Goal: Communication & Community: Participate in discussion

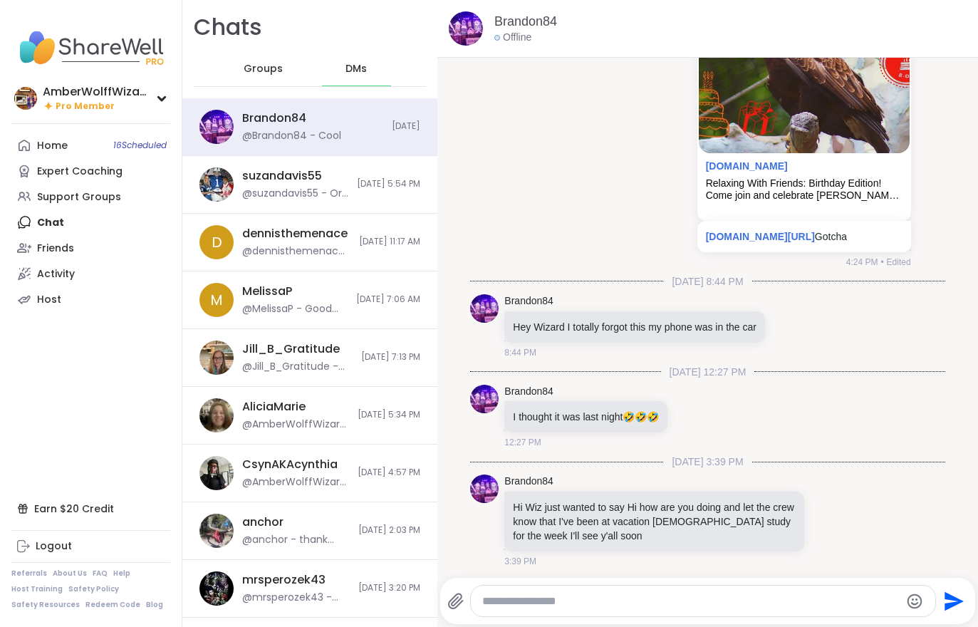
click at [368, 125] on div "Brandon84 @Brandon84 - Cool" at bounding box center [312, 126] width 141 height 33
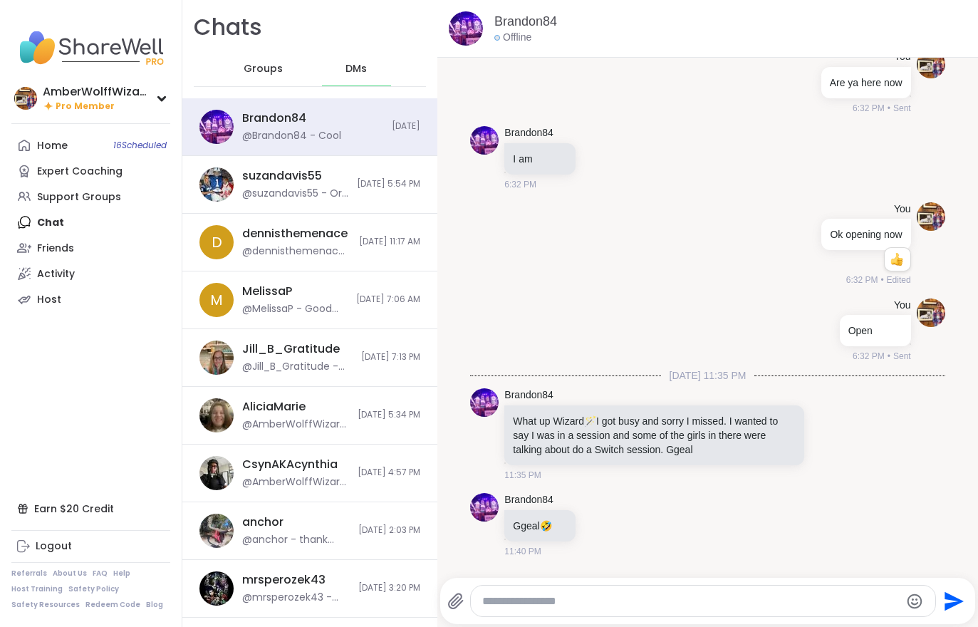
scroll to position [8893, 0]
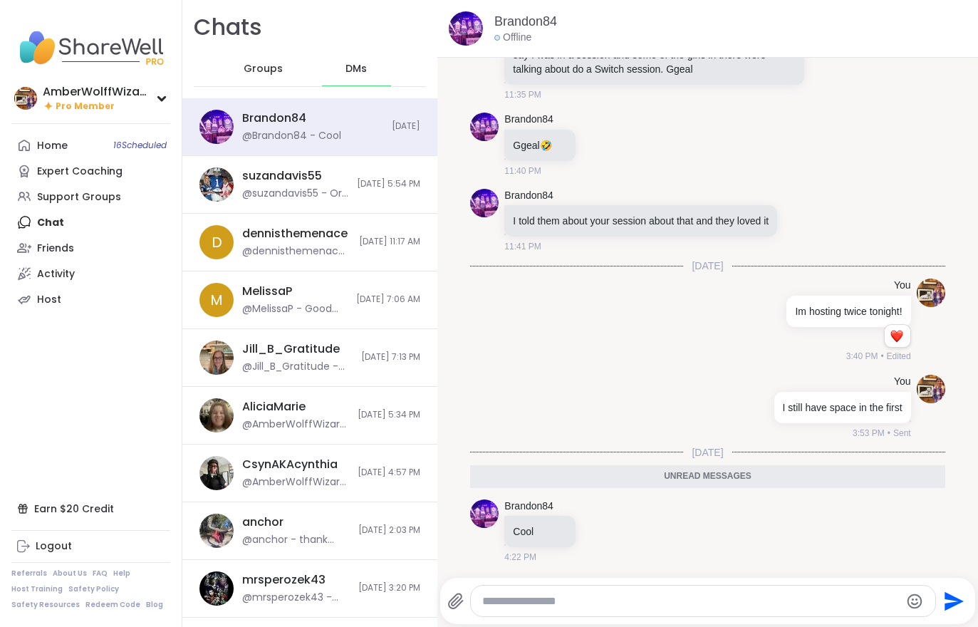
click at [627, 595] on textarea "Type your message" at bounding box center [691, 601] width 418 height 14
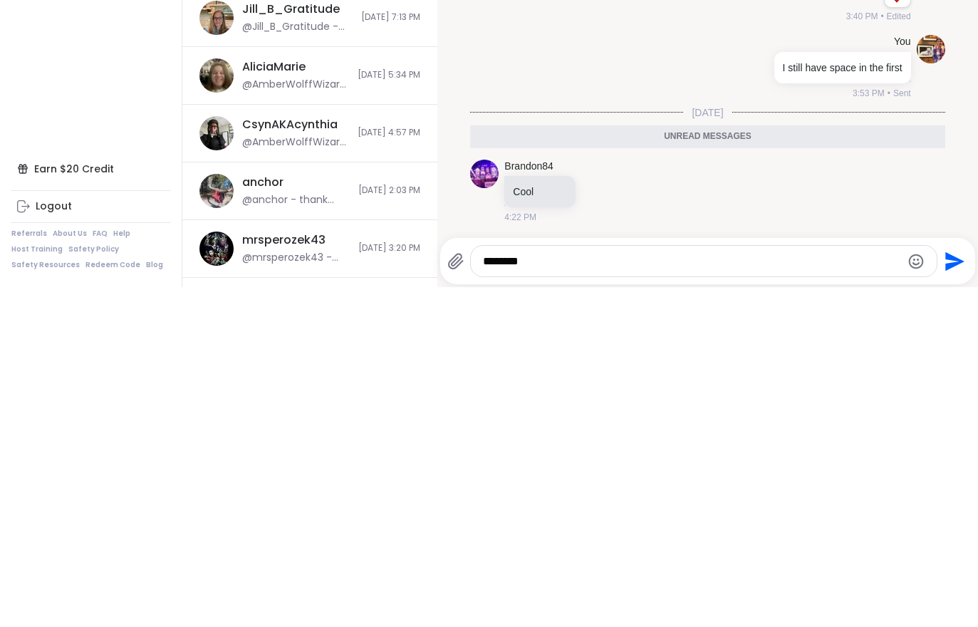
click at [496, 594] on textarea "********" at bounding box center [692, 601] width 418 height 14
click at [495, 594] on textarea "********" at bounding box center [692, 601] width 418 height 14
click at [592, 594] on textarea "********" at bounding box center [692, 601] width 418 height 14
type textarea "*********"
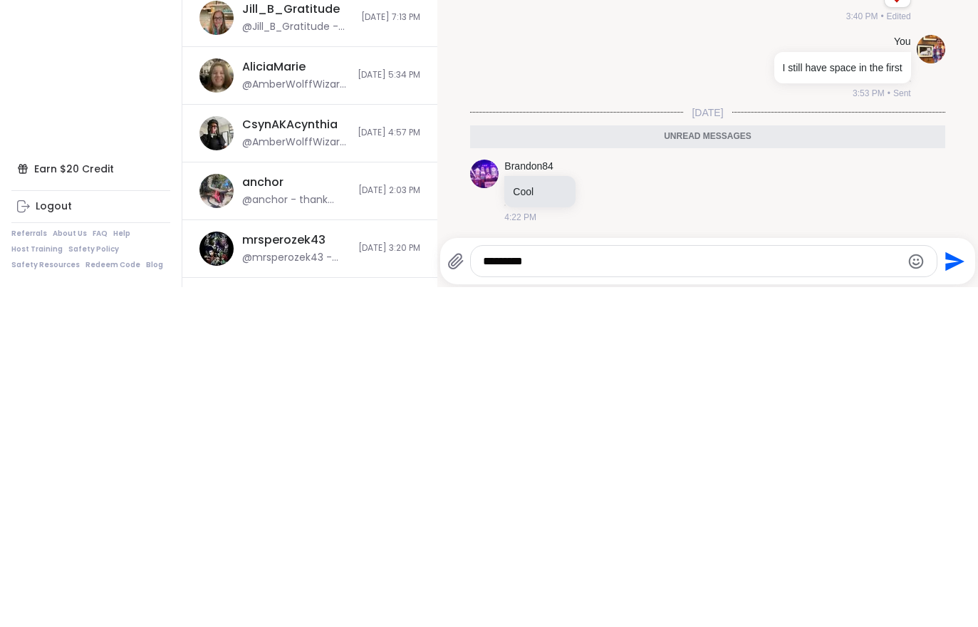
click at [945, 591] on icon "Send" at bounding box center [954, 600] width 19 height 19
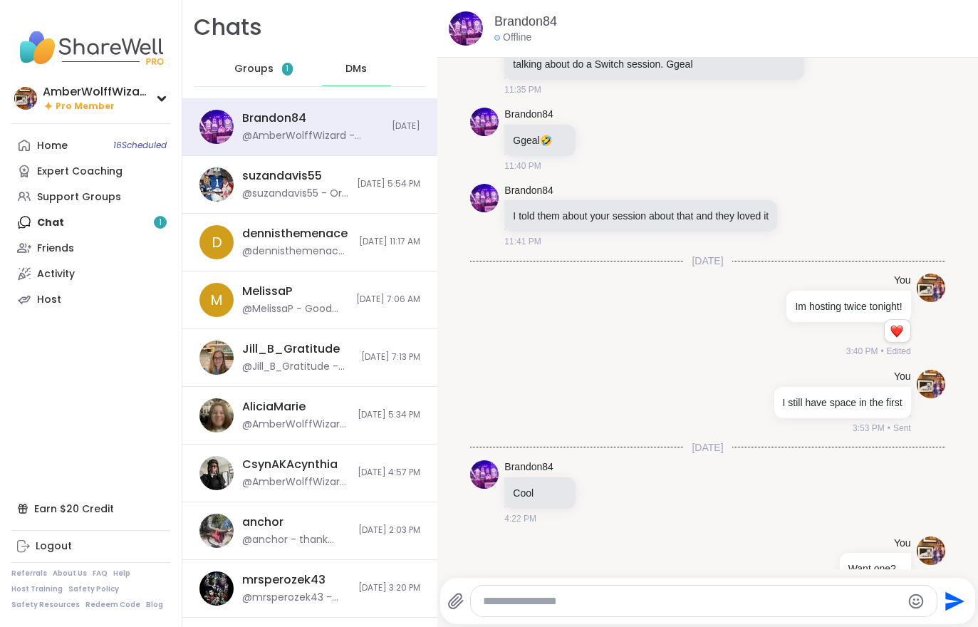
scroll to position [8935, 0]
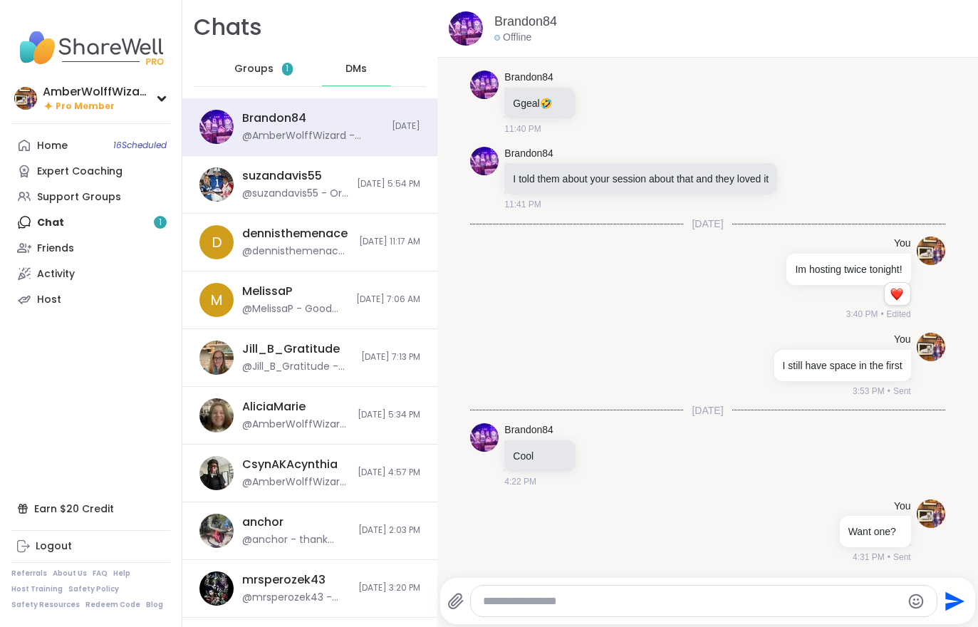
click at [280, 75] on div "Groups 1" at bounding box center [264, 69] width 70 height 34
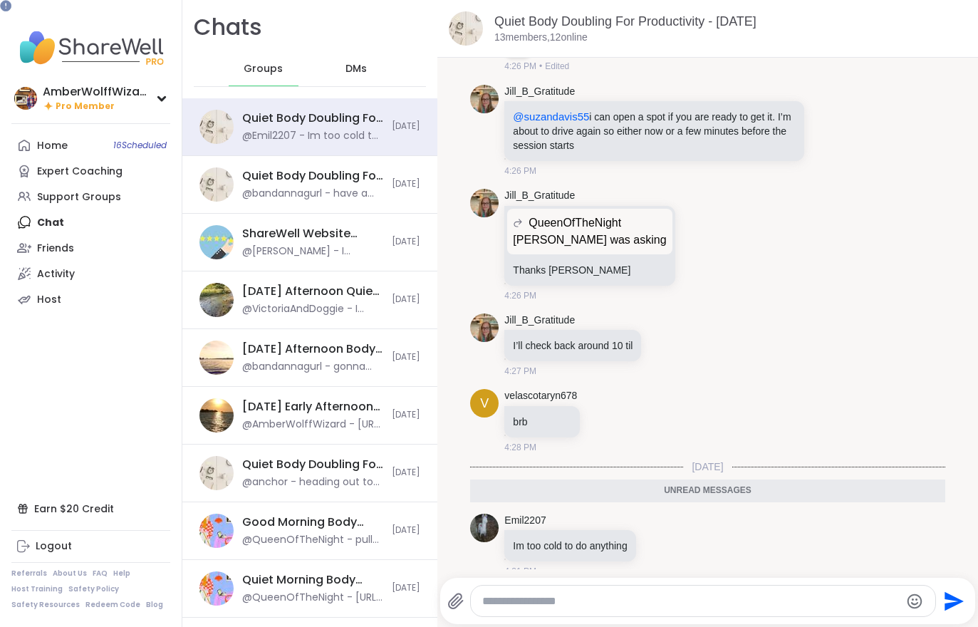
scroll to position [0, 0]
click at [299, 136] on div "@Emil2207 - Im too cold to do anything" at bounding box center [312, 136] width 141 height 14
click at [70, 136] on link "Home 16 Scheduled" at bounding box center [90, 145] width 159 height 26
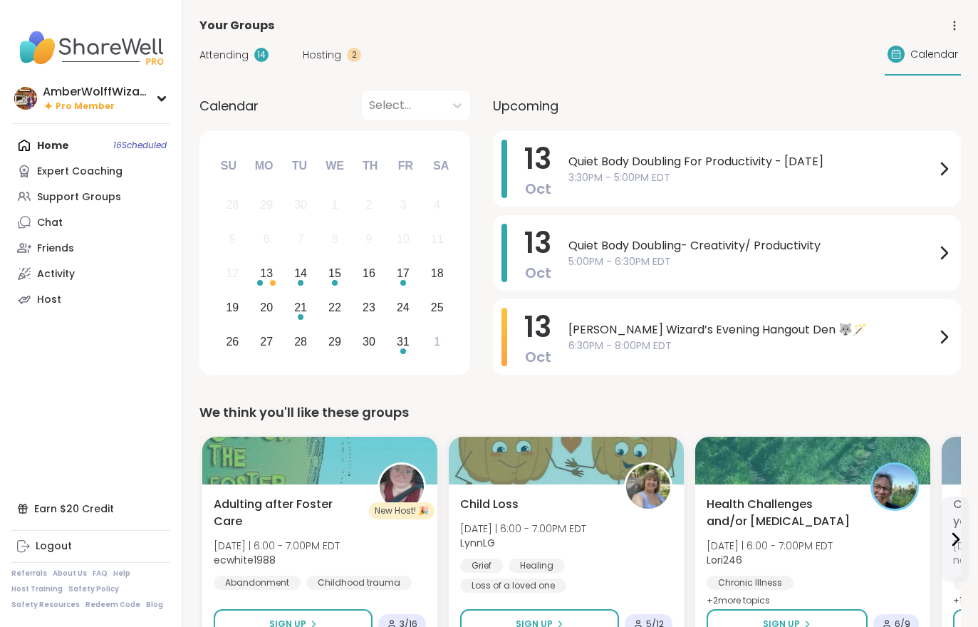
click at [237, 51] on span "Attending" at bounding box center [223, 55] width 49 height 15
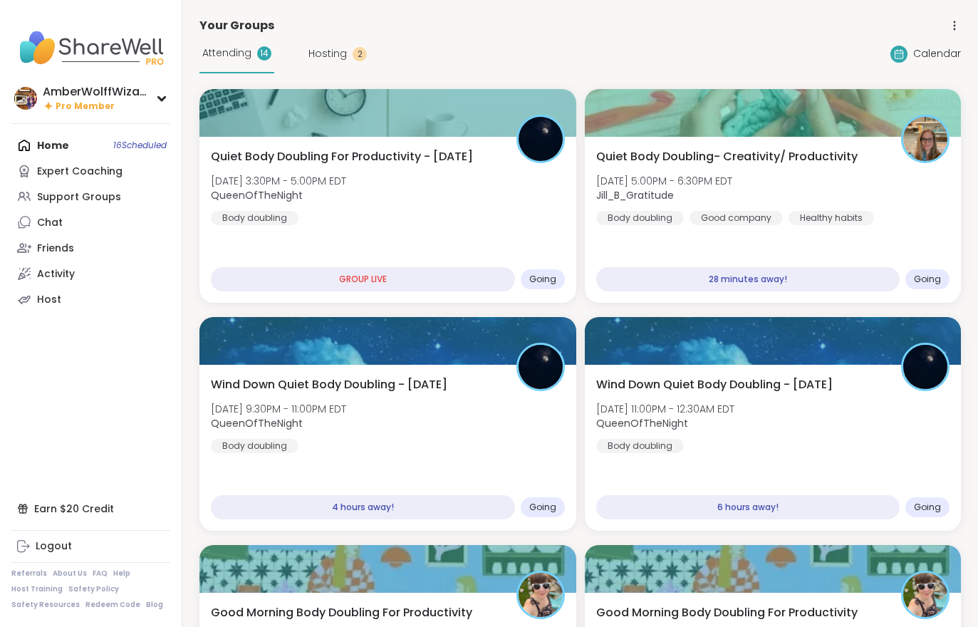
click at [429, 198] on div "Quiet Body Doubling For Productivity - Monday Mon, Oct 13 | 3:30PM - 5:00PM EDT…" at bounding box center [388, 186] width 354 height 77
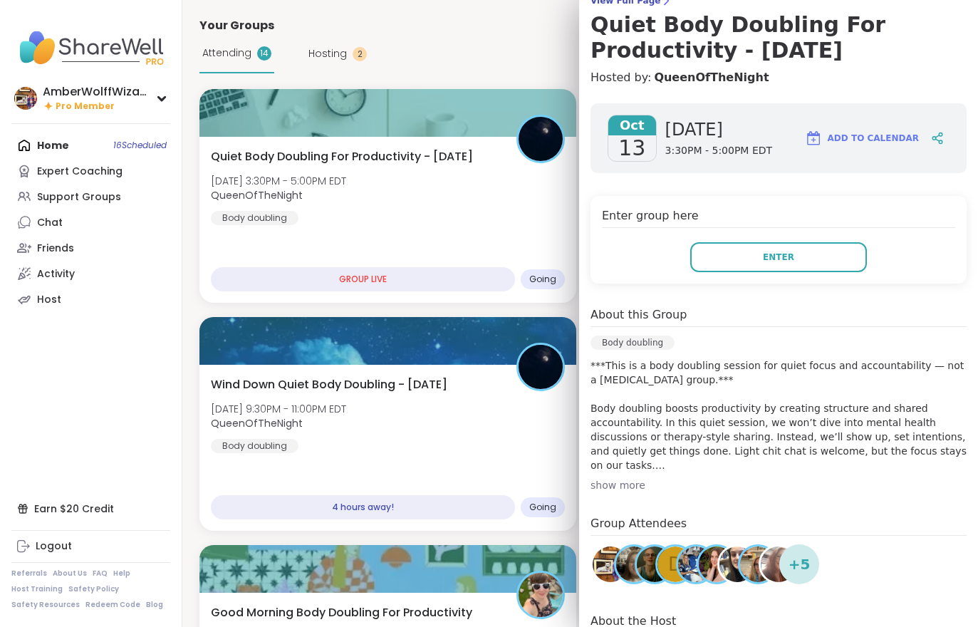
scroll to position [127, 0]
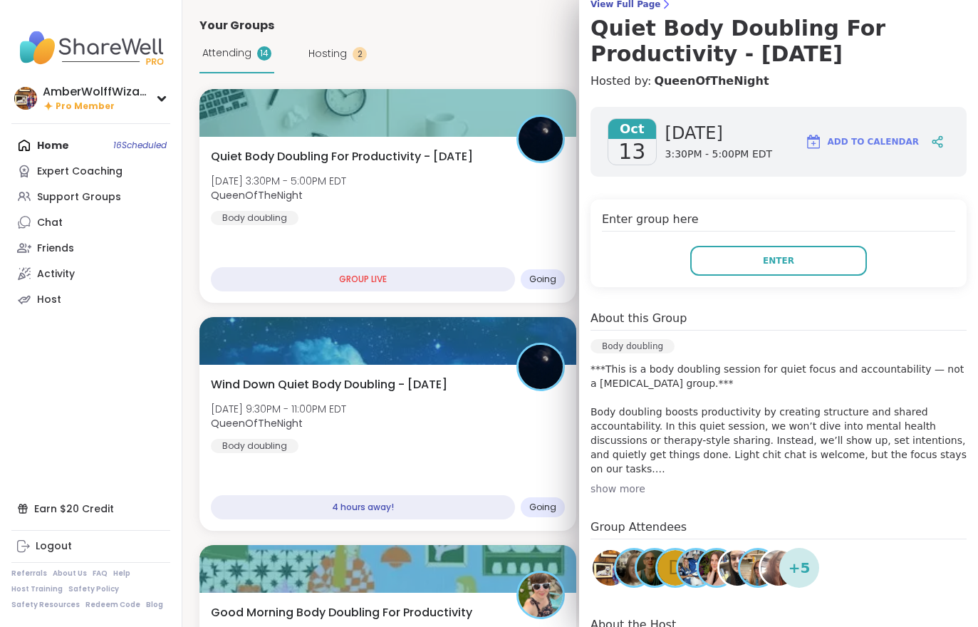
click at [796, 236] on div "Enter group here Enter" at bounding box center [778, 243] width 376 height 88
click at [775, 264] on span "Enter" at bounding box center [778, 260] width 31 height 13
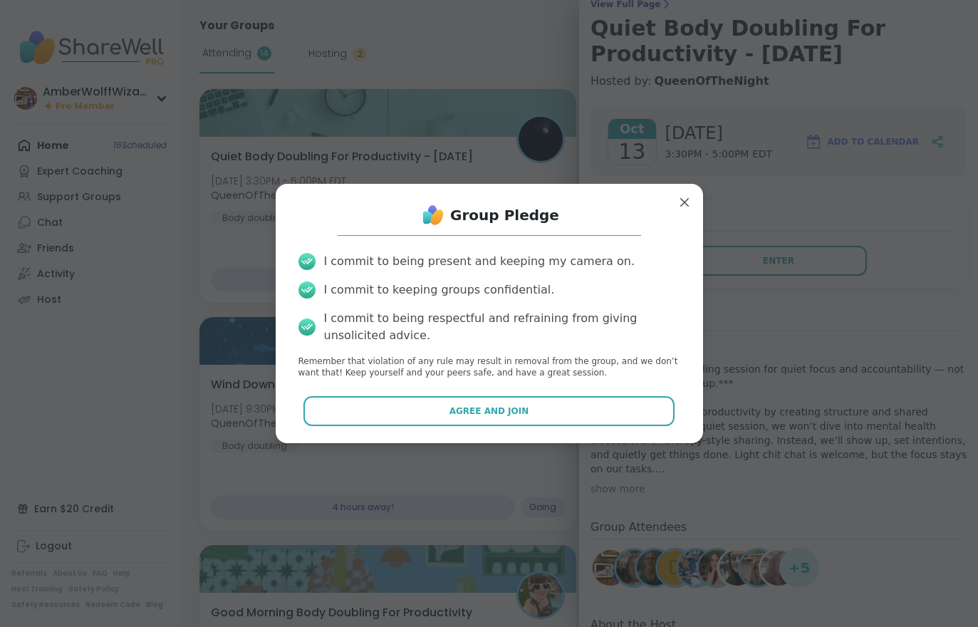
click at [586, 396] on button "Agree and Join" at bounding box center [488, 411] width 371 height 30
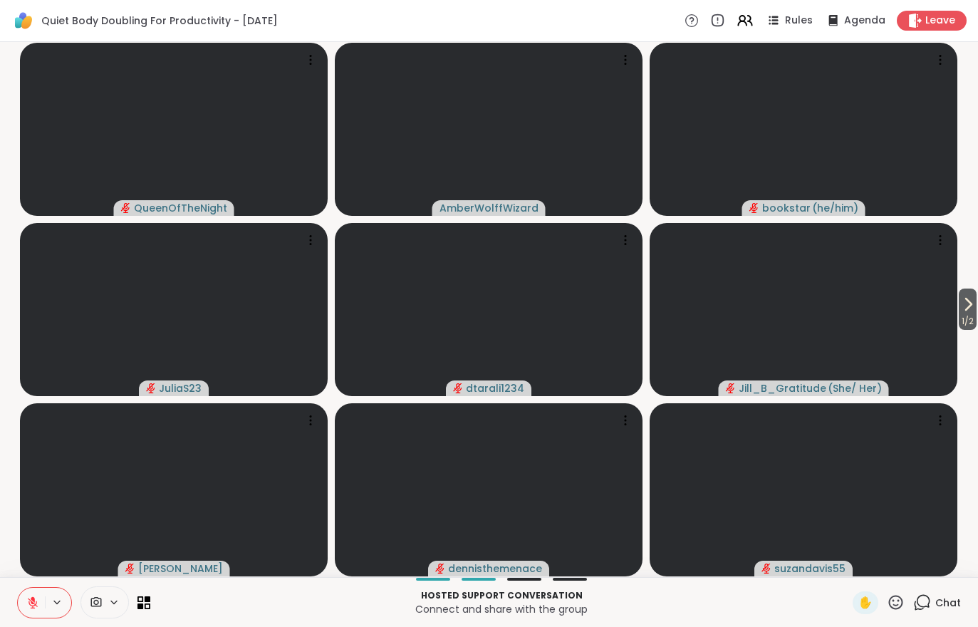
click at [975, 310] on button "1 / 2" at bounding box center [967, 308] width 18 height 41
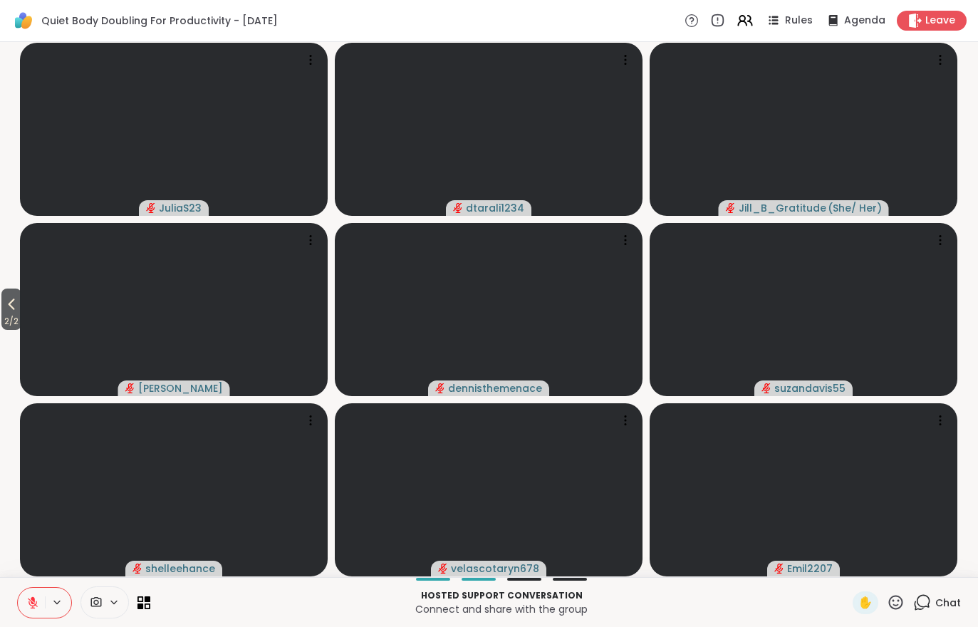
click at [11, 308] on icon at bounding box center [11, 303] width 17 height 17
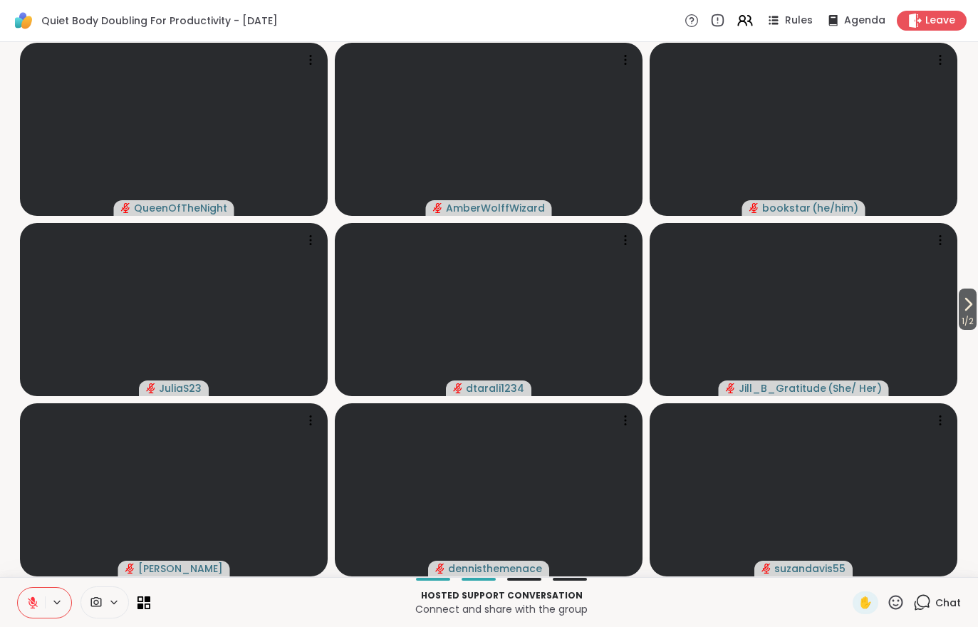
click at [975, 325] on span "1 / 2" at bounding box center [967, 321] width 18 height 17
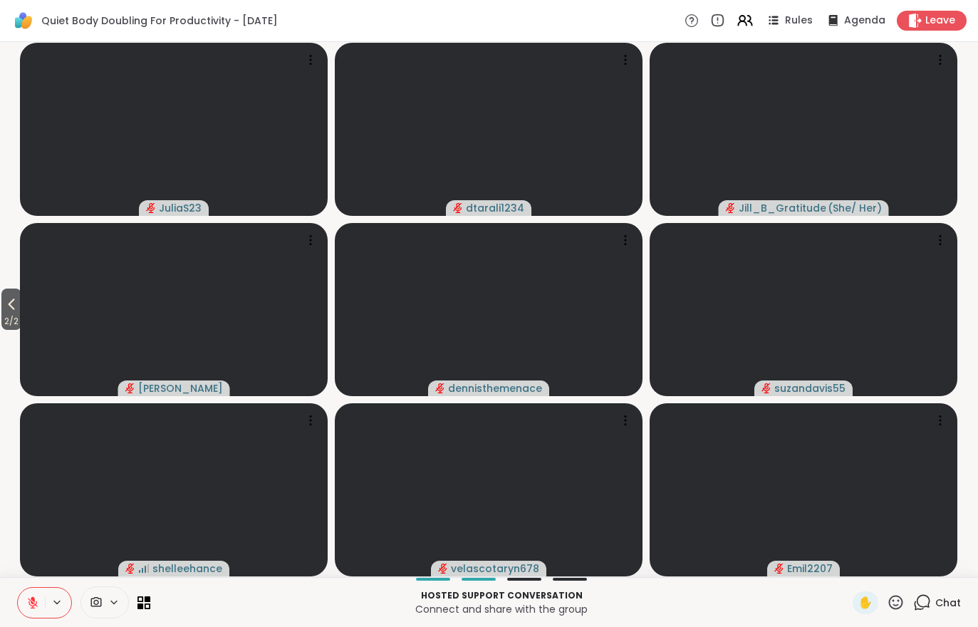
click at [7, 298] on icon at bounding box center [11, 303] width 17 height 17
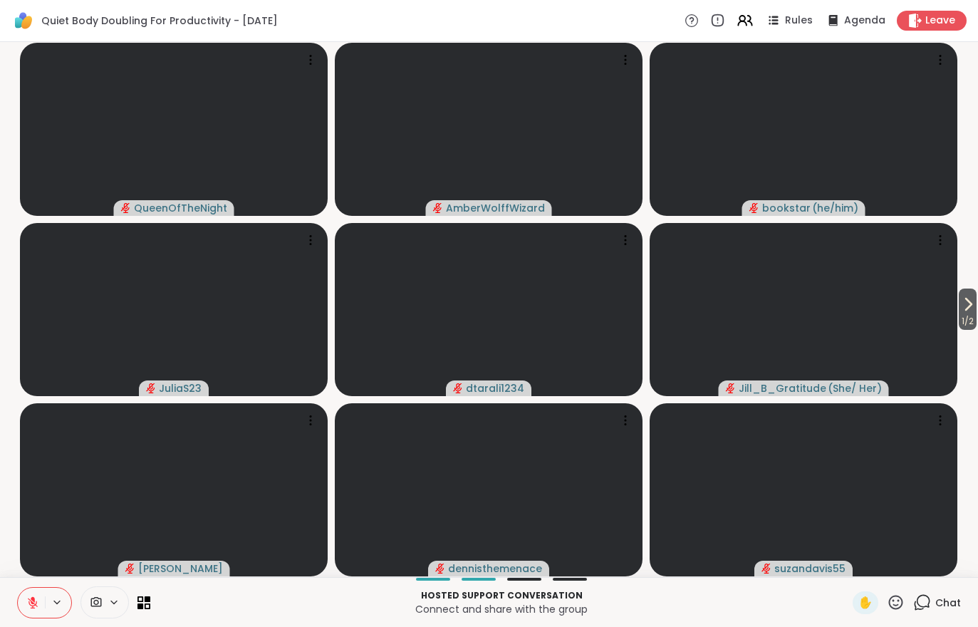
click at [936, 19] on span "Leave" at bounding box center [940, 21] width 30 height 14
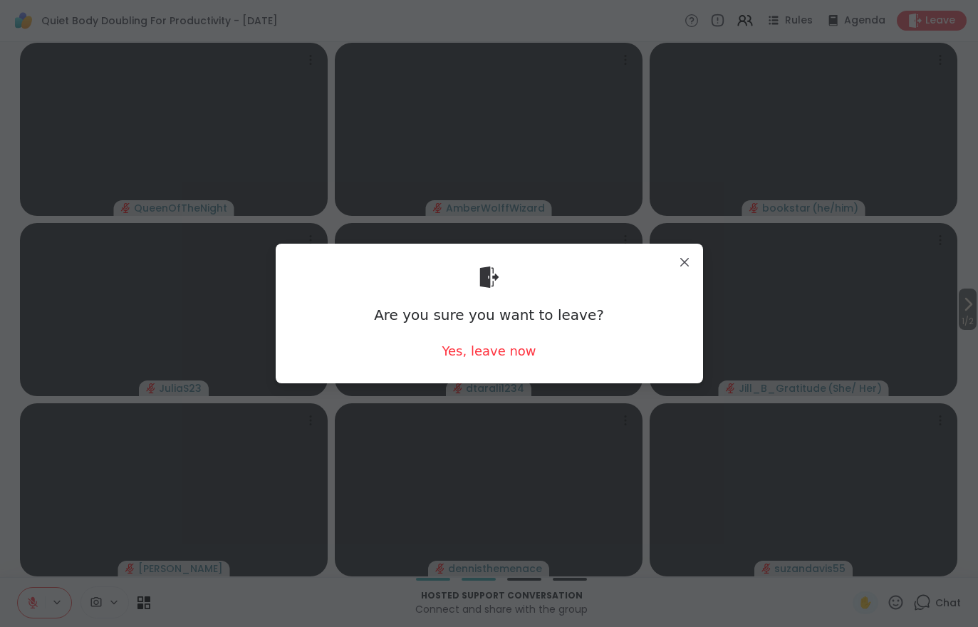
click at [515, 352] on div "Yes, leave now" at bounding box center [488, 351] width 94 height 18
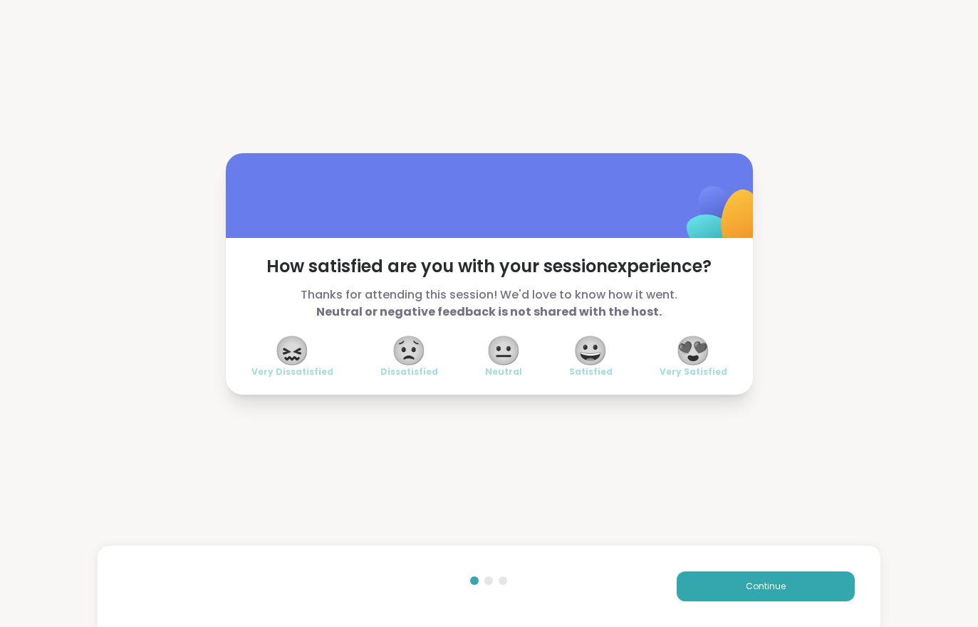
click at [819, 597] on button "Continue" at bounding box center [765, 586] width 178 height 30
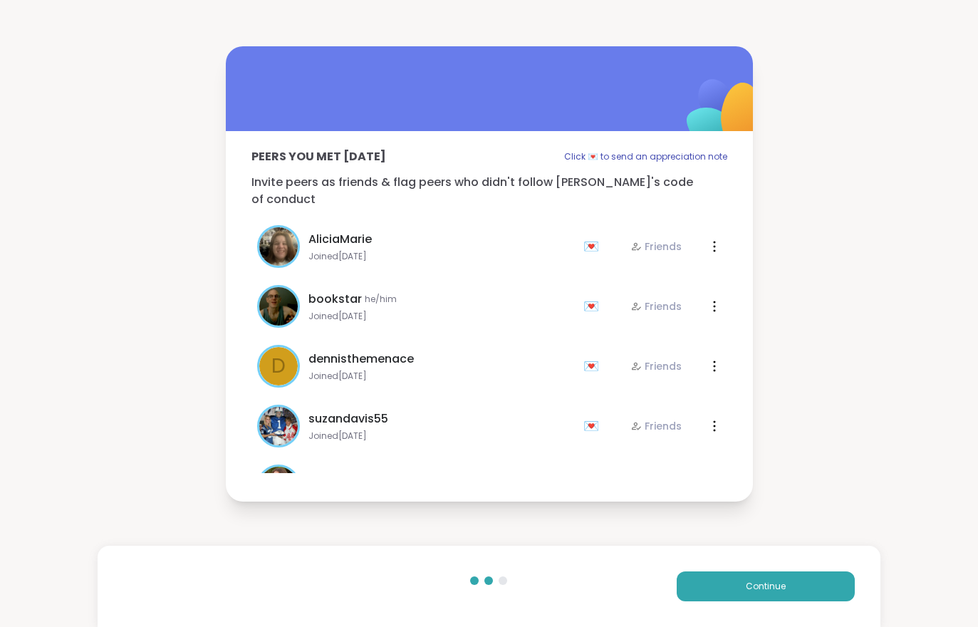
click at [818, 597] on button "Continue" at bounding box center [765, 586] width 178 height 30
click at [785, 584] on button "Continue" at bounding box center [765, 586] width 178 height 30
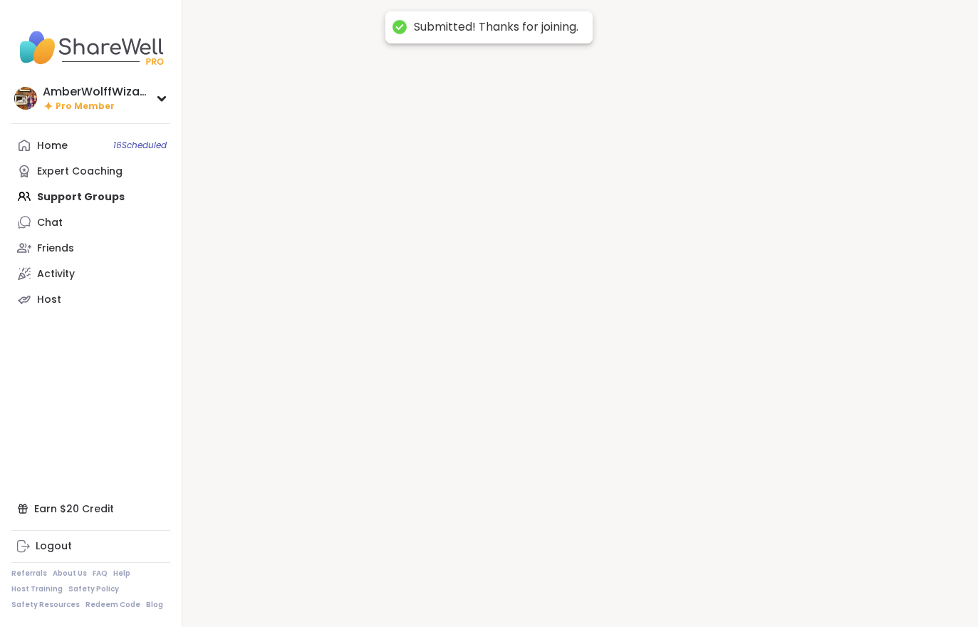
click at [783, 597] on div at bounding box center [579, 313] width 795 height 627
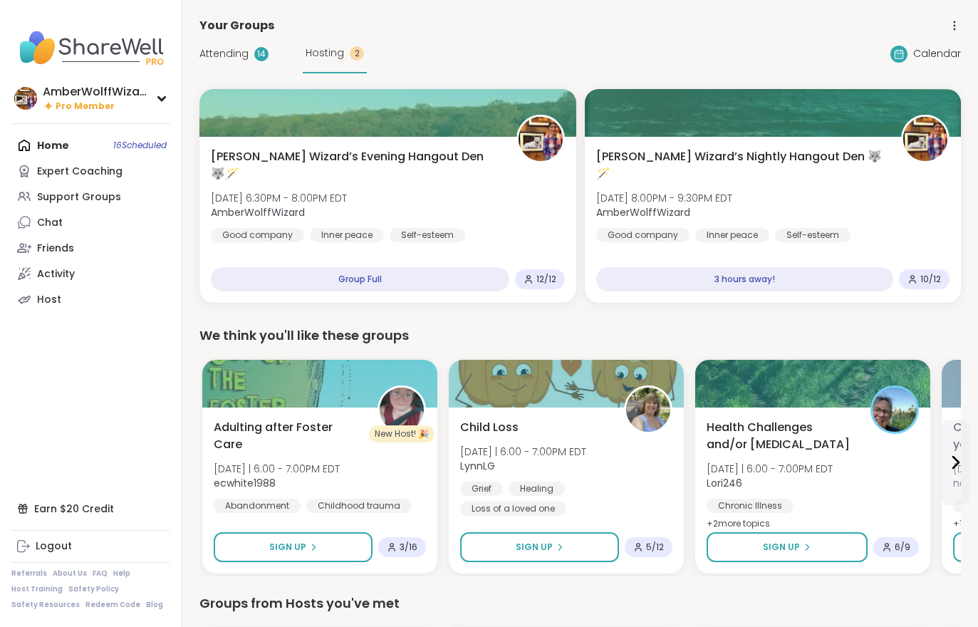
click at [219, 51] on span "Attending" at bounding box center [223, 53] width 49 height 15
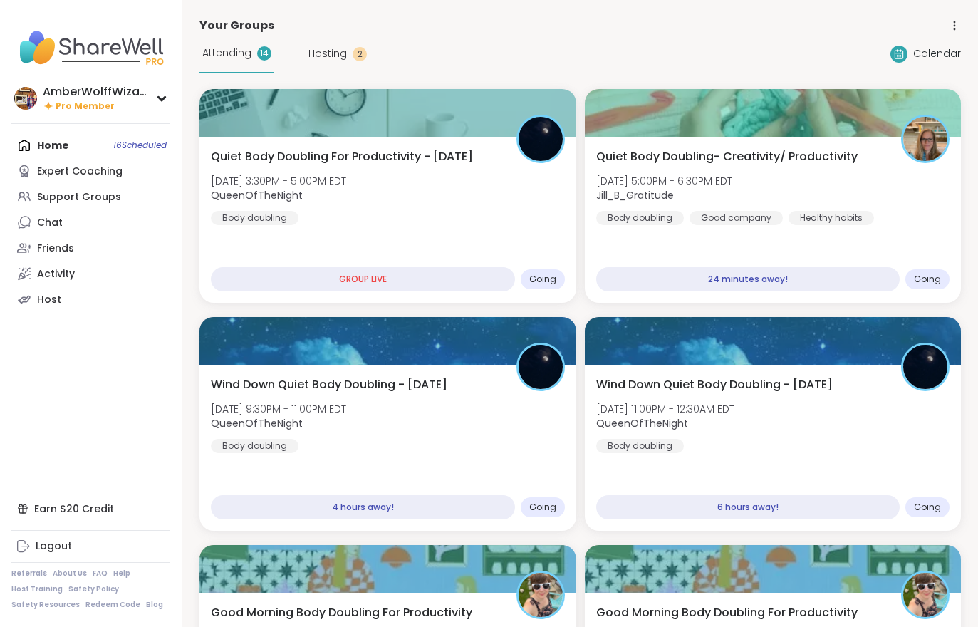
click at [468, 198] on div "Quiet Body Doubling For Productivity - Monday Mon, Oct 13 | 3:30PM - 5:00PM EDT…" at bounding box center [388, 186] width 354 height 77
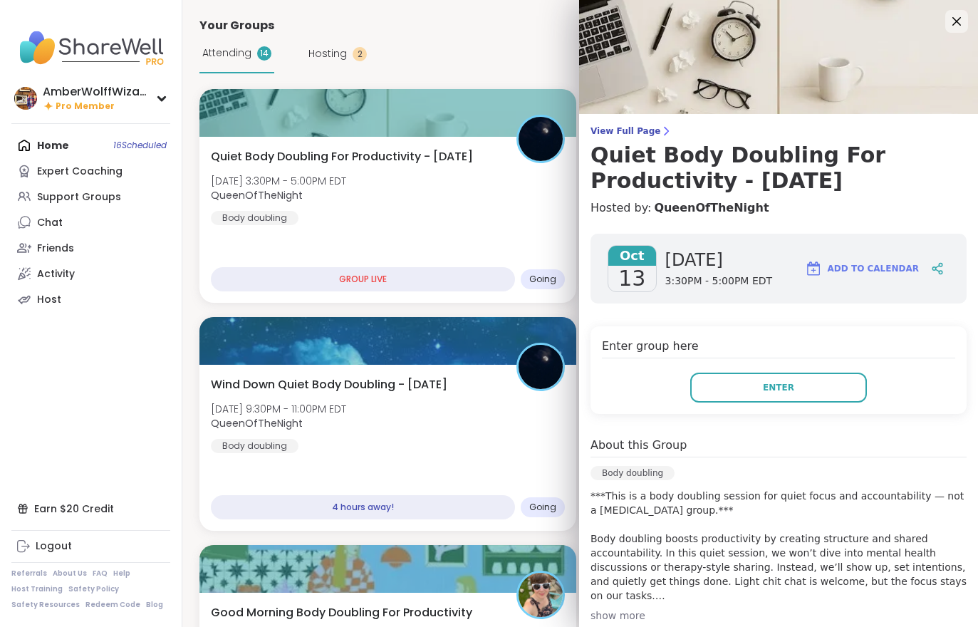
click at [787, 373] on button "Enter" at bounding box center [778, 387] width 177 height 30
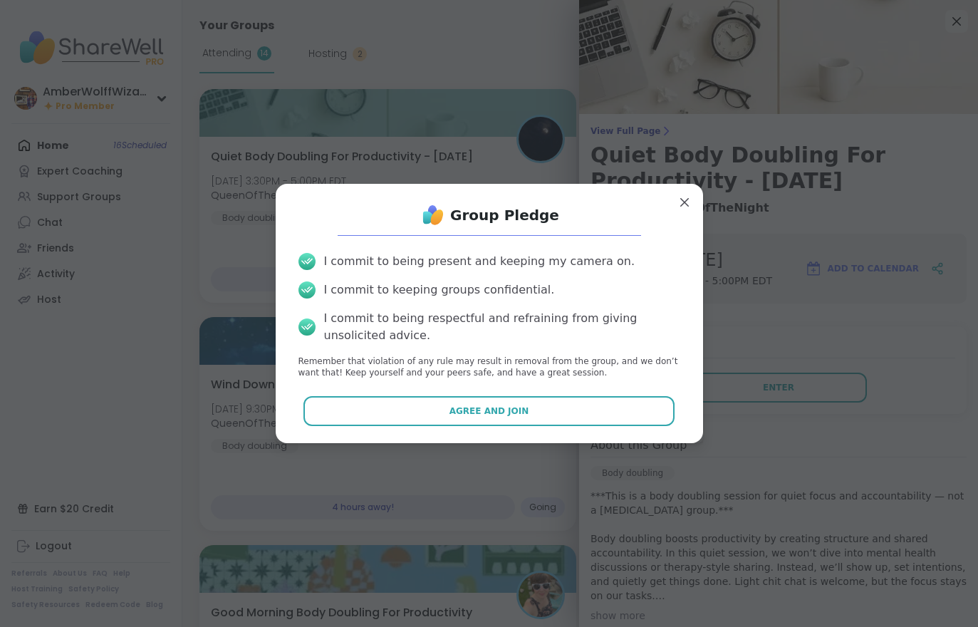
click at [594, 411] on button "Agree and Join" at bounding box center [488, 411] width 371 height 30
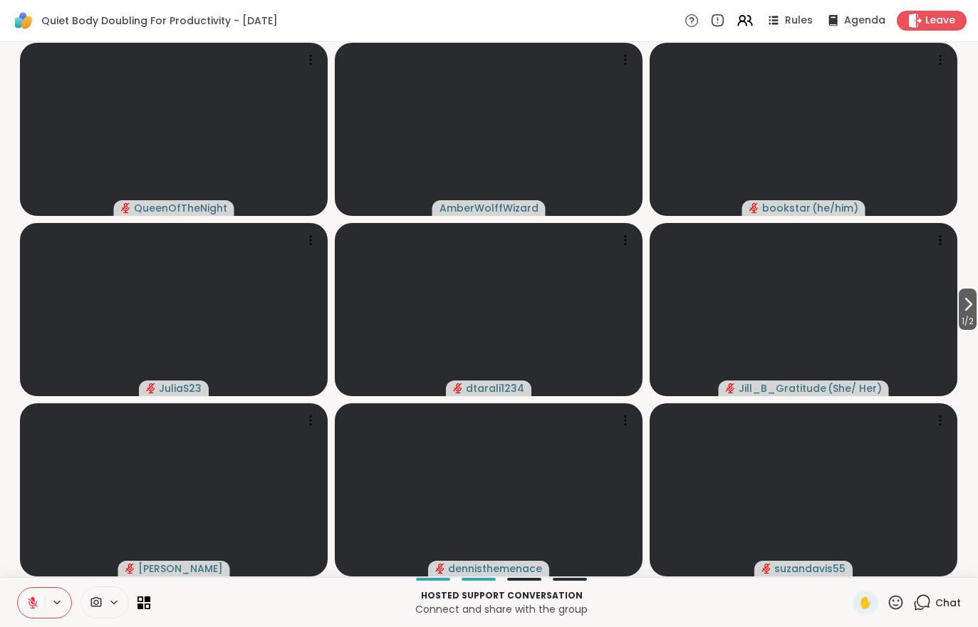
click at [975, 305] on button "1 / 2" at bounding box center [967, 308] width 18 height 41
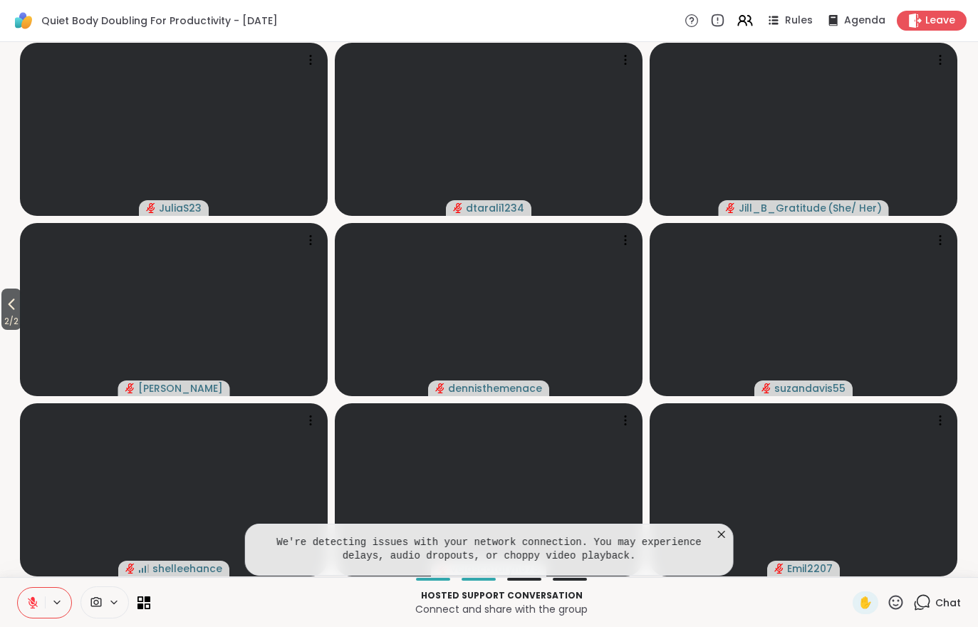
click at [728, 537] on icon at bounding box center [721, 534] width 14 height 14
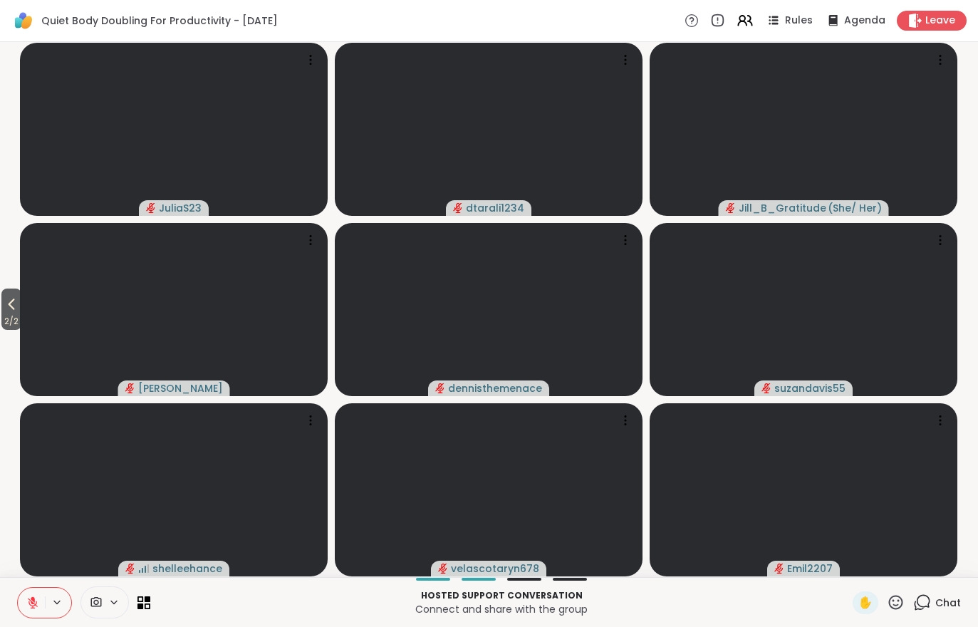
click at [28, 604] on icon at bounding box center [32, 602] width 13 height 13
click at [6, 321] on span "2 / 2" at bounding box center [11, 321] width 20 height 17
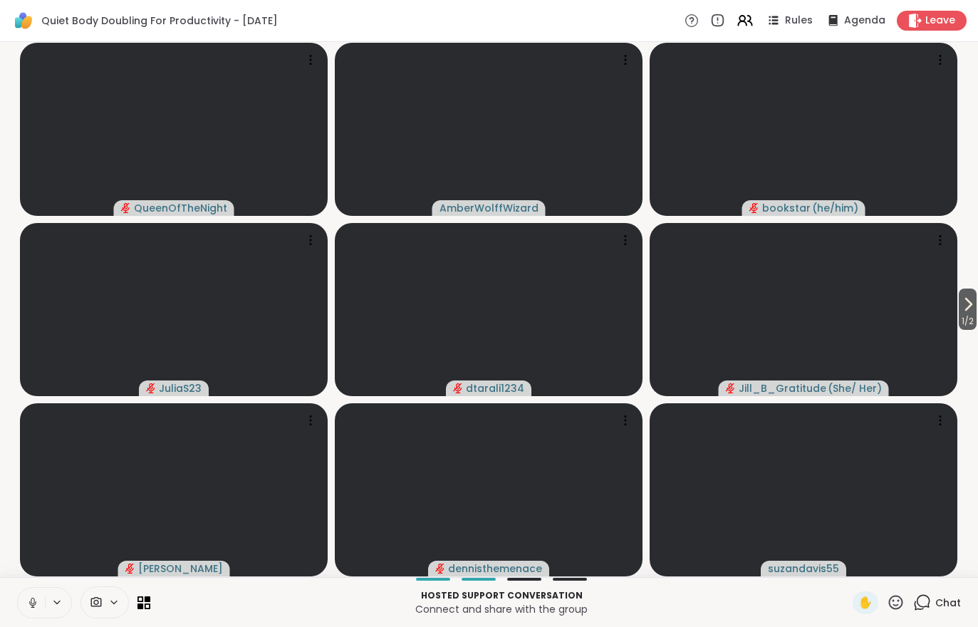
click at [105, 604] on span at bounding box center [94, 602] width 27 height 14
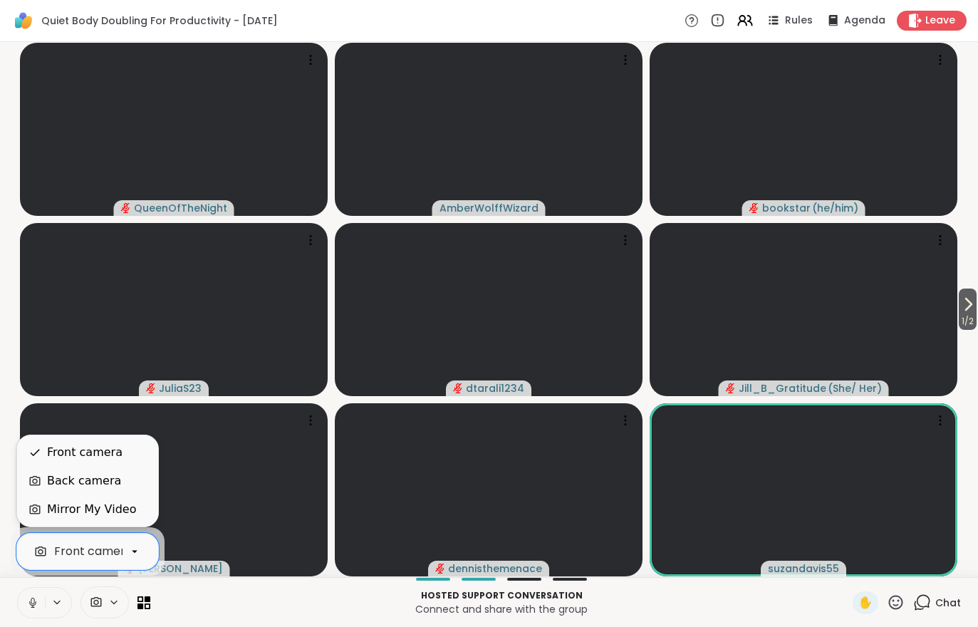
click at [75, 519] on div "Mirror My Video" at bounding box center [87, 509] width 141 height 28
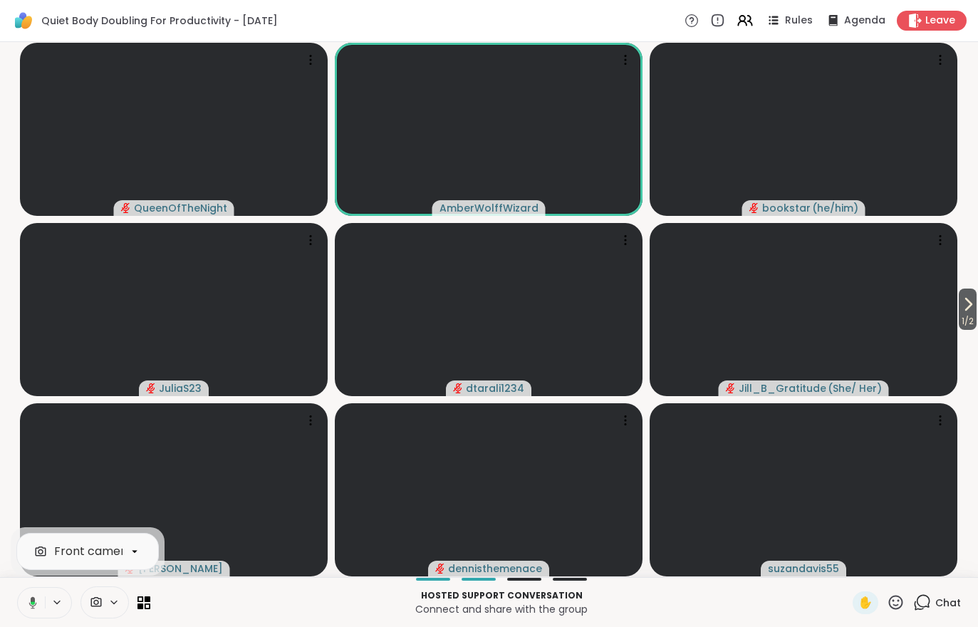
click at [976, 308] on button "1 / 2" at bounding box center [967, 308] width 18 height 41
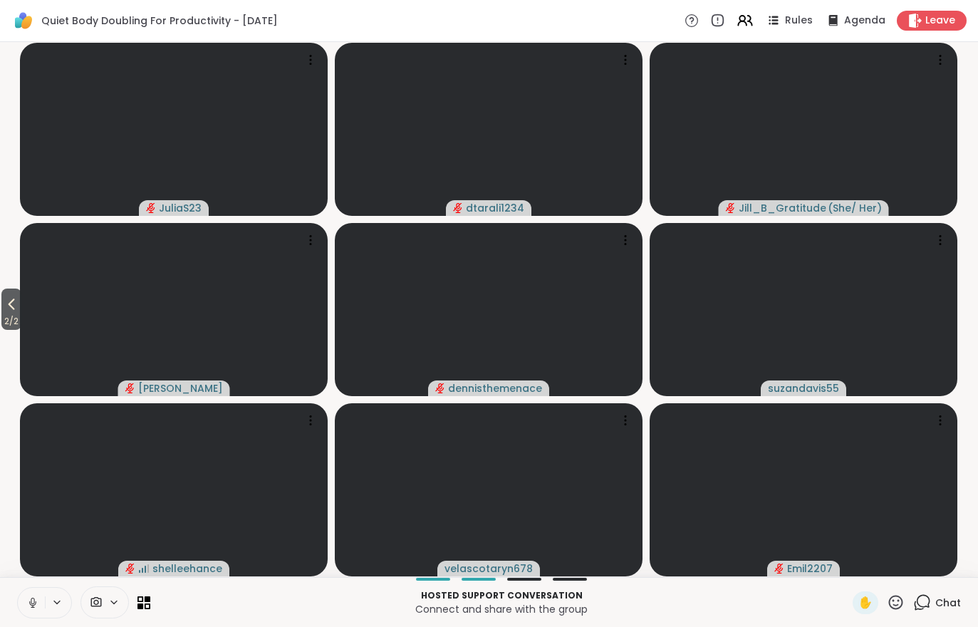
click at [11, 316] on span "2 / 2" at bounding box center [11, 321] width 20 height 17
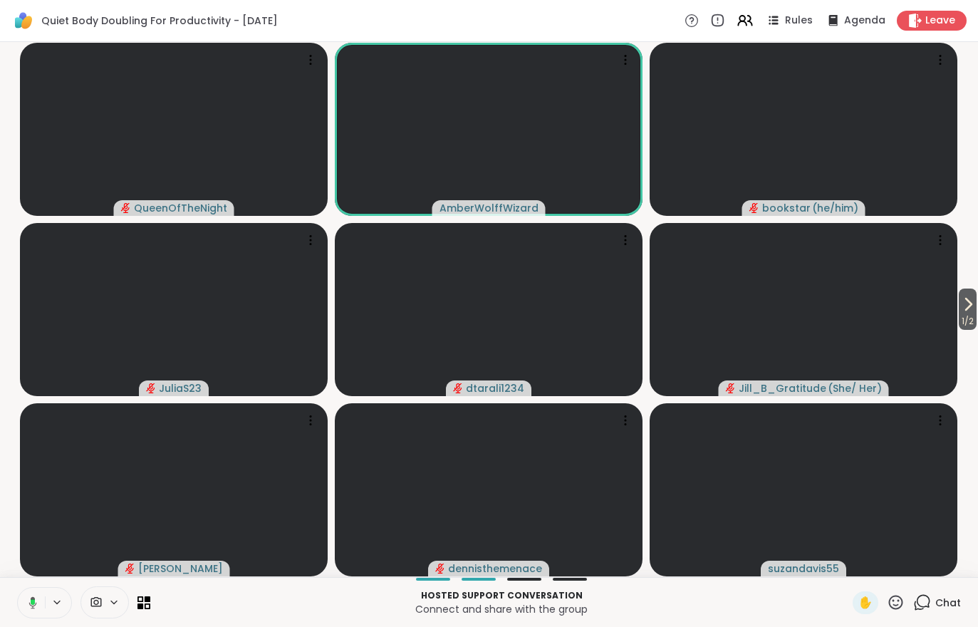
click at [976, 310] on button "1 / 2" at bounding box center [967, 308] width 18 height 41
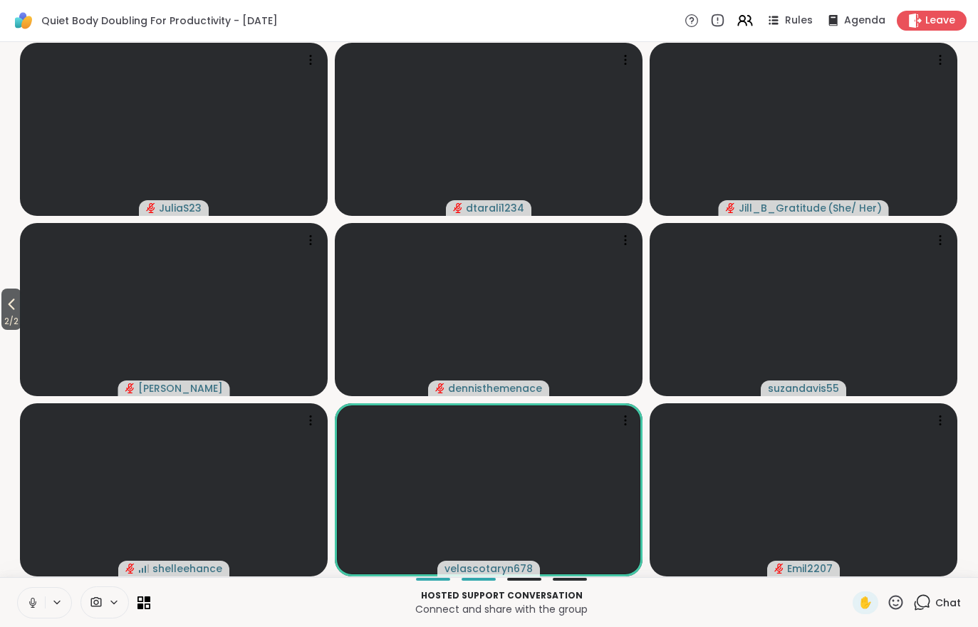
click at [12, 313] on span "2 / 2" at bounding box center [11, 321] width 20 height 17
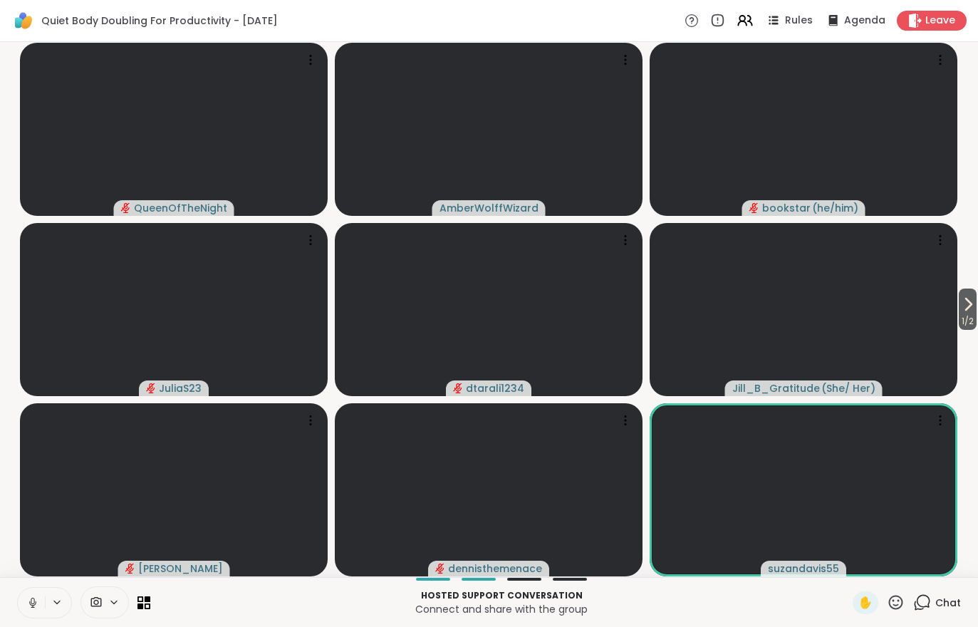
click at [913, 603] on icon at bounding box center [922, 602] width 18 height 18
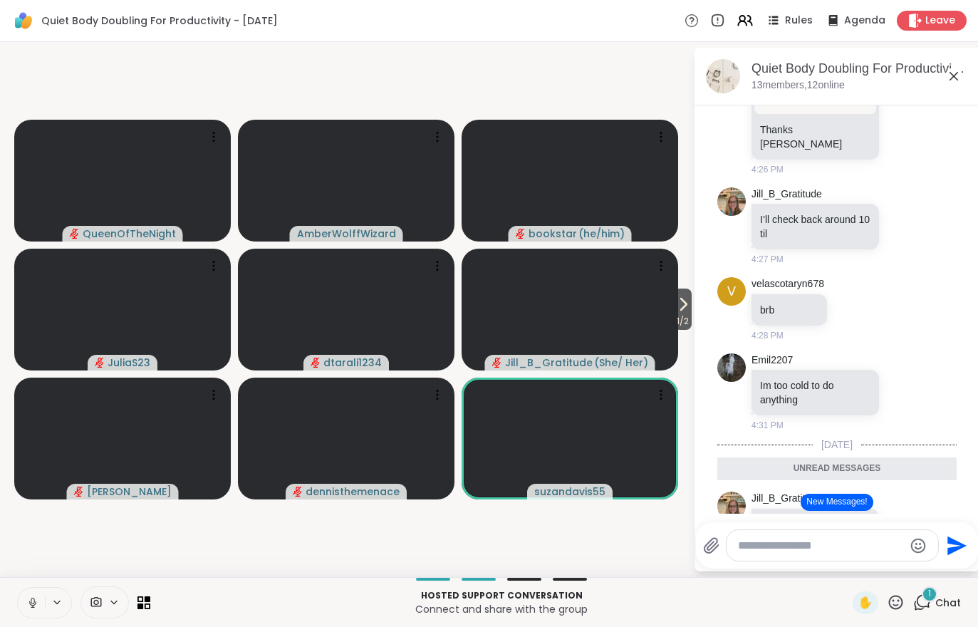
scroll to position [3665, 0]
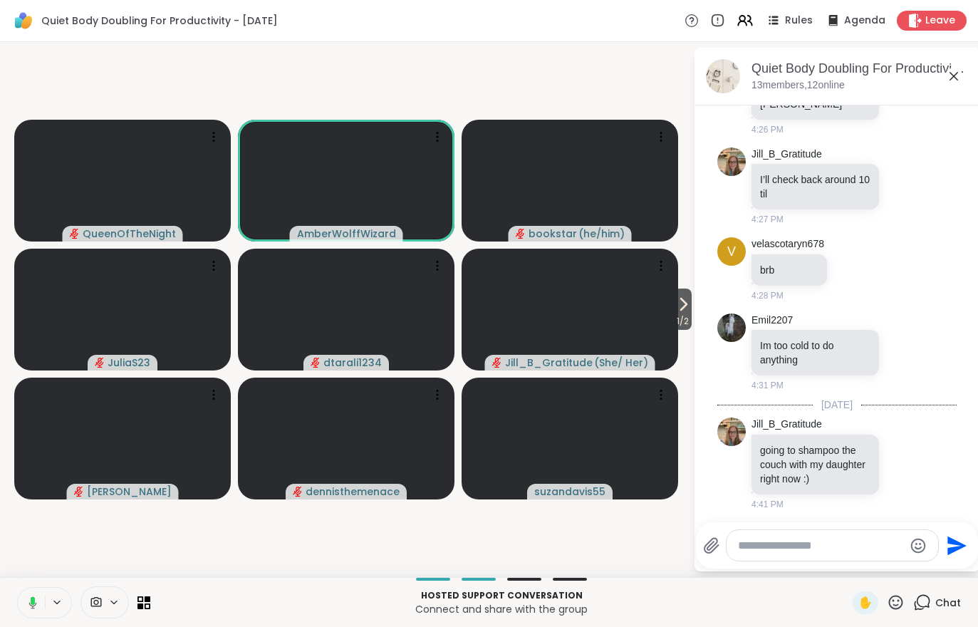
click at [674, 306] on icon at bounding box center [682, 303] width 17 height 17
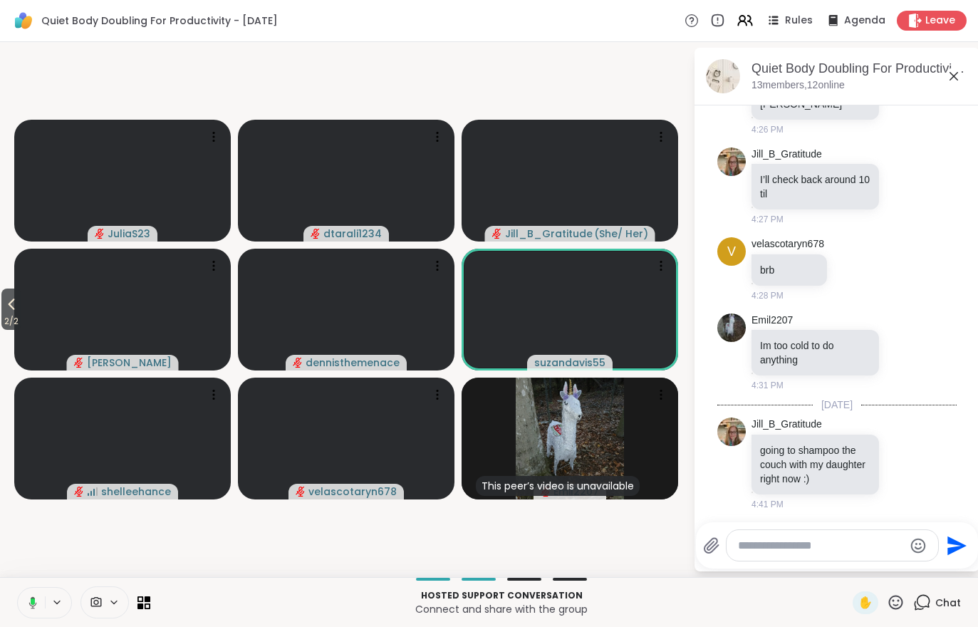
click at [23, 589] on button at bounding box center [30, 602] width 29 height 30
click at [32, 598] on icon at bounding box center [33, 599] width 4 height 6
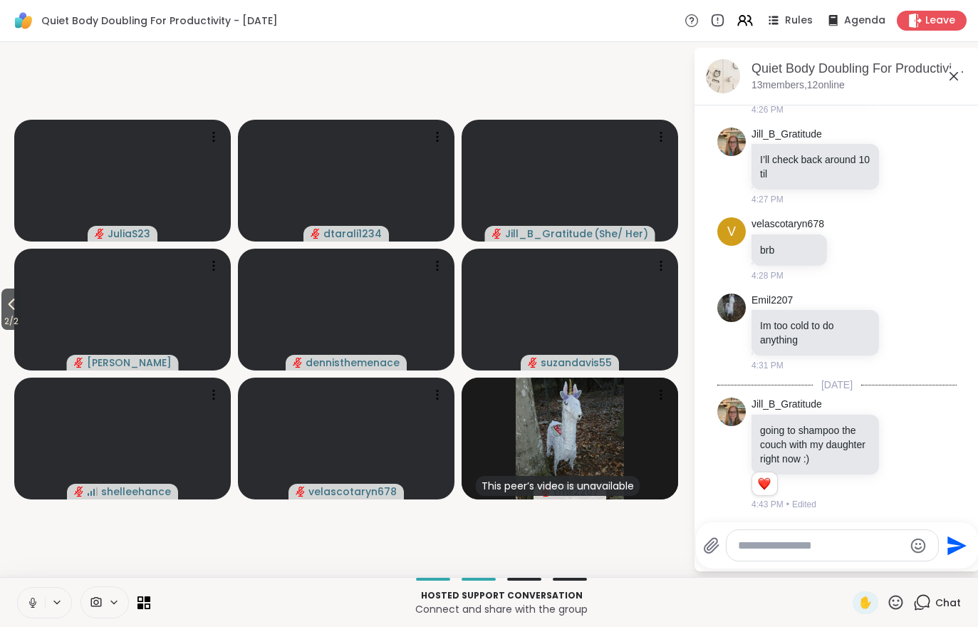
click at [15, 604] on div "Hosted support conversation Connect and share with the group ✋ Chat" at bounding box center [489, 602] width 978 height 50
click at [32, 594] on button at bounding box center [31, 602] width 27 height 30
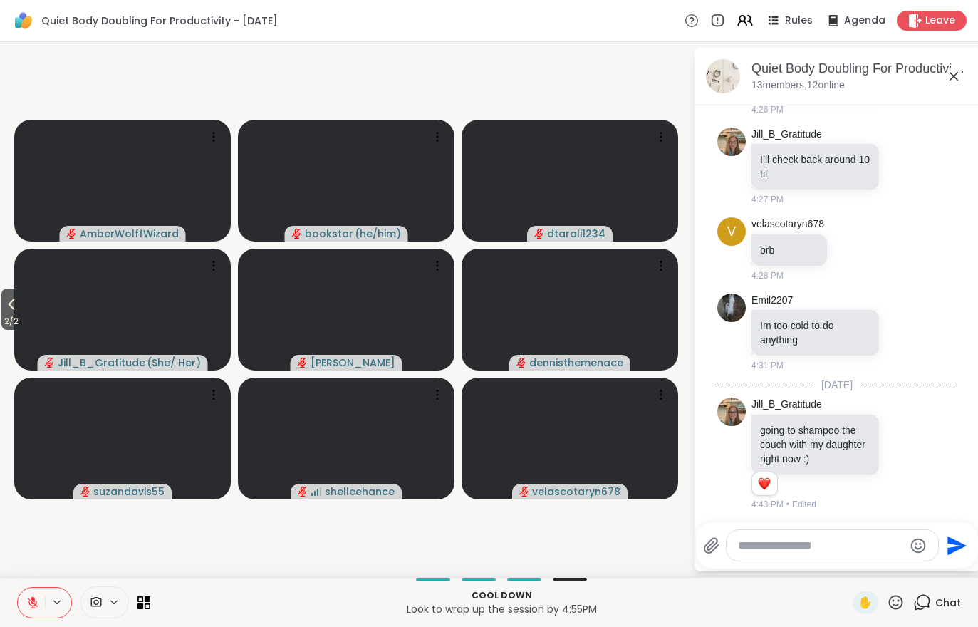
click at [10, 303] on icon at bounding box center [11, 303] width 17 height 17
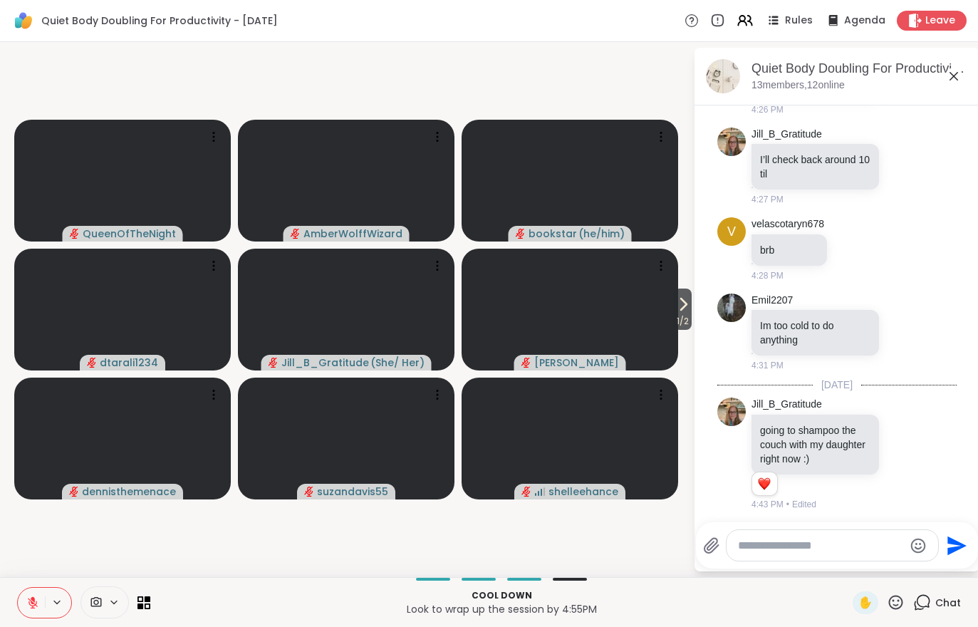
click at [39, 616] on button at bounding box center [31, 602] width 27 height 30
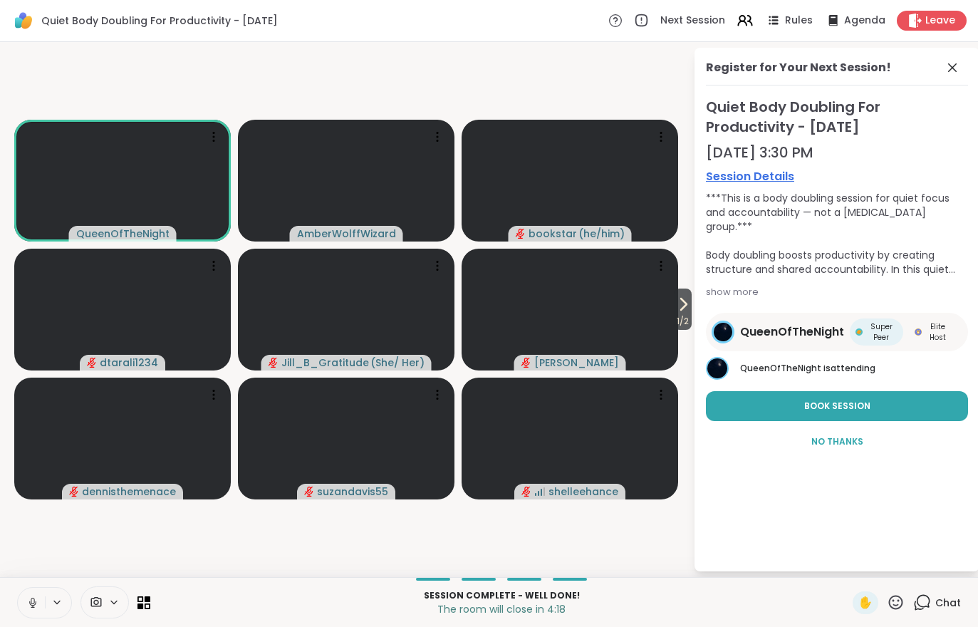
click at [933, 19] on span "Leave" at bounding box center [940, 21] width 30 height 14
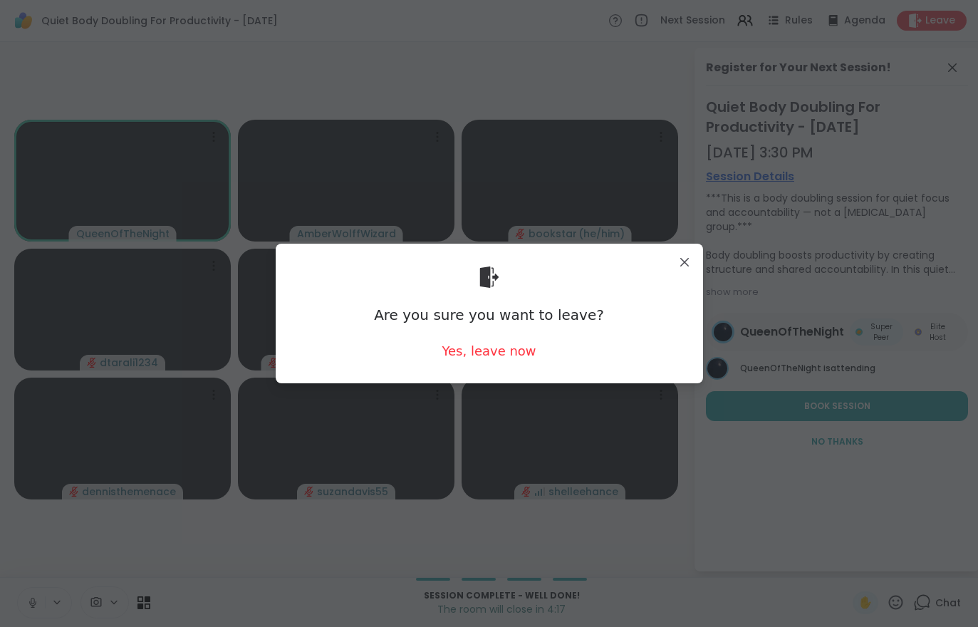
click at [503, 344] on div "Yes, leave now" at bounding box center [488, 351] width 94 height 18
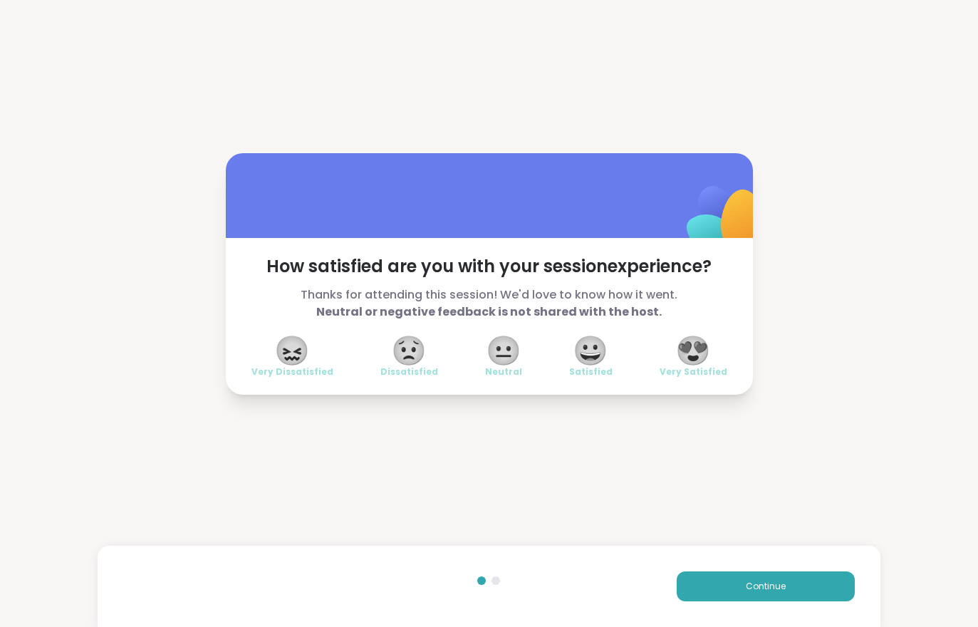
click at [781, 575] on button "Continue" at bounding box center [765, 586] width 178 height 30
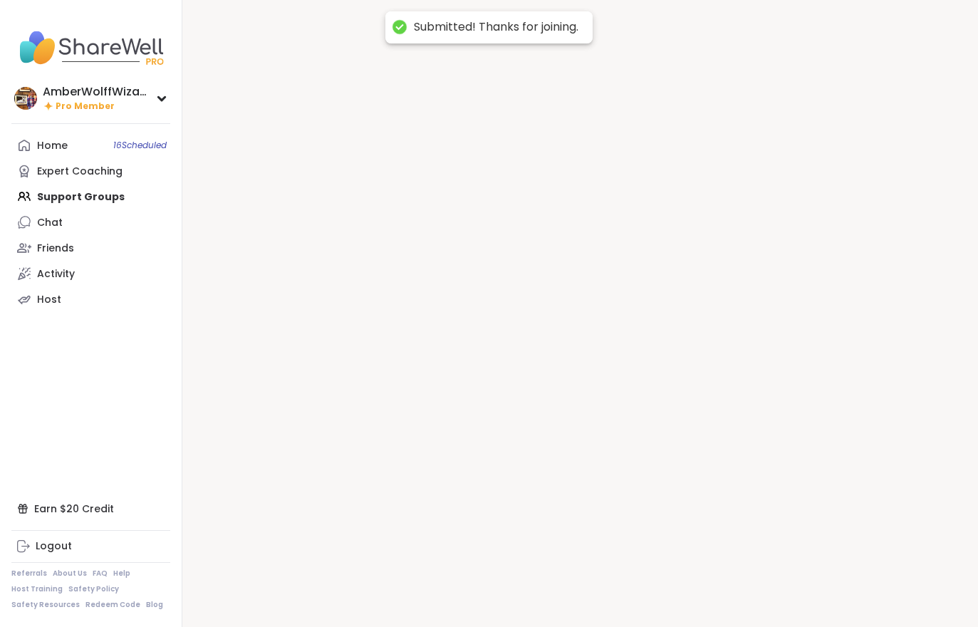
click at [750, 581] on div at bounding box center [579, 313] width 795 height 627
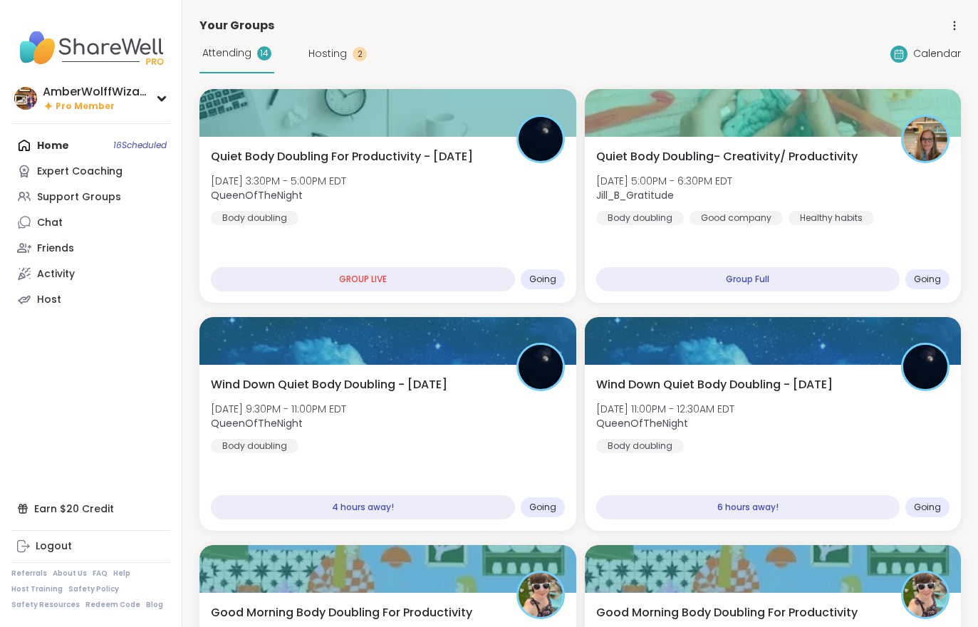
click at [732, 160] on span "Quiet Body Doubling- Creativity/ Productivity" at bounding box center [726, 156] width 261 height 17
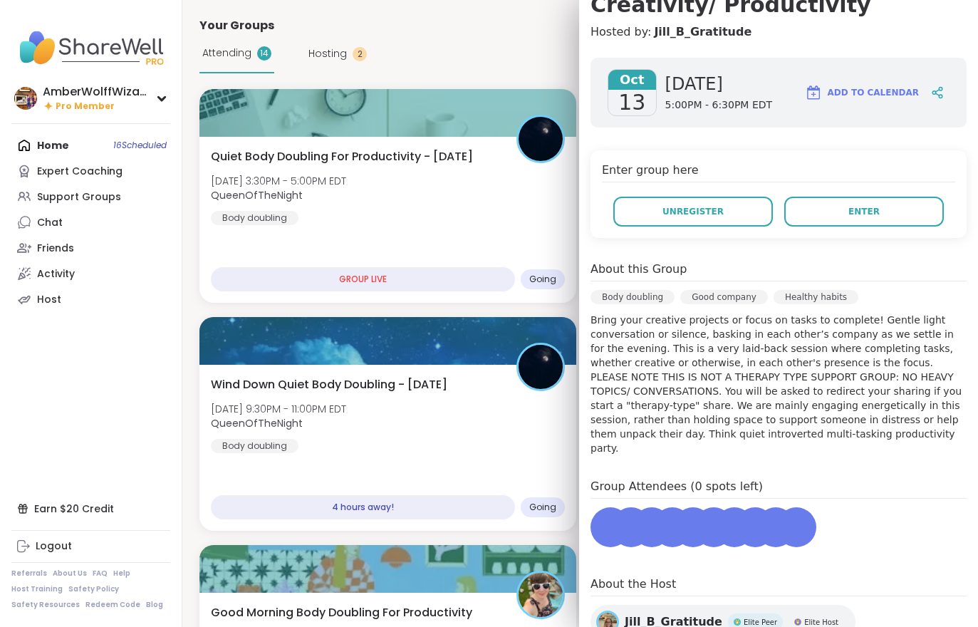
scroll to position [178, 0]
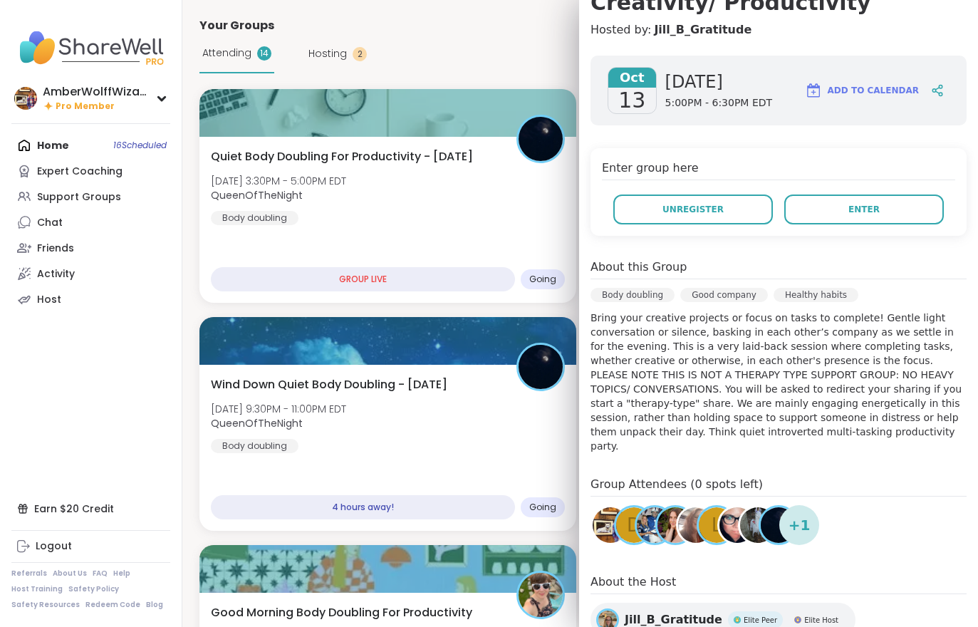
click at [832, 204] on button "Enter" at bounding box center [863, 209] width 159 height 30
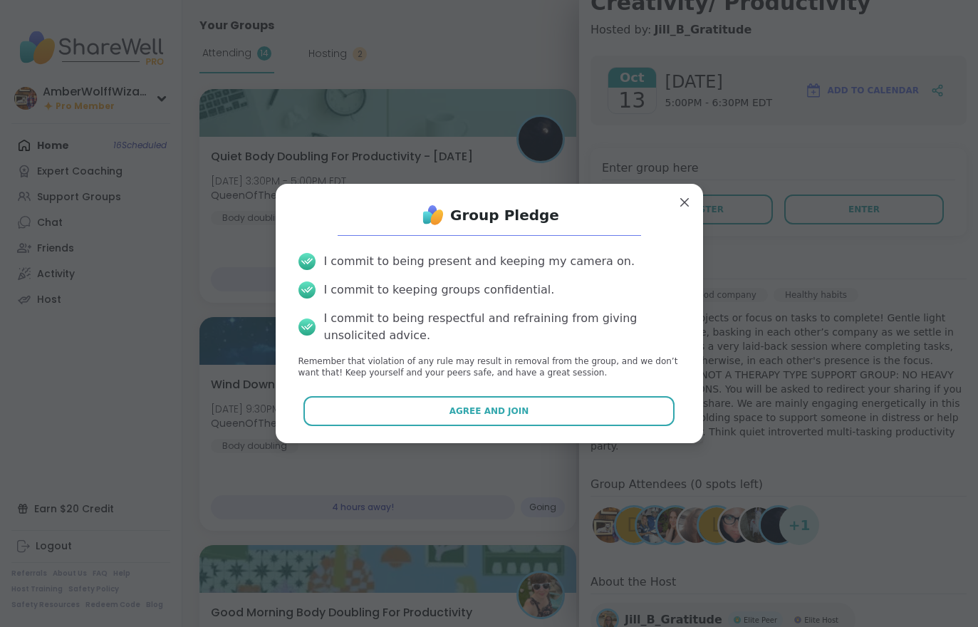
click at [571, 411] on button "Agree and Join" at bounding box center [488, 411] width 371 height 30
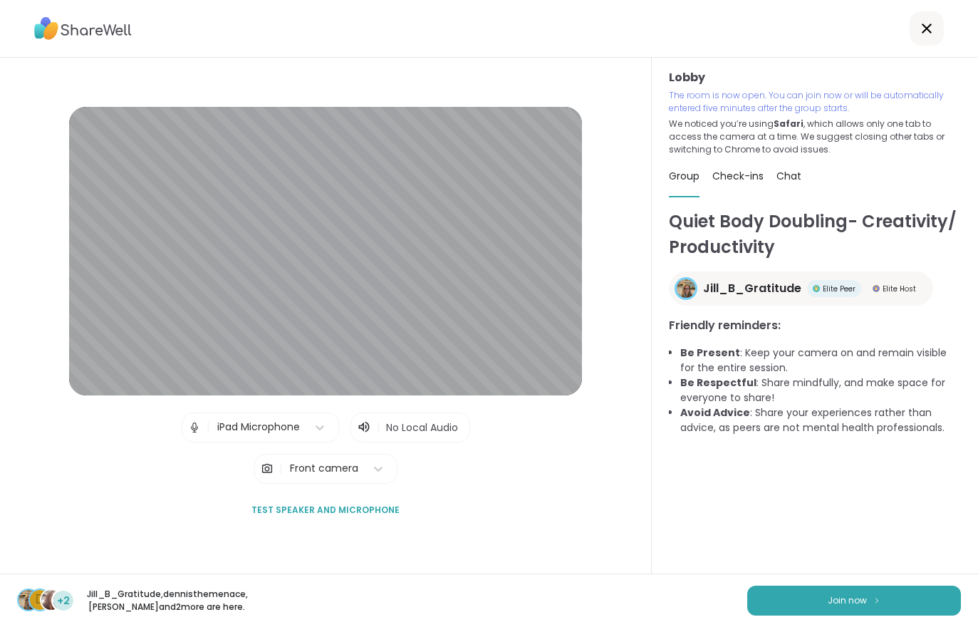
click at [827, 606] on span "Join now" at bounding box center [846, 600] width 39 height 13
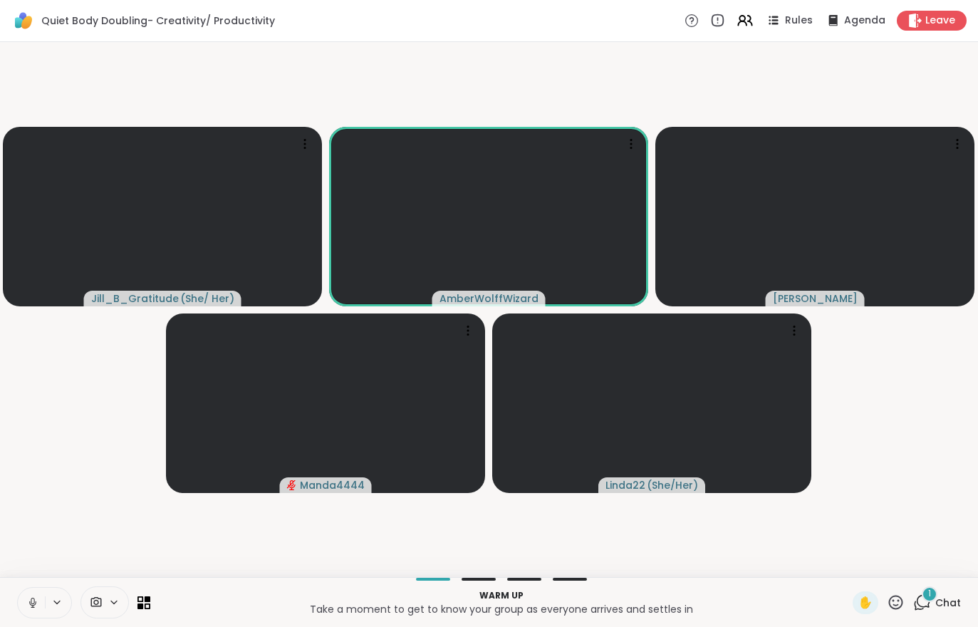
click at [928, 604] on icon at bounding box center [923, 600] width 14 height 13
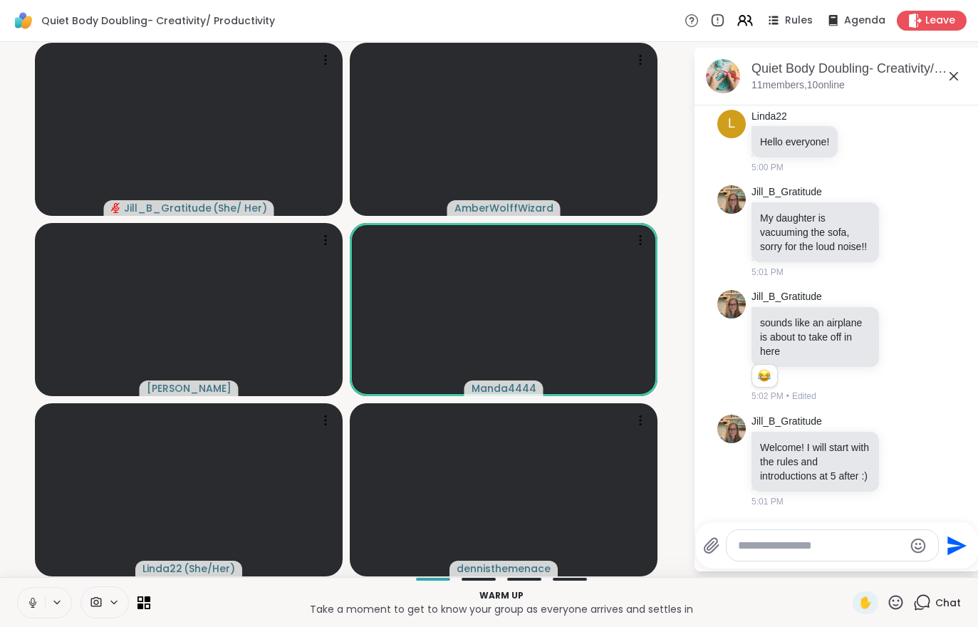
scroll to position [42, 0]
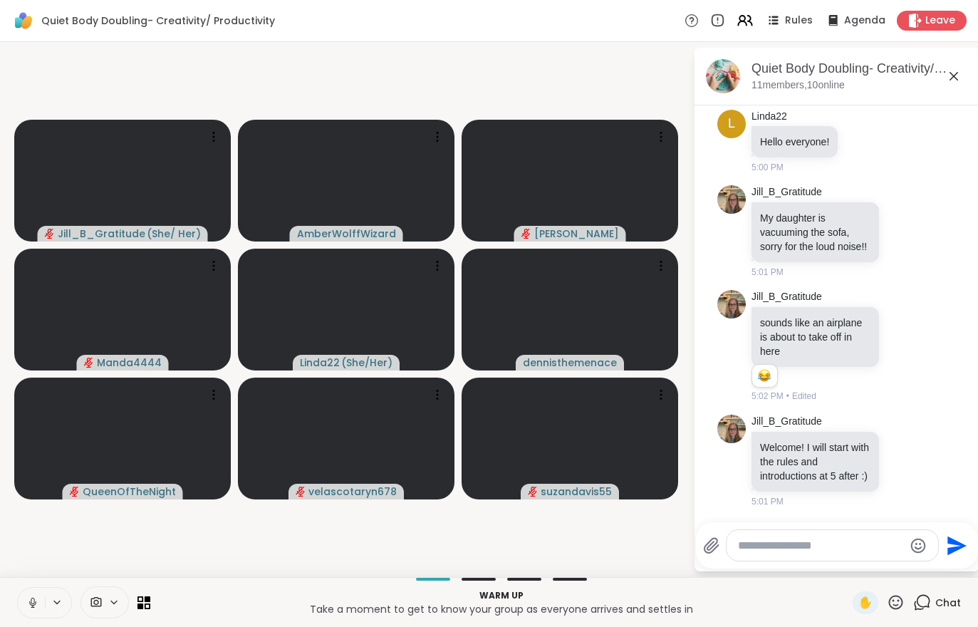
click at [23, 616] on button at bounding box center [31, 602] width 27 height 30
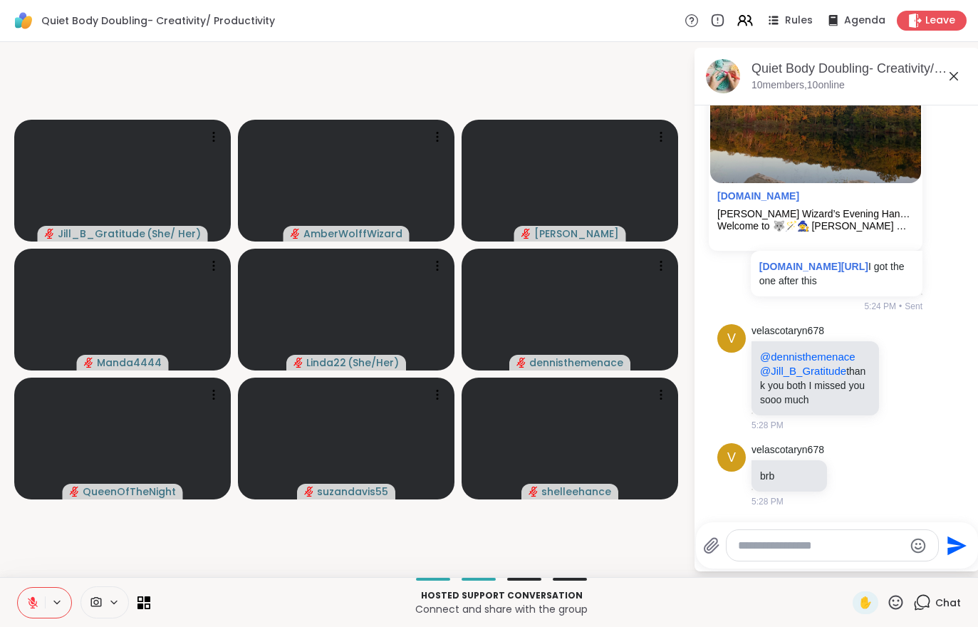
scroll to position [1070, 0]
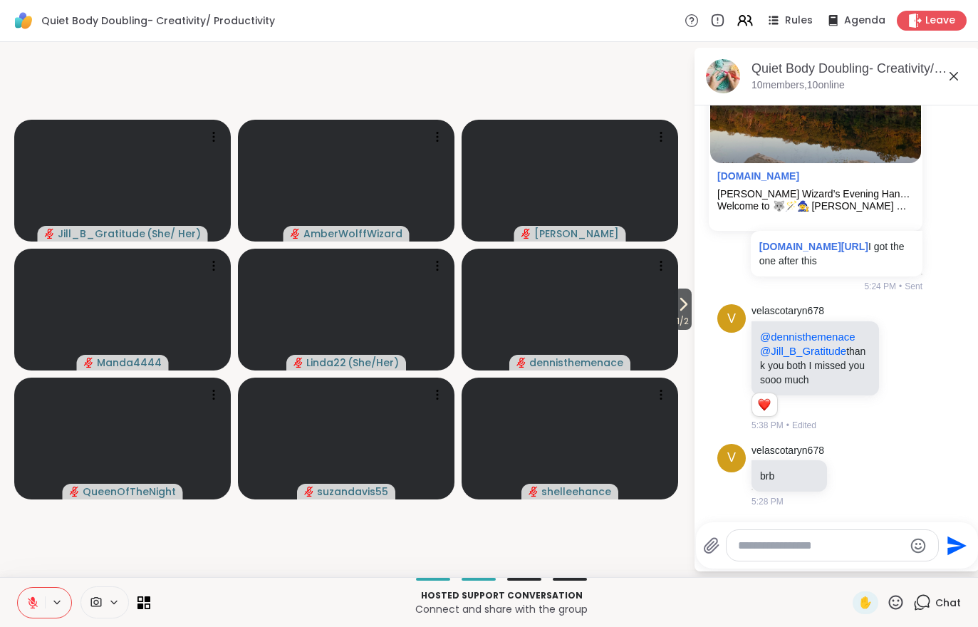
click at [674, 311] on icon at bounding box center [682, 303] width 17 height 17
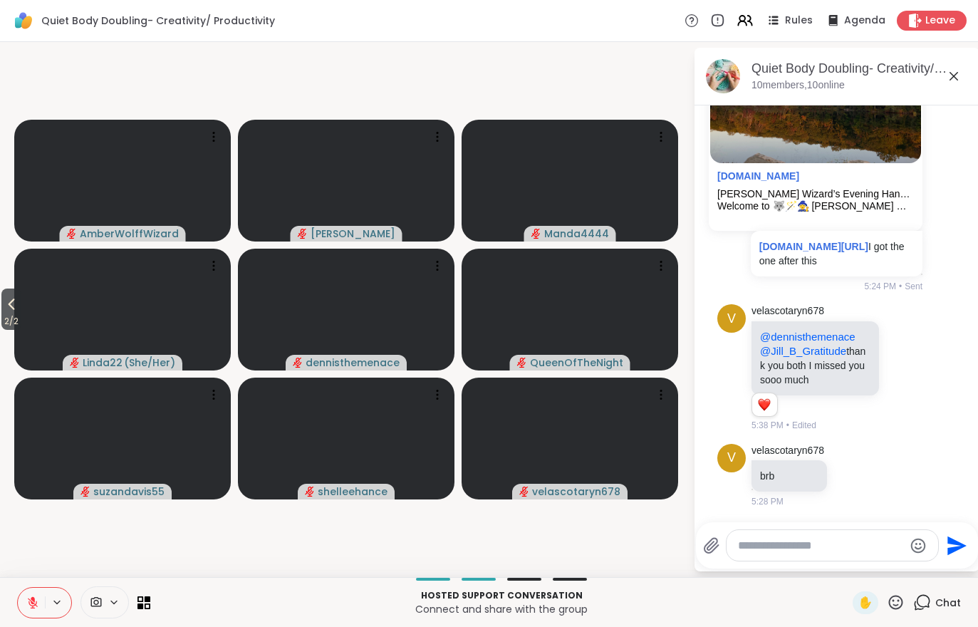
click at [741, 27] on icon at bounding box center [744, 20] width 17 height 17
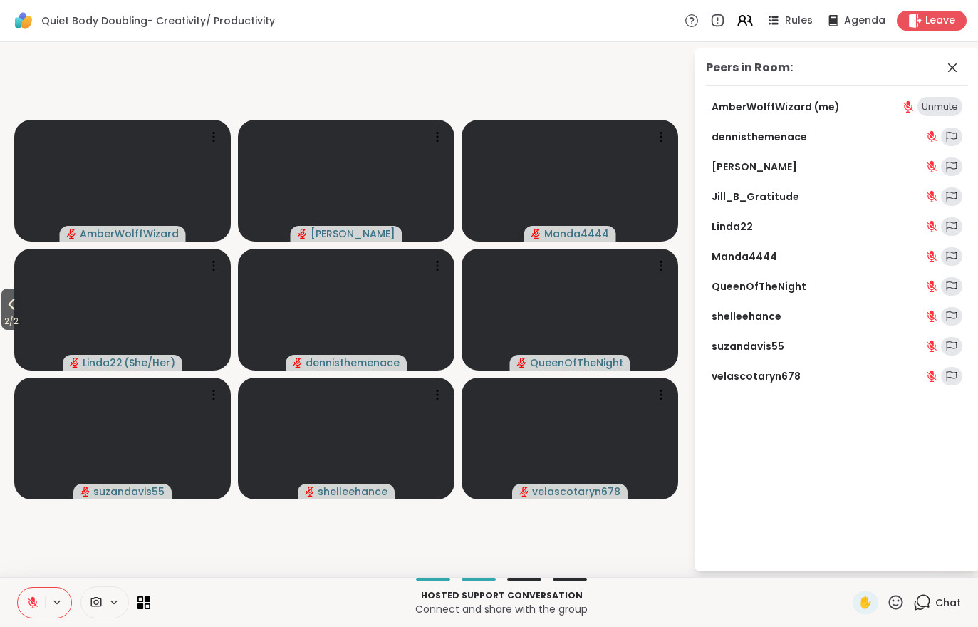
click at [2, 315] on span "2 / 2" at bounding box center [11, 321] width 20 height 17
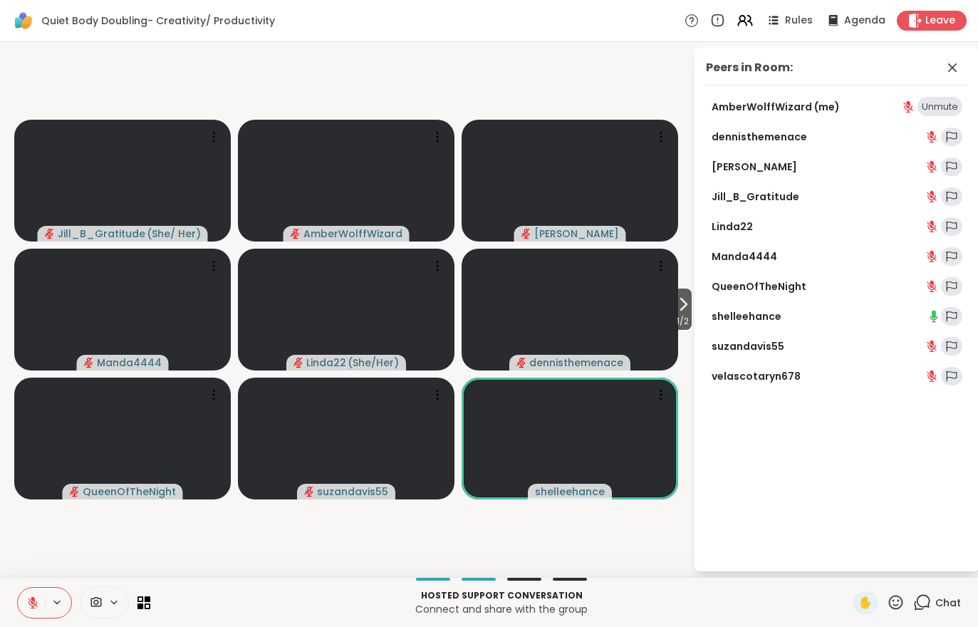
click at [675, 312] on icon at bounding box center [682, 303] width 17 height 17
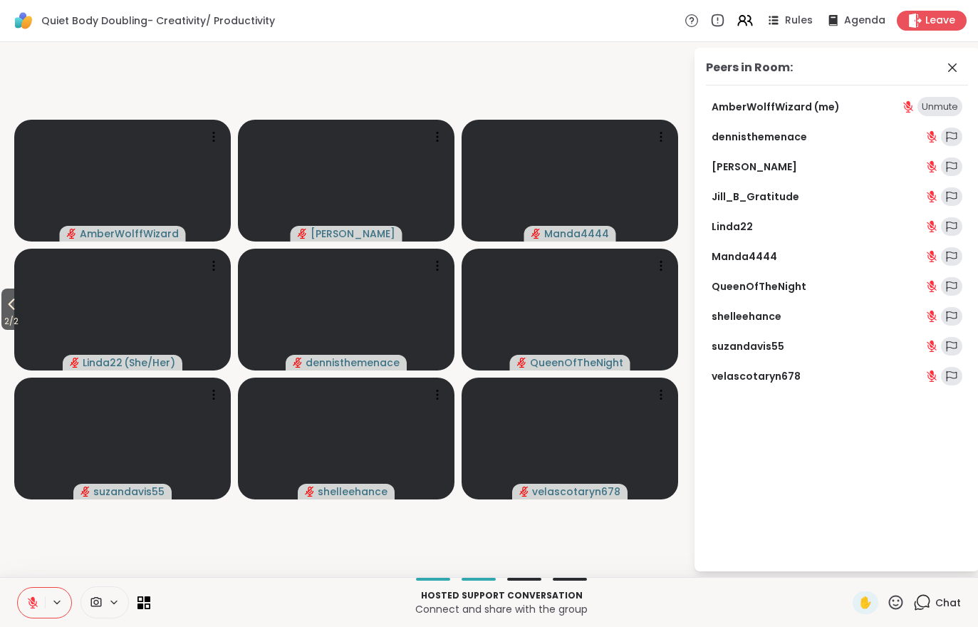
click at [19, 315] on span "2 / 2" at bounding box center [11, 321] width 20 height 17
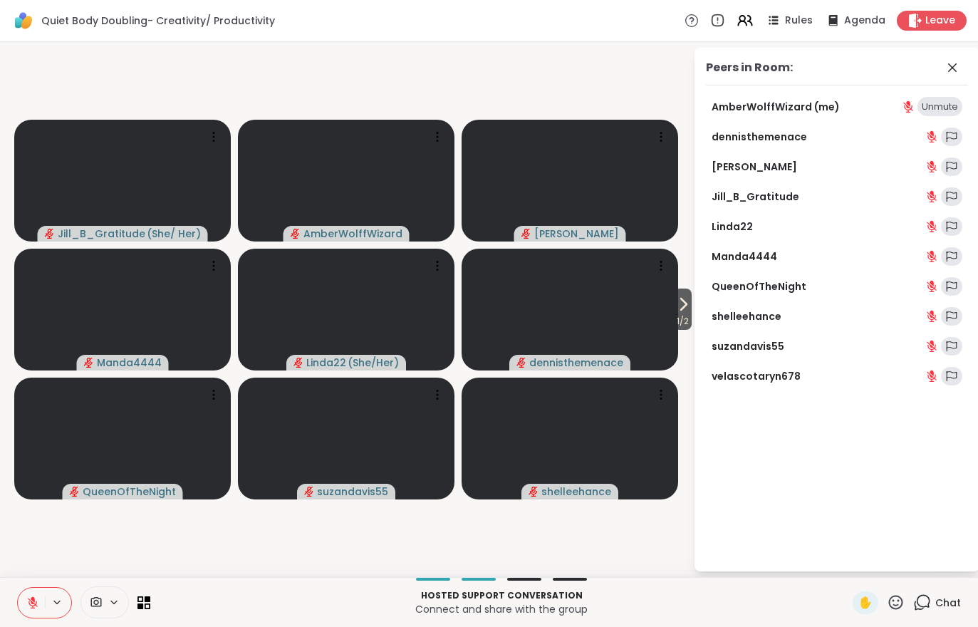
click at [939, 583] on div "Hosted support conversation Connect and share with the group ✋ Chat" at bounding box center [489, 602] width 978 height 50
click at [938, 612] on div "Chat" at bounding box center [937, 602] width 48 height 23
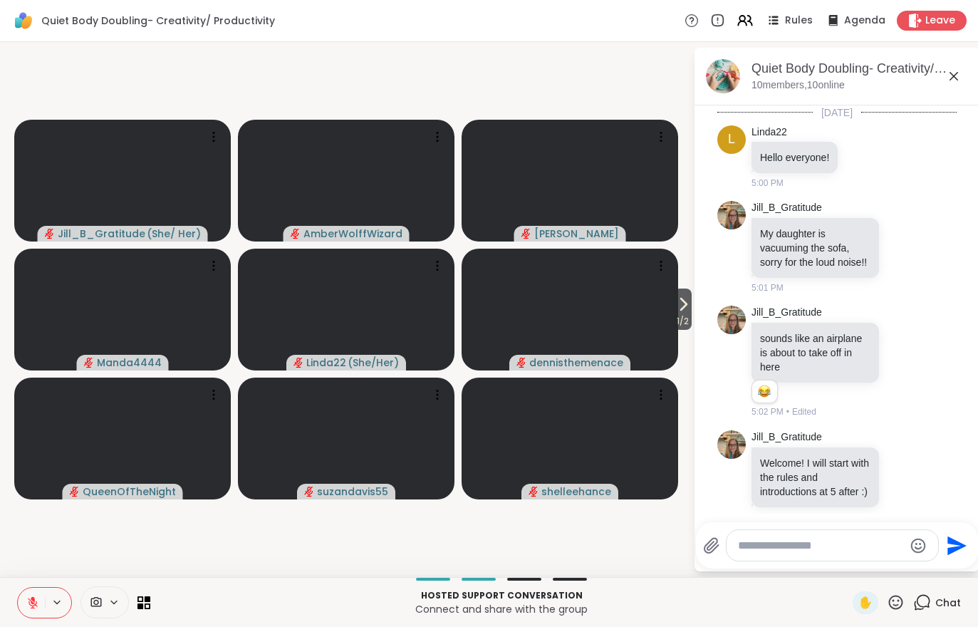
scroll to position [1180, 0]
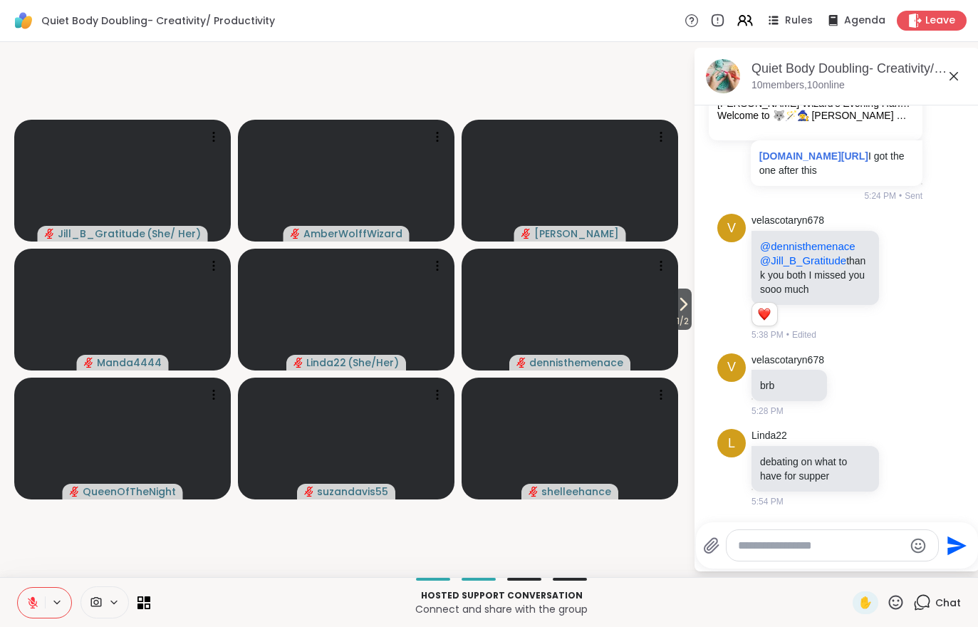
click at [683, 323] on span "1 / 2" at bounding box center [683, 321] width 18 height 17
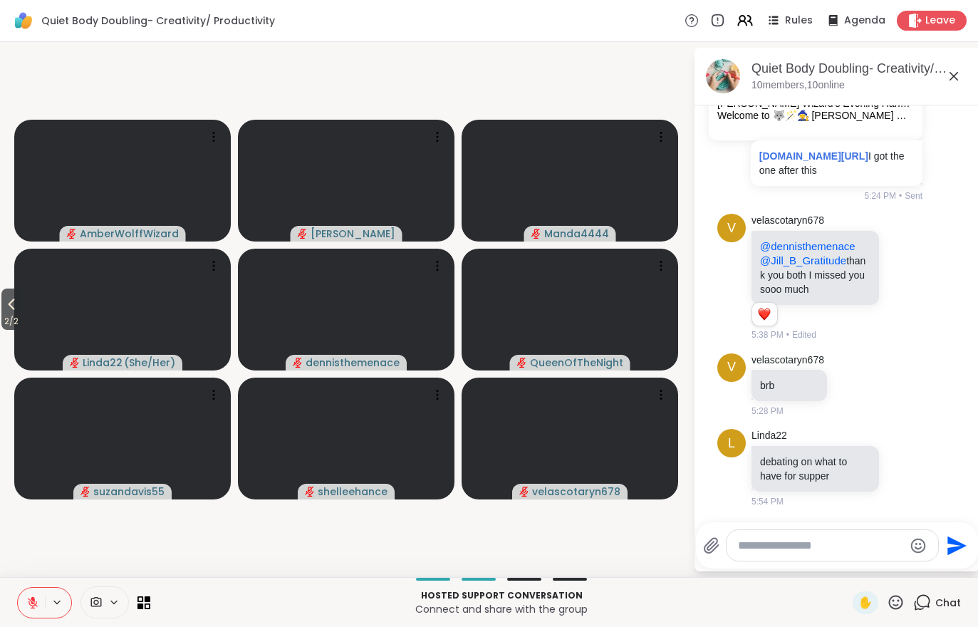
click at [6, 310] on icon at bounding box center [11, 303] width 17 height 17
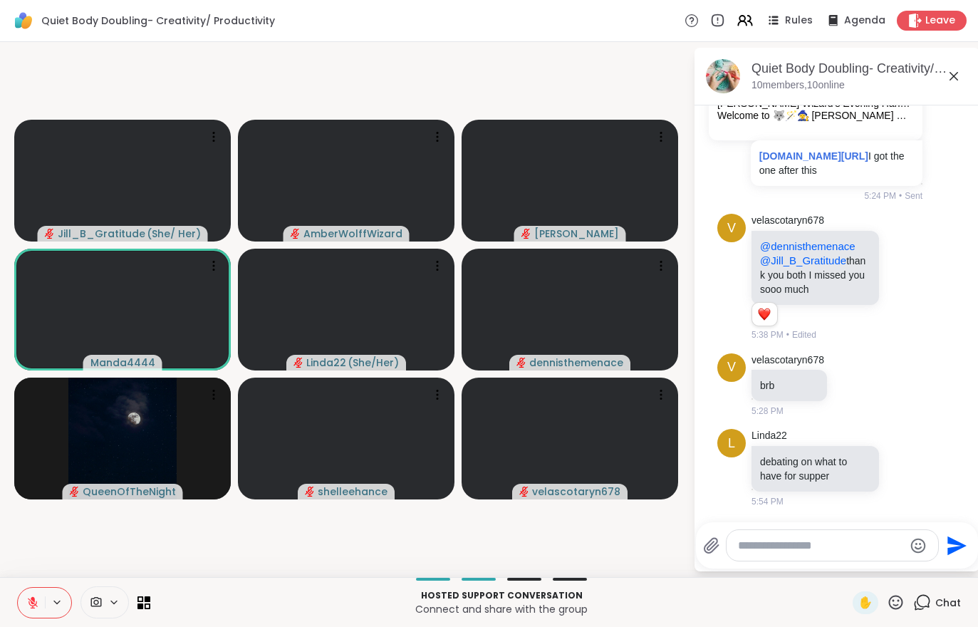
click at [28, 596] on icon at bounding box center [32, 602] width 13 height 13
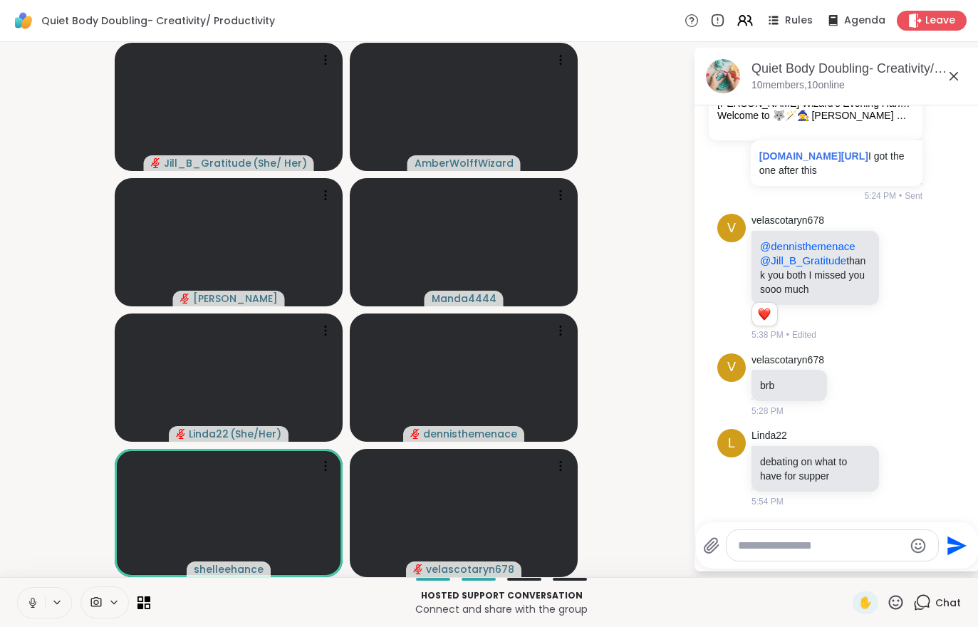
click at [24, 604] on button at bounding box center [31, 602] width 27 height 30
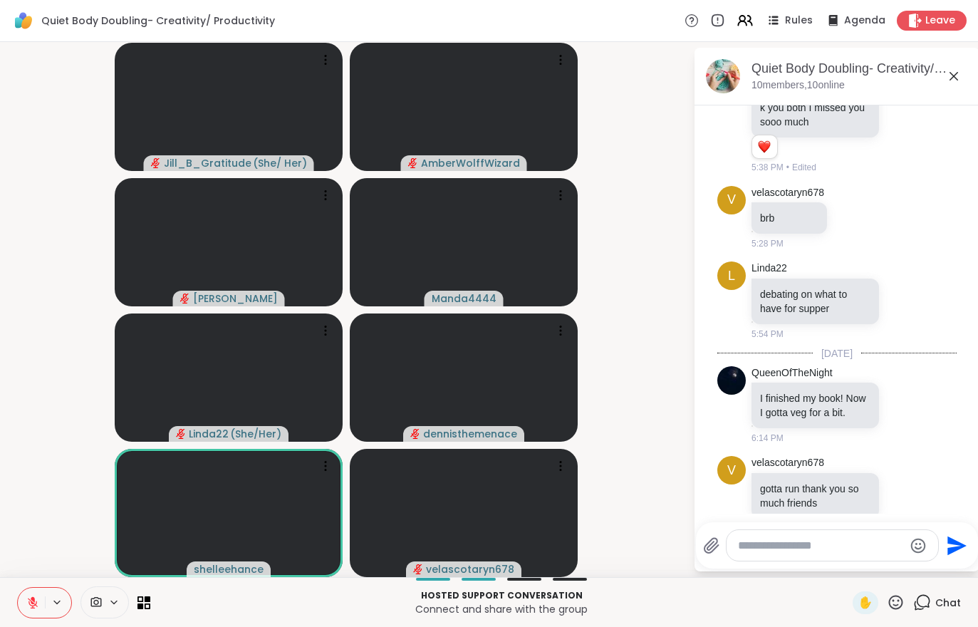
scroll to position [1373, 0]
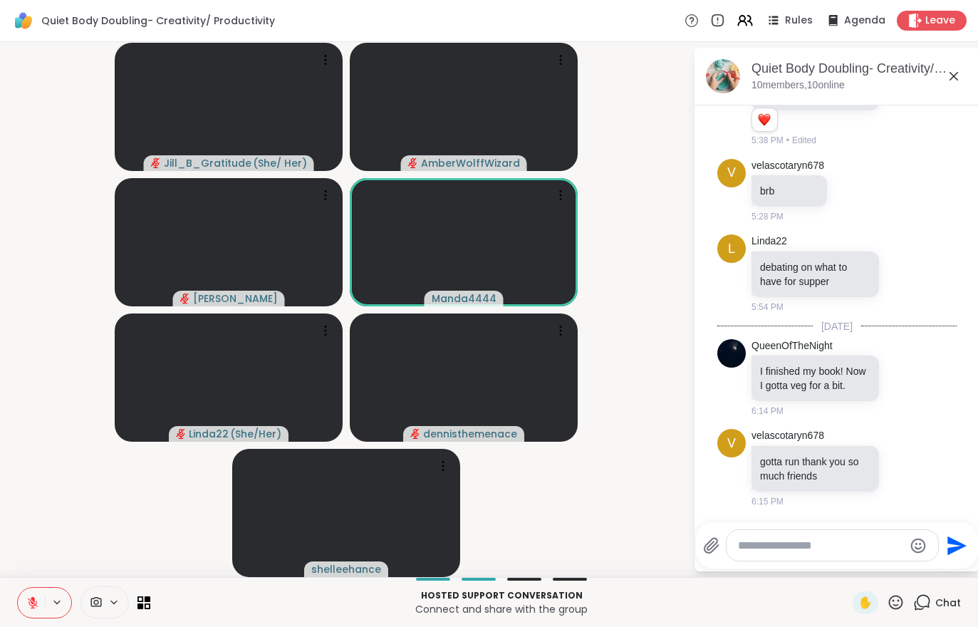
click at [9, 602] on div "Hosted support conversation Connect and share with the group ✋ Chat" at bounding box center [489, 602] width 978 height 50
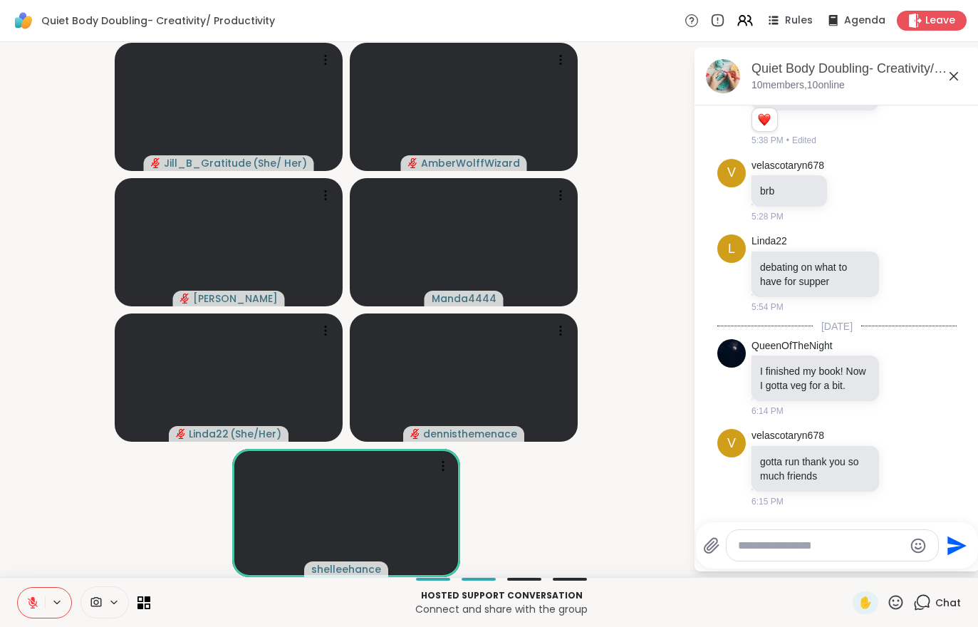
click at [31, 594] on button at bounding box center [31, 602] width 27 height 30
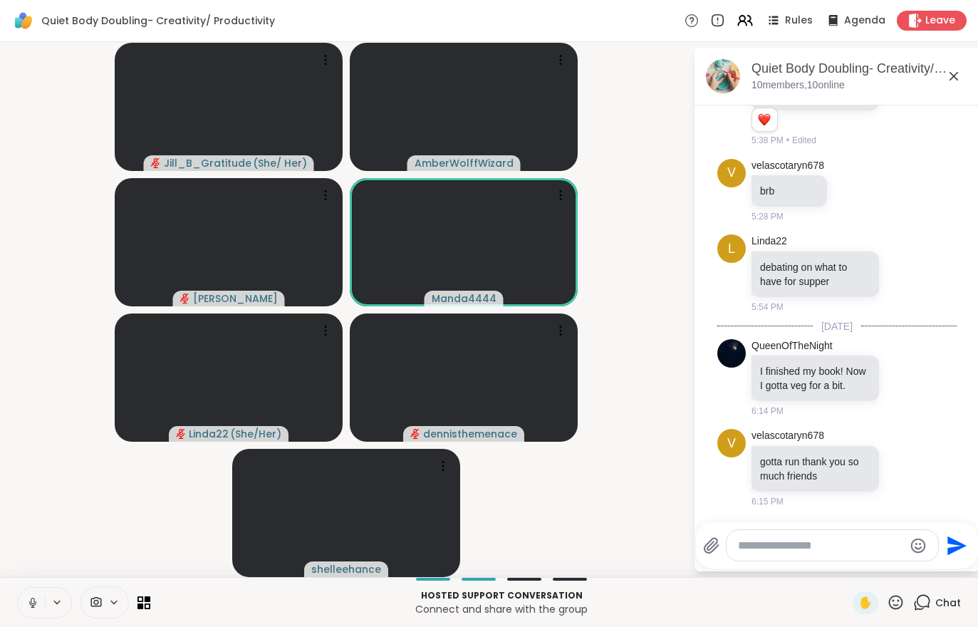
click at [9, 597] on div "Hosted support conversation Connect and share with the group ✋ Chat" at bounding box center [489, 602] width 978 height 50
click at [26, 597] on button at bounding box center [31, 602] width 27 height 30
click at [21, 617] on button at bounding box center [31, 602] width 27 height 30
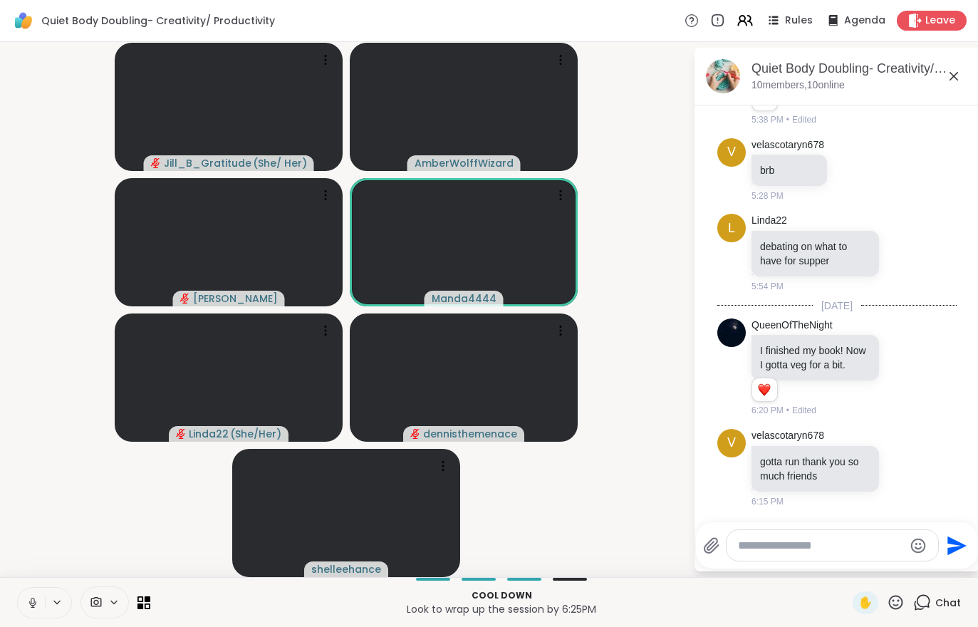
click at [31, 613] on button at bounding box center [31, 602] width 27 height 30
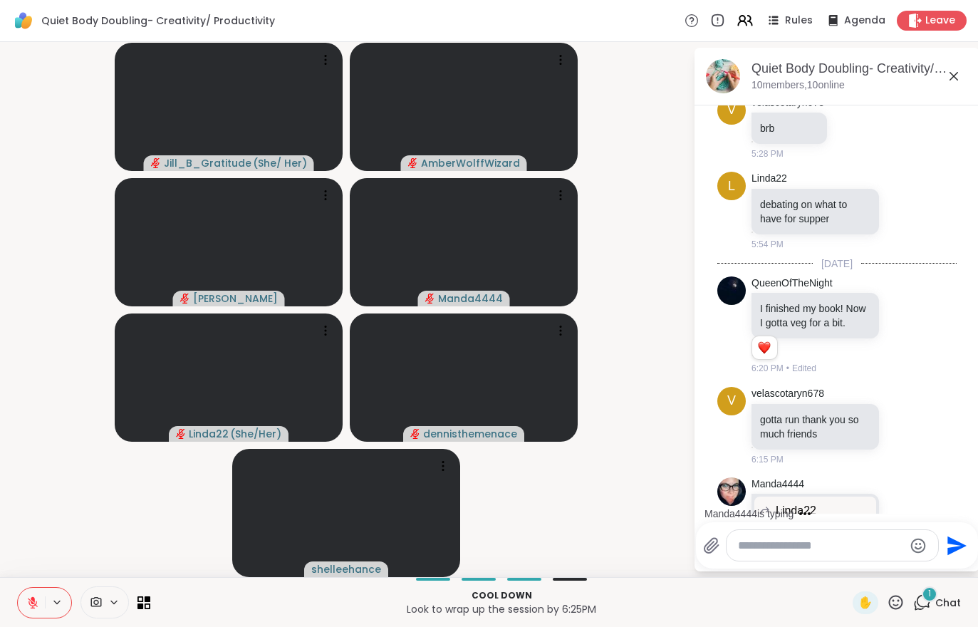
scroll to position [1534, 0]
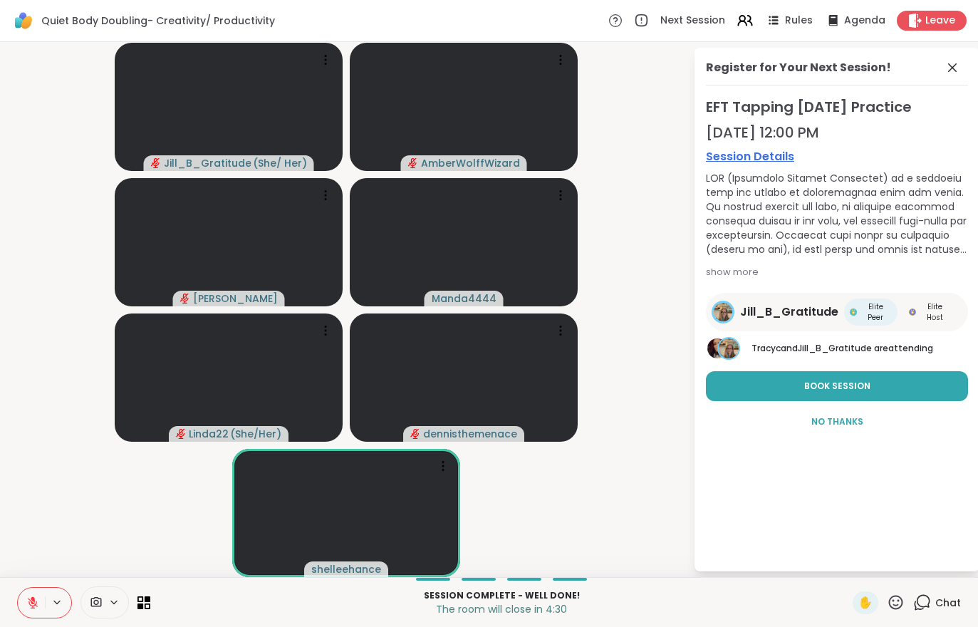
click at [926, 19] on span "Leave" at bounding box center [940, 21] width 30 height 14
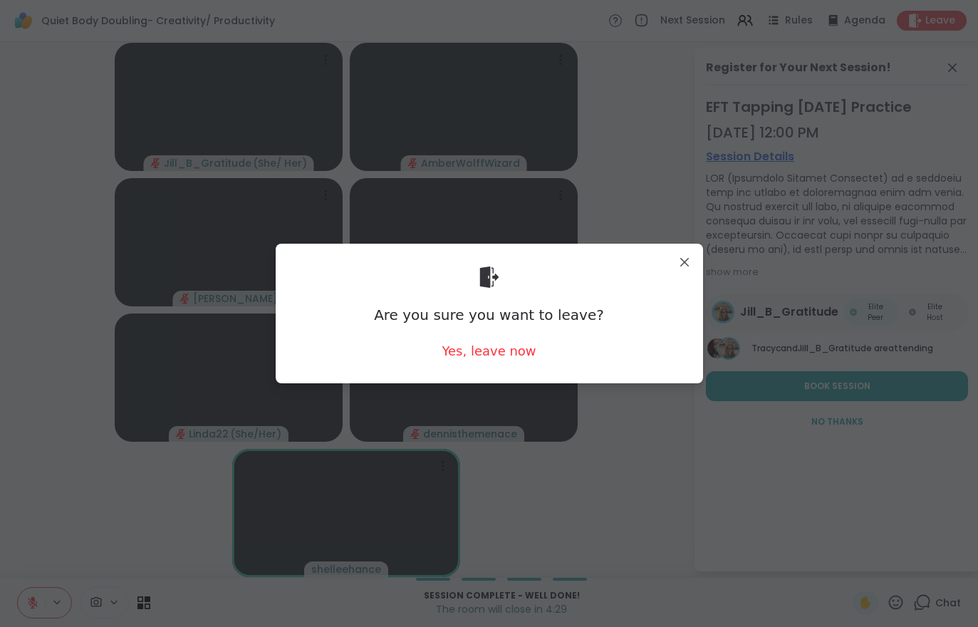
click at [508, 351] on div "Yes, leave now" at bounding box center [488, 351] width 94 height 18
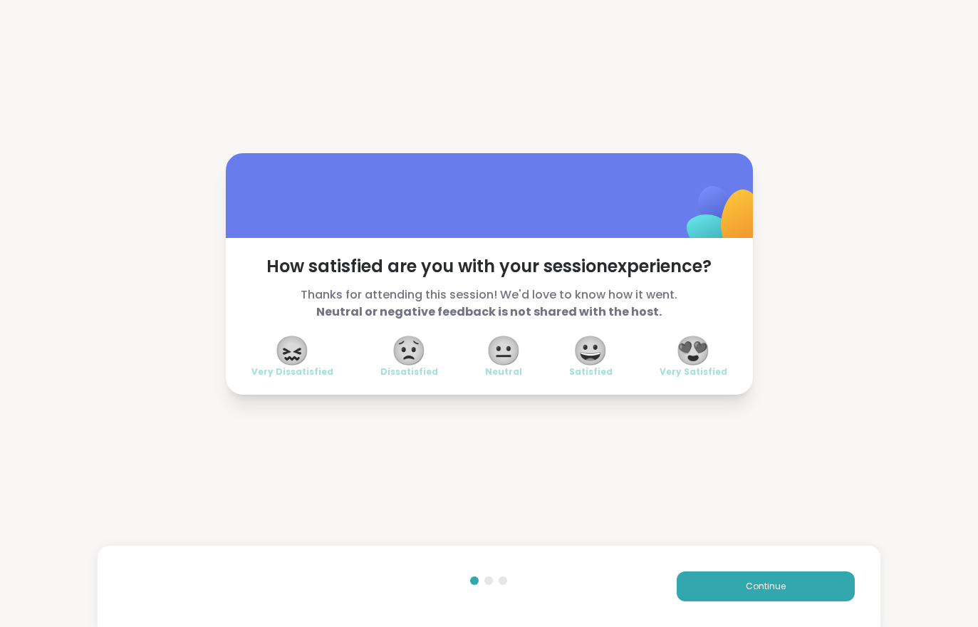
click at [762, 572] on button "Continue" at bounding box center [765, 586] width 178 height 30
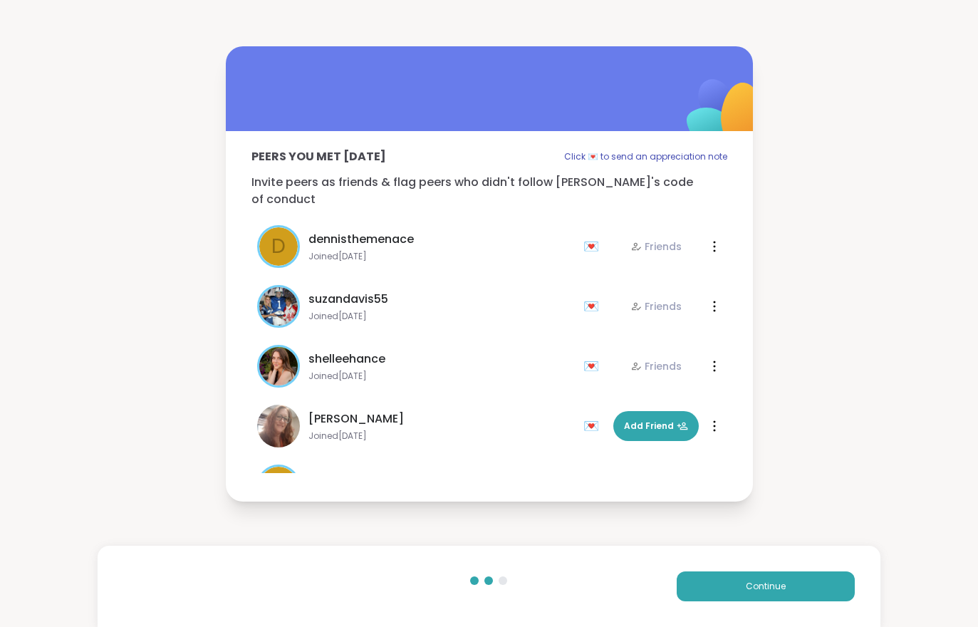
click at [762, 572] on button "Continue" at bounding box center [765, 586] width 178 height 30
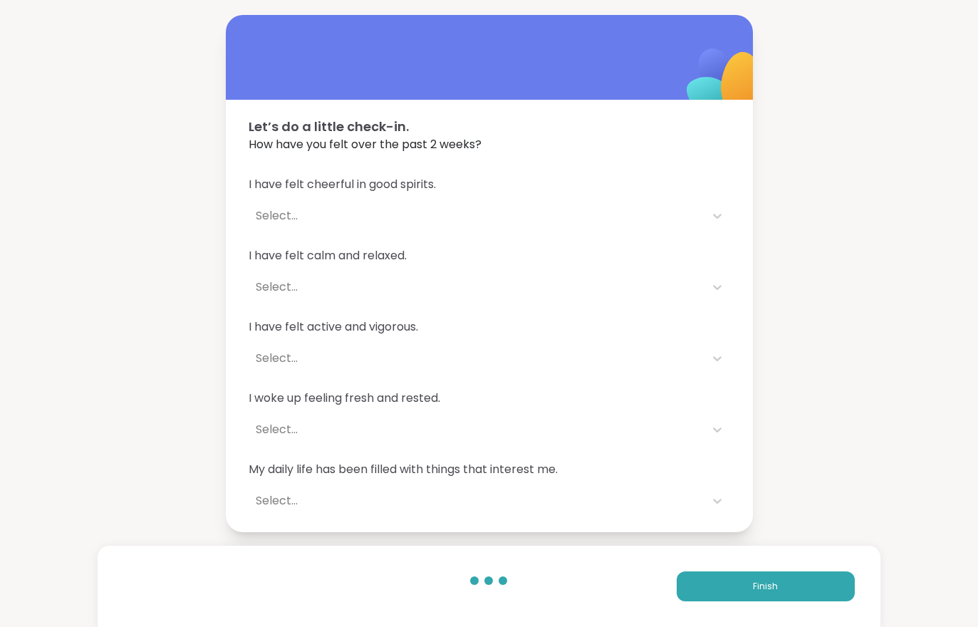
click at [753, 597] on button "Finish" at bounding box center [765, 586] width 178 height 30
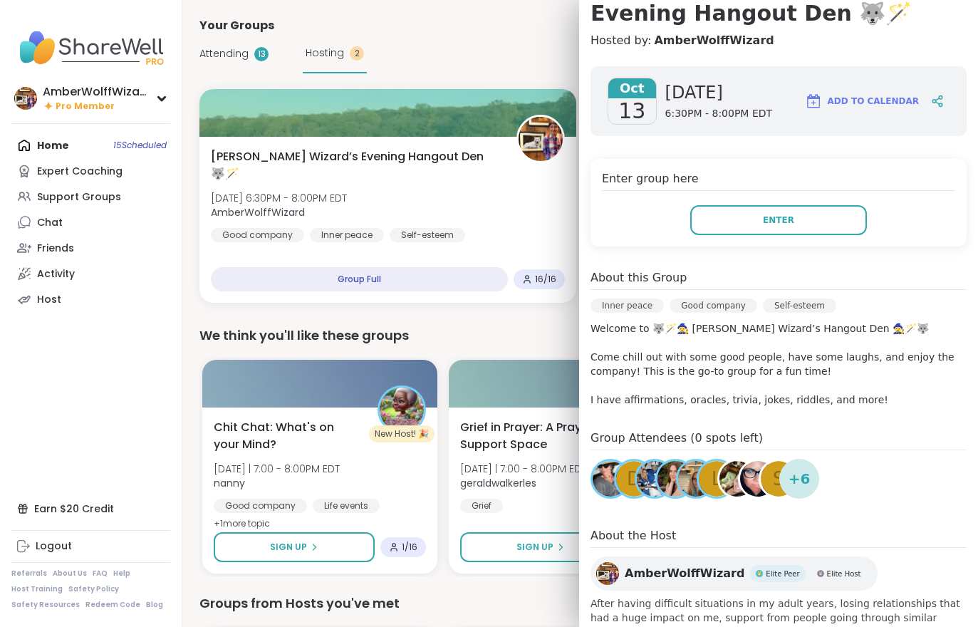
scroll to position [85, 0]
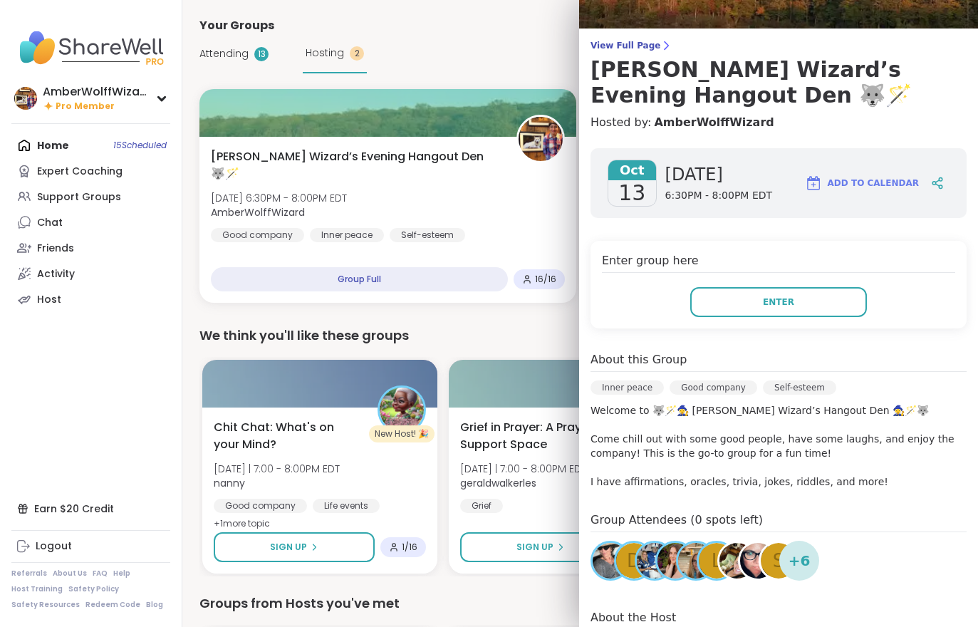
click at [648, 49] on span "View Full Page" at bounding box center [778, 45] width 376 height 11
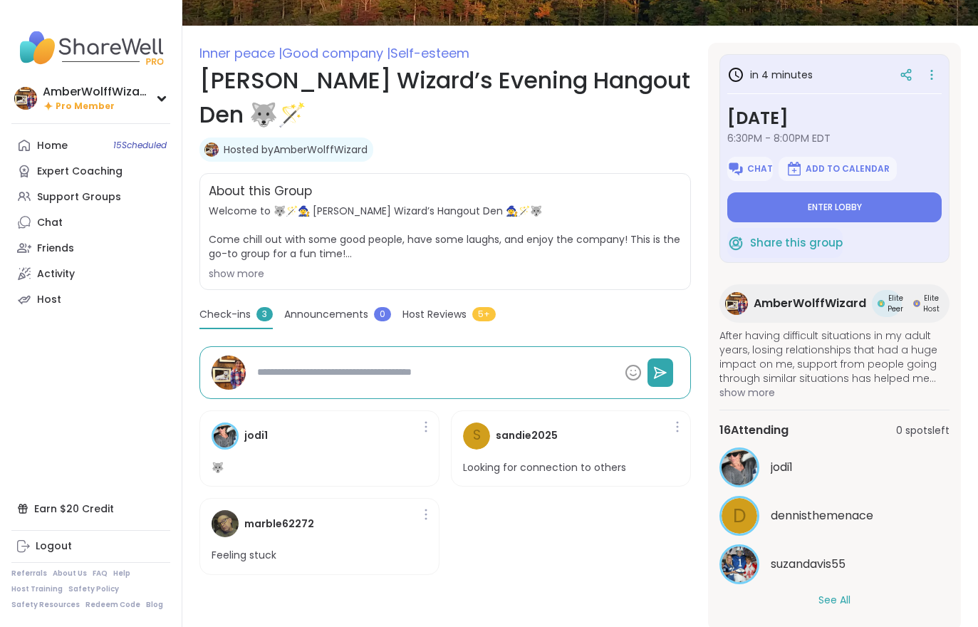
scroll to position [182, 0]
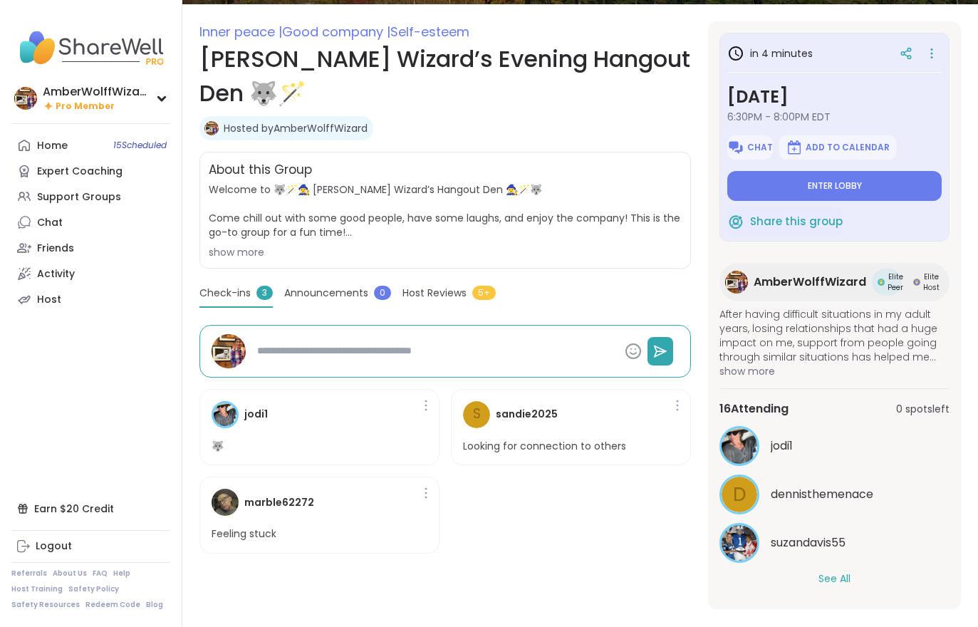
click at [834, 584] on button "See All" at bounding box center [834, 578] width 32 height 15
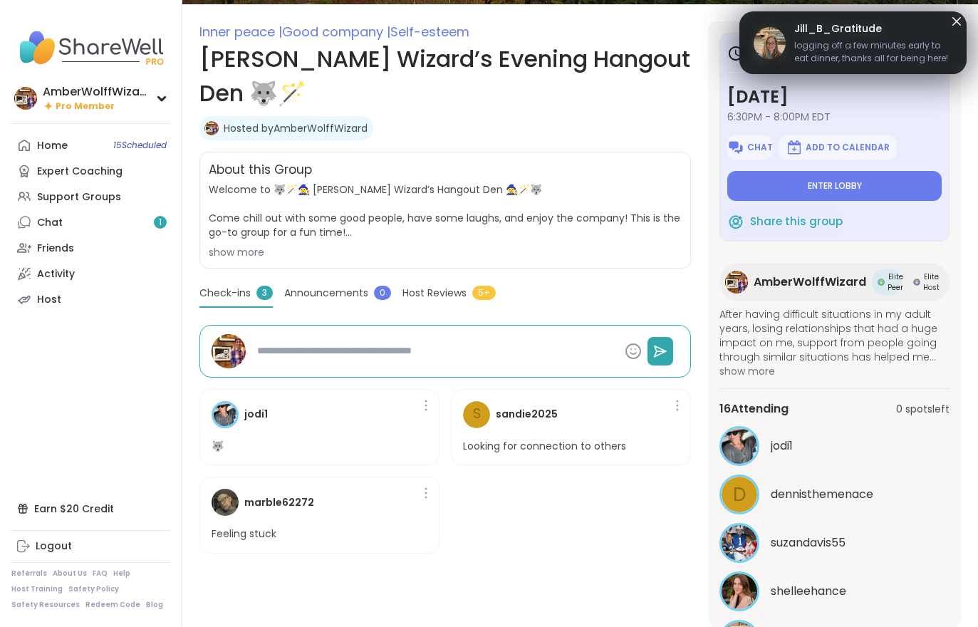
scroll to position [0, 0]
click at [844, 174] on button "Enter lobby" at bounding box center [834, 186] width 214 height 30
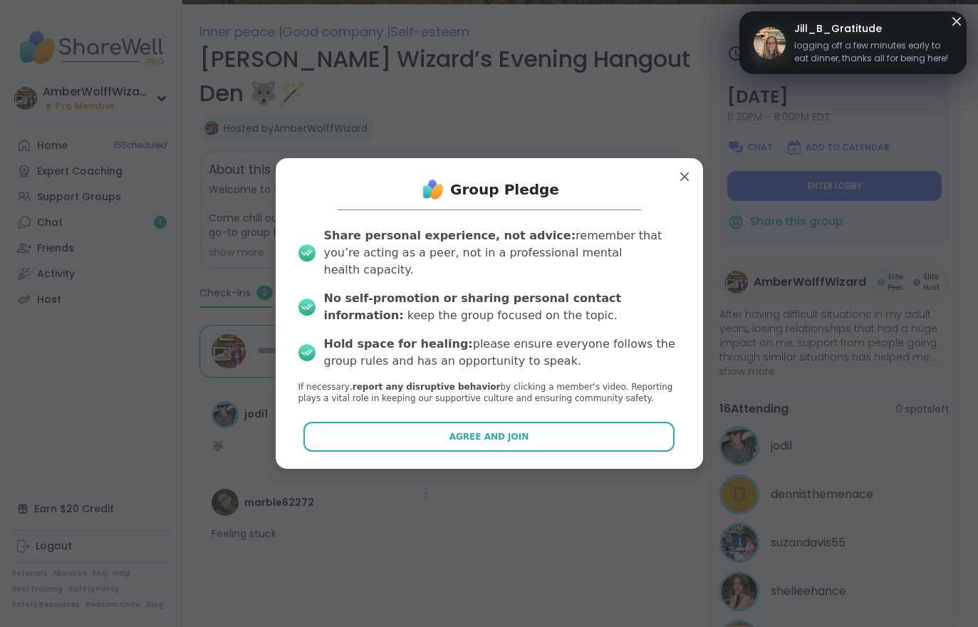
click at [548, 438] on button "Agree and Join" at bounding box center [488, 436] width 371 height 30
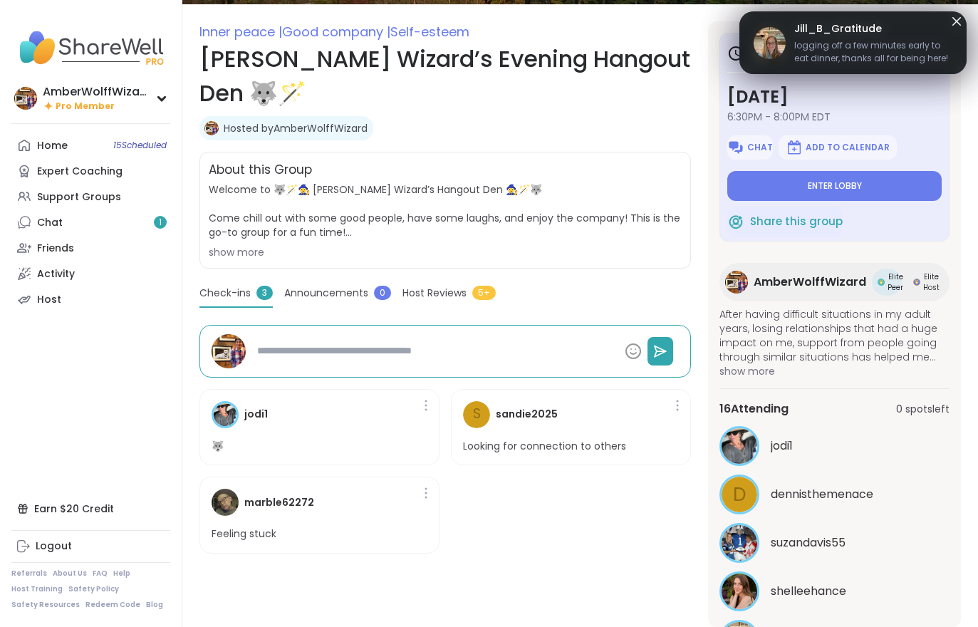
type textarea "*"
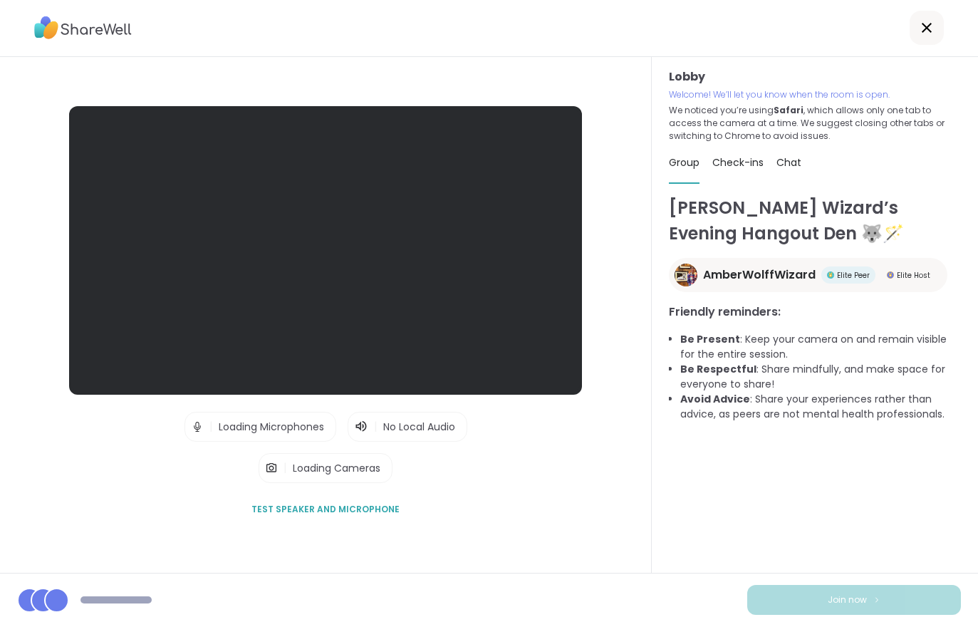
scroll to position [22, 0]
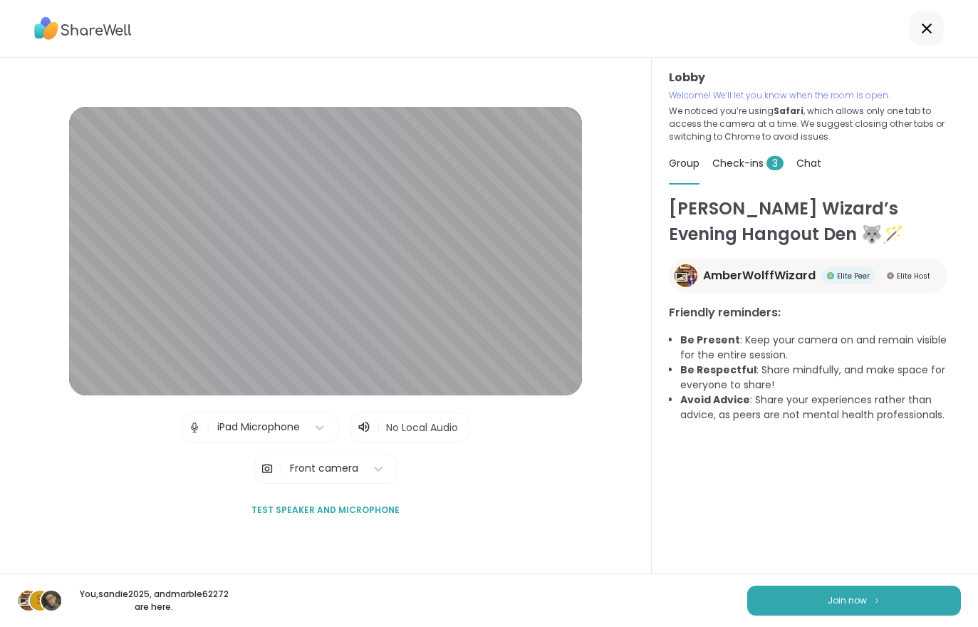
click at [862, 614] on button "Join now" at bounding box center [854, 600] width 214 height 30
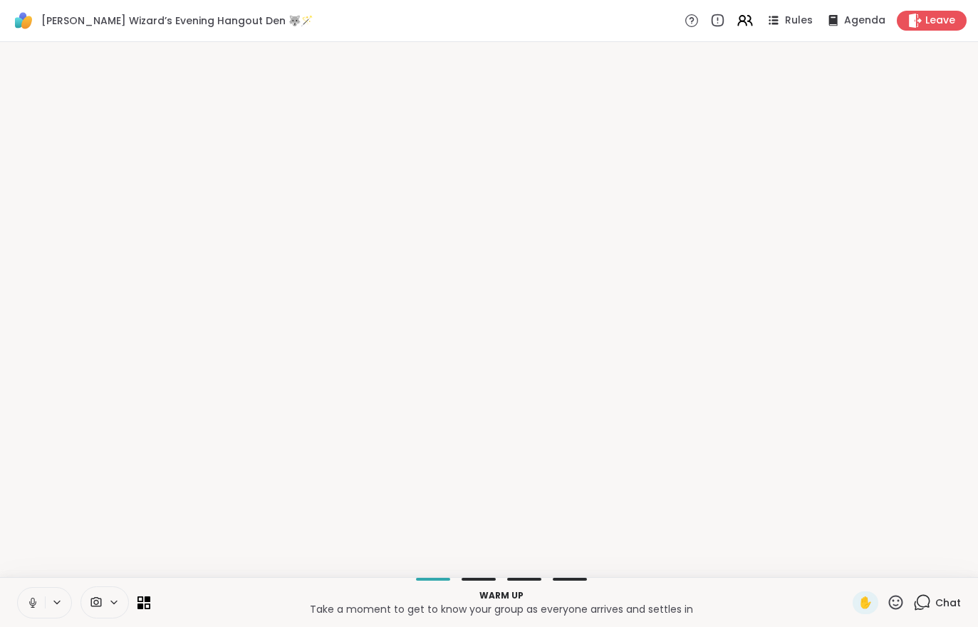
scroll to position [0, 0]
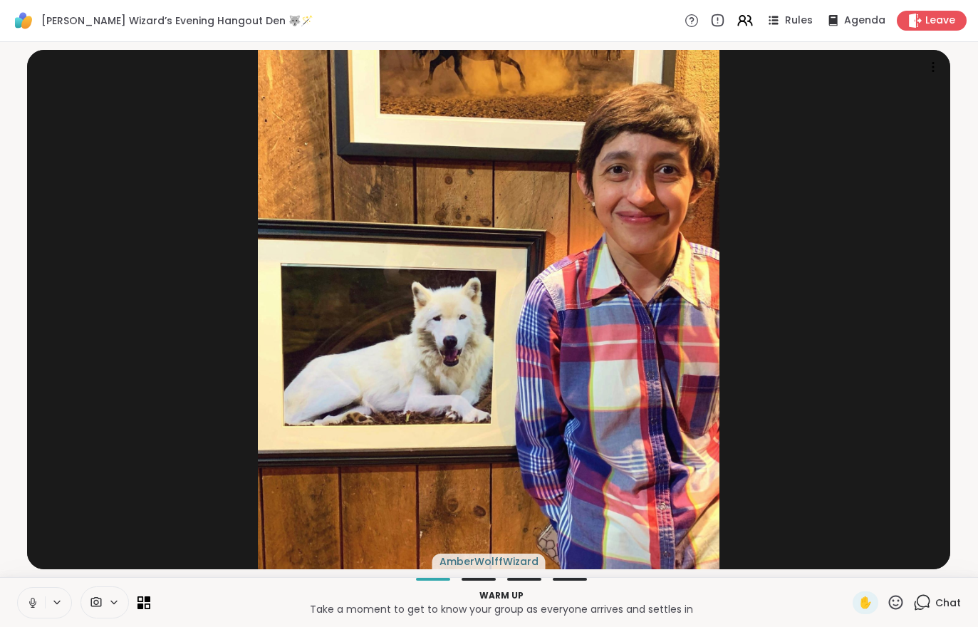
click at [938, 28] on span "Leave" at bounding box center [940, 21] width 30 height 14
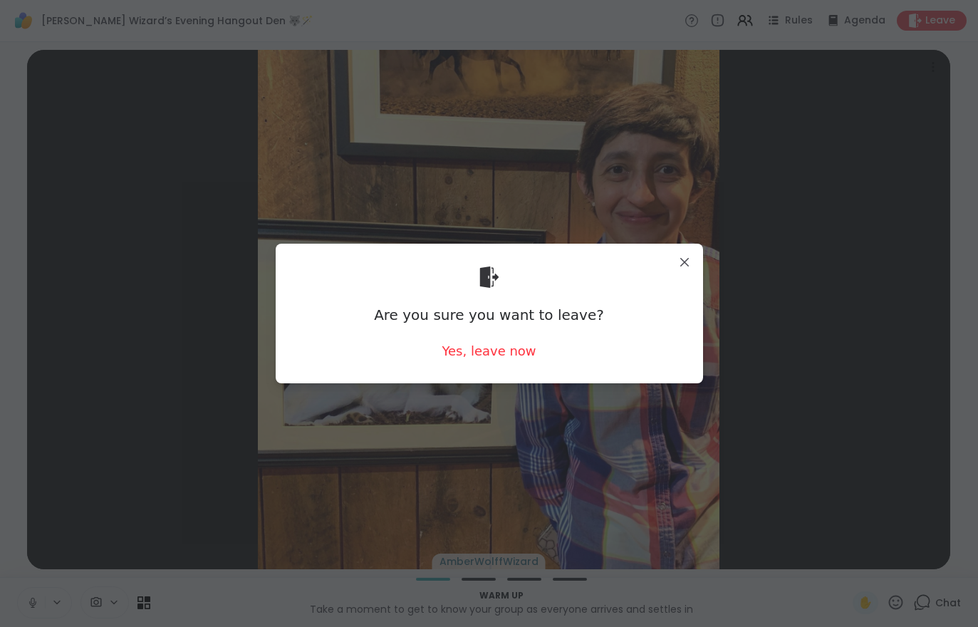
click at [493, 358] on div "Yes, leave now" at bounding box center [488, 351] width 94 height 18
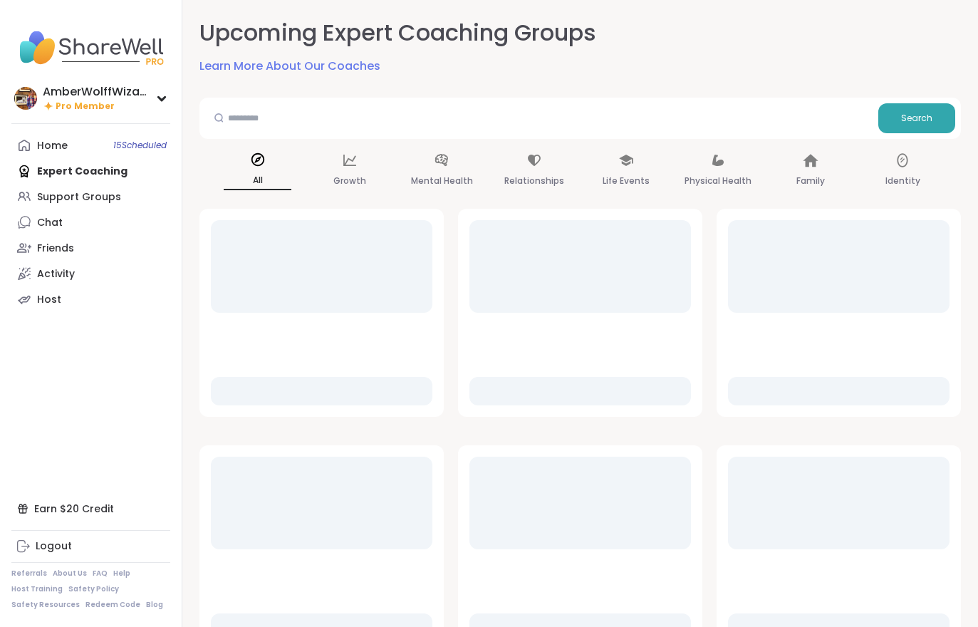
click at [95, 141] on link "Home 15 Scheduled" at bounding box center [90, 145] width 159 height 26
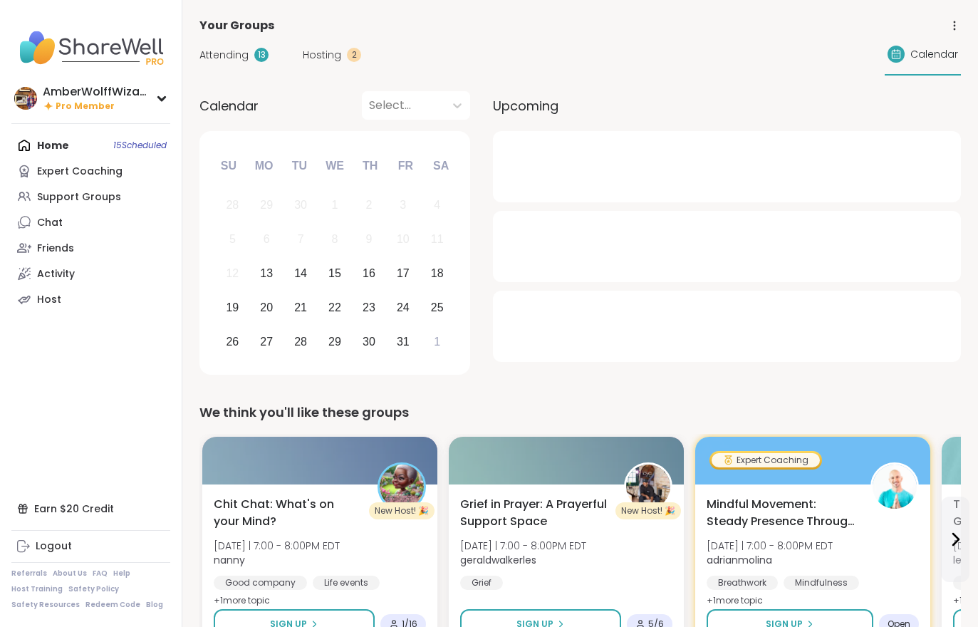
click at [337, 53] on span "Hosting" at bounding box center [322, 55] width 38 height 15
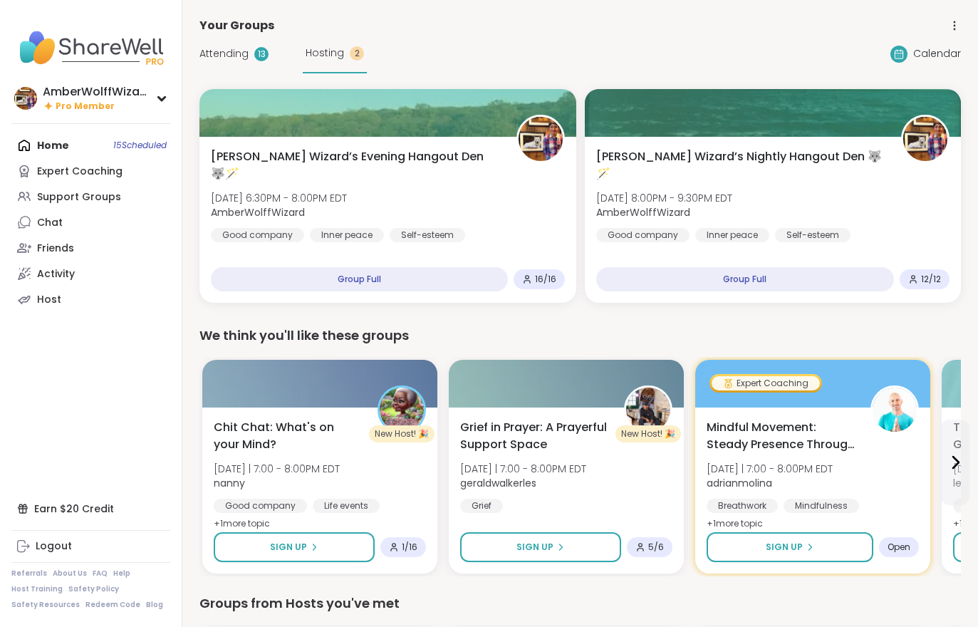
click at [458, 201] on div "[PERSON_NAME] Wizard’s Evening Hangout Den 🐺🪄 [DATE] 6:30PM - 8:00PM EDT AmberW…" at bounding box center [388, 195] width 354 height 94
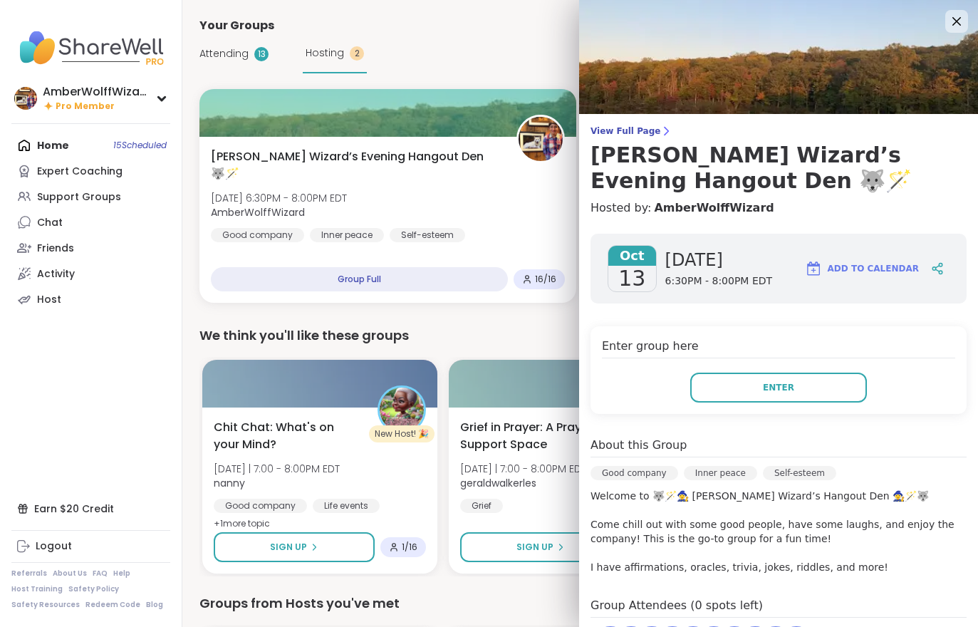
click at [835, 392] on button "Enter" at bounding box center [778, 387] width 177 height 30
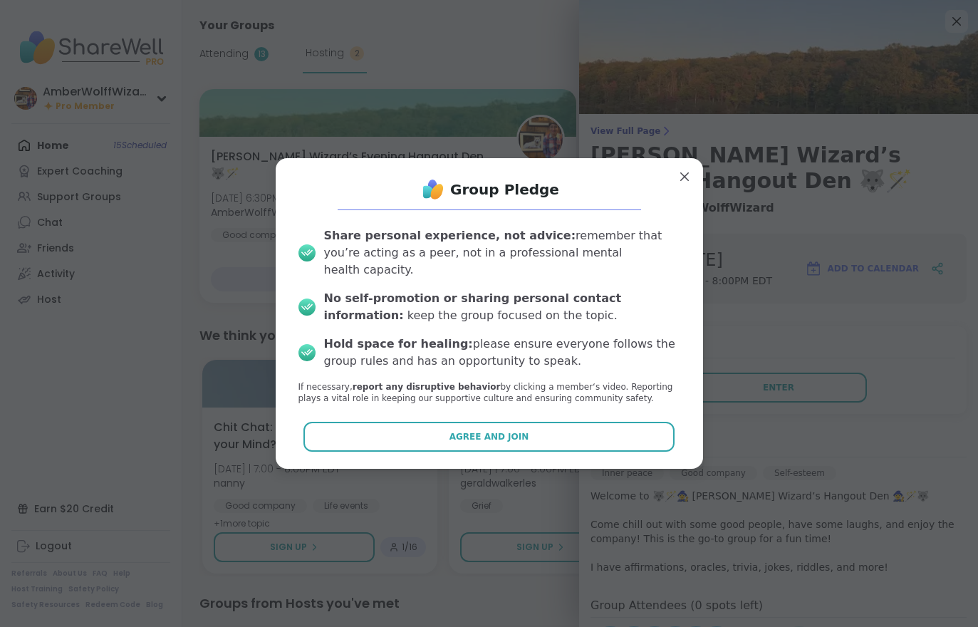
click at [617, 441] on button "Agree and Join" at bounding box center [488, 436] width 371 height 30
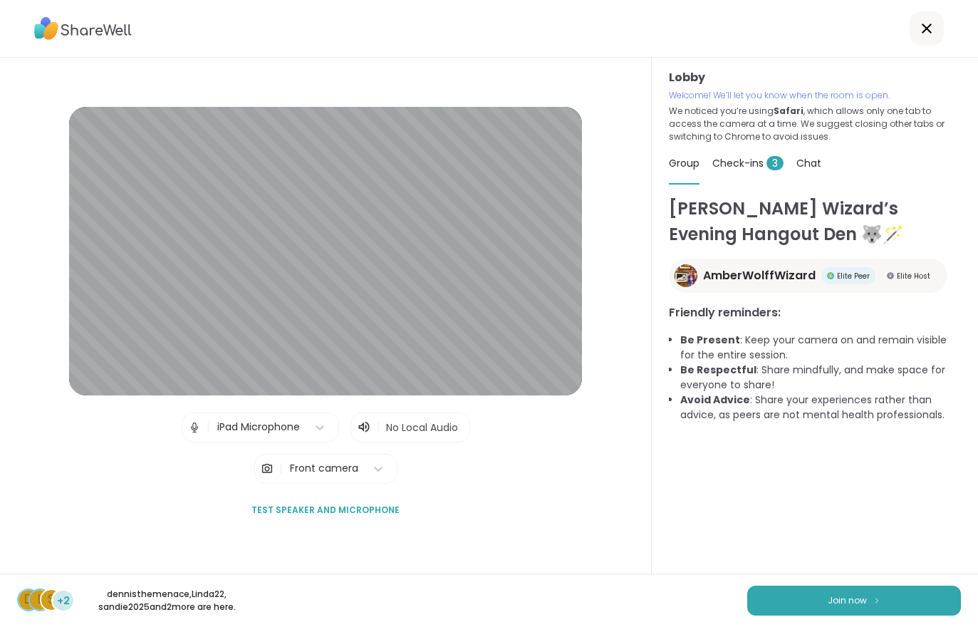
click at [877, 602] on img at bounding box center [876, 600] width 9 height 8
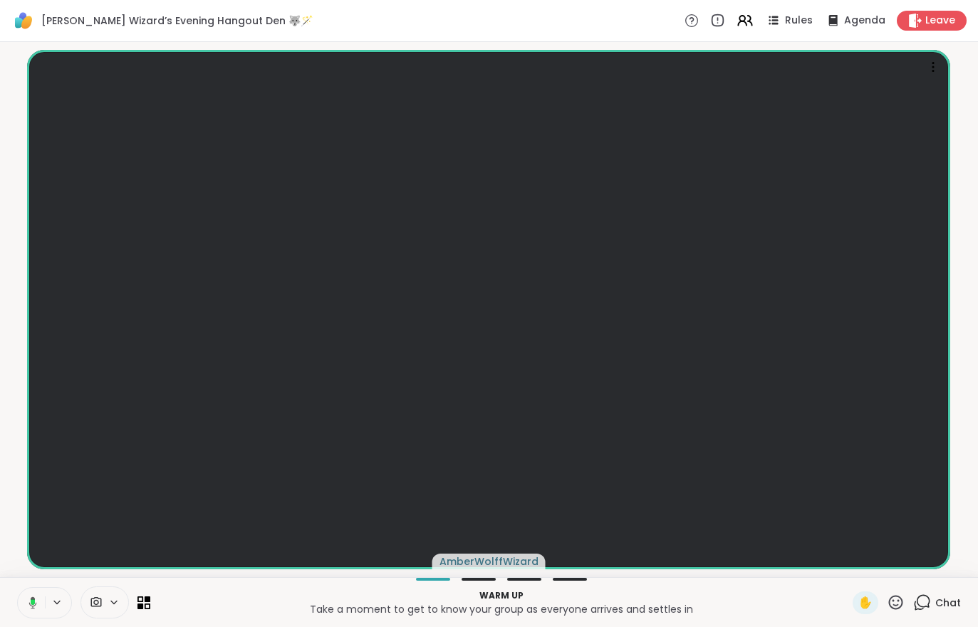
click at [63, 617] on div at bounding box center [44, 602] width 55 height 31
click at [69, 601] on button at bounding box center [58, 602] width 26 height 12
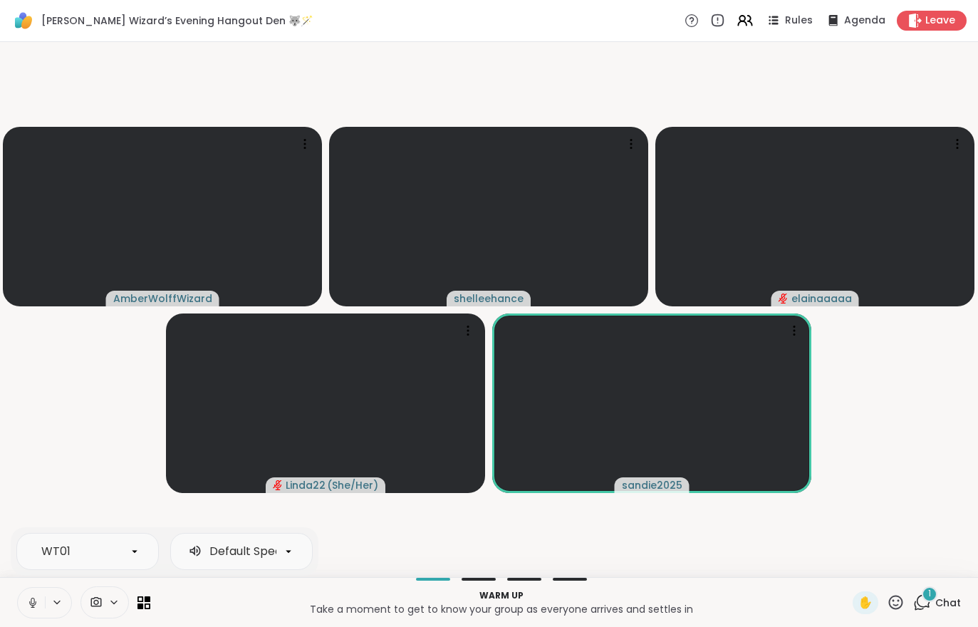
click at [928, 596] on span "1" at bounding box center [929, 593] width 3 height 12
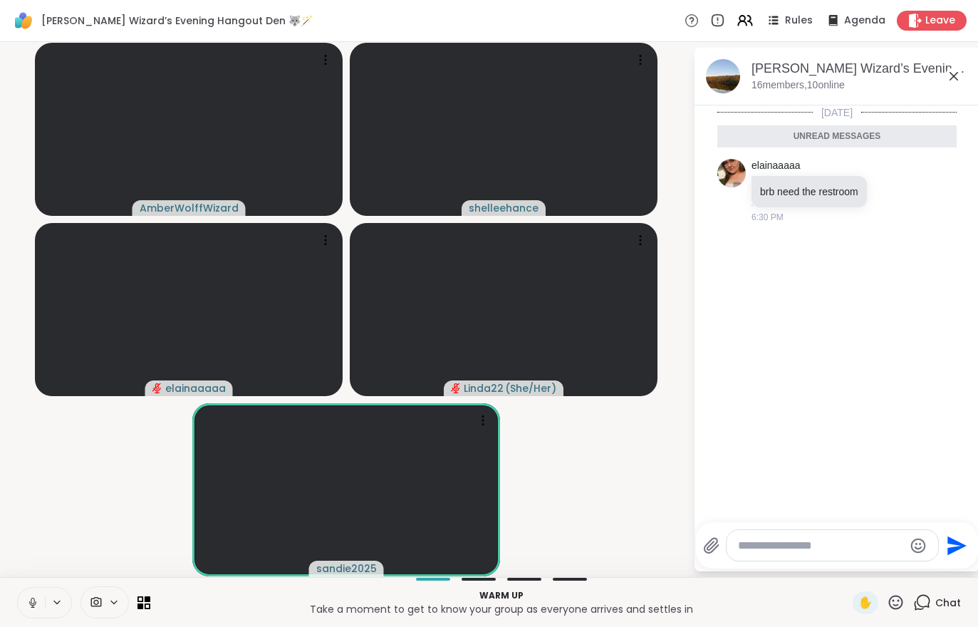
click at [739, 23] on icon at bounding box center [744, 20] width 17 height 17
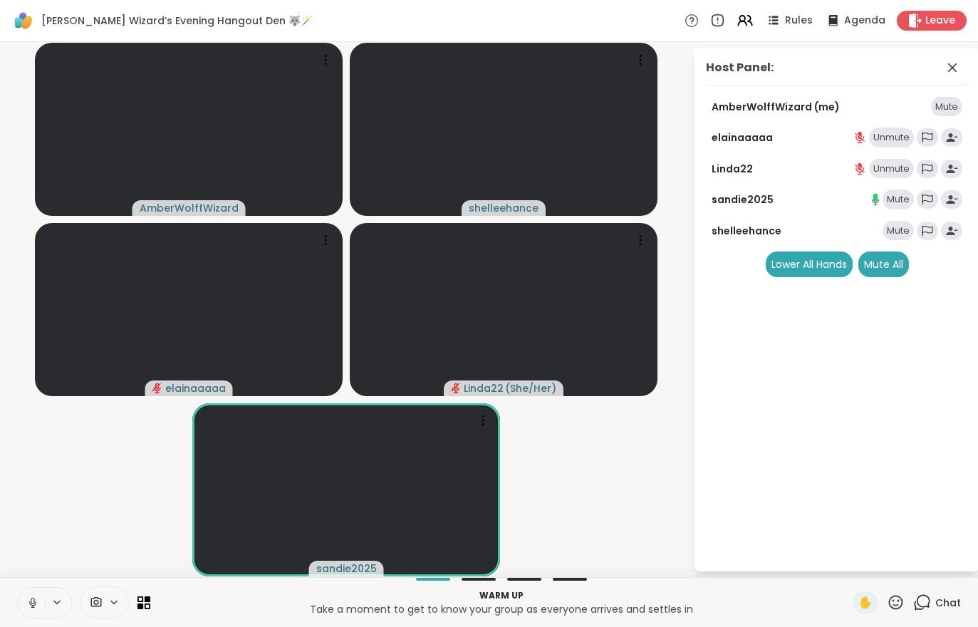
click at [876, 260] on div "Mute All" at bounding box center [883, 264] width 51 height 26
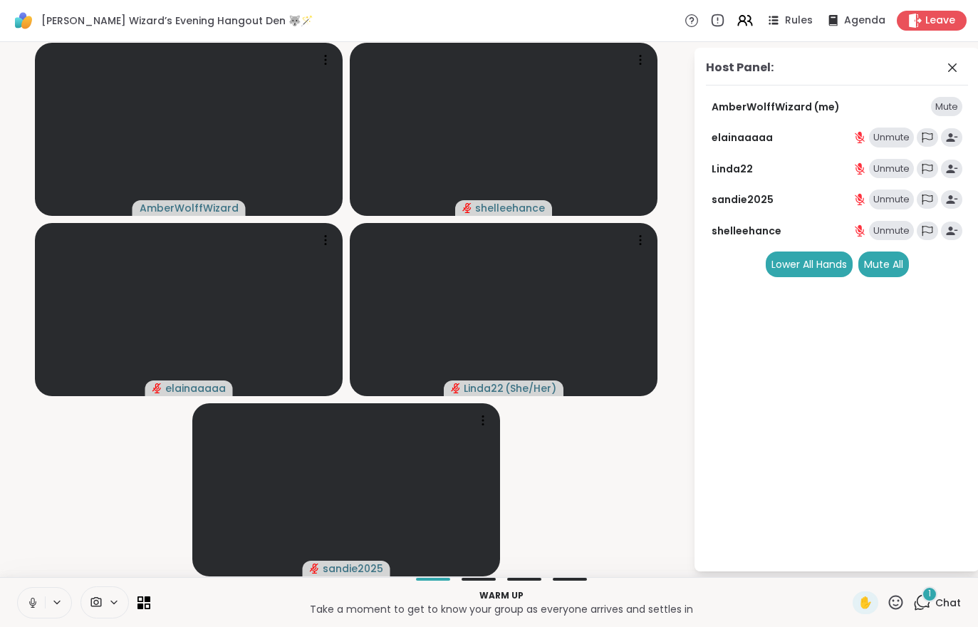
click at [950, 597] on span "Chat" at bounding box center [948, 602] width 26 height 14
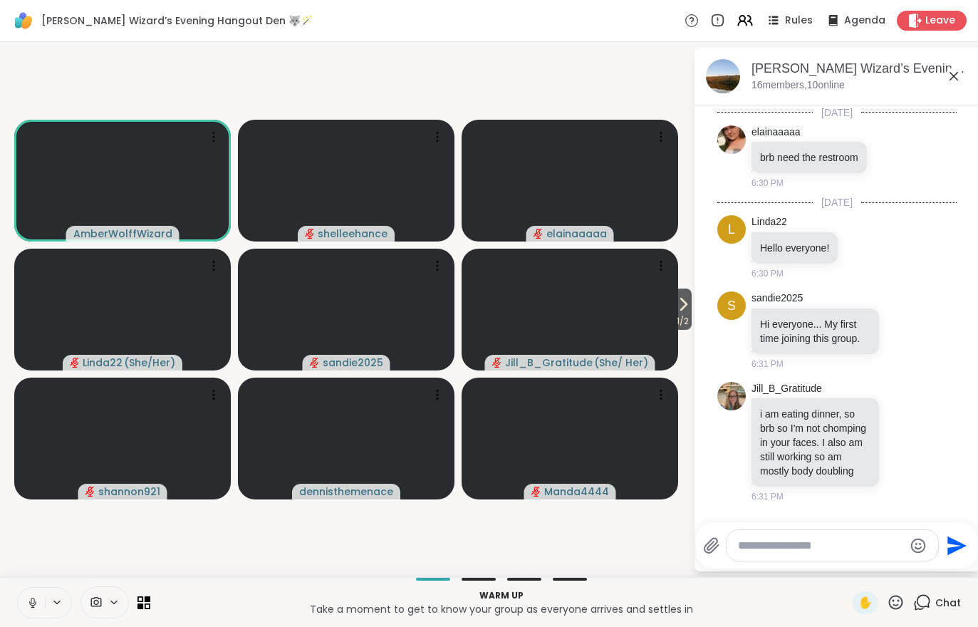
scroll to position [28, 0]
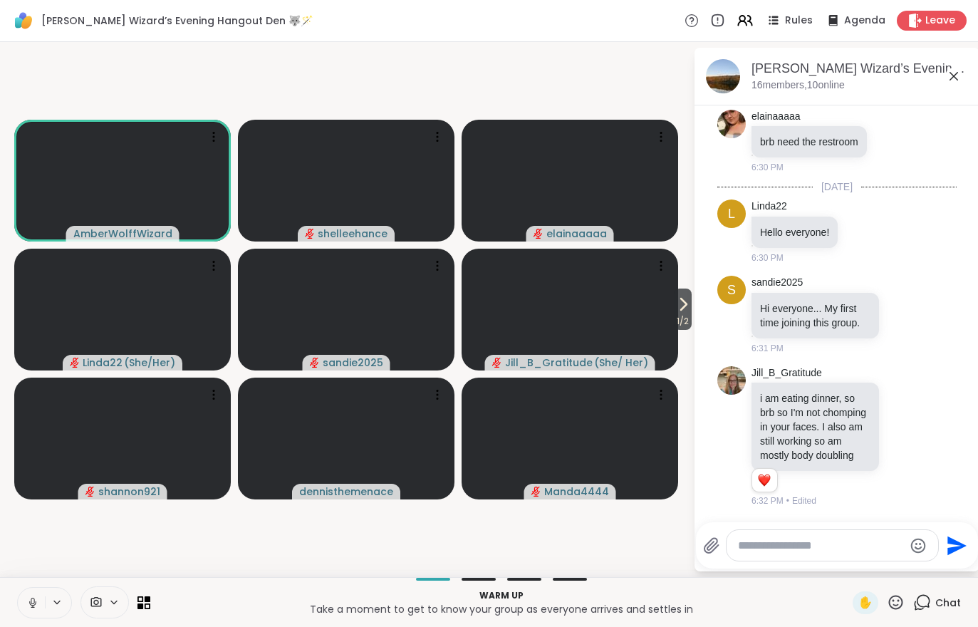
click at [684, 308] on icon at bounding box center [682, 303] width 17 height 17
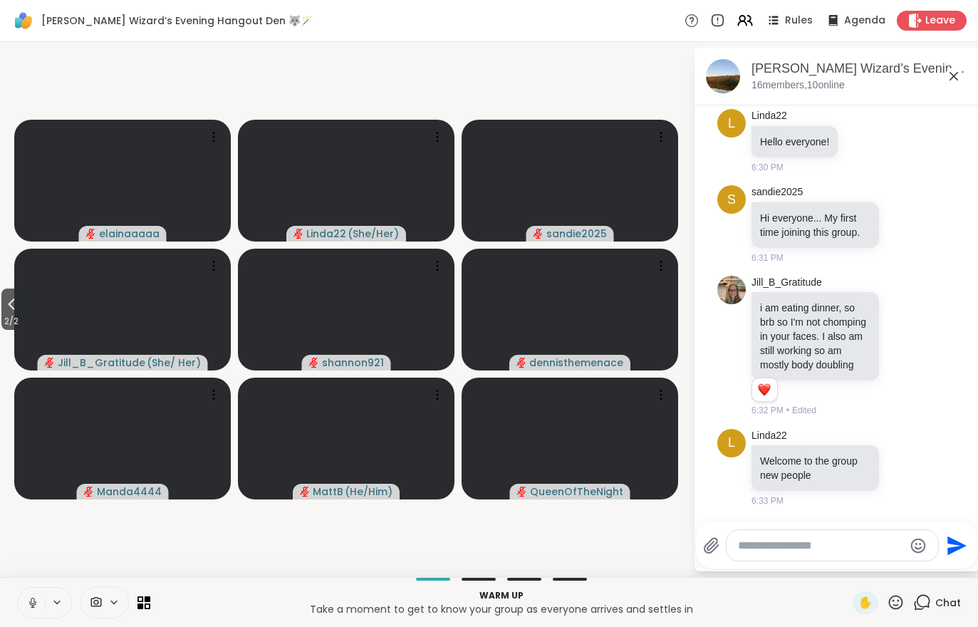
scroll to position [236, 0]
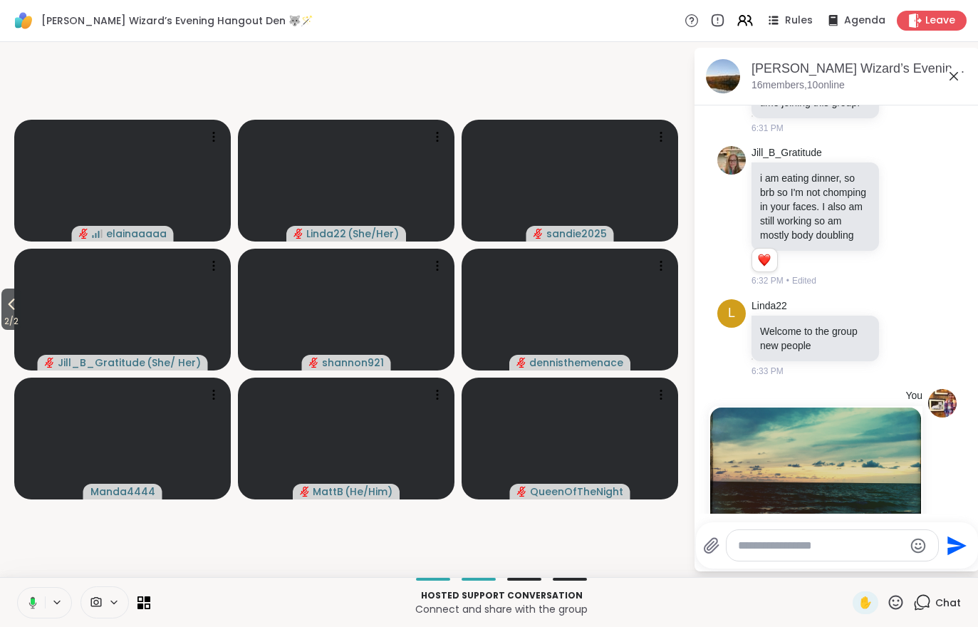
click at [777, 15] on icon at bounding box center [773, 20] width 17 height 17
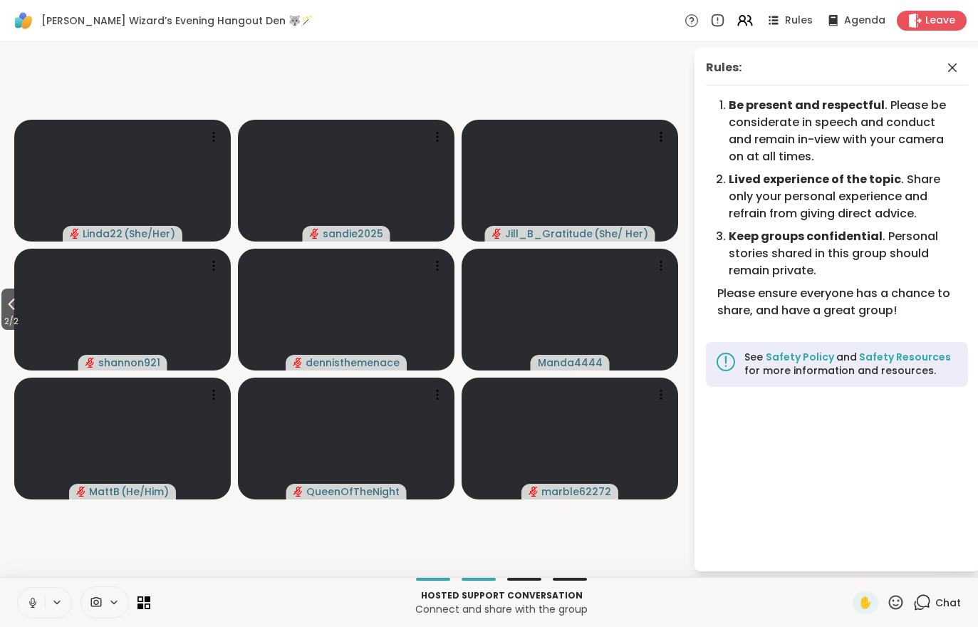
click at [8, 315] on span "2 / 2" at bounding box center [11, 321] width 20 height 17
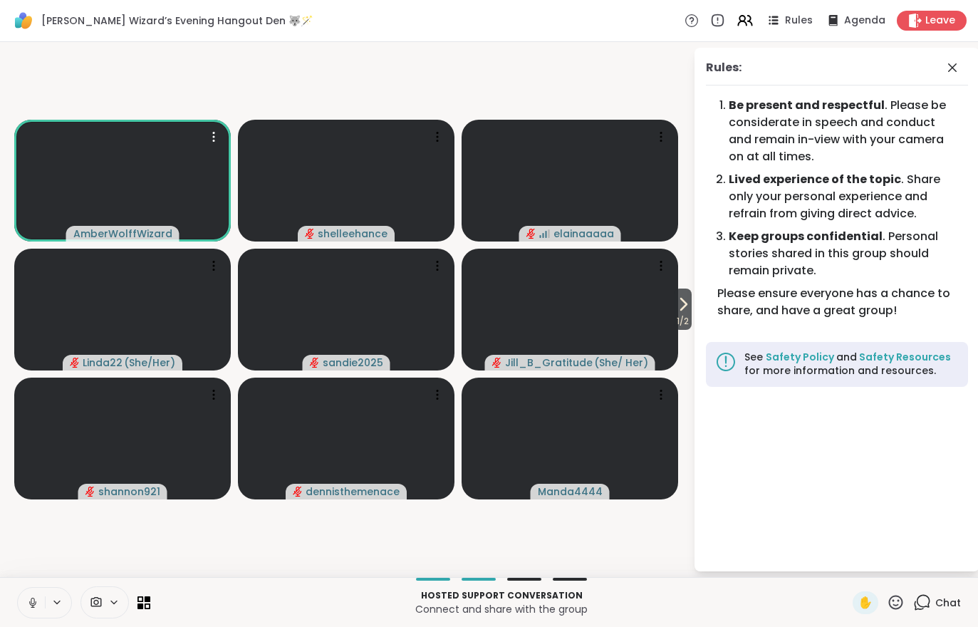
click at [117, 183] on video at bounding box center [122, 181] width 216 height 122
click at [157, 184] on h4 "View Profile" at bounding box center [175, 185] width 60 height 14
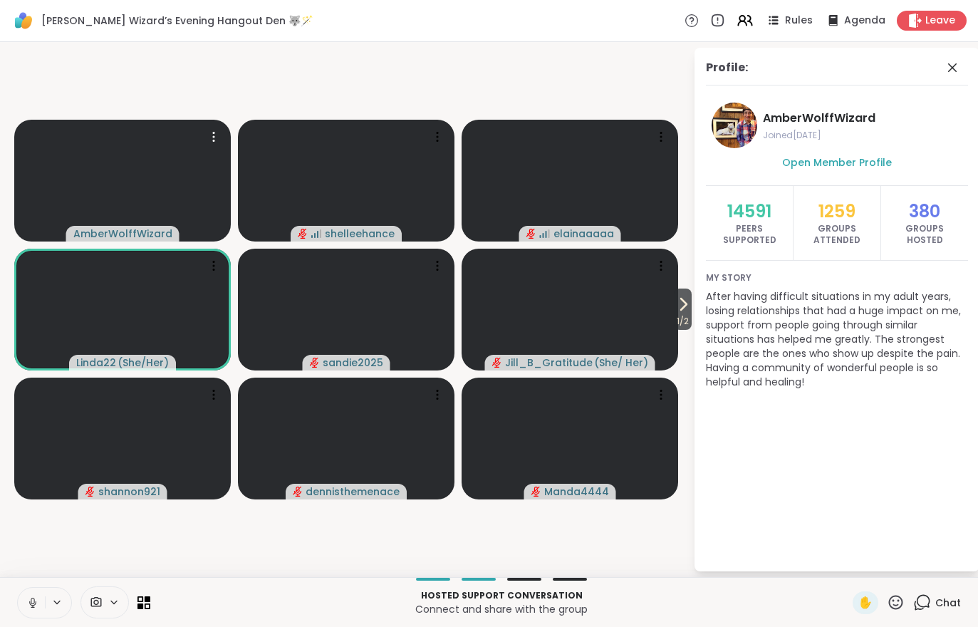
click at [691, 303] on button "1 / 2" at bounding box center [683, 308] width 18 height 41
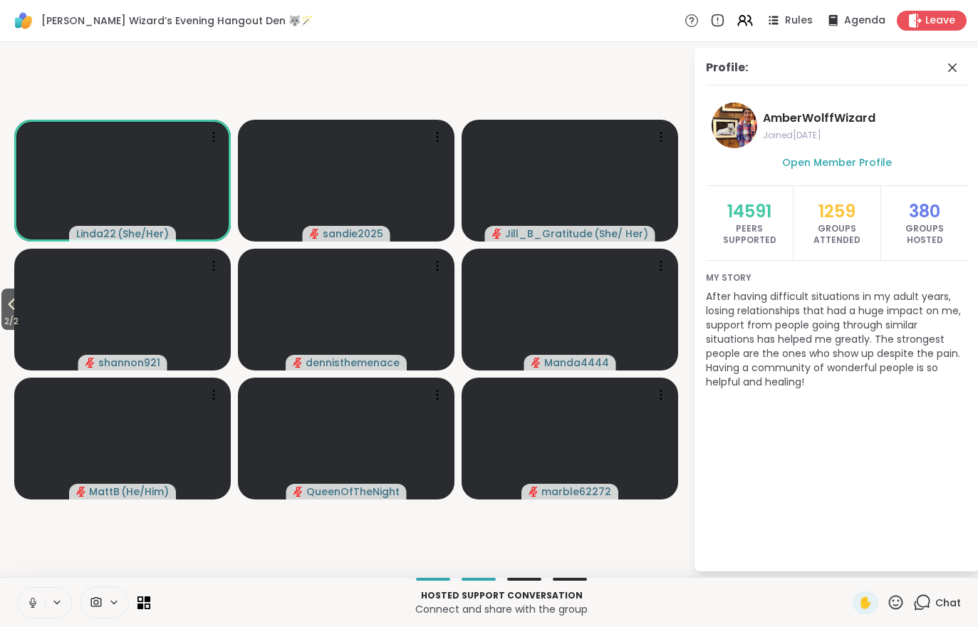
click at [10, 319] on span "2 / 2" at bounding box center [11, 321] width 20 height 17
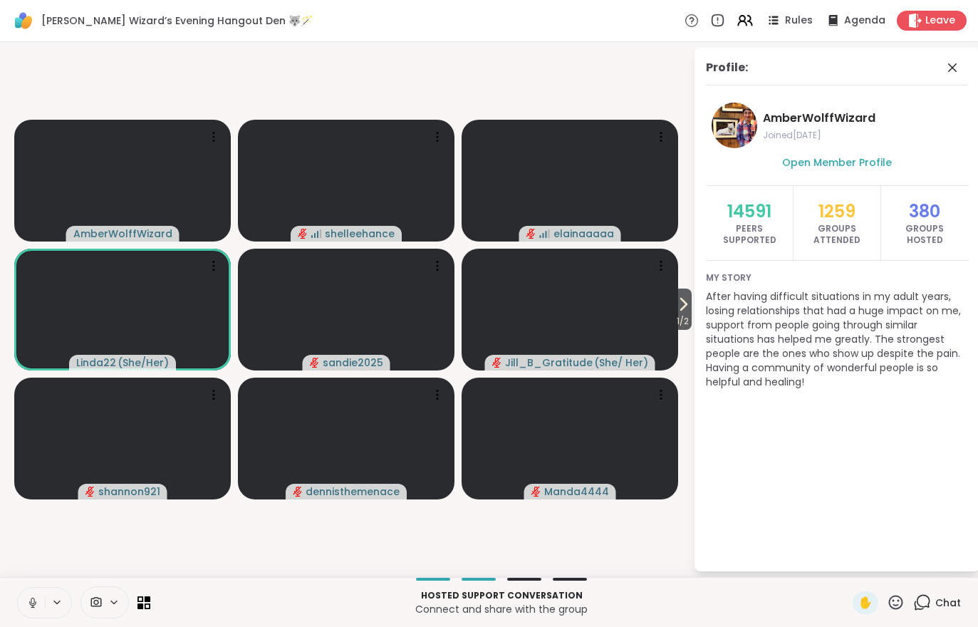
click at [676, 302] on icon at bounding box center [682, 303] width 17 height 17
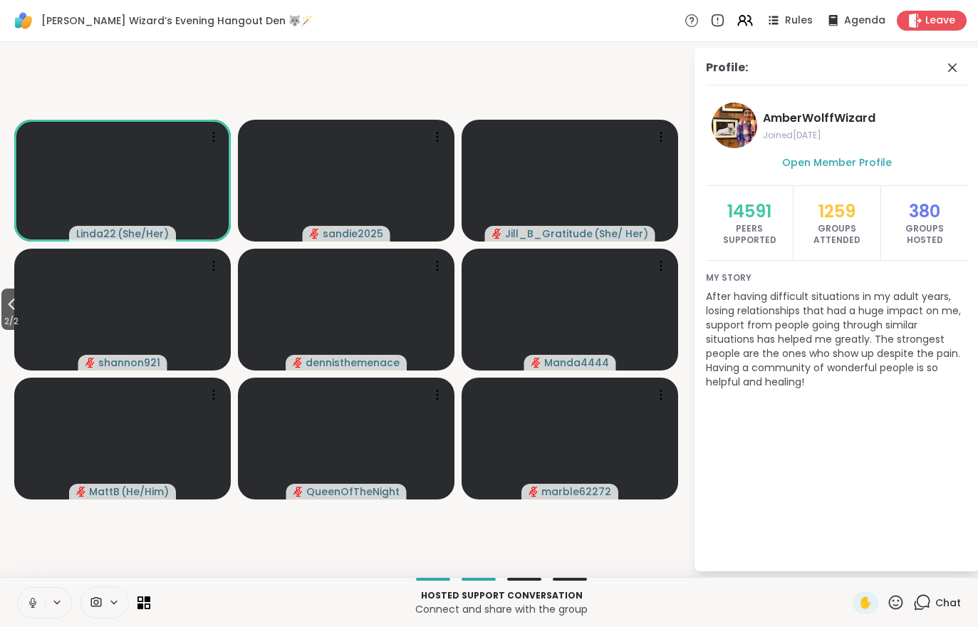
click at [14, 315] on span "2 / 2" at bounding box center [11, 321] width 20 height 17
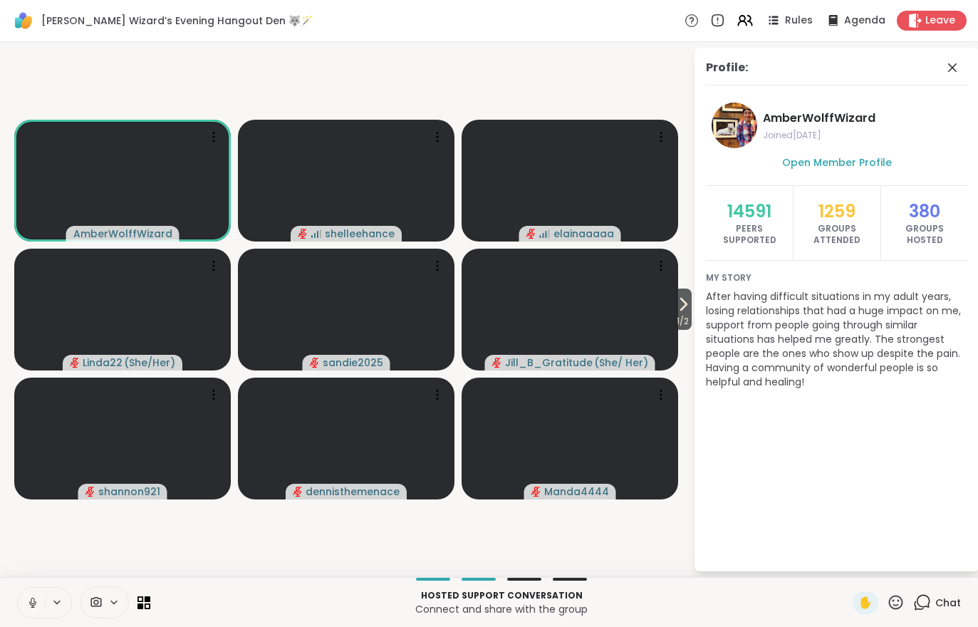
click at [688, 311] on icon at bounding box center [682, 303] width 17 height 17
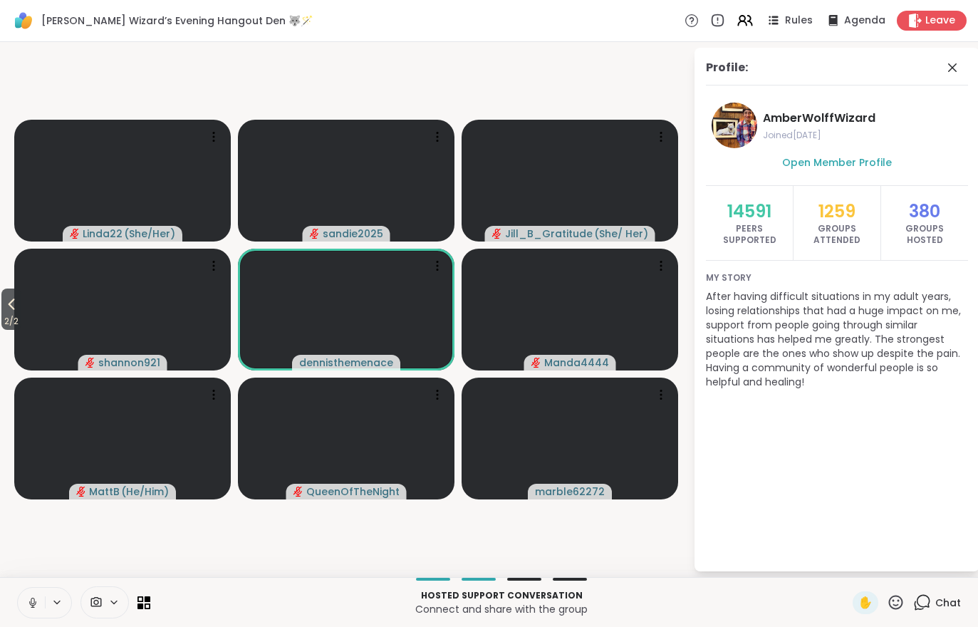
click at [746, 22] on icon at bounding box center [742, 23] width 9 height 4
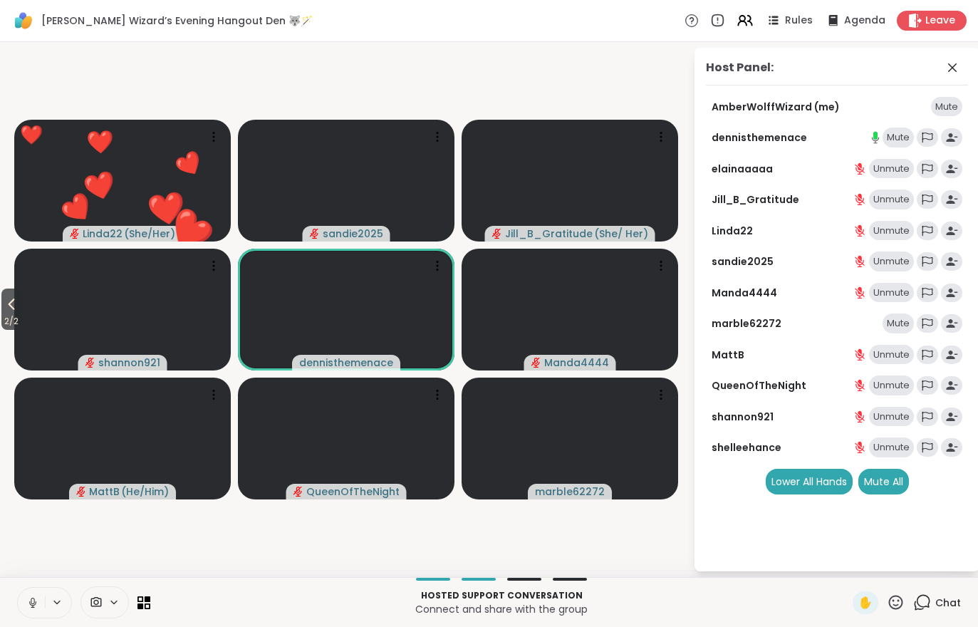
click at [902, 327] on div "Mute" at bounding box center [897, 323] width 31 height 20
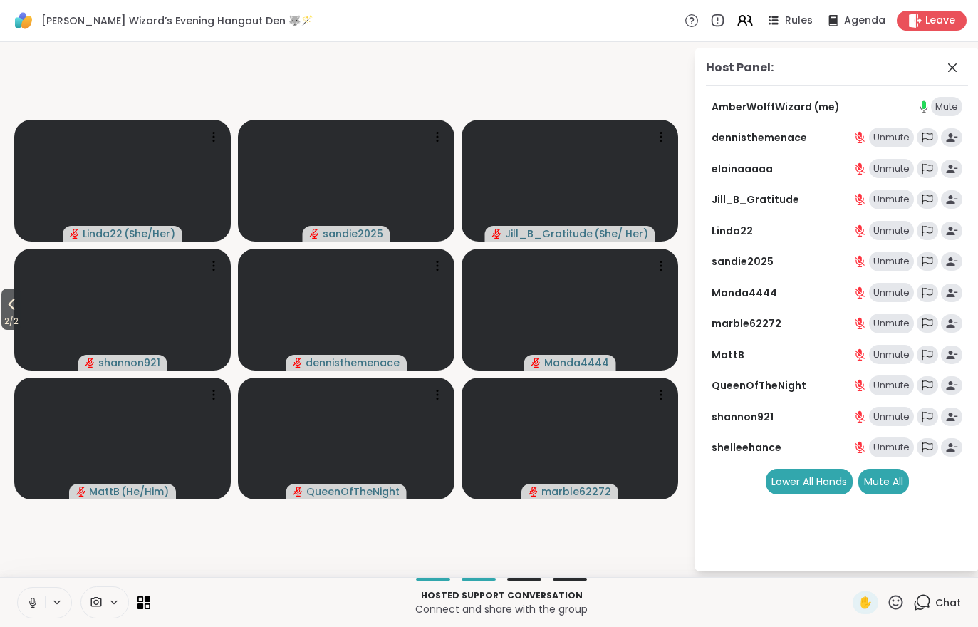
click at [3, 328] on span "2 / 2" at bounding box center [11, 321] width 20 height 17
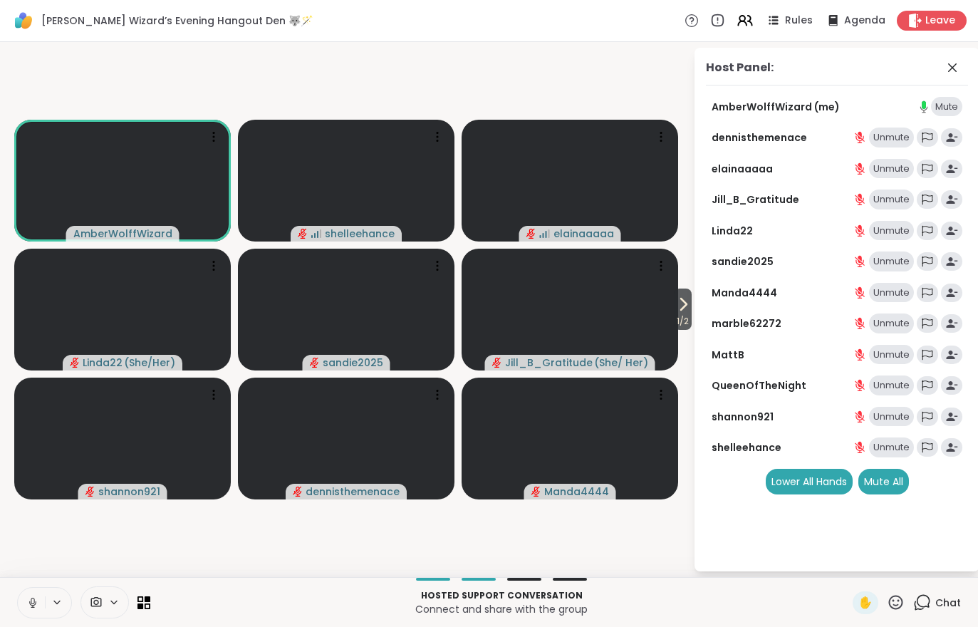
click at [58, 204] on video at bounding box center [122, 181] width 216 height 122
click at [95, 163] on h4 "View Profile" at bounding box center [116, 169] width 60 height 14
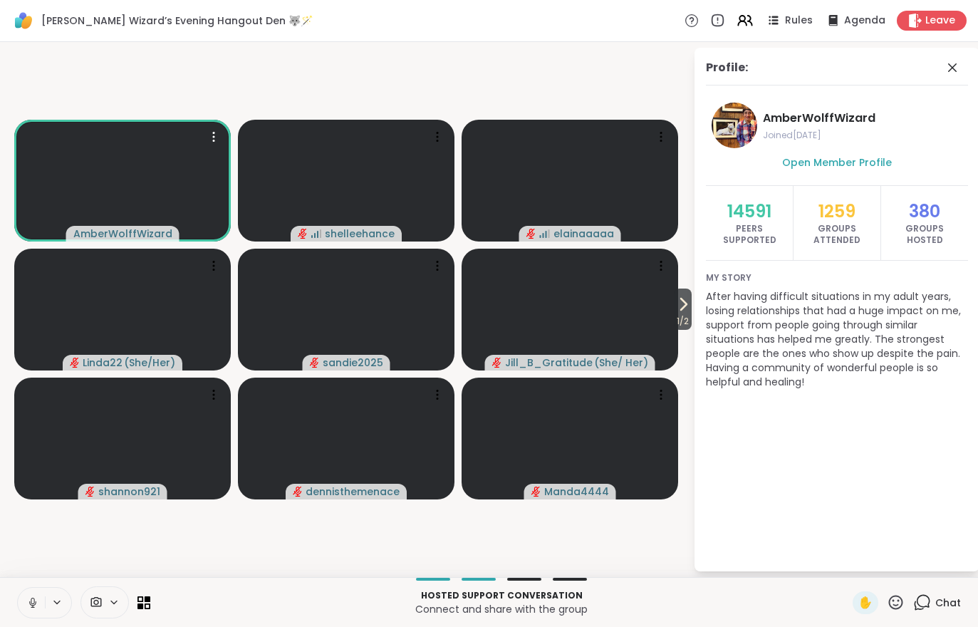
click at [111, 602] on icon at bounding box center [113, 602] width 11 height 12
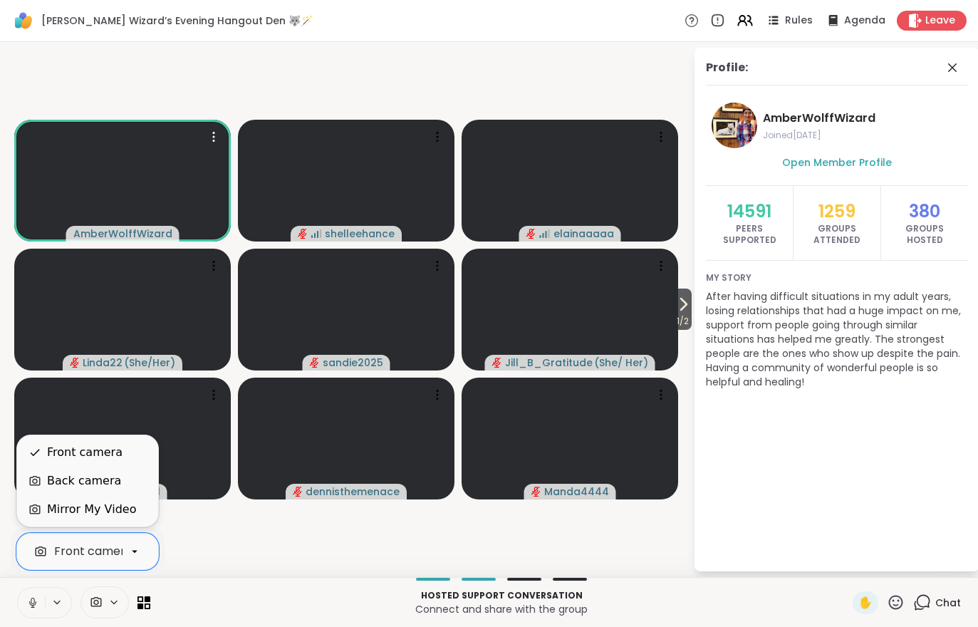
click at [117, 519] on div "Mirror My Video" at bounding box center [87, 509] width 141 height 28
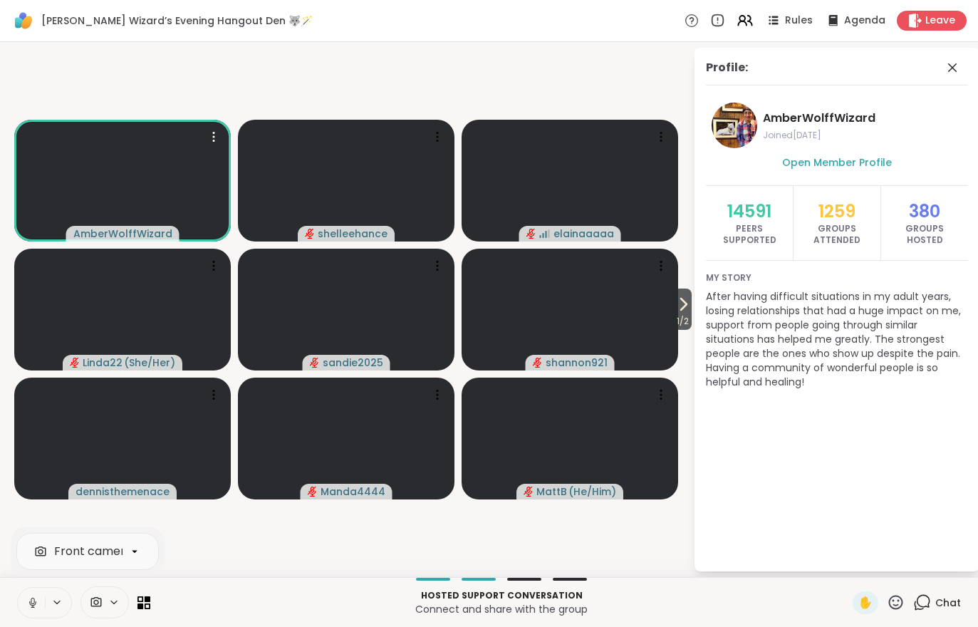
click at [674, 316] on span "1 / 2" at bounding box center [683, 321] width 18 height 17
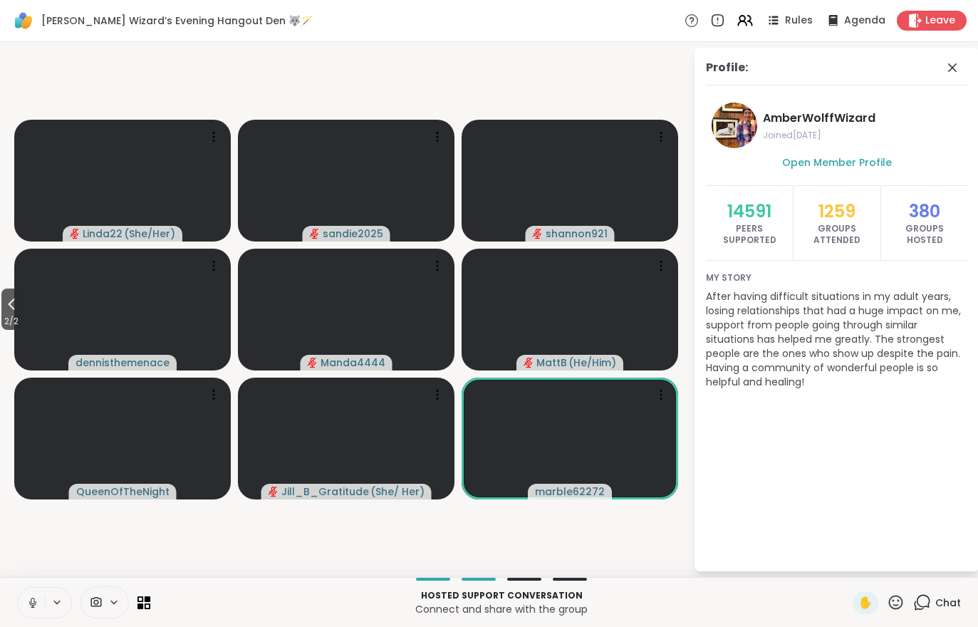
click at [4, 321] on span "2 / 2" at bounding box center [11, 321] width 20 height 17
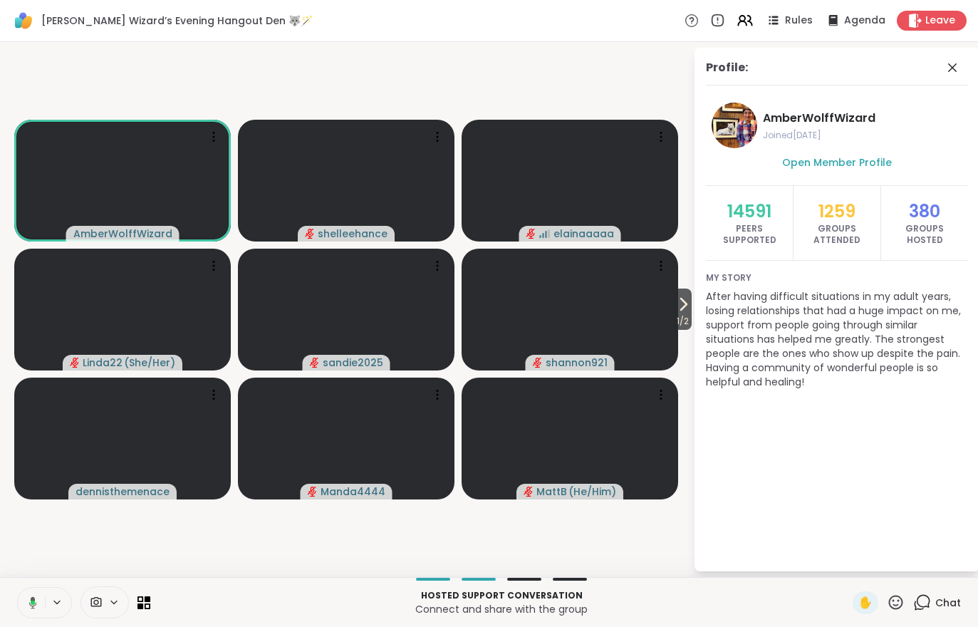
click at [682, 330] on span "1 / 2" at bounding box center [683, 321] width 18 height 17
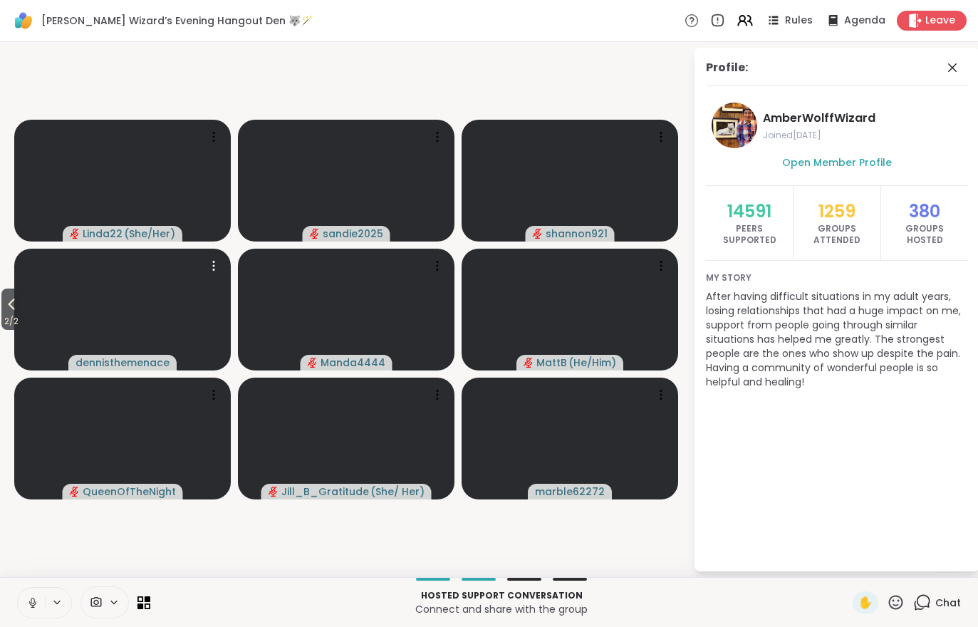
click at [17, 288] on video at bounding box center [122, 309] width 216 height 122
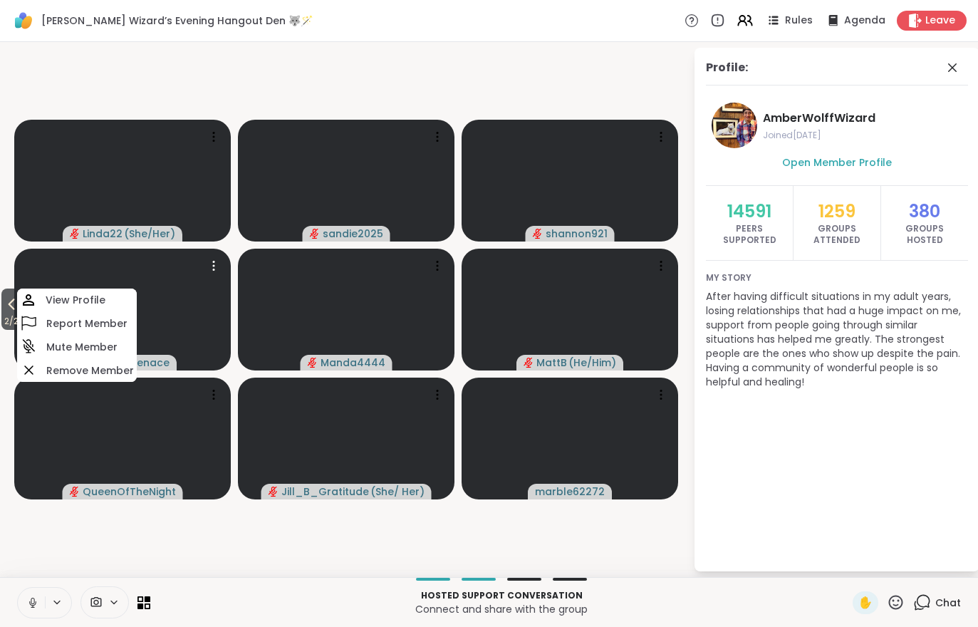
click at [16, 288] on video at bounding box center [122, 309] width 216 height 122
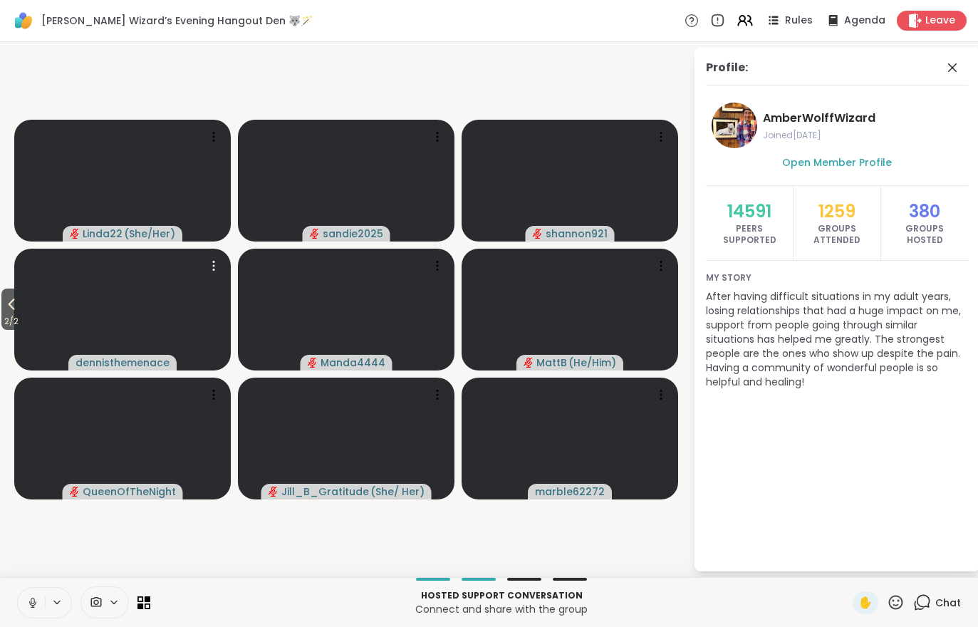
click at [7, 319] on span "2 / 2" at bounding box center [11, 321] width 20 height 17
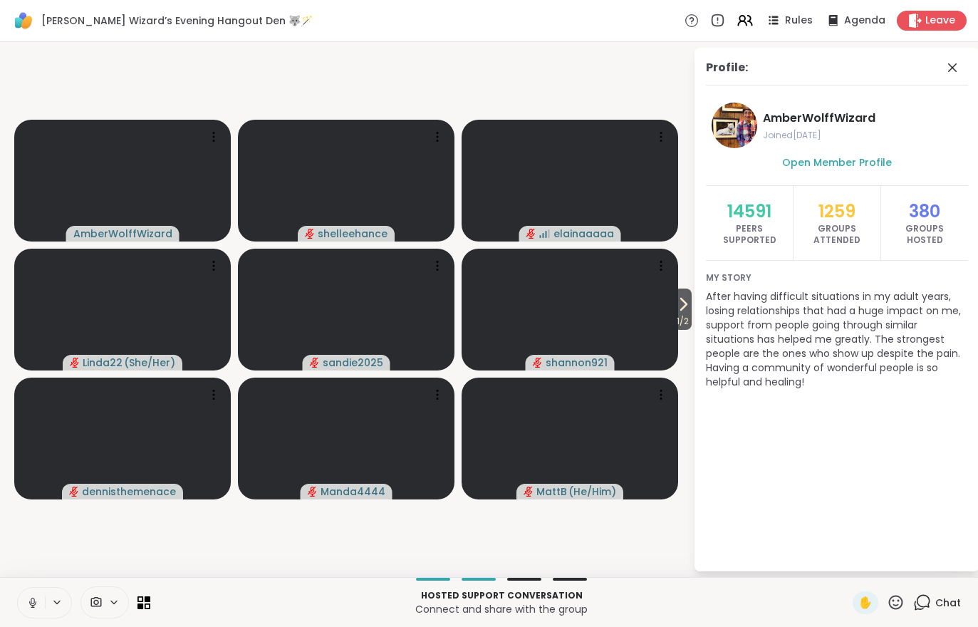
click at [676, 313] on icon at bounding box center [682, 303] width 17 height 17
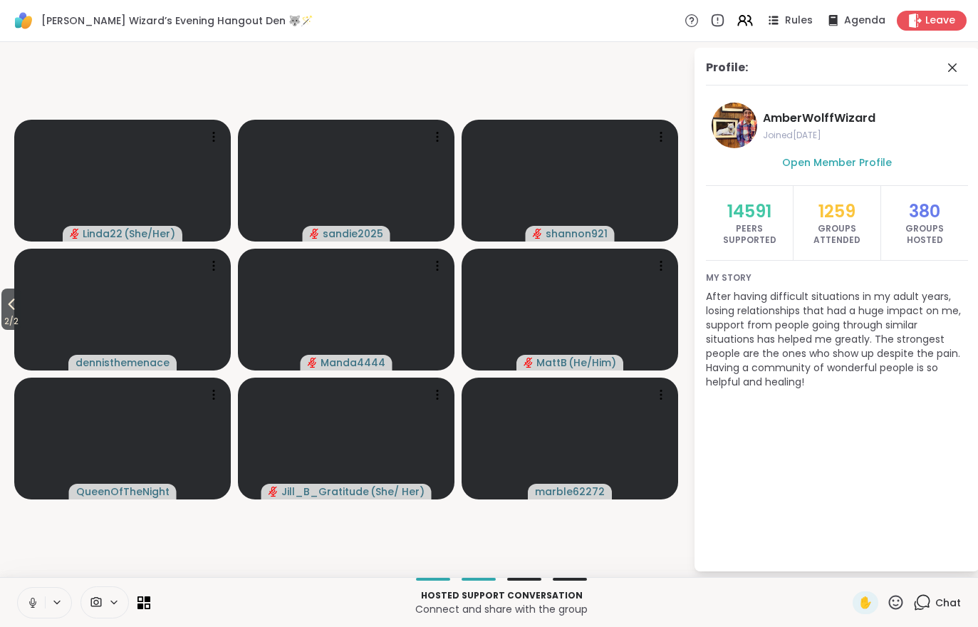
click at [18, 325] on span "2 / 2" at bounding box center [11, 321] width 20 height 17
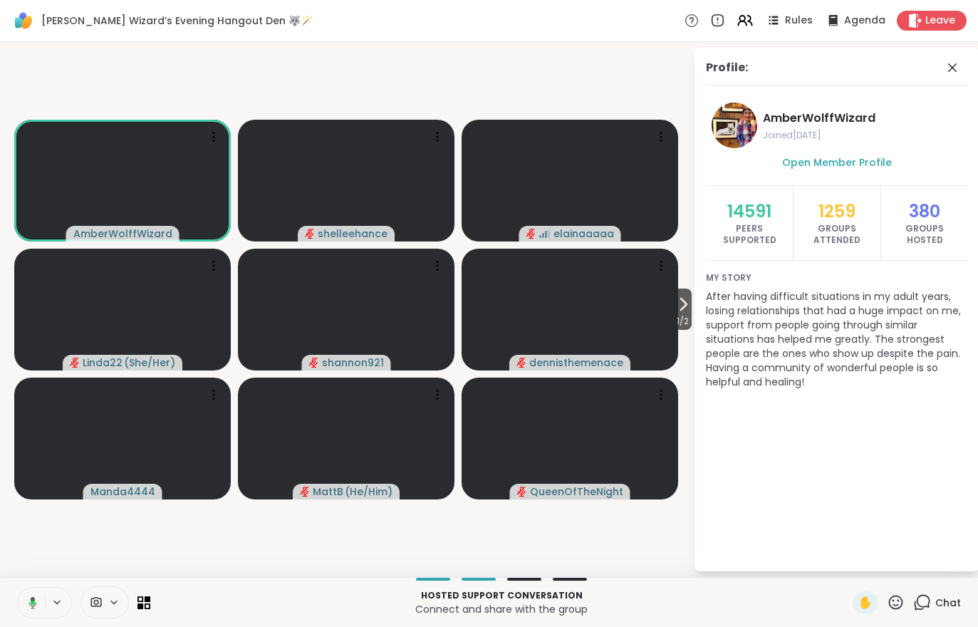
click at [686, 320] on span "1 / 2" at bounding box center [683, 321] width 18 height 17
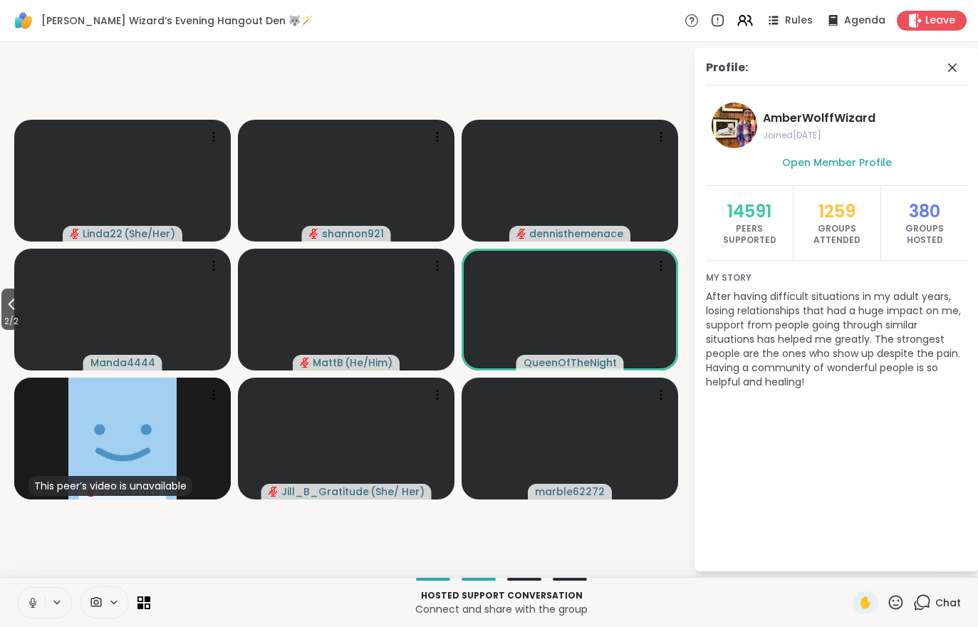
click at [8, 309] on icon at bounding box center [11, 303] width 17 height 17
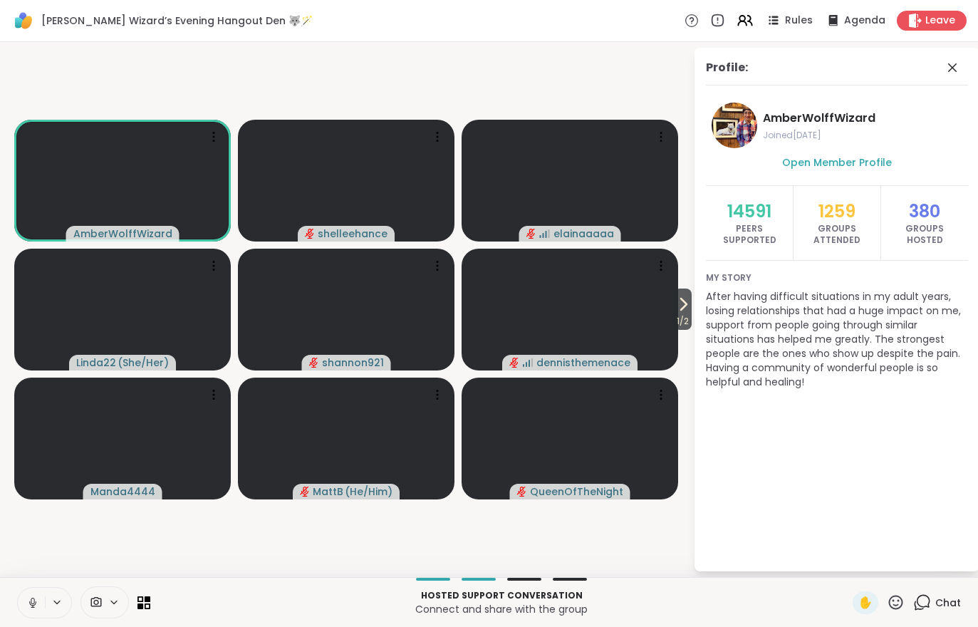
click at [680, 319] on span "1 / 2" at bounding box center [683, 321] width 18 height 17
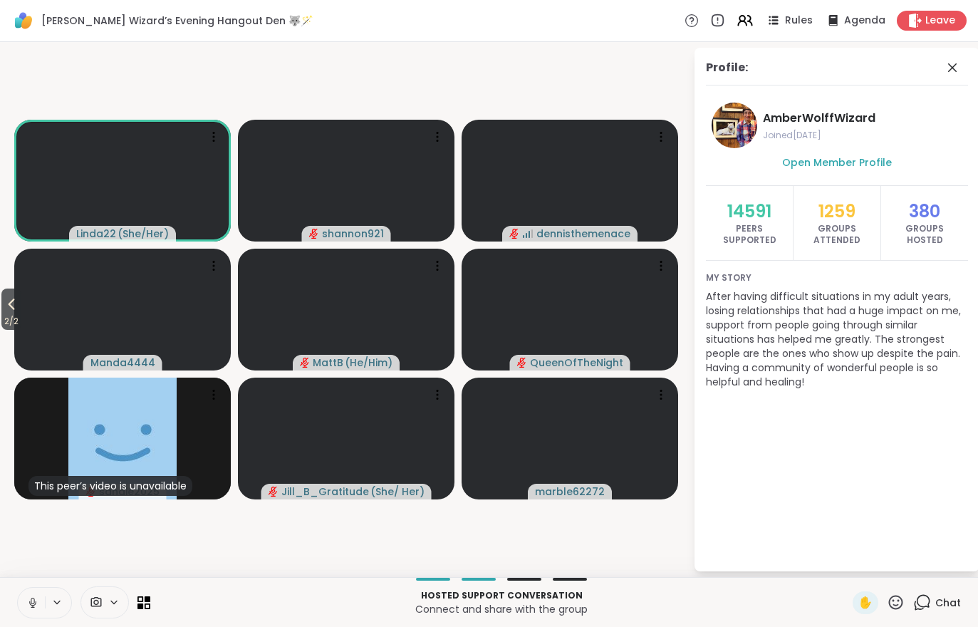
click at [4, 320] on span "2 / 2" at bounding box center [11, 321] width 20 height 17
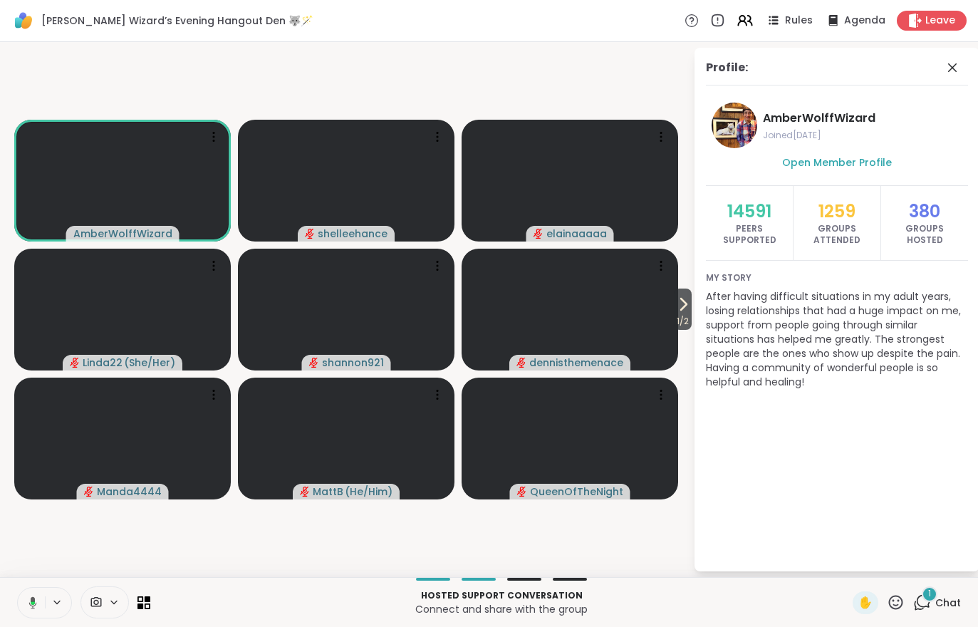
click at [954, 600] on span "Chat" at bounding box center [948, 602] width 26 height 14
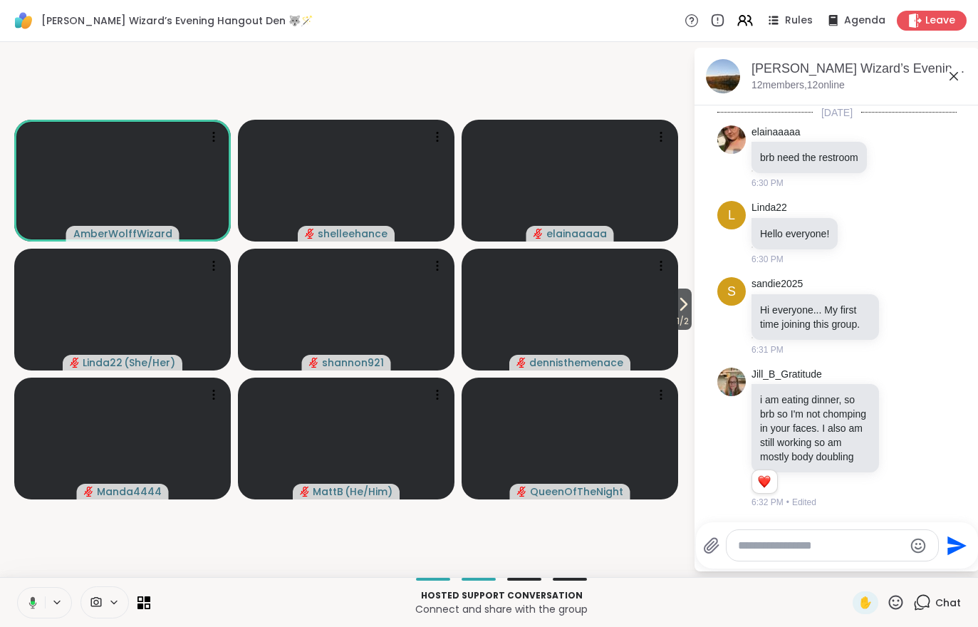
scroll to position [575, 0]
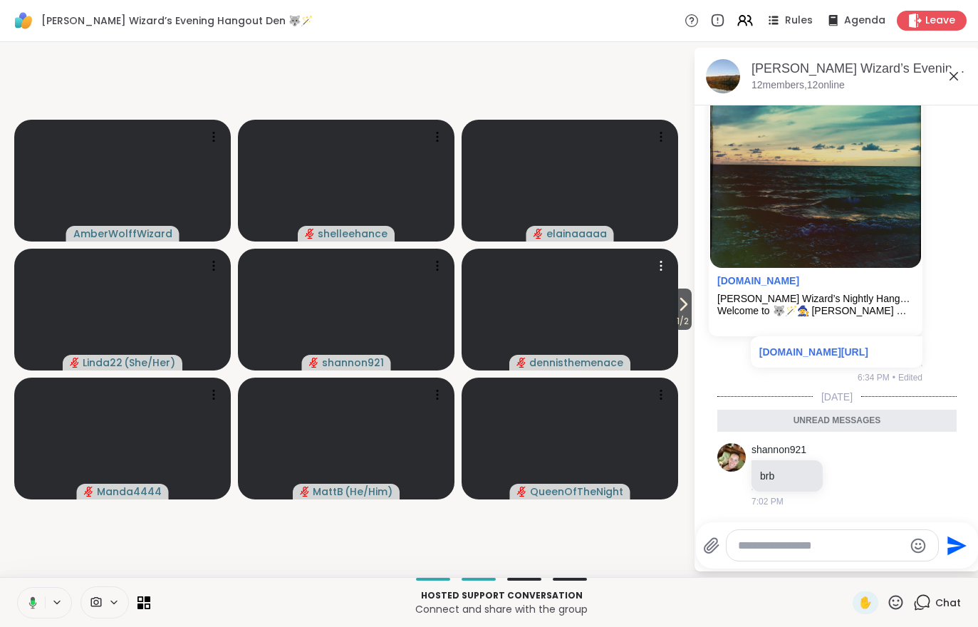
click at [668, 313] on video at bounding box center [569, 309] width 216 height 122
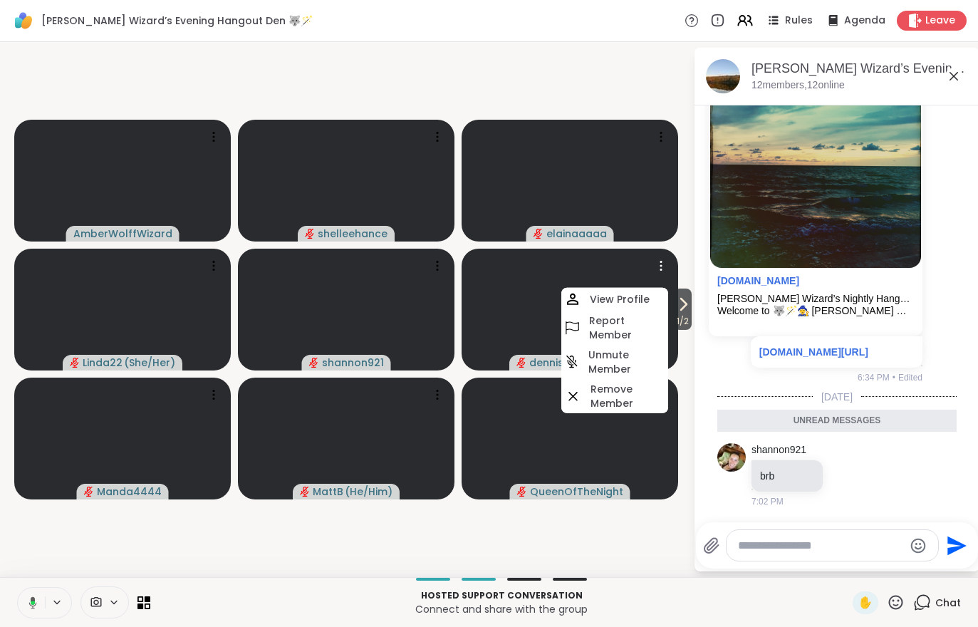
click at [691, 304] on button "1 / 2" at bounding box center [683, 308] width 18 height 41
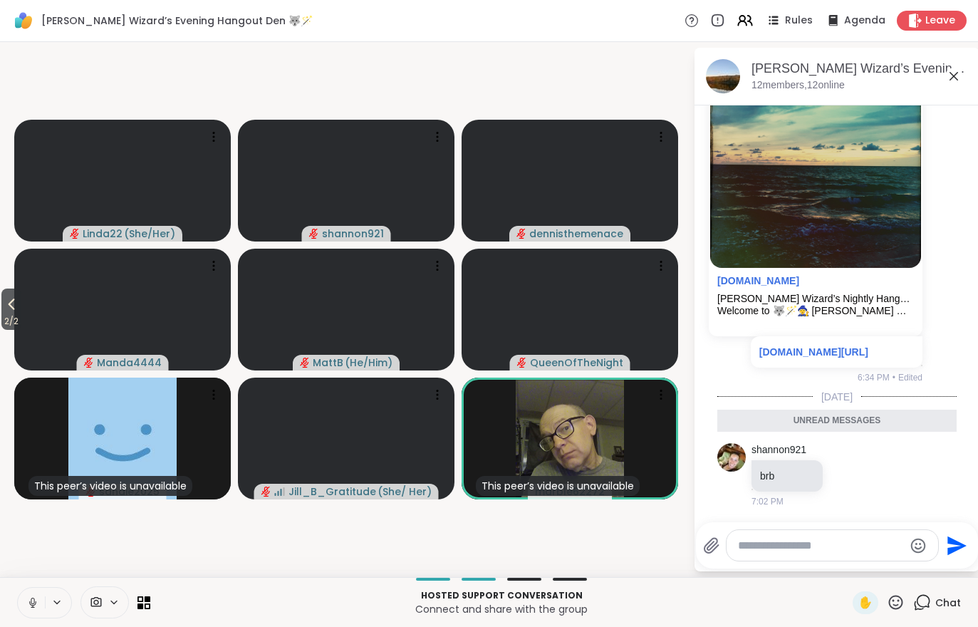
click at [748, 26] on icon at bounding box center [744, 20] width 17 height 17
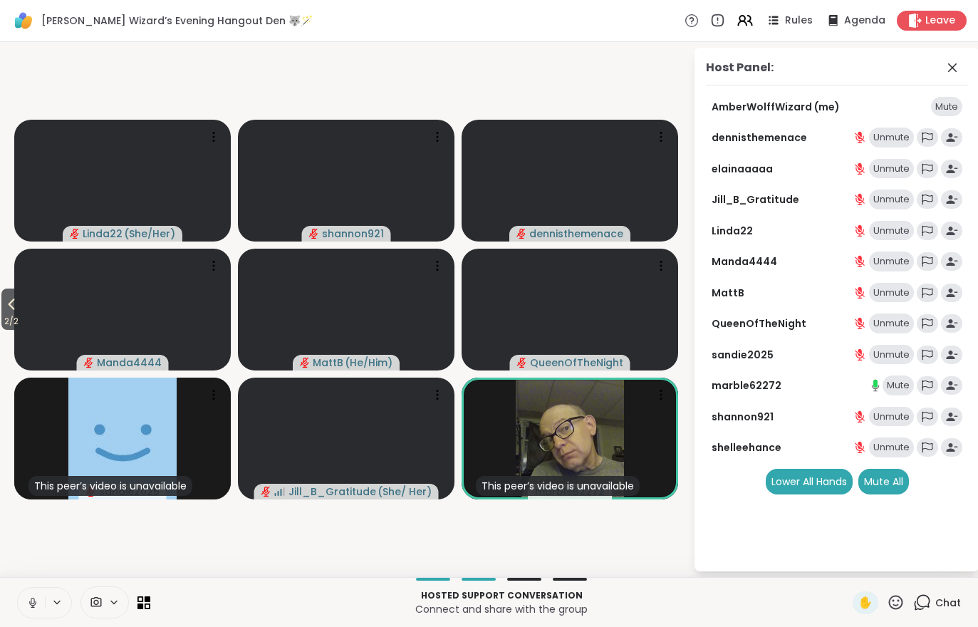
click at [878, 473] on div "Mute All" at bounding box center [883, 481] width 51 height 26
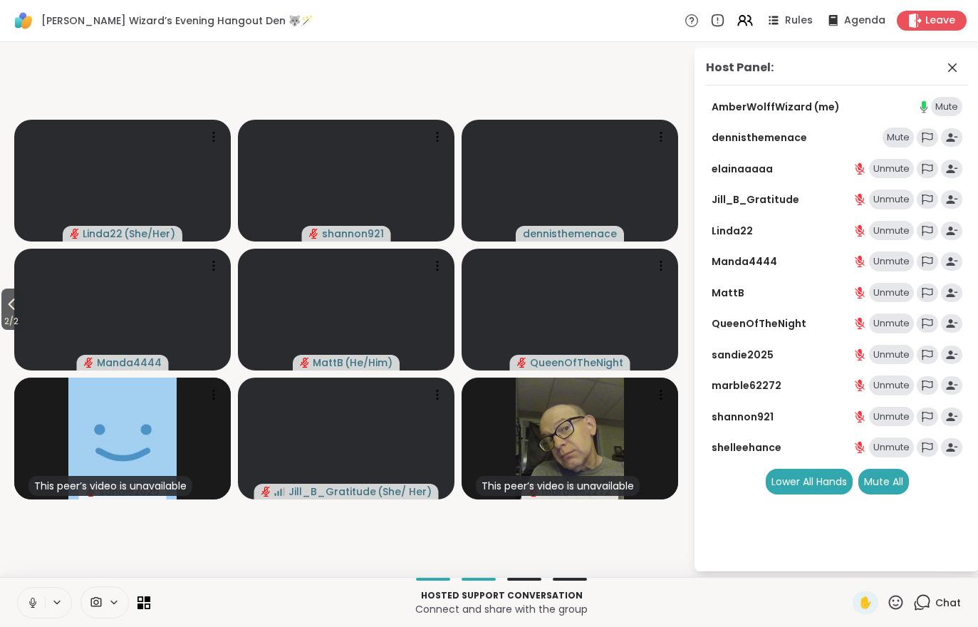
click at [18, 314] on span "2 / 2" at bounding box center [11, 321] width 20 height 17
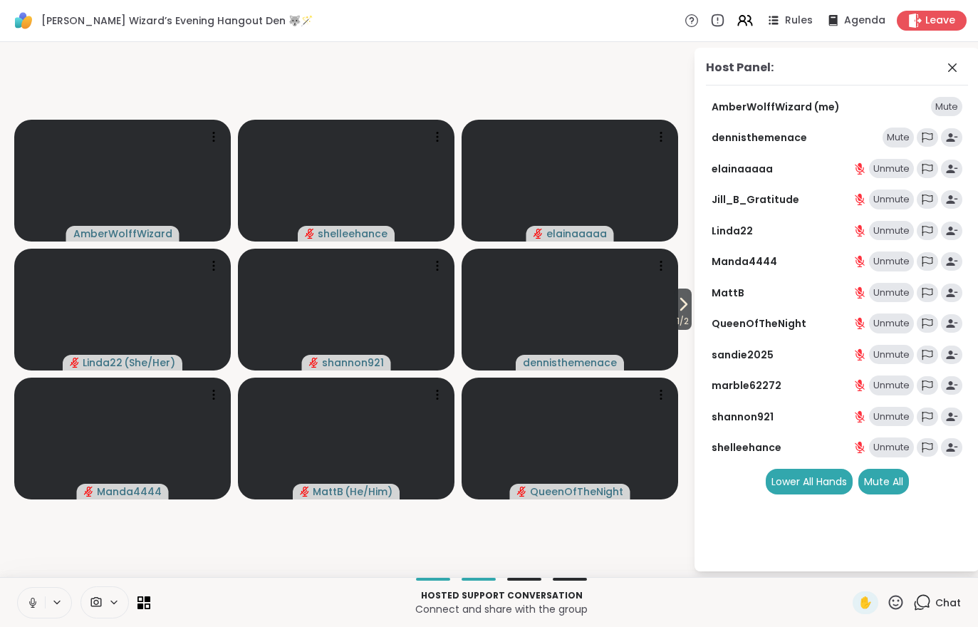
click at [890, 473] on div "Mute All" at bounding box center [883, 481] width 51 height 26
click at [883, 484] on div "Mute All" at bounding box center [883, 481] width 51 height 26
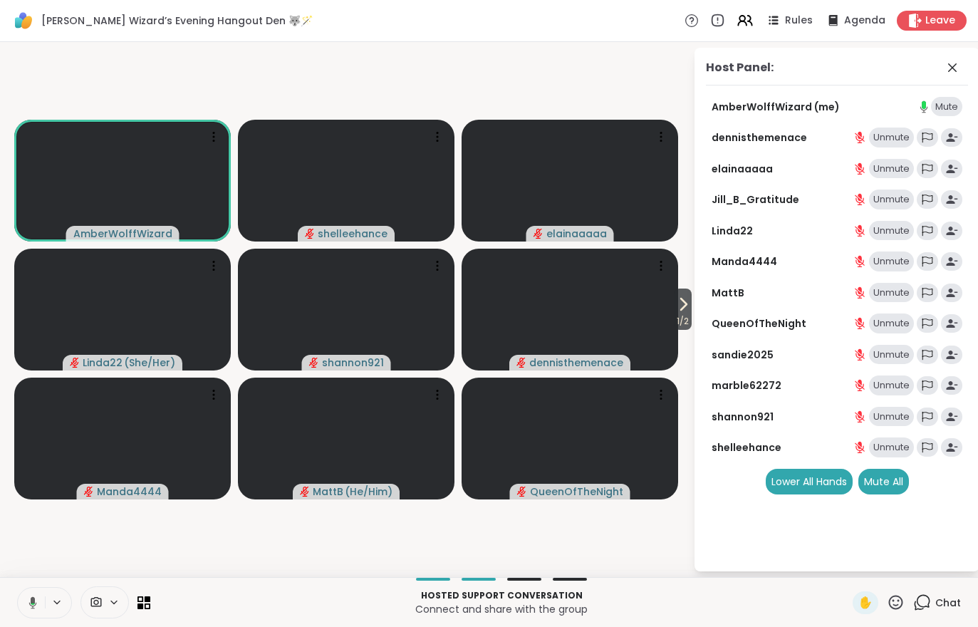
click at [886, 478] on div "Mute All" at bounding box center [883, 481] width 51 height 26
click at [33, 605] on icon at bounding box center [32, 605] width 1 height 3
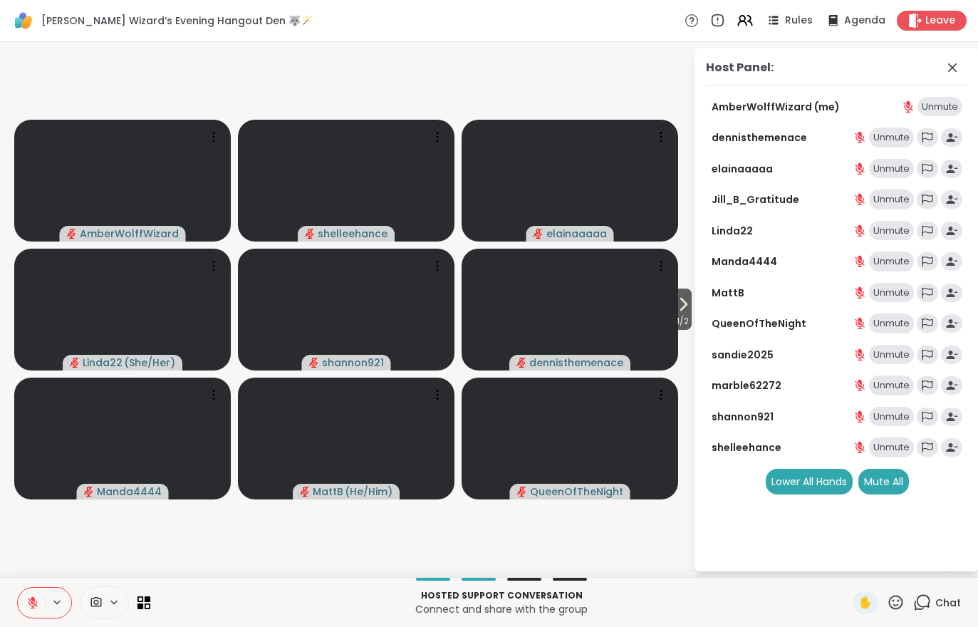
click at [36, 587] on button at bounding box center [31, 602] width 27 height 30
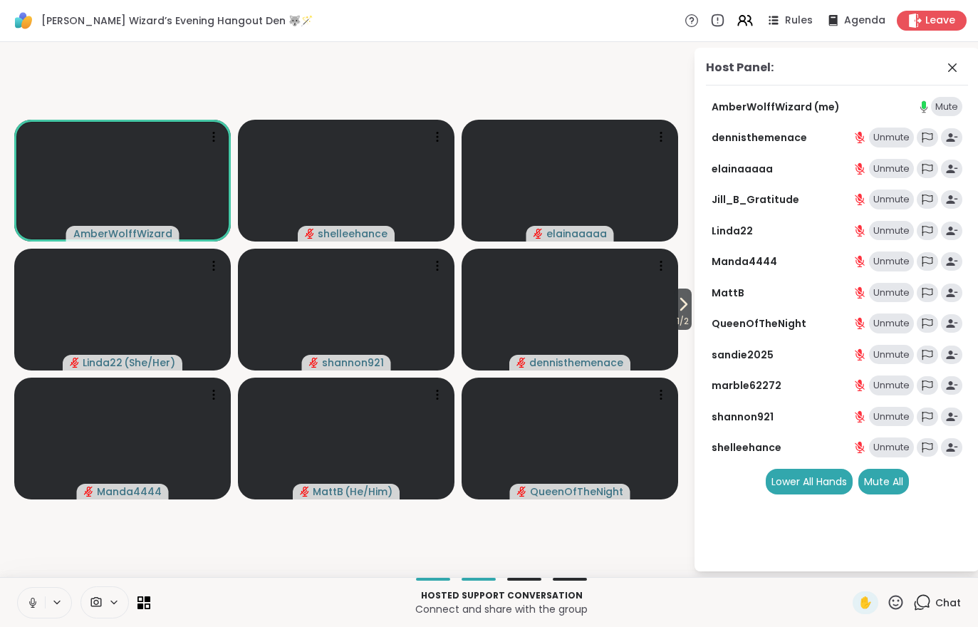
click at [36, 587] on button at bounding box center [31, 602] width 27 height 30
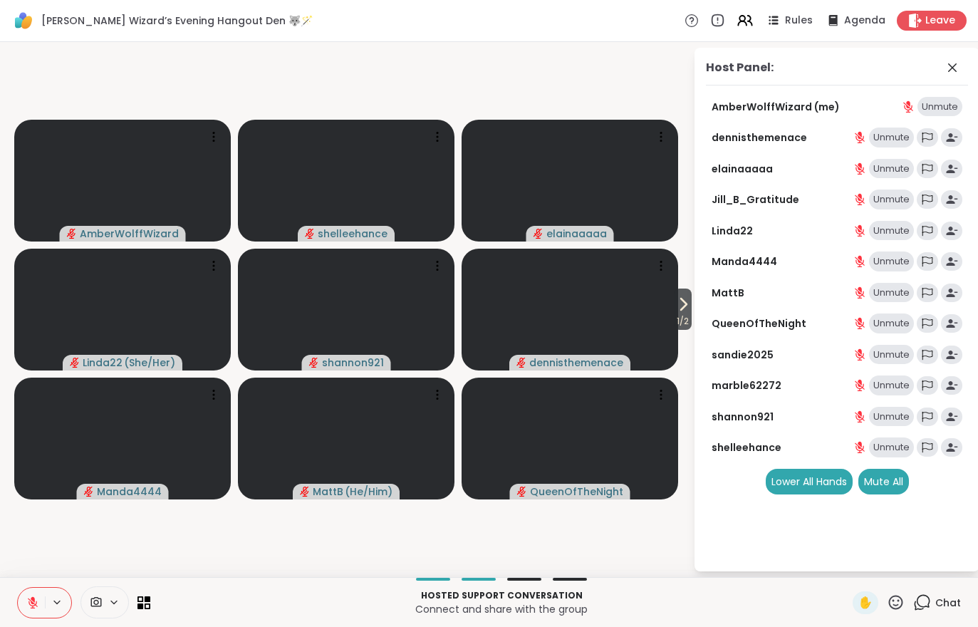
click at [29, 598] on icon at bounding box center [32, 602] width 13 height 13
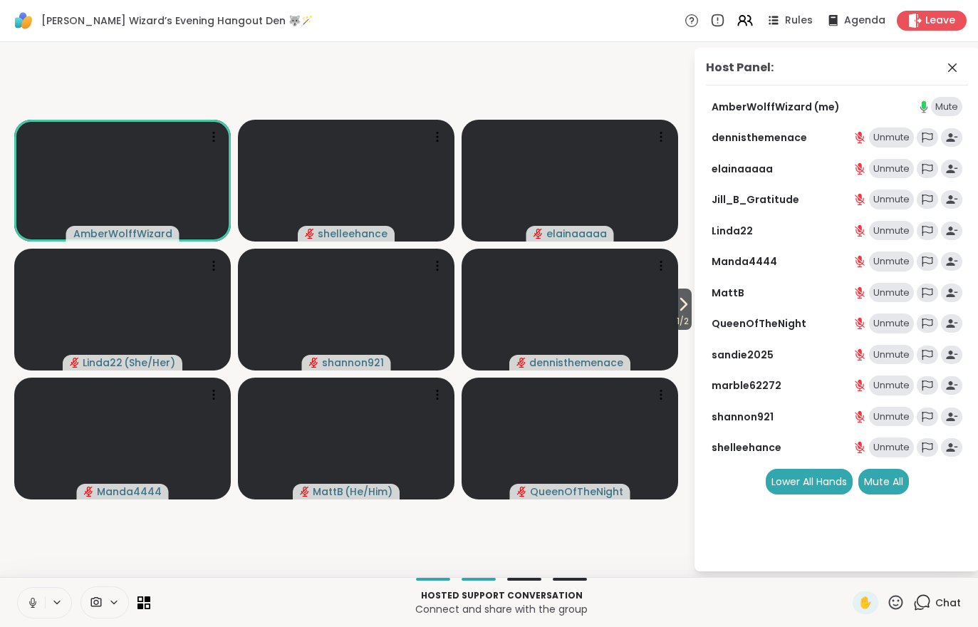
click at [880, 473] on div "Mute All" at bounding box center [883, 481] width 51 height 26
click at [41, 597] on button at bounding box center [31, 602] width 27 height 30
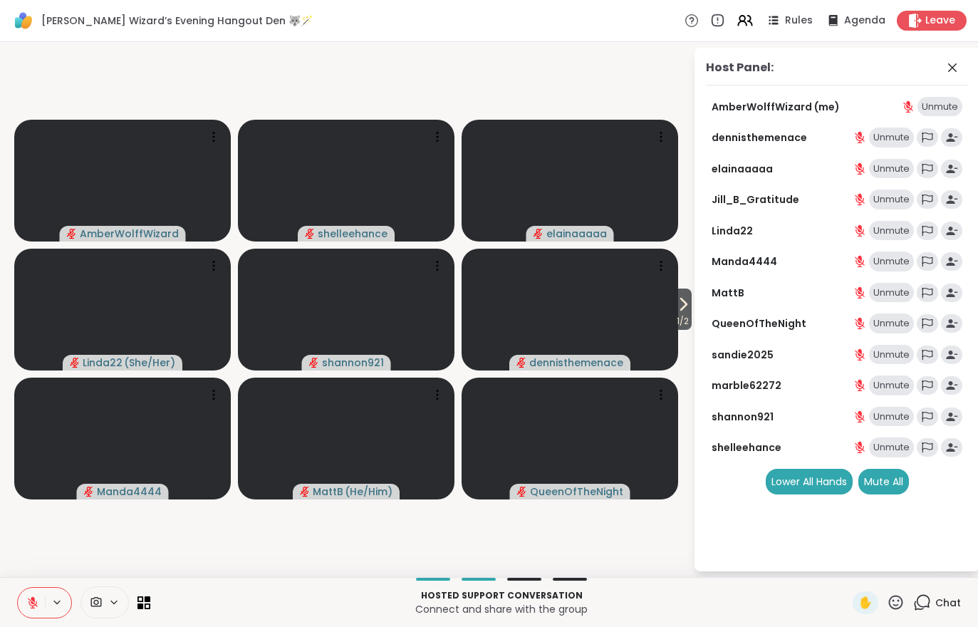
click at [31, 600] on icon at bounding box center [33, 602] width 10 height 10
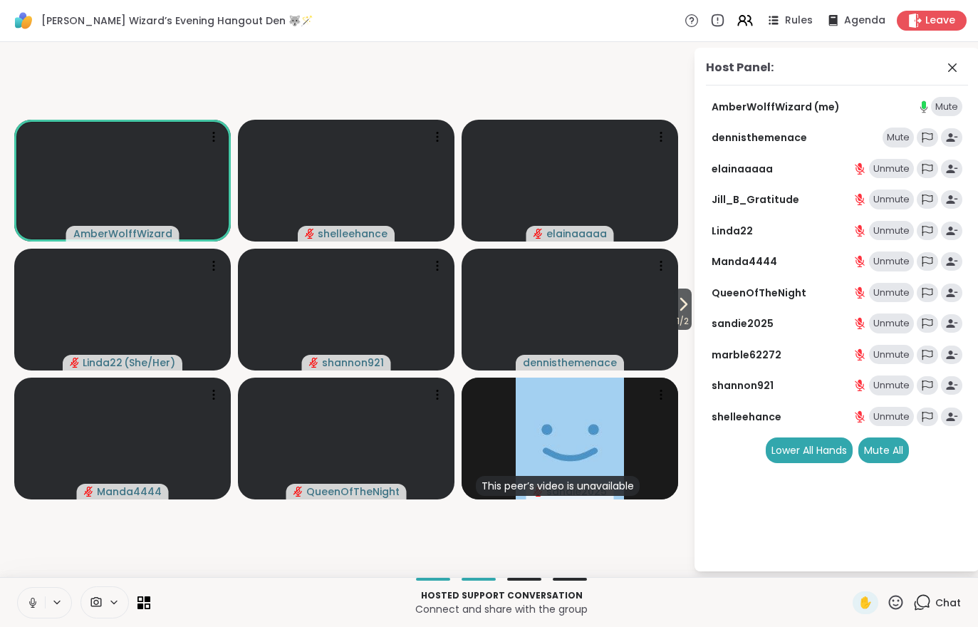
click at [690, 323] on span "1 / 2" at bounding box center [683, 321] width 18 height 17
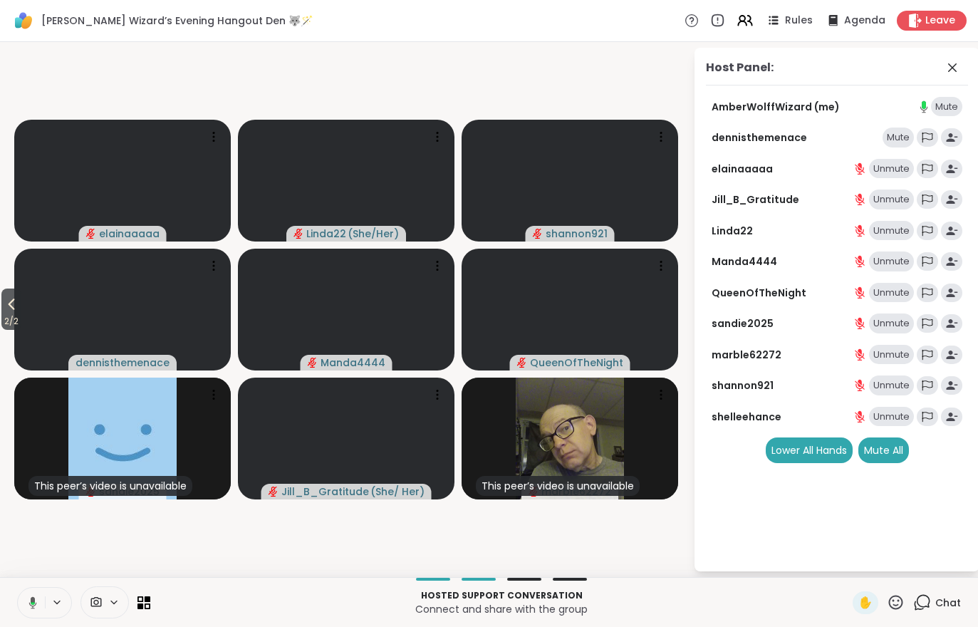
click at [20, 298] on icon at bounding box center [11, 303] width 17 height 17
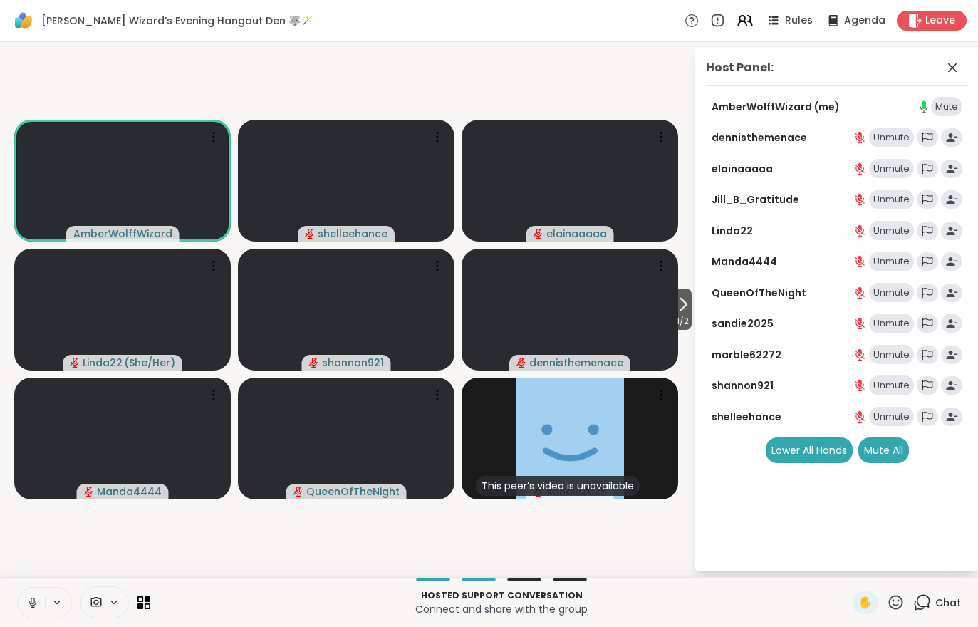
click at [674, 316] on span "1 / 2" at bounding box center [683, 321] width 18 height 17
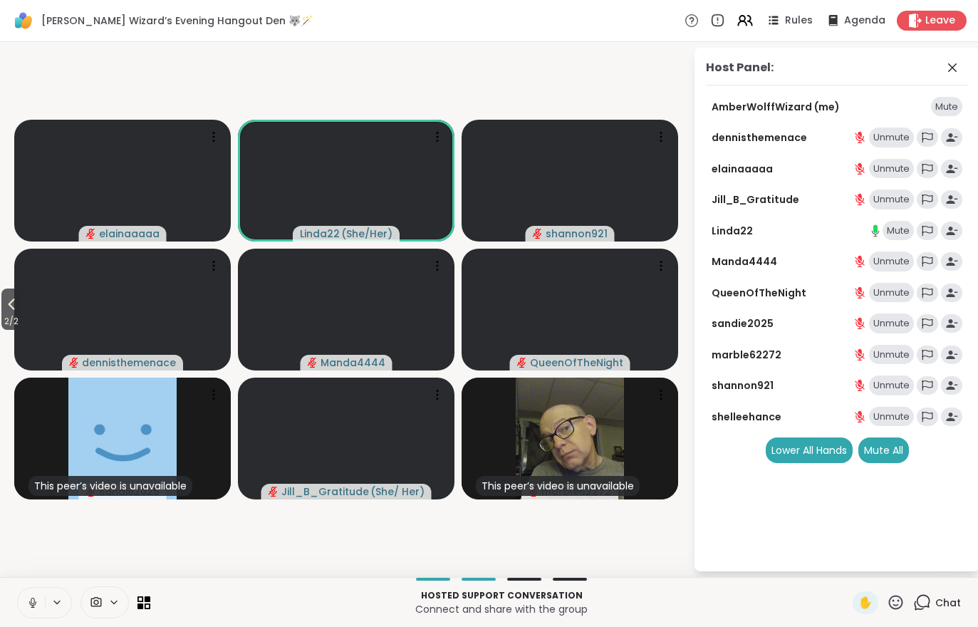
click at [13, 305] on icon at bounding box center [12, 304] width 6 height 11
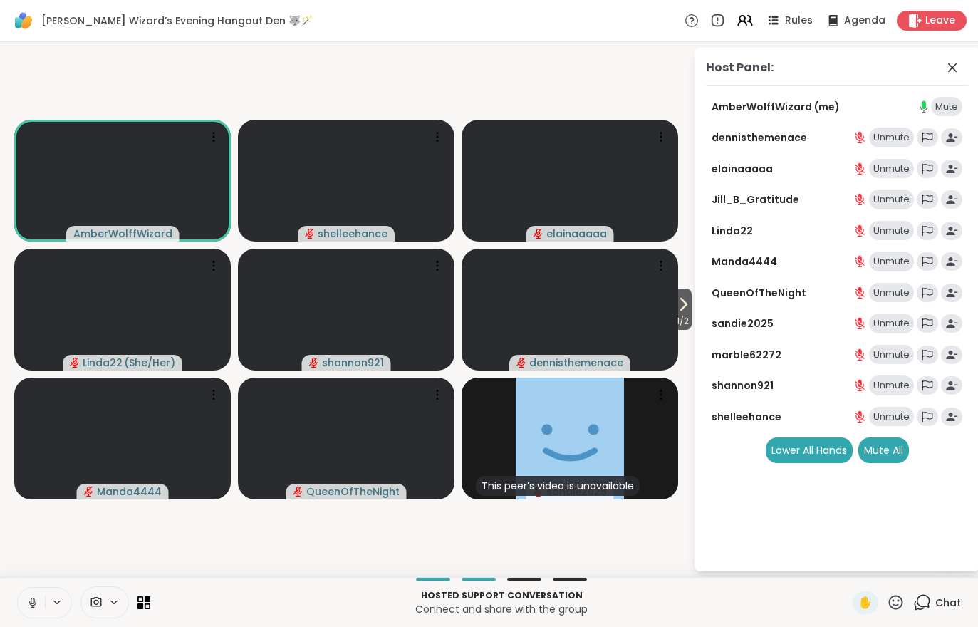
click at [684, 324] on span "1 / 2" at bounding box center [683, 321] width 18 height 17
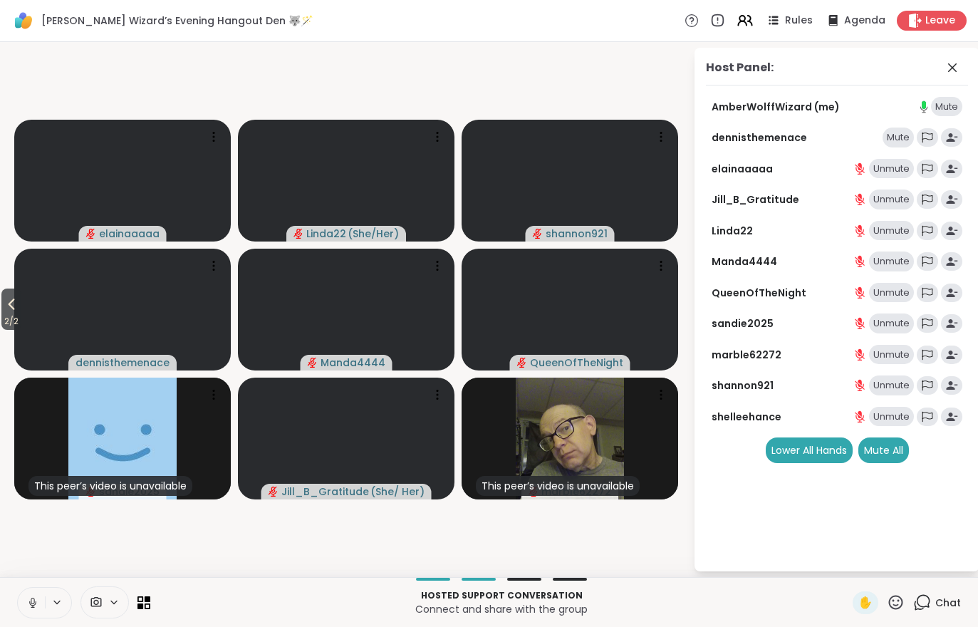
click at [10, 313] on icon at bounding box center [11, 303] width 17 height 17
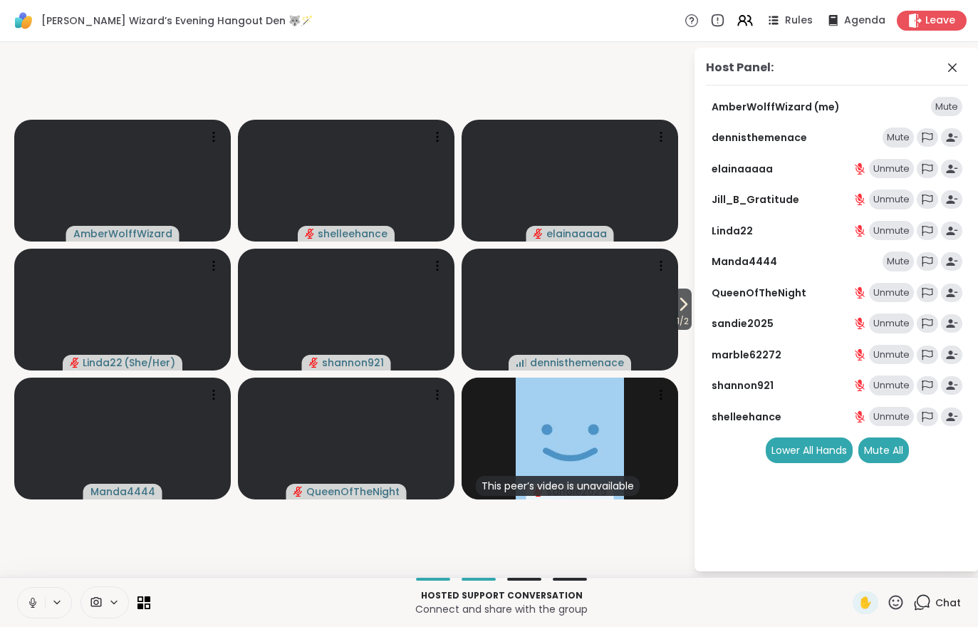
click at [892, 447] on div "Mute All" at bounding box center [883, 450] width 51 height 26
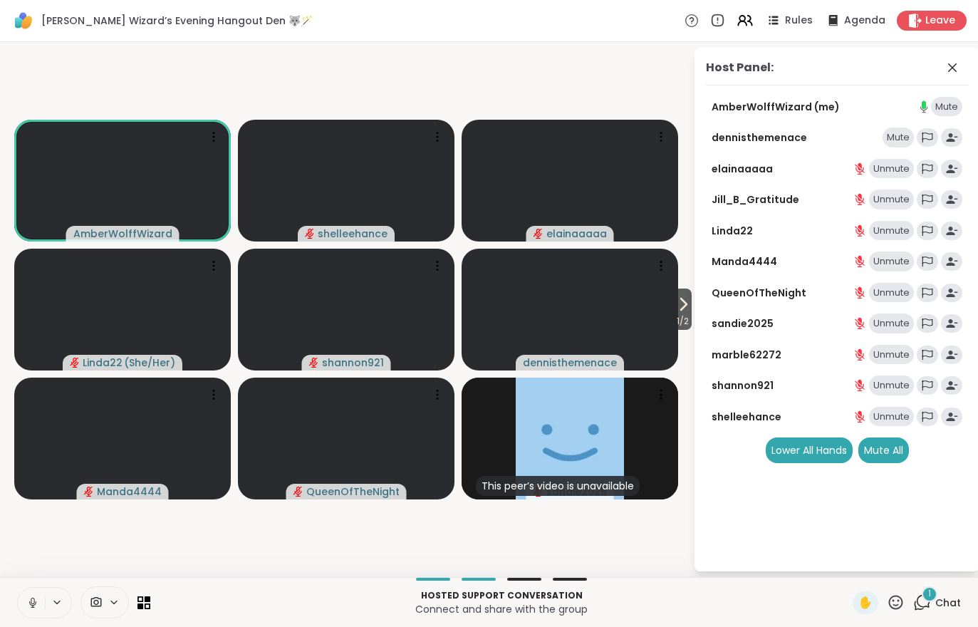
click at [887, 352] on div "Unmute" at bounding box center [891, 355] width 45 height 20
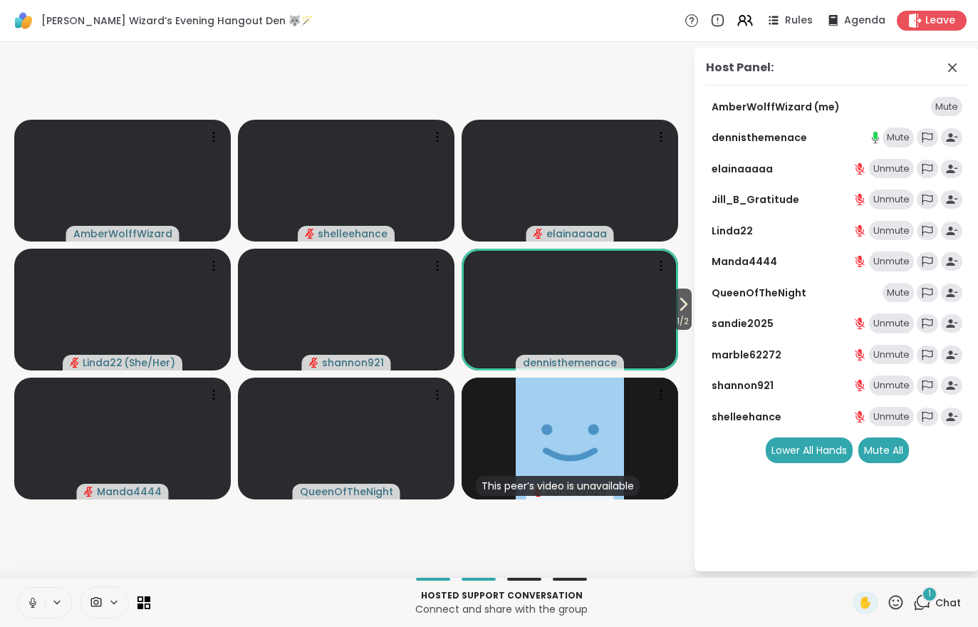
click at [940, 613] on div "1 Chat" at bounding box center [937, 602] width 48 height 23
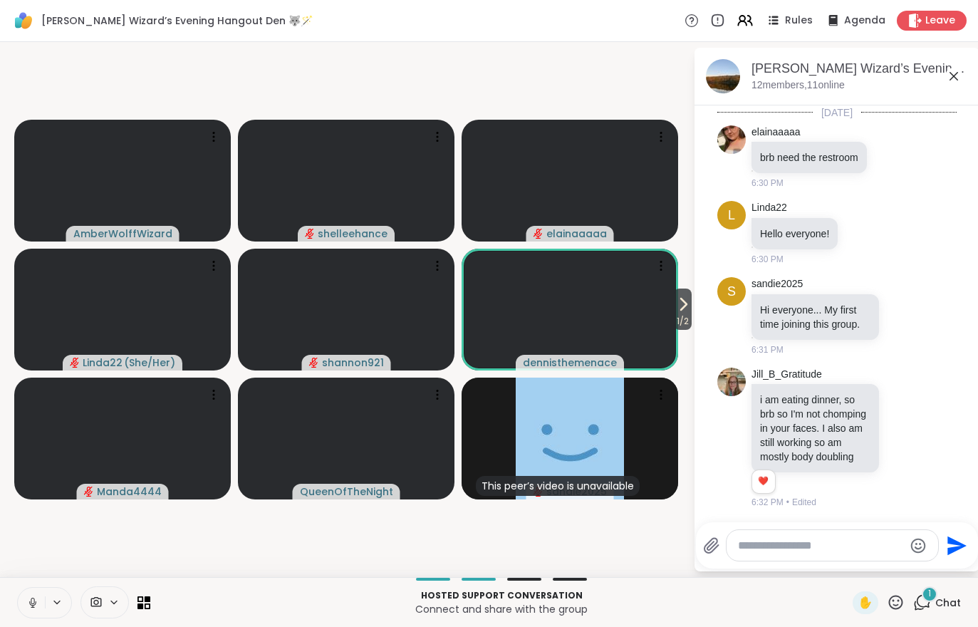
scroll to position [651, 0]
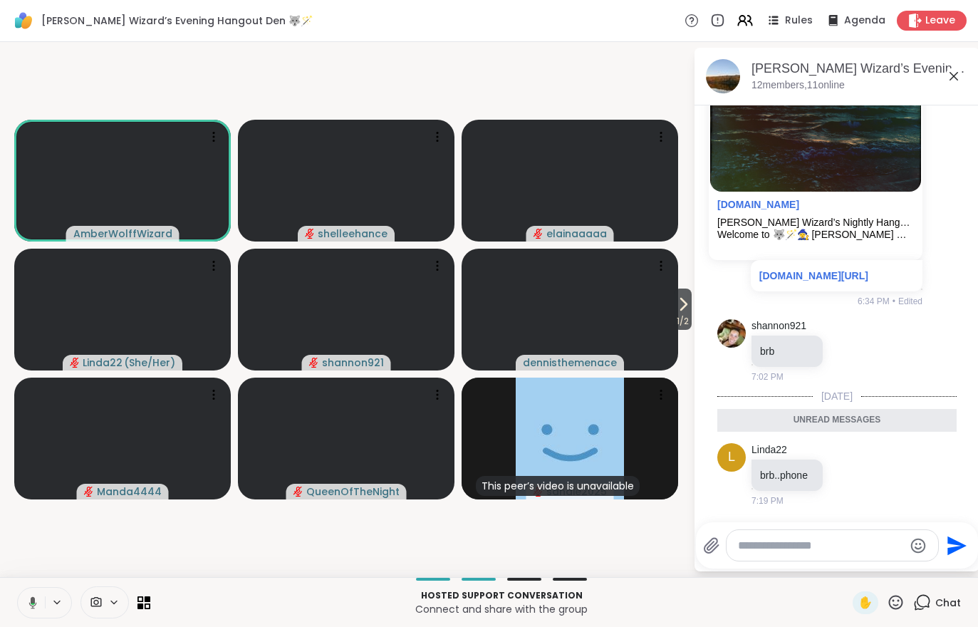
click at [946, 610] on div "Chat" at bounding box center [937, 602] width 48 height 23
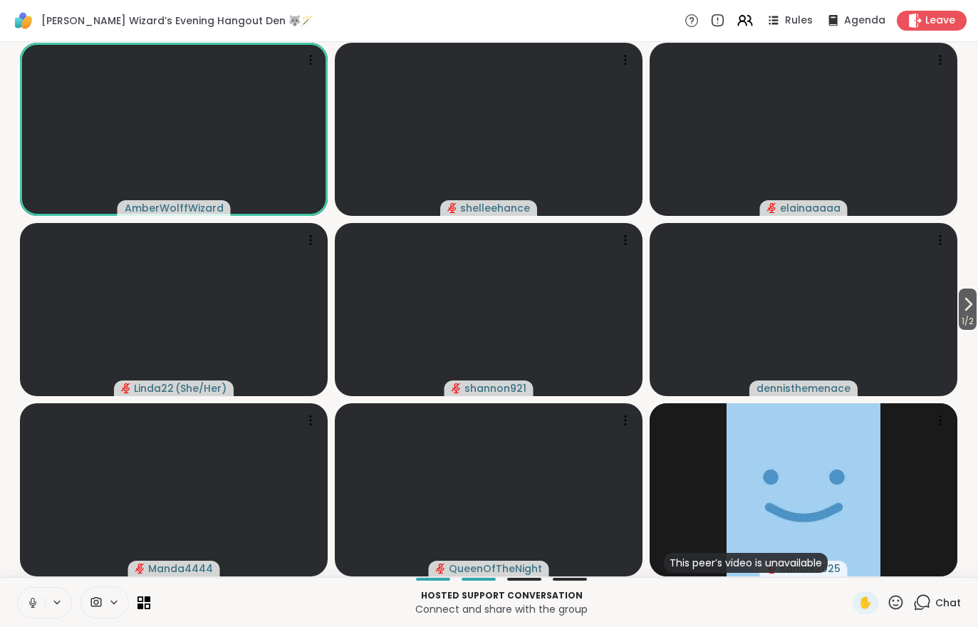
click at [958, 591] on div "Chat" at bounding box center [937, 602] width 48 height 23
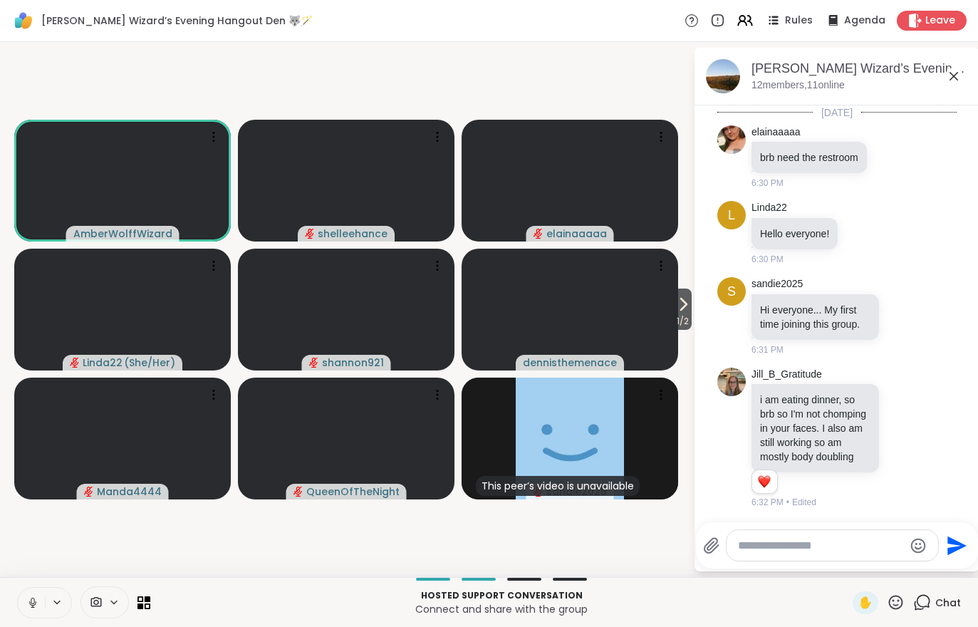
scroll to position [603, 0]
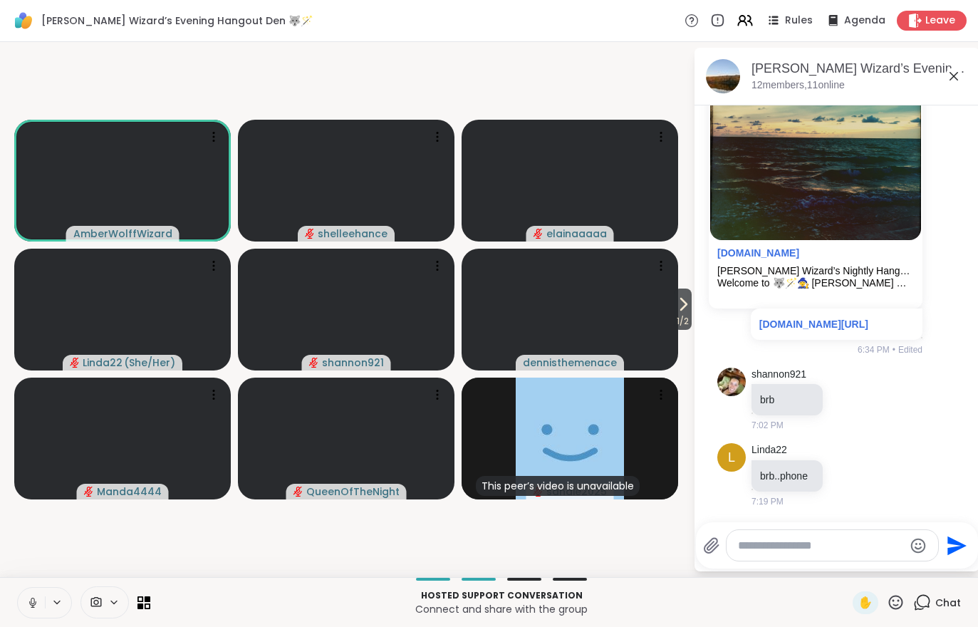
click at [743, 26] on icon at bounding box center [744, 20] width 17 height 17
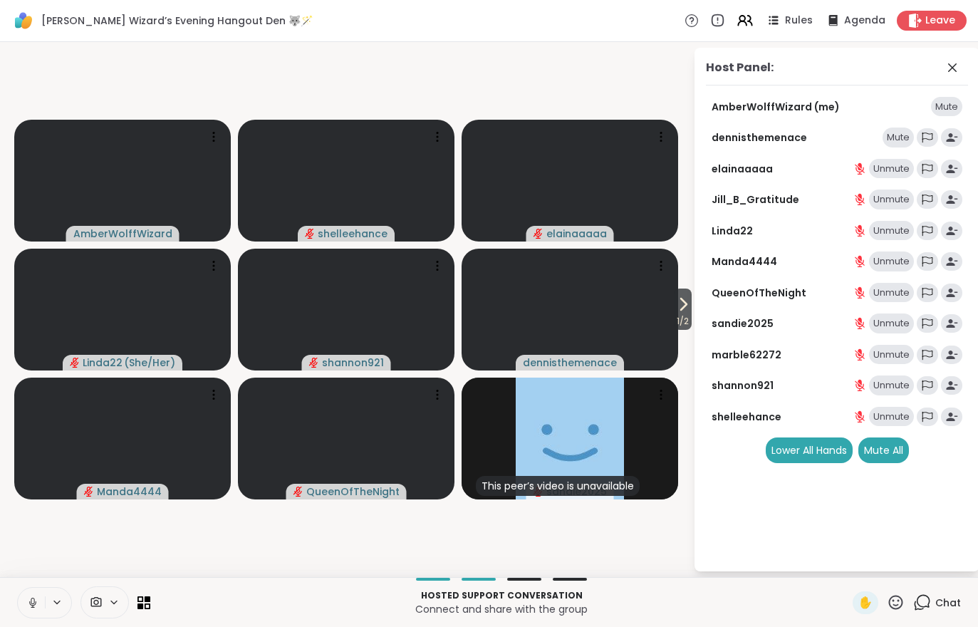
click at [891, 454] on div "Mute All" at bounding box center [883, 450] width 51 height 26
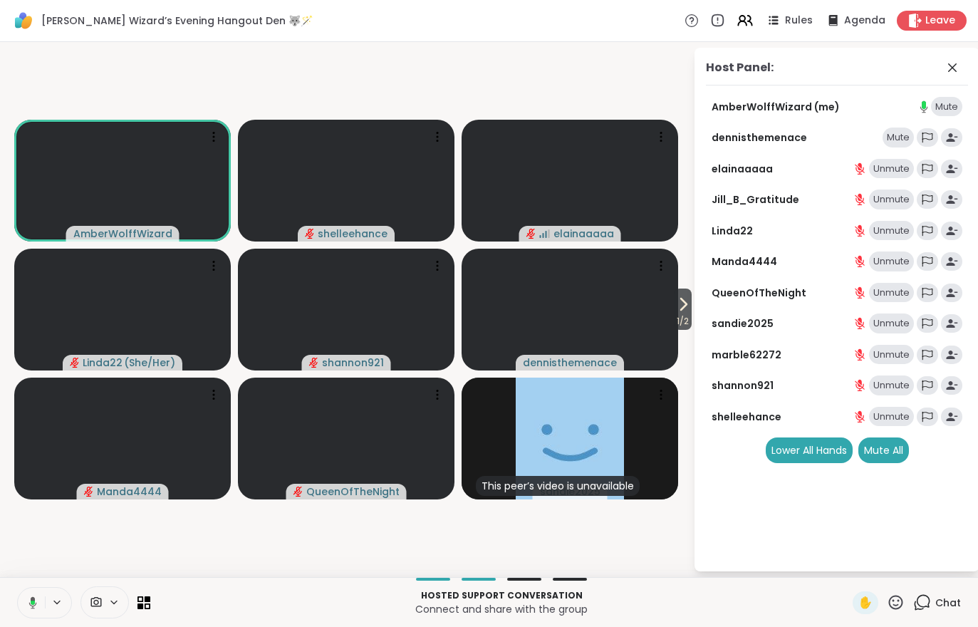
click at [94, 592] on div at bounding box center [104, 602] width 48 height 32
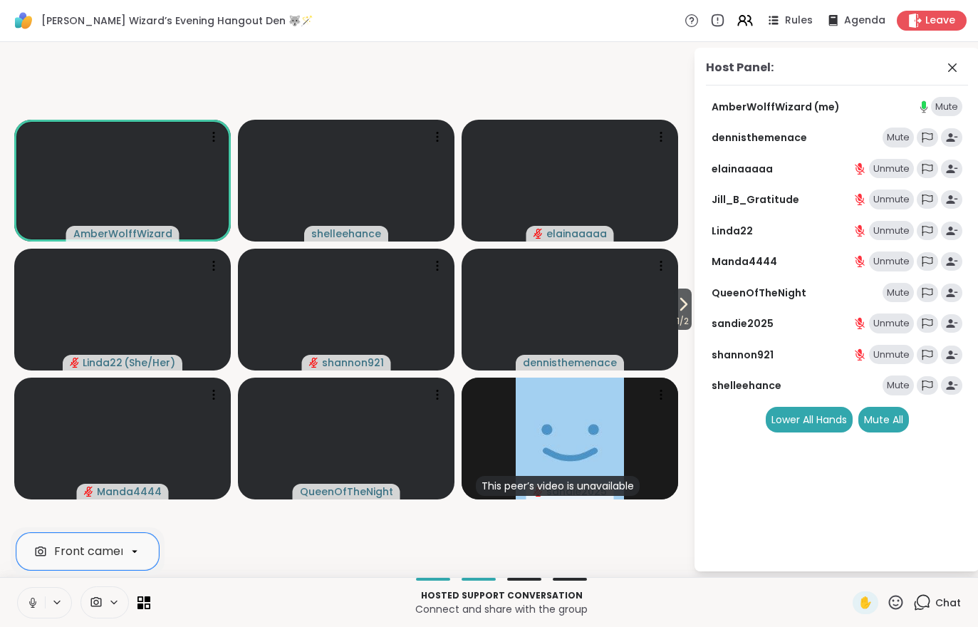
click at [53, 599] on icon at bounding box center [56, 602] width 11 height 12
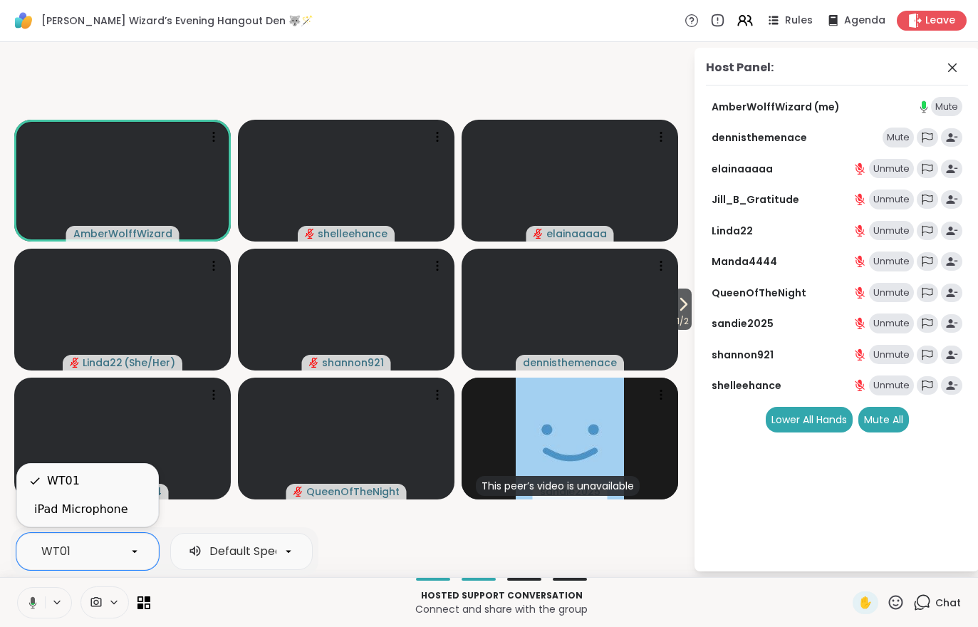
click at [92, 519] on div "iPad Microphone" at bounding box center [87, 509] width 141 height 28
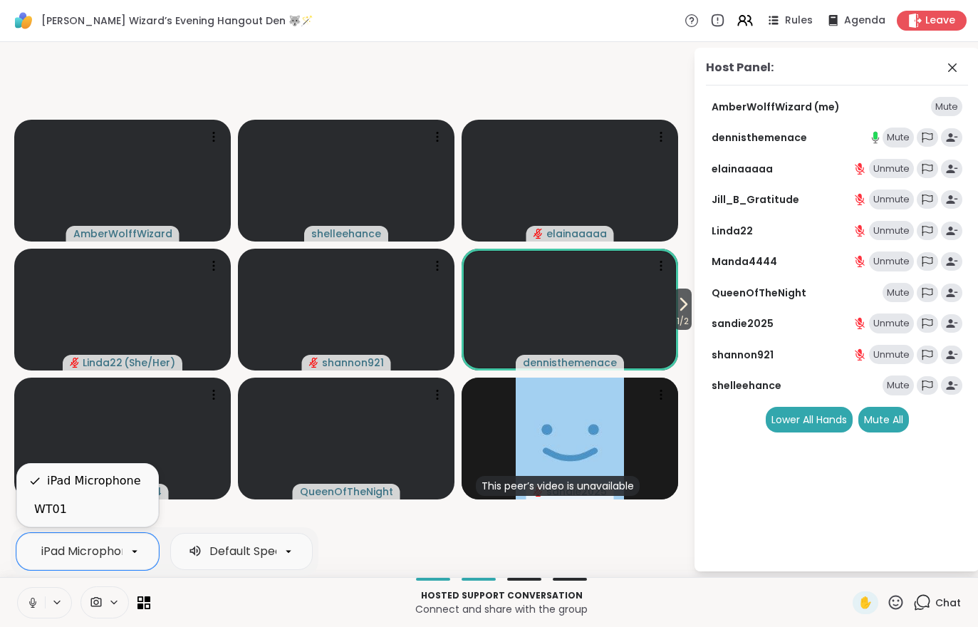
click at [83, 521] on div "WT01" at bounding box center [87, 509] width 141 height 28
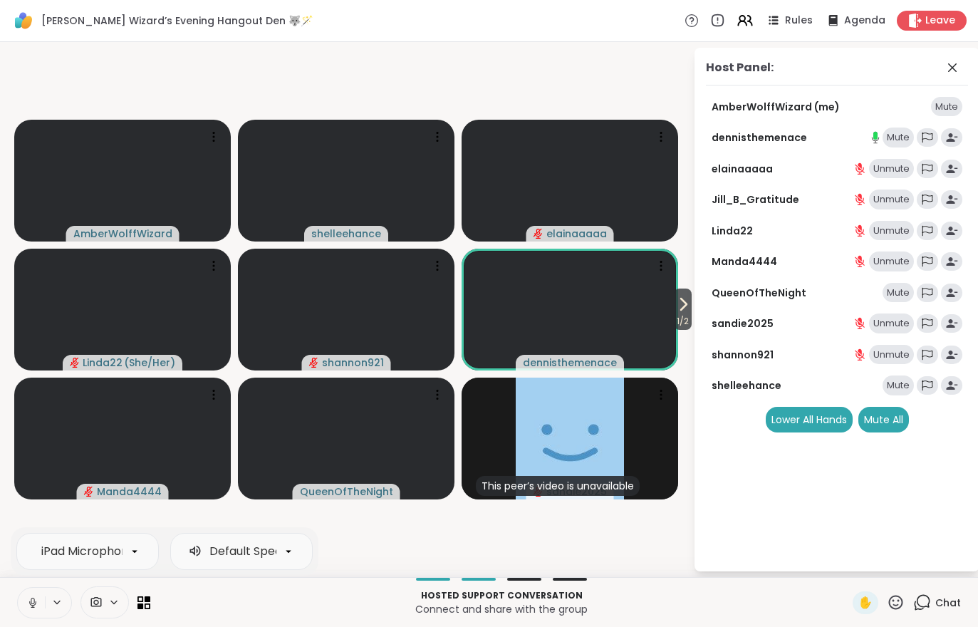
click at [407, 539] on video-player-container "1 / 2 AmberWolffWizard shelleehance elainaaaaa Linda22 ( She/Her ) shannon921 d…" at bounding box center [347, 309] width 676 height 523
click at [913, 140] on div "Mute" at bounding box center [897, 137] width 31 height 20
click at [887, 426] on div "Mute All" at bounding box center [883, 420] width 51 height 26
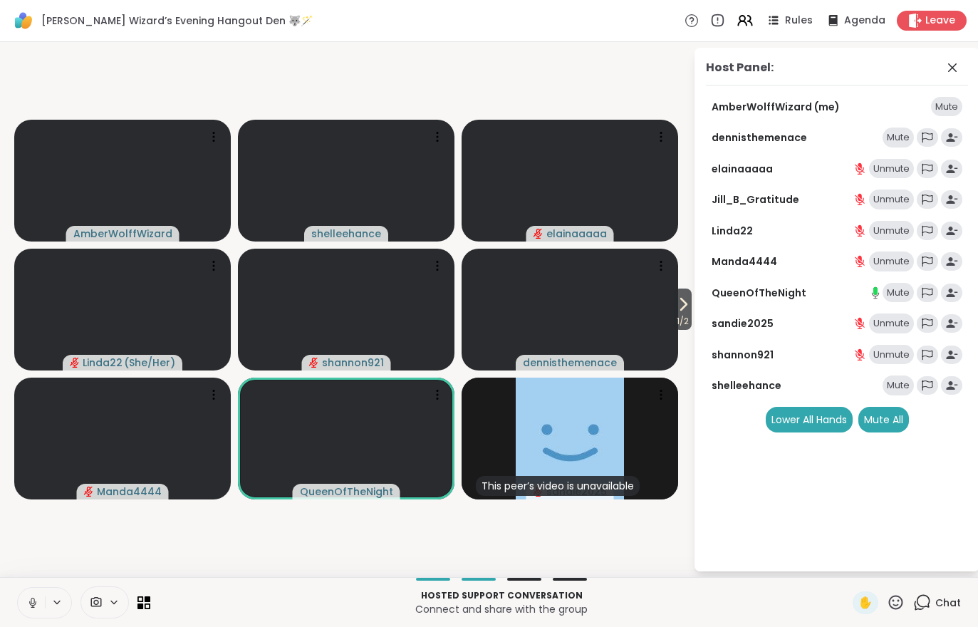
click at [1, 587] on div "Hosted support conversation Connect and share with the group ✋ Chat" at bounding box center [489, 602] width 978 height 50
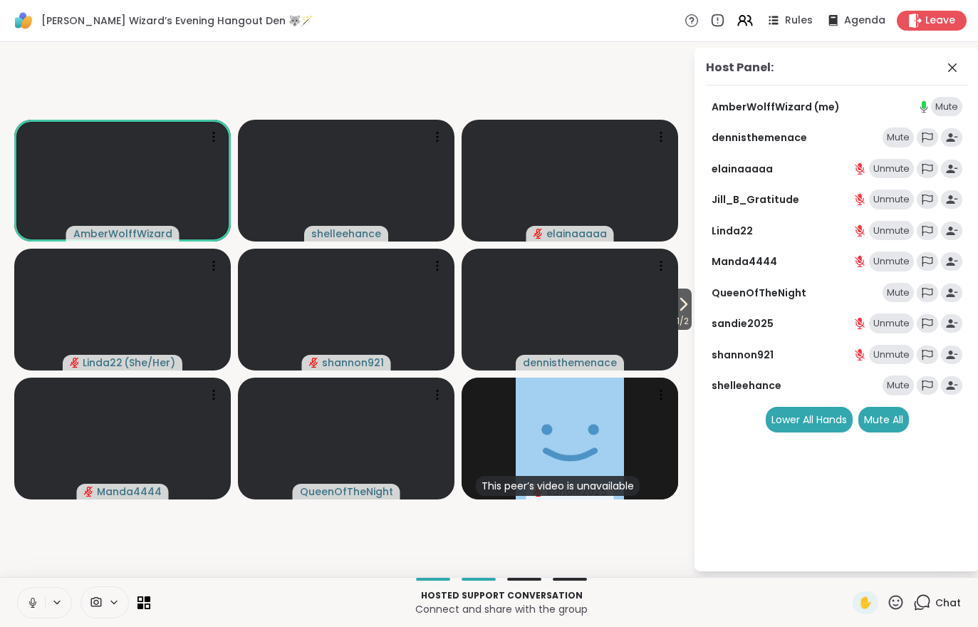
click at [7, 559] on div "1 / 2 AmberWolffWizard shelleehance elainaaaaa Linda22 ( She/Her ) shannon921 d…" at bounding box center [489, 309] width 978 height 535
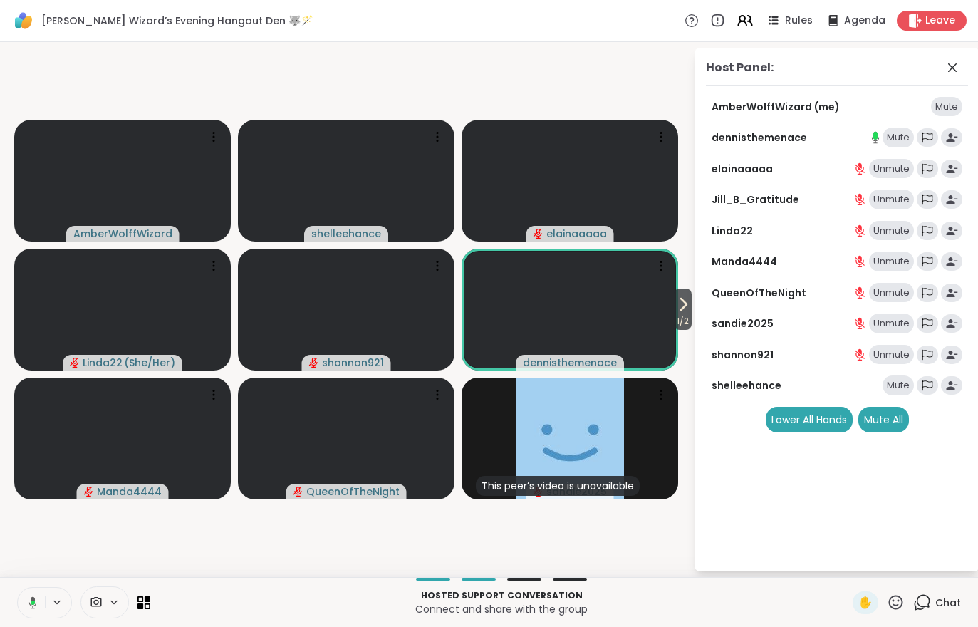
click at [892, 145] on div "Mute" at bounding box center [897, 137] width 31 height 20
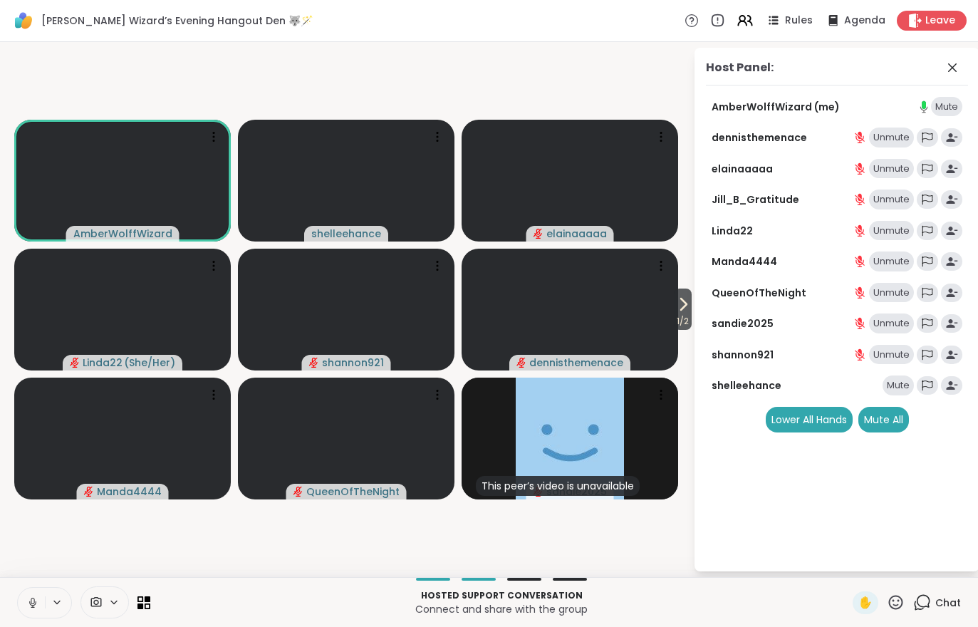
click at [889, 609] on icon at bounding box center [895, 602] width 18 height 18
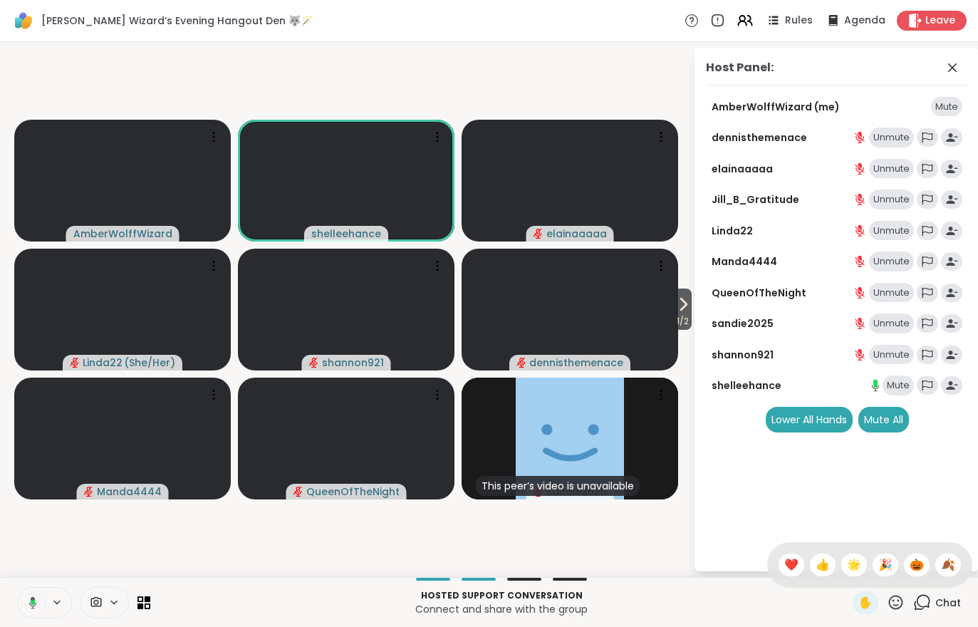
click at [891, 569] on div "🎉" at bounding box center [885, 564] width 26 height 23
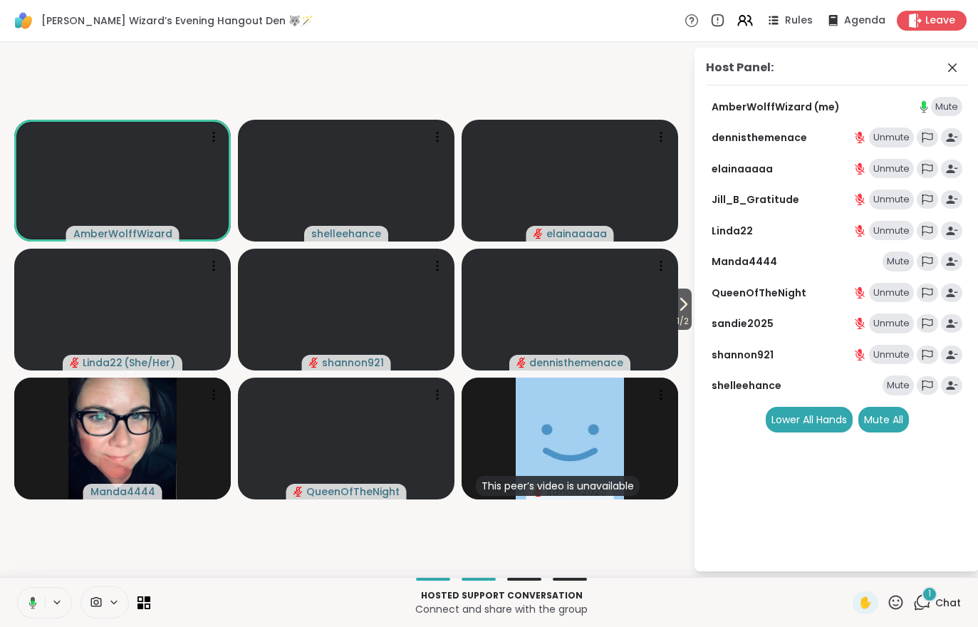
click at [935, 602] on div "1 Chat" at bounding box center [937, 602] width 48 height 23
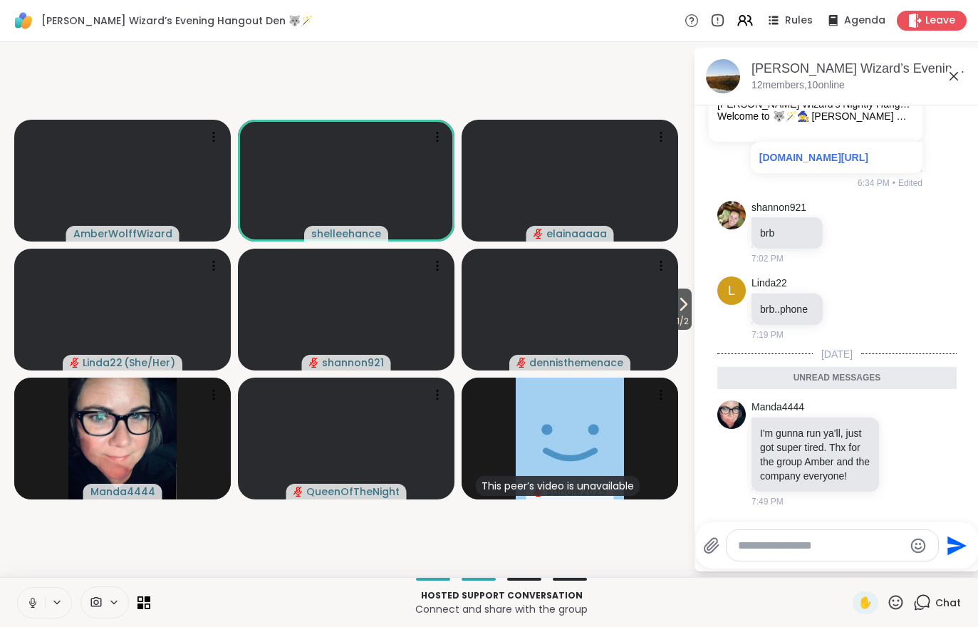
scroll to position [789, 0]
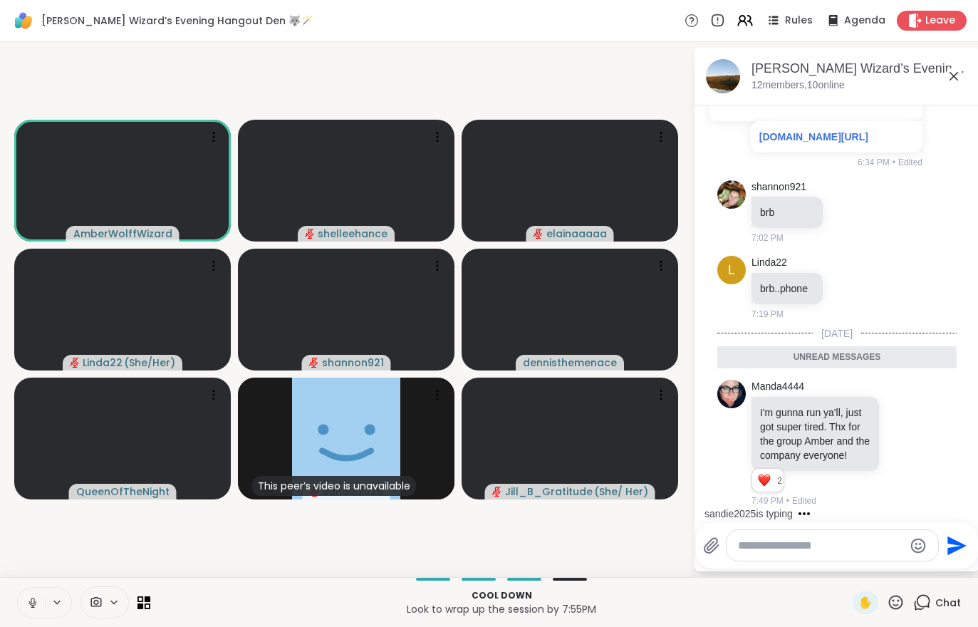
click at [104, 545] on video-player-container "AmberWolffWizard shelleehance elainaaaaa Linda22 ( She/Her ) shannon921 dennist…" at bounding box center [347, 309] width 676 height 523
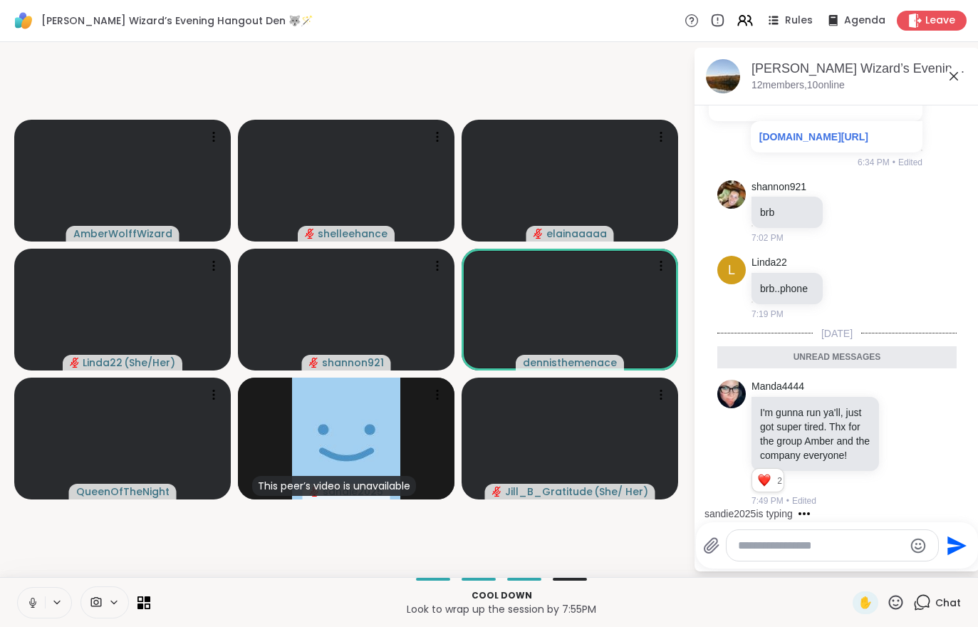
click at [97, 548] on video-player-container "AmberWolffWizard shelleehance elainaaaaa Linda22 ( She/Her ) shannon921 dennist…" at bounding box center [347, 309] width 676 height 523
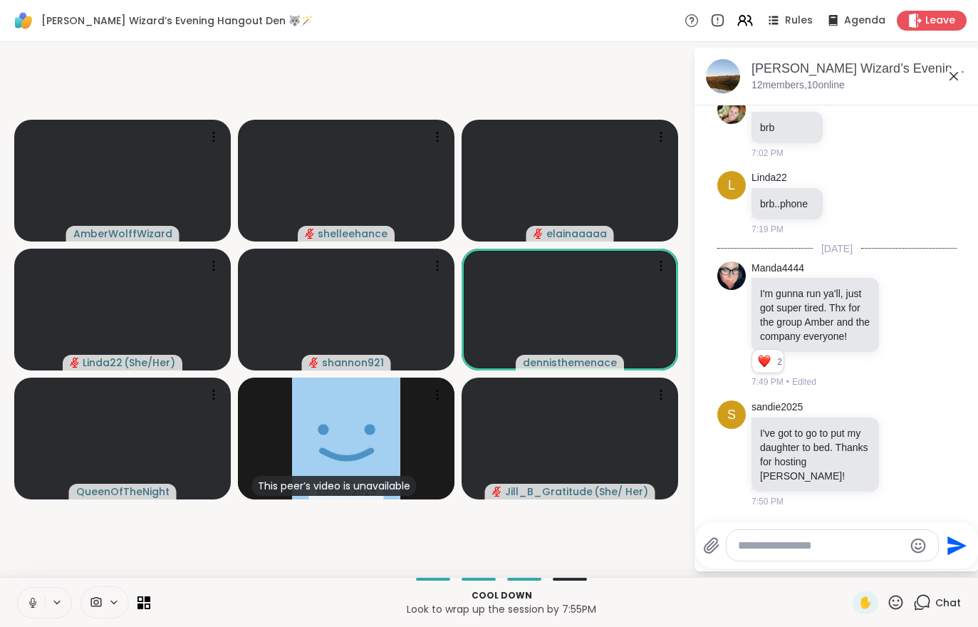
scroll to position [894, 0]
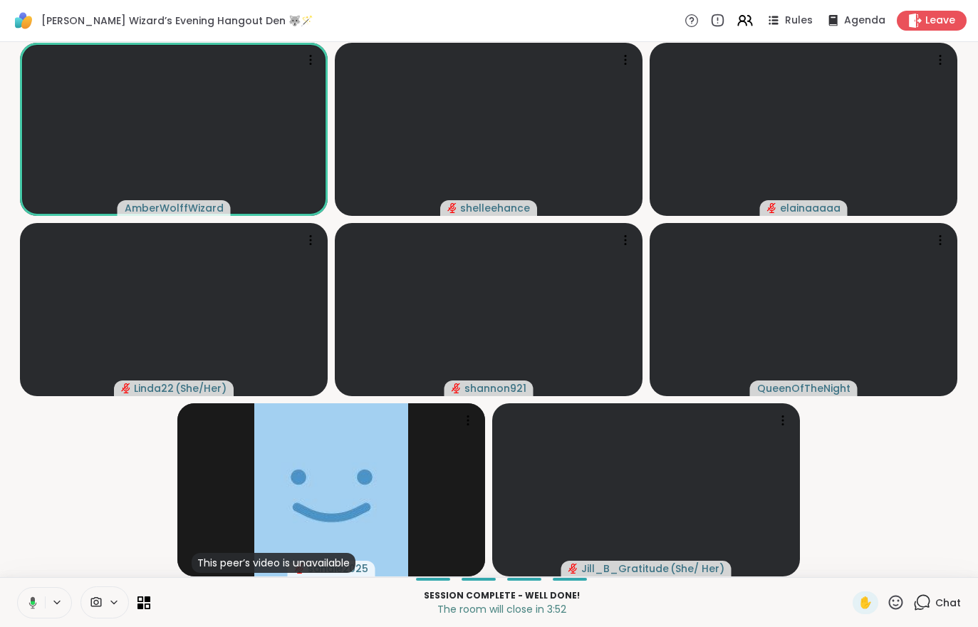
click at [923, 25] on div "Leave" at bounding box center [931, 21] width 70 height 20
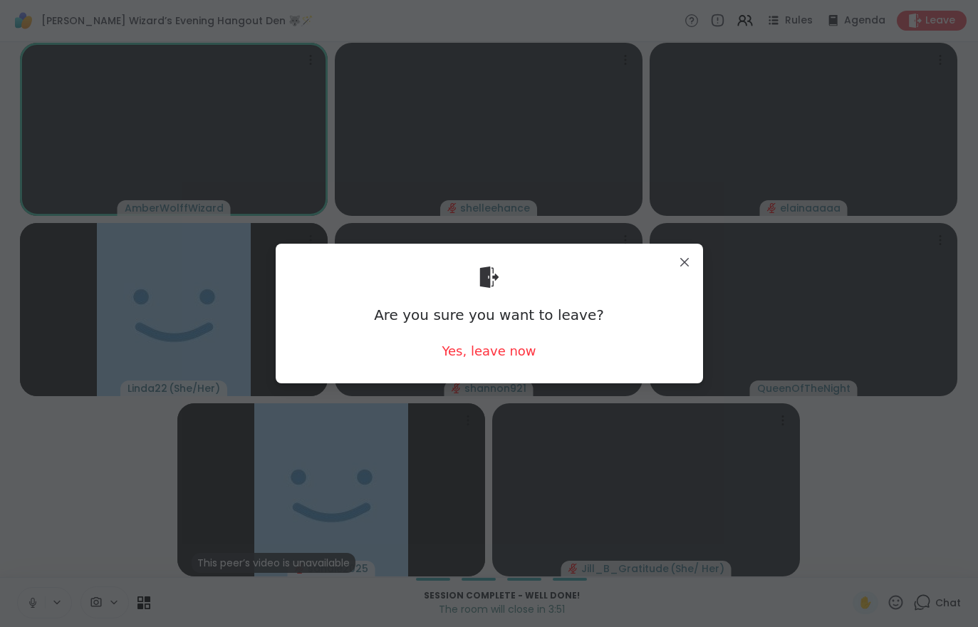
click at [484, 351] on div "Yes, leave now" at bounding box center [488, 351] width 94 height 18
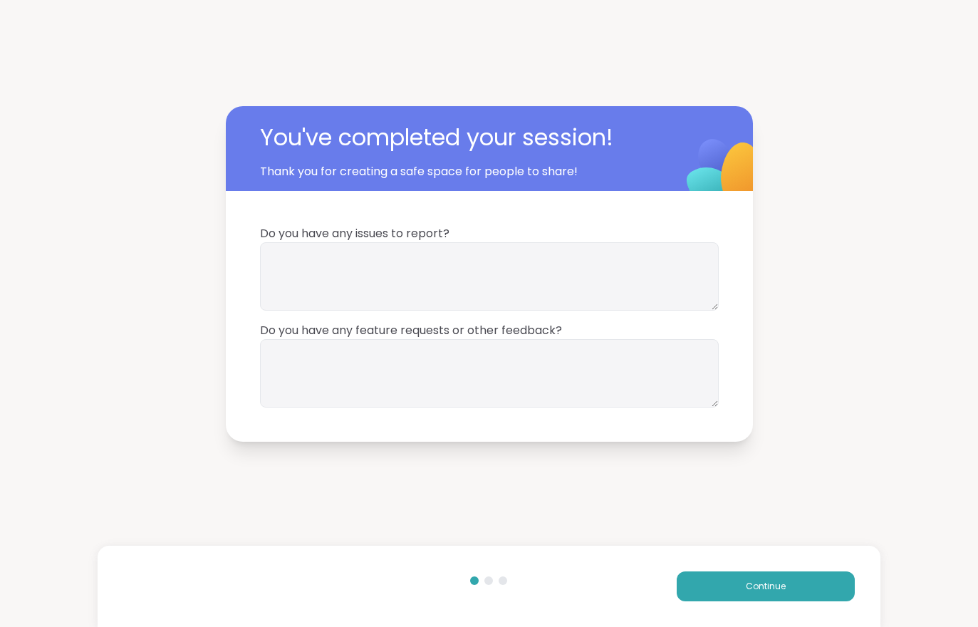
click at [790, 595] on button "Continue" at bounding box center [765, 586] width 178 height 30
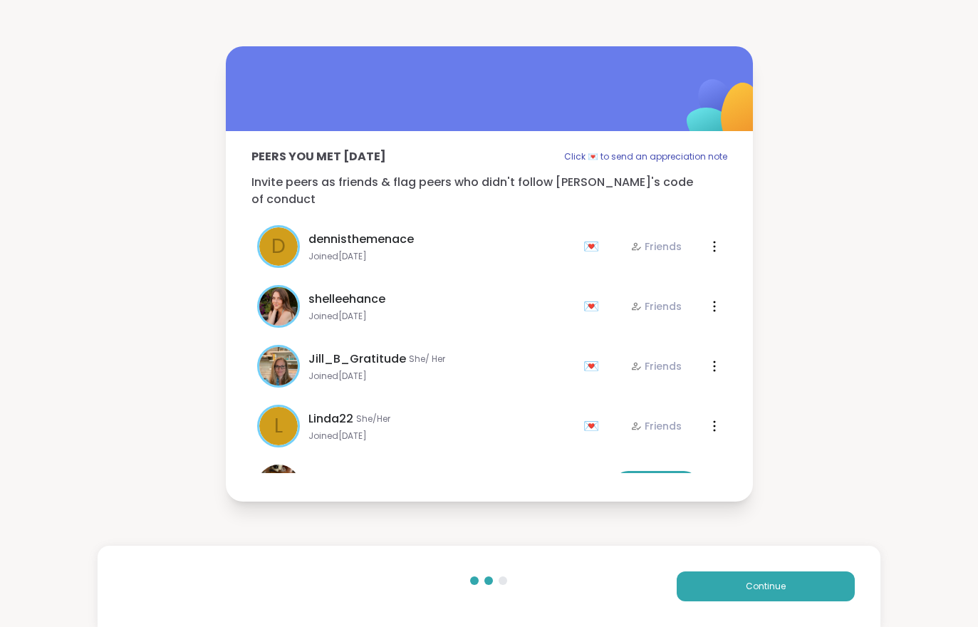
click at [796, 585] on button "Continue" at bounding box center [765, 586] width 178 height 30
click at [795, 585] on button "Continue" at bounding box center [765, 586] width 178 height 30
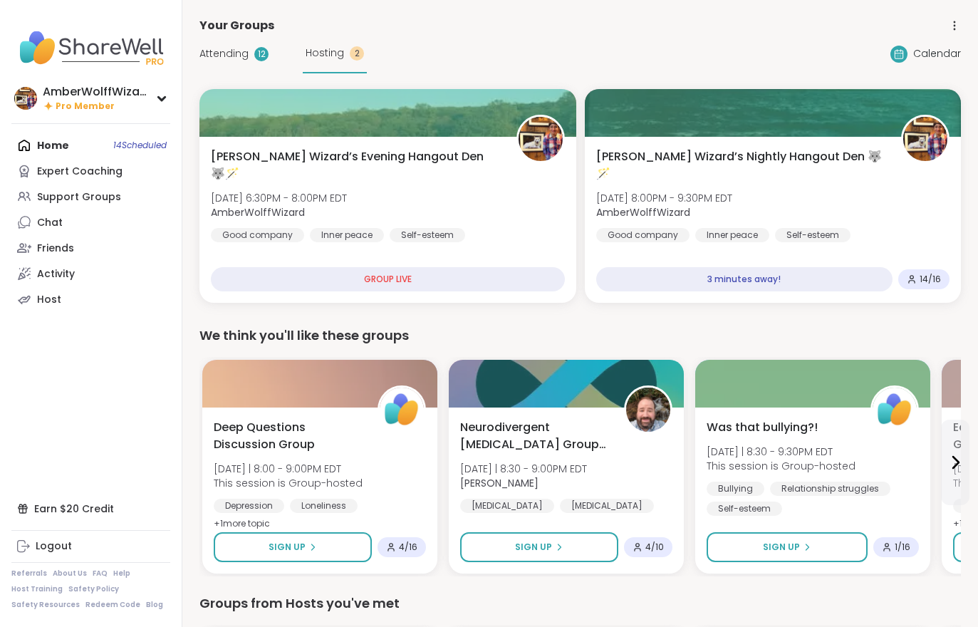
click at [848, 201] on div "[PERSON_NAME] Wizard’s Nightly Hangout Den 🐺🪄 [DATE] 8:00PM - 9:30PM EDT AmberW…" at bounding box center [773, 195] width 354 height 94
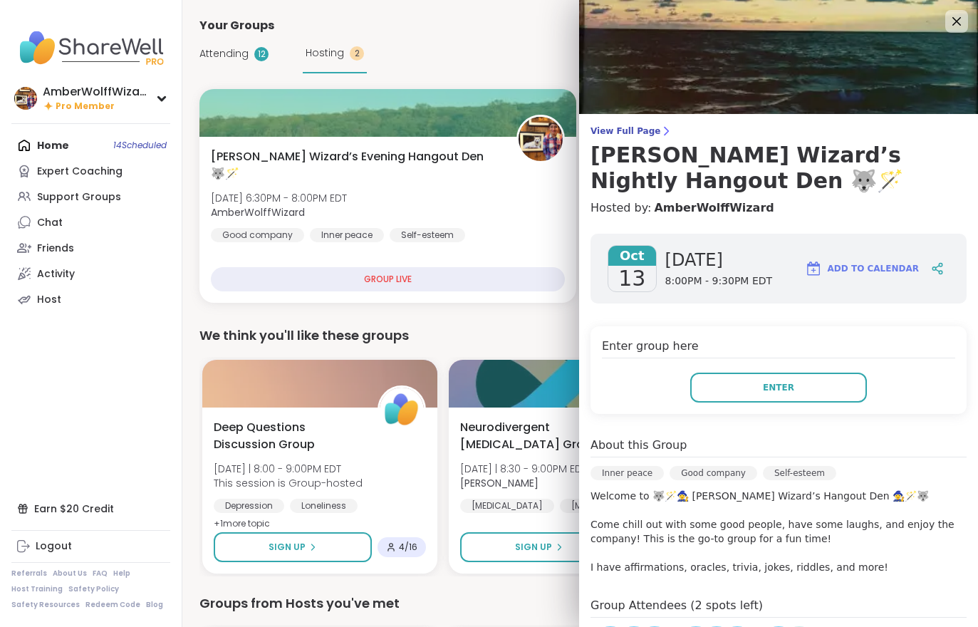
click at [773, 397] on button "Enter" at bounding box center [778, 387] width 177 height 30
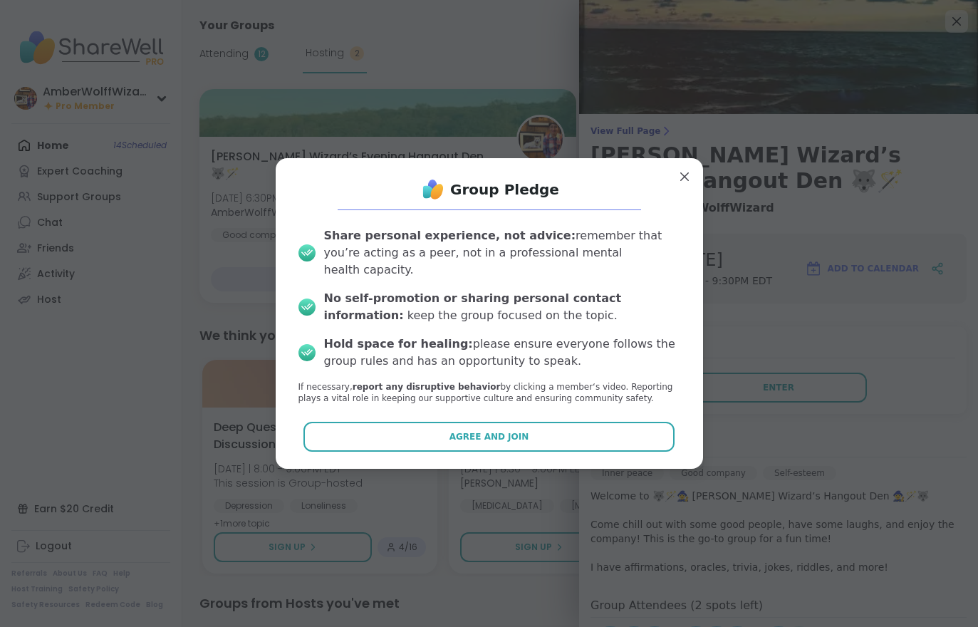
click at [577, 423] on button "Agree and Join" at bounding box center [488, 436] width 371 height 30
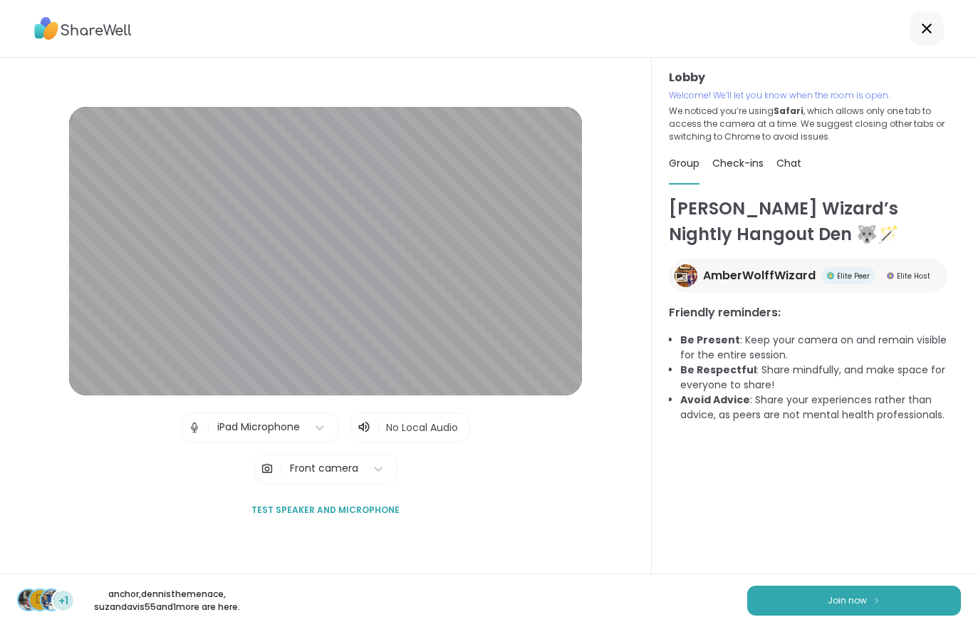
click at [847, 586] on button "Join now" at bounding box center [854, 600] width 214 height 30
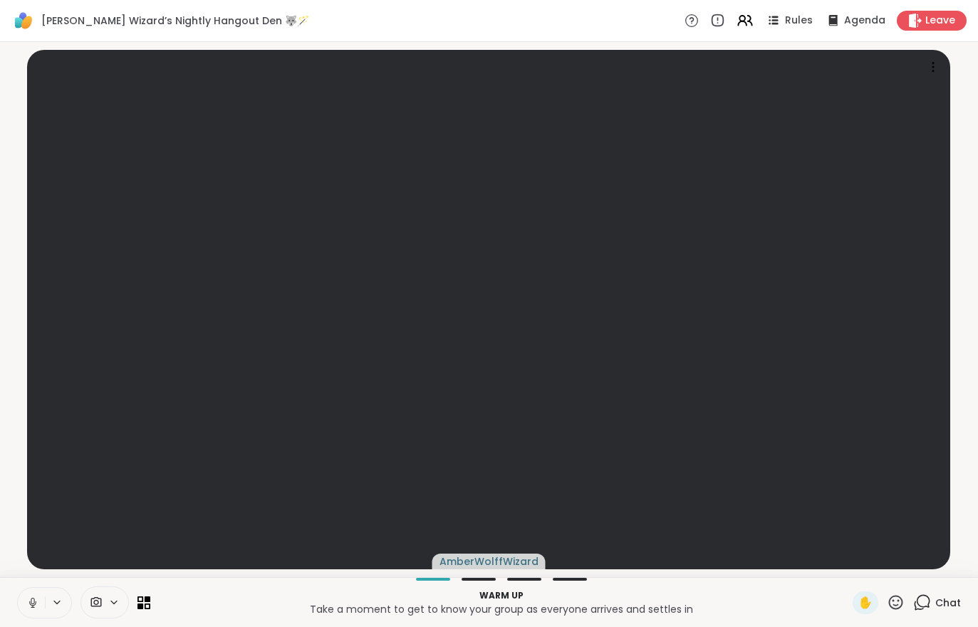
click at [33, 613] on button at bounding box center [31, 602] width 27 height 30
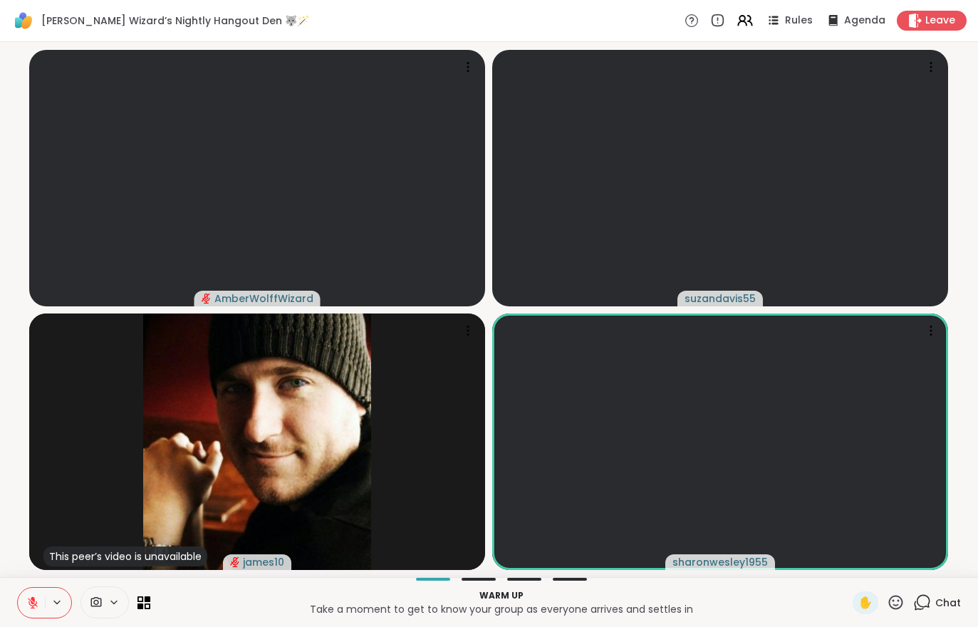
click at [22, 587] on button at bounding box center [31, 602] width 27 height 30
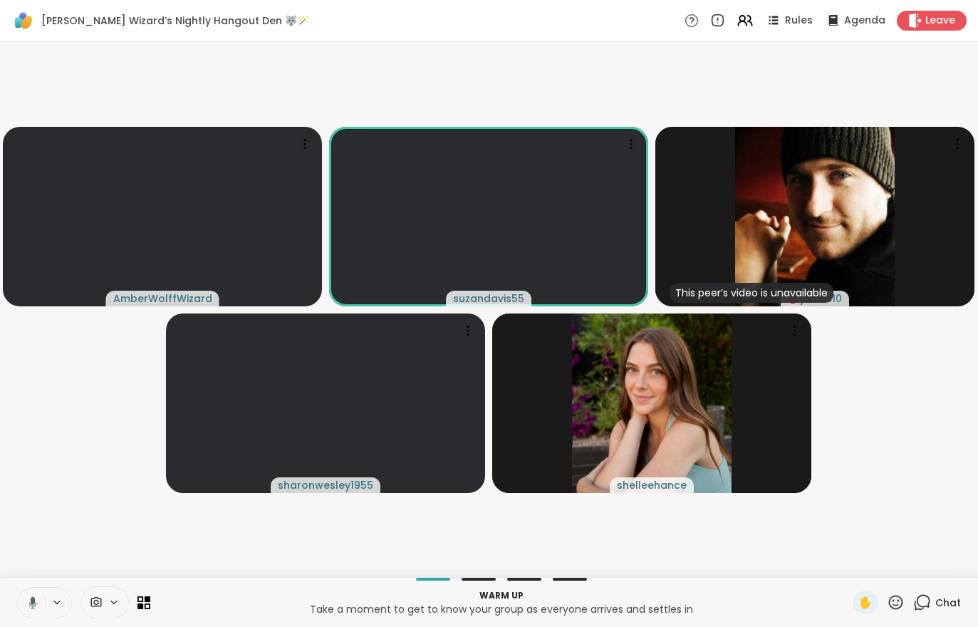
click at [717, 22] on icon at bounding box center [717, 20] width 15 height 15
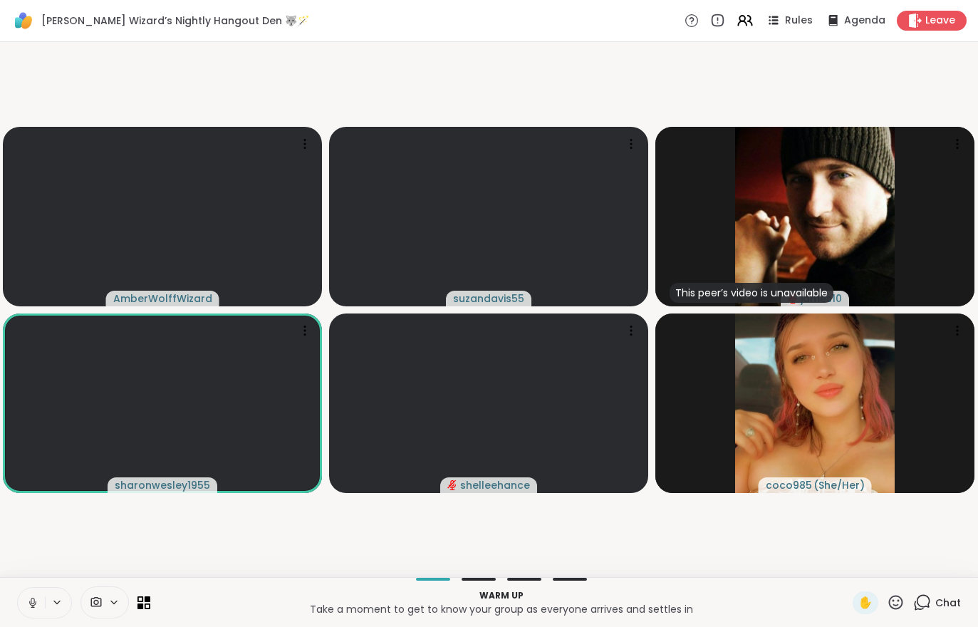
click at [936, 605] on span "Chat" at bounding box center [948, 602] width 26 height 14
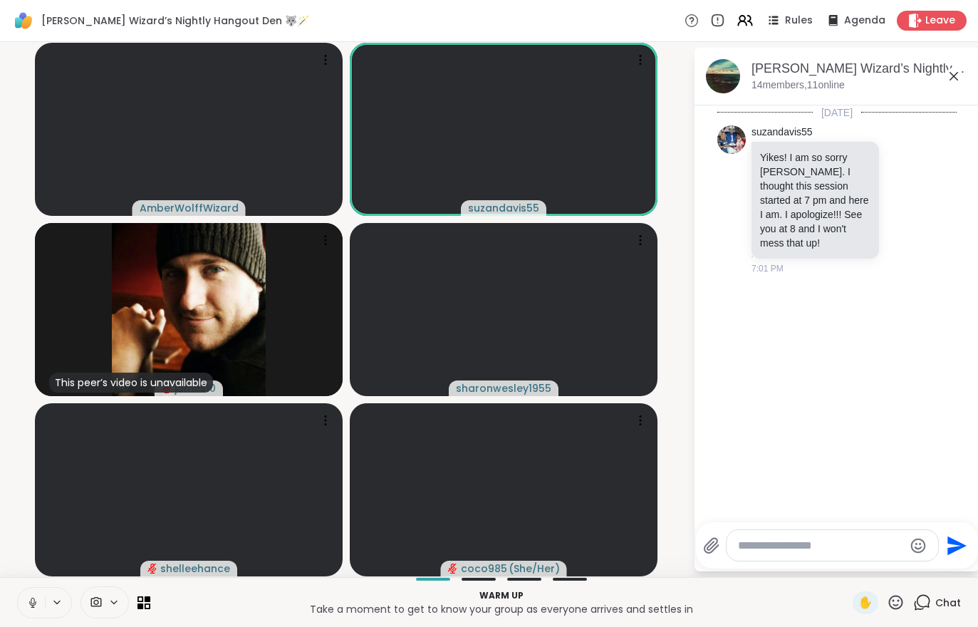
click at [743, 23] on icon at bounding box center [744, 20] width 17 height 17
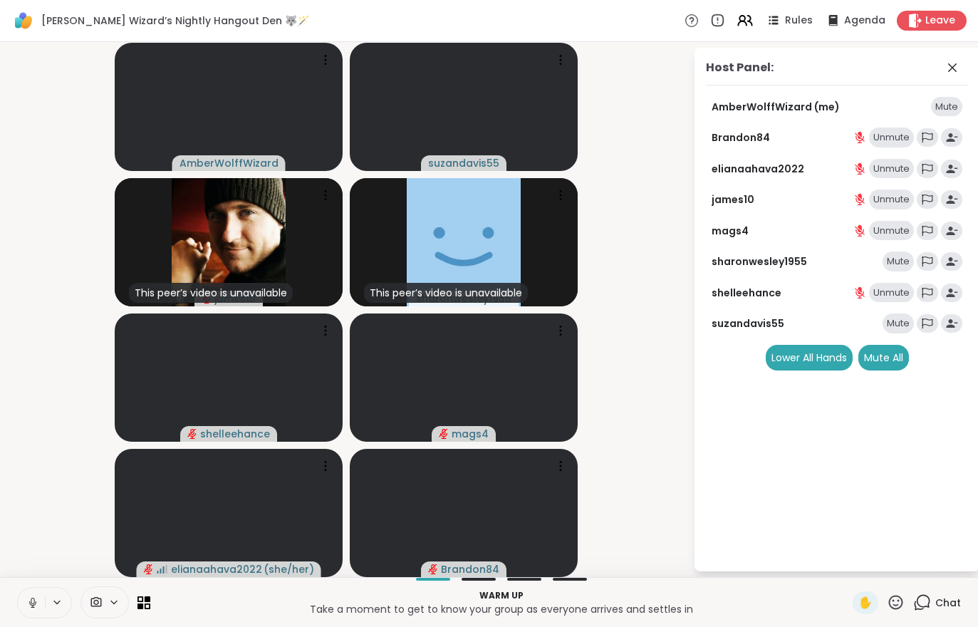
click at [904, 259] on div "Mute" at bounding box center [897, 261] width 31 height 20
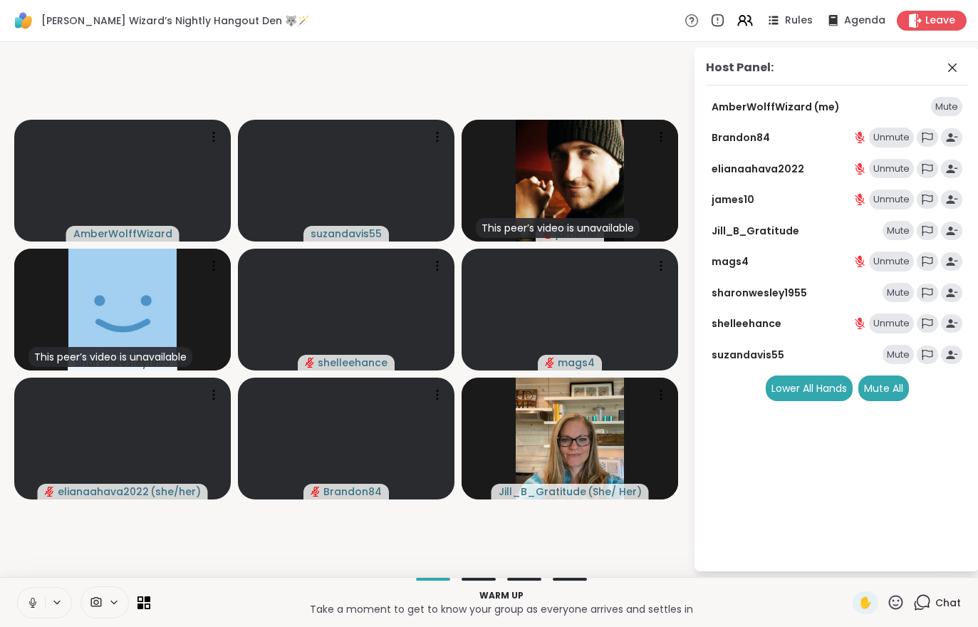
click at [883, 393] on div "Mute All" at bounding box center [883, 388] width 51 height 26
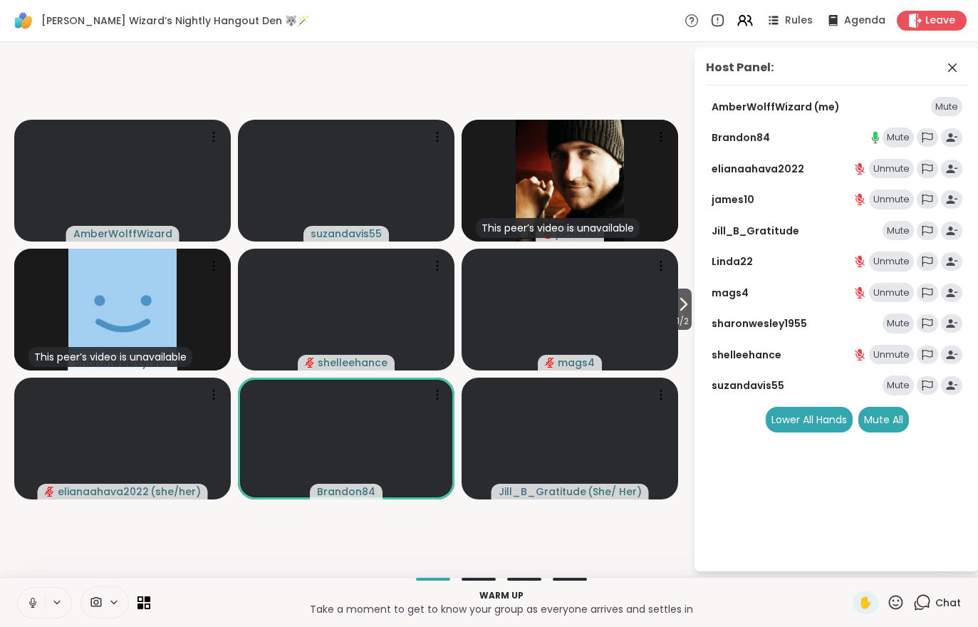
click at [903, 228] on div "Mute" at bounding box center [897, 231] width 31 height 20
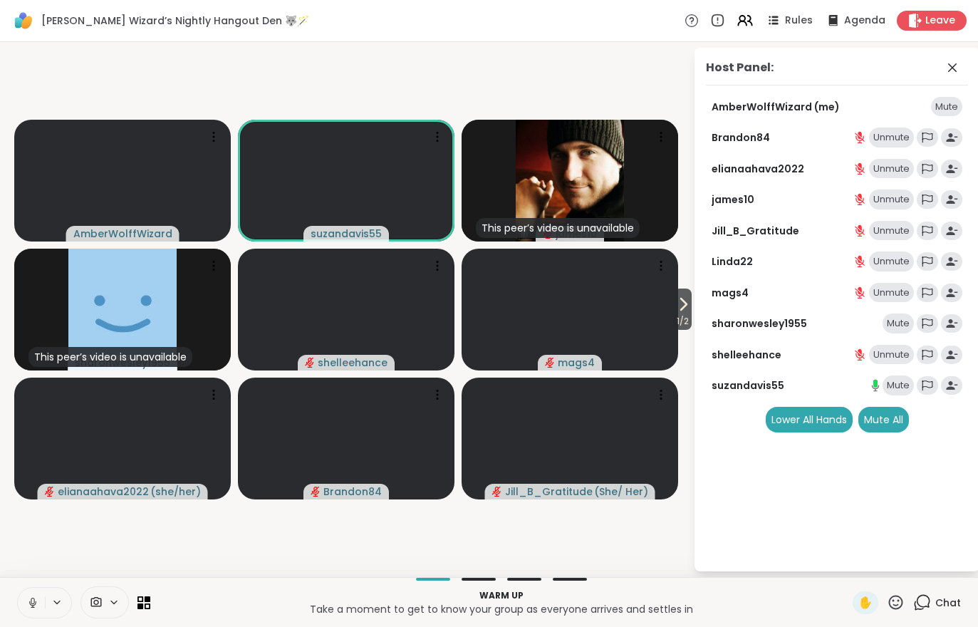
click at [686, 322] on span "1 / 2" at bounding box center [683, 321] width 18 height 17
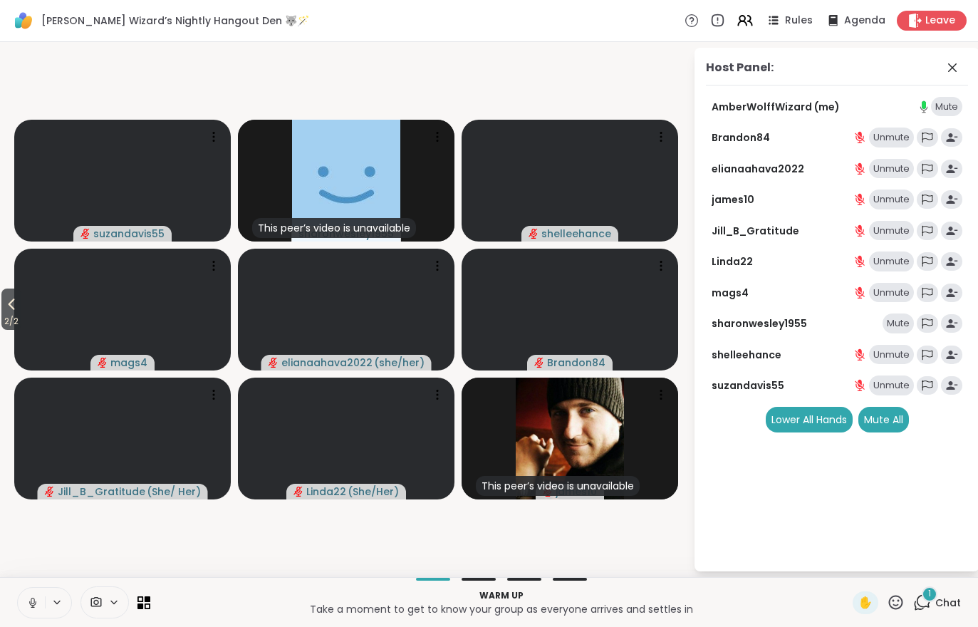
click at [939, 612] on div "1 Chat" at bounding box center [937, 602] width 48 height 23
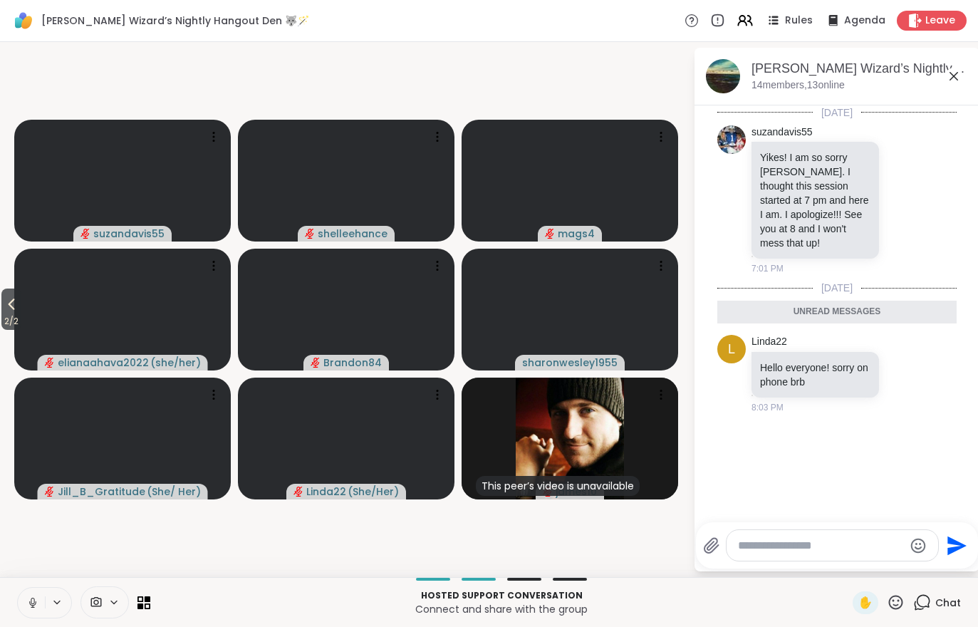
click at [758, 37] on div "Wolff Wizard’s Nightly Hangout Den 🐺🪄 Rules Agenda Leave" at bounding box center [489, 21] width 978 height 42
click at [750, 27] on icon at bounding box center [744, 20] width 17 height 17
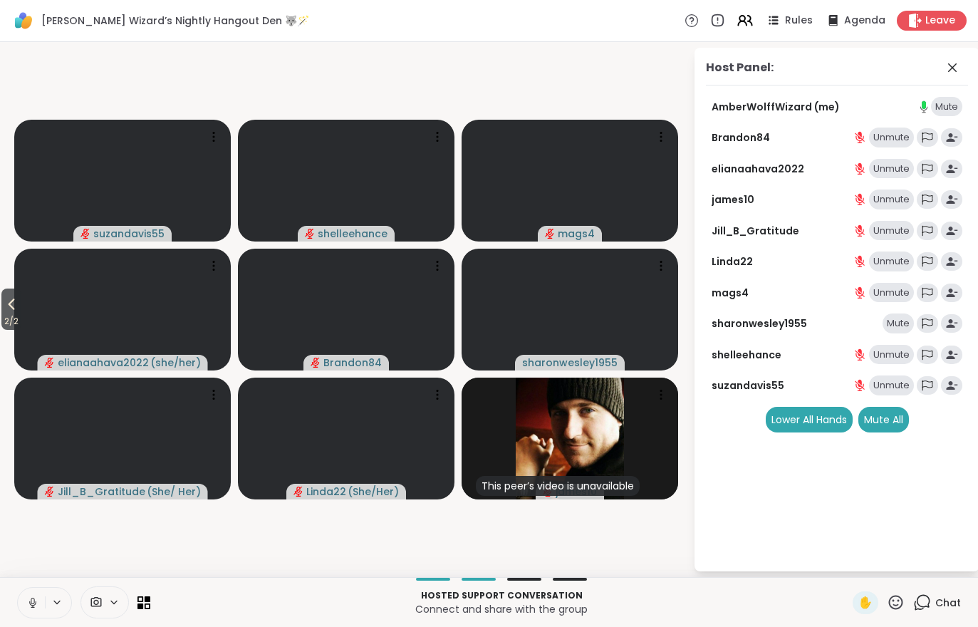
click at [881, 409] on div "Mute All" at bounding box center [883, 420] width 51 height 26
click at [884, 532] on div "Host Panel: AmberWolffWizard (me) Mute Brandon84 Unmute elianaahava2022 Unmute …" at bounding box center [836, 309] width 285 height 523
click at [14, 306] on icon at bounding box center [12, 304] width 6 height 11
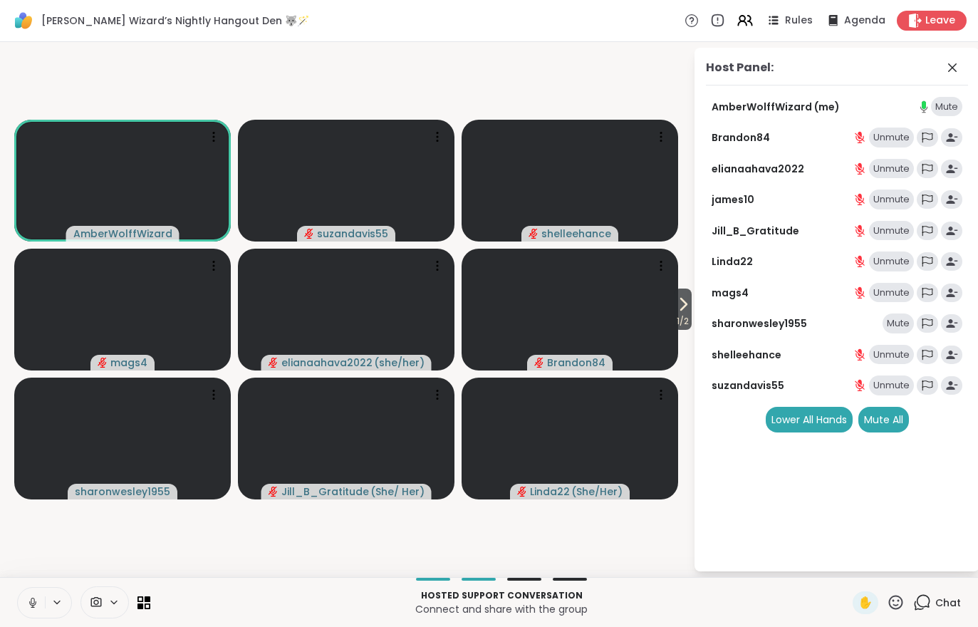
click at [889, 426] on div "Mute All" at bounding box center [883, 420] width 51 height 26
click at [796, 25] on span "Rules" at bounding box center [799, 21] width 28 height 14
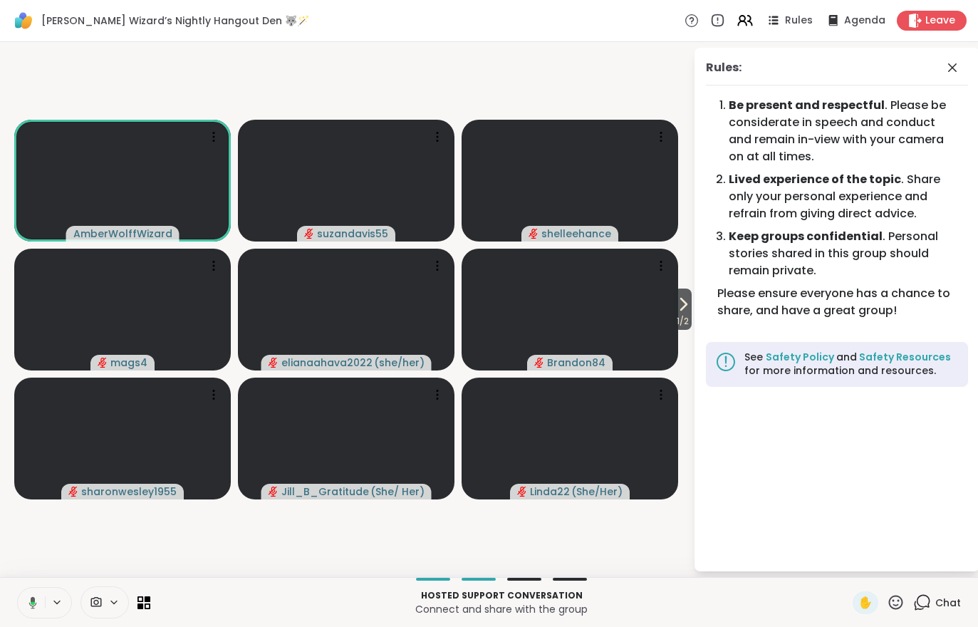
click at [103, 202] on video at bounding box center [122, 181] width 216 height 122
click at [141, 167] on h4 "View Profile" at bounding box center [161, 167] width 60 height 14
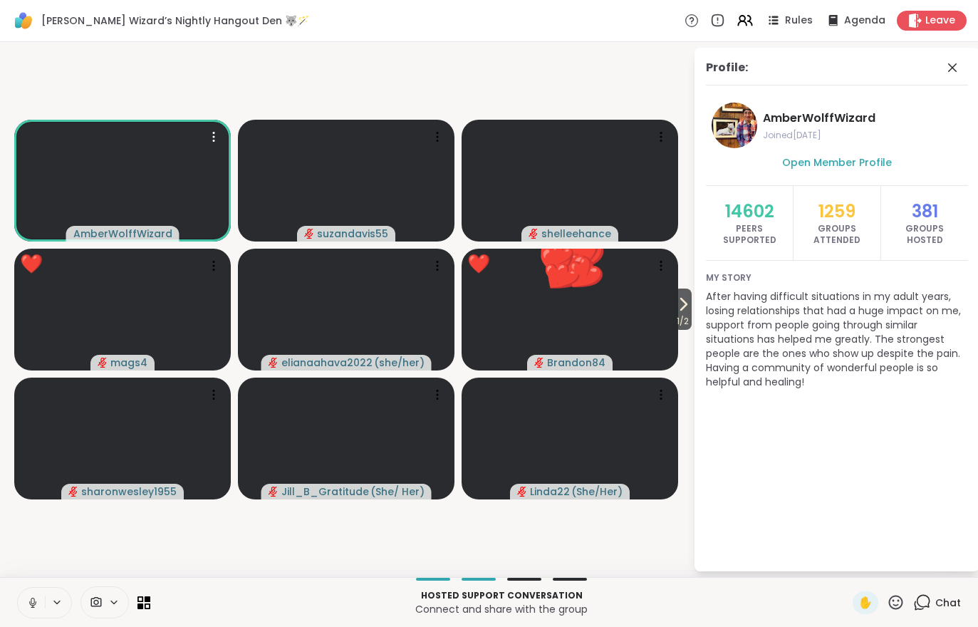
click at [687, 327] on span "1 / 2" at bounding box center [683, 321] width 18 height 17
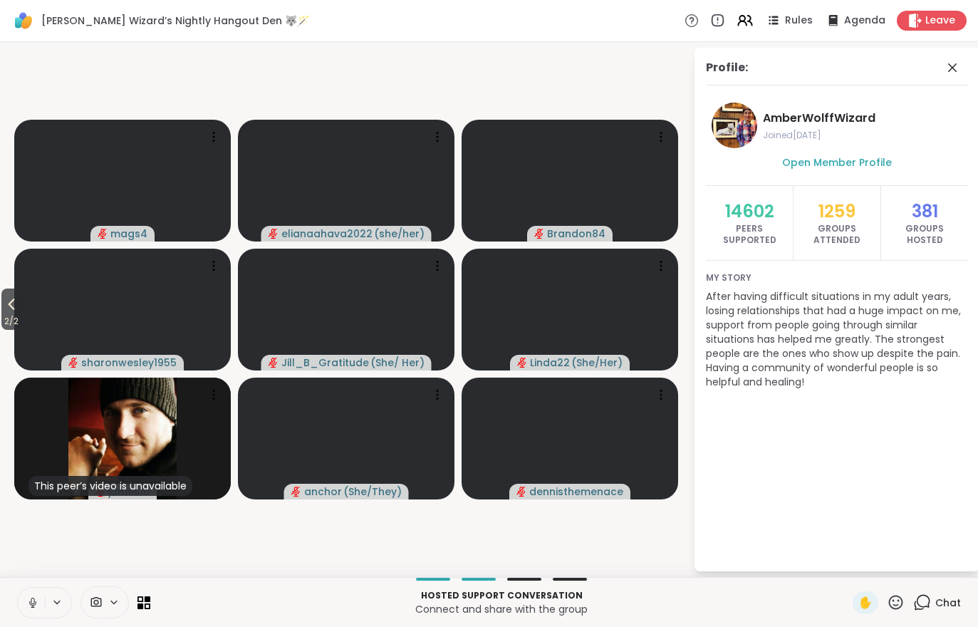
click at [10, 326] on span "2 / 2" at bounding box center [11, 321] width 20 height 17
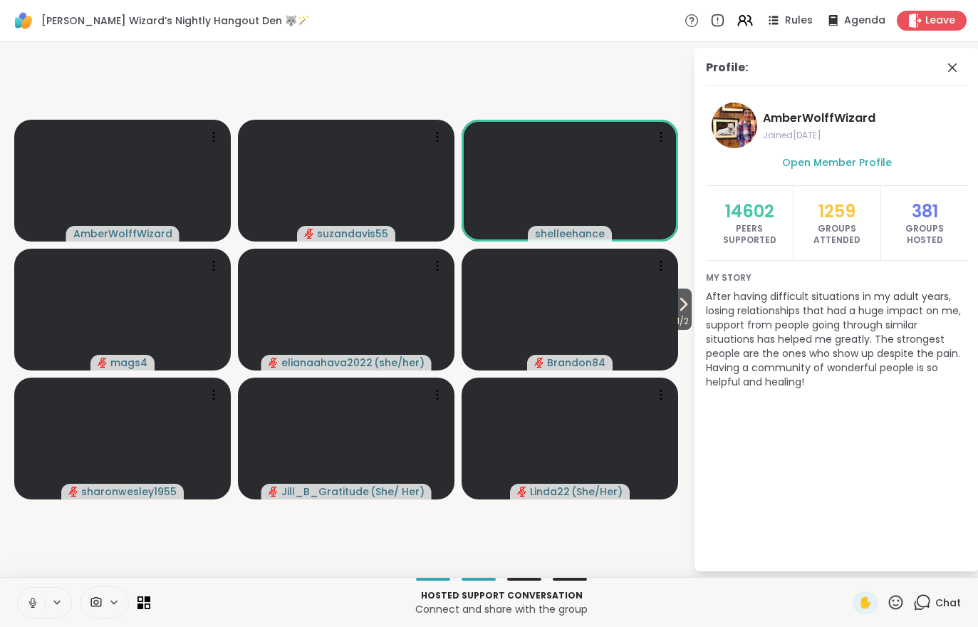
click at [687, 315] on span "1 / 2" at bounding box center [683, 321] width 18 height 17
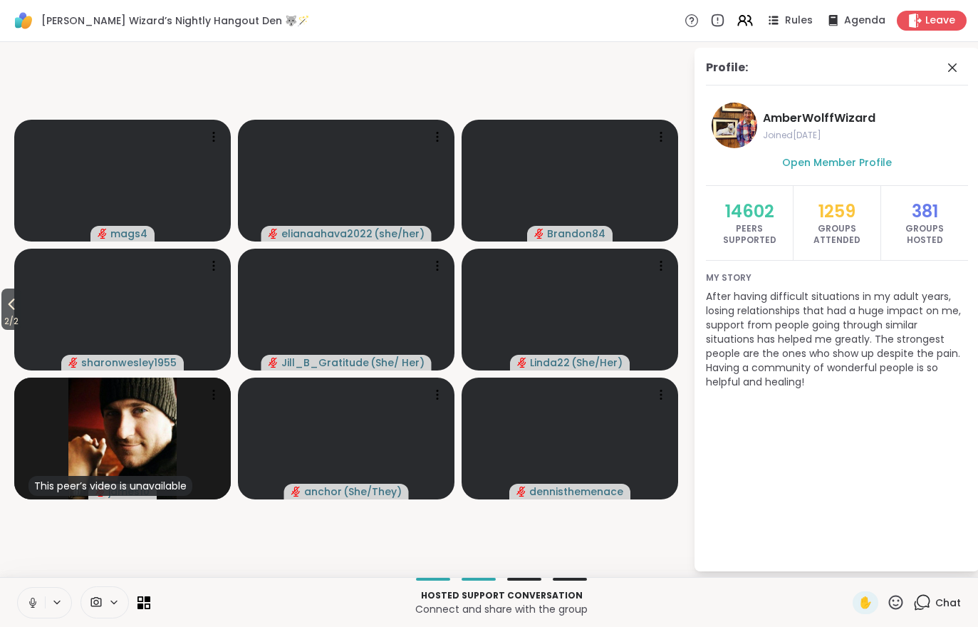
click at [21, 327] on span "2 / 2" at bounding box center [11, 321] width 20 height 17
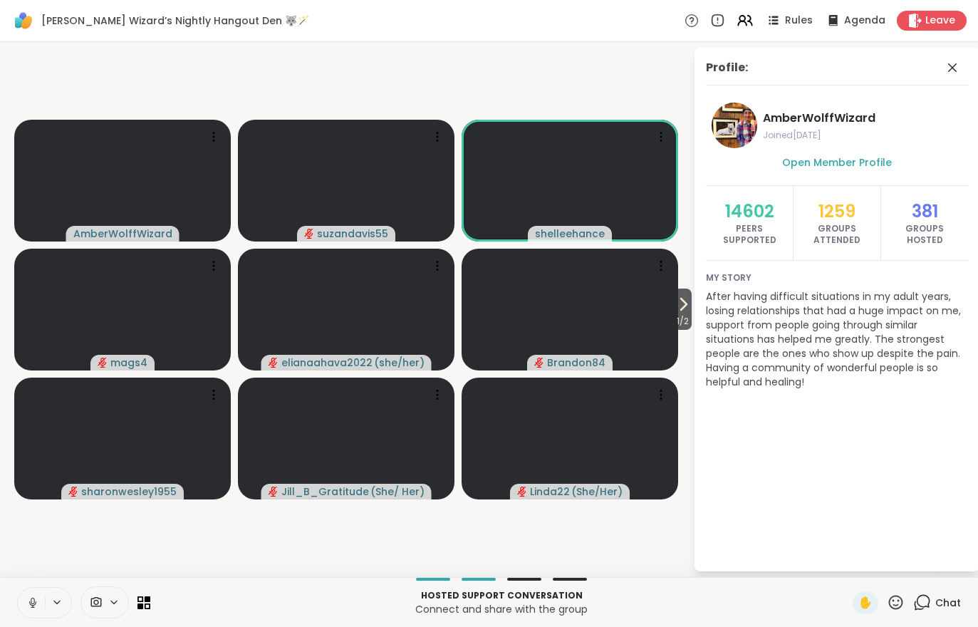
click at [674, 325] on span "1 / 2" at bounding box center [683, 321] width 18 height 17
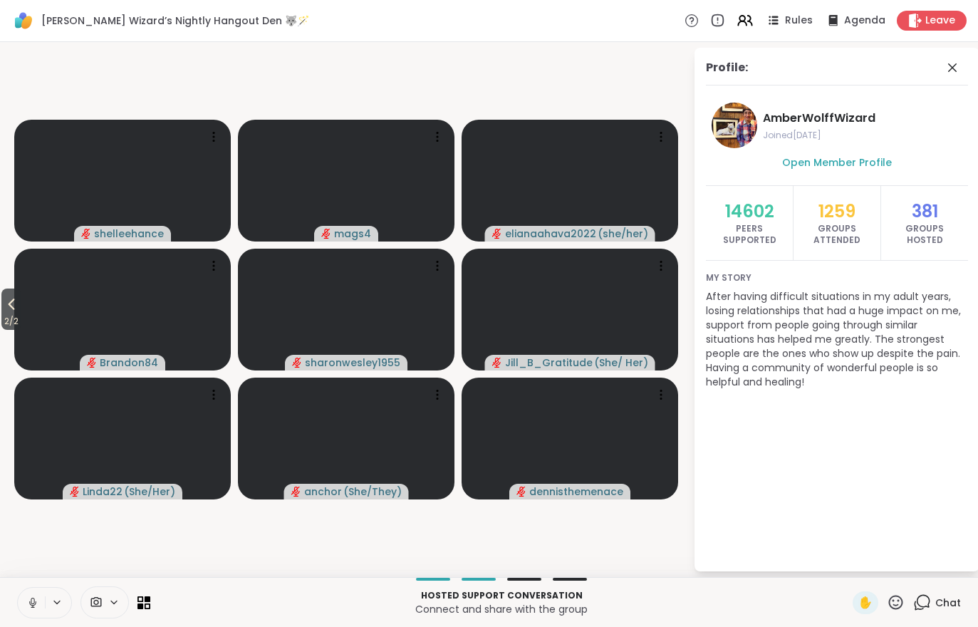
click at [560, 576] on div "2 / 2 shelleehance mags4 elianaahava2022 ( she/her ) Brandon84 sharonwesley1955…" at bounding box center [489, 309] width 978 height 535
click at [4, 300] on button "2 / 2" at bounding box center [11, 308] width 20 height 41
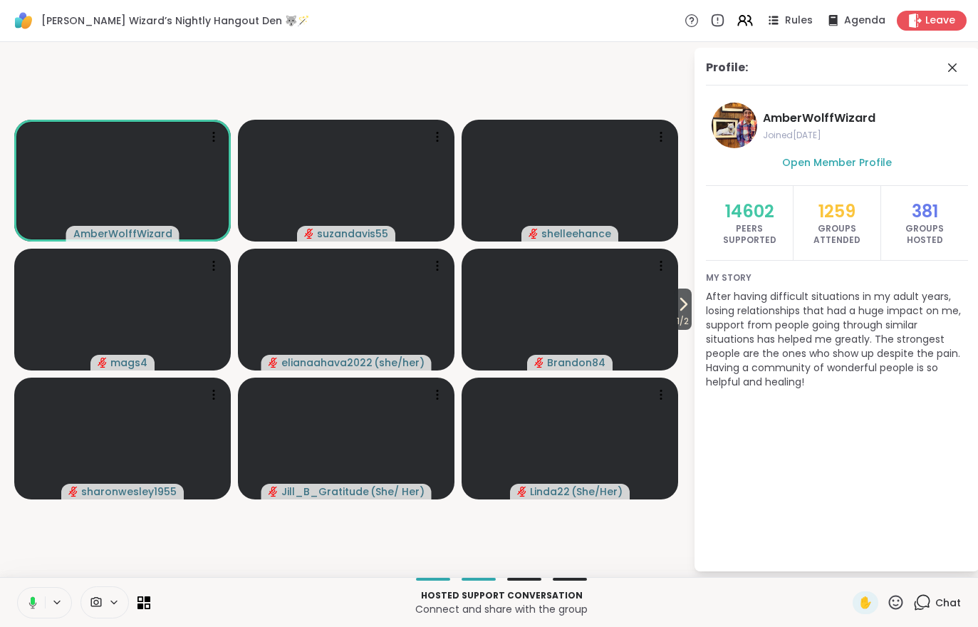
click at [69, 594] on div at bounding box center [44, 602] width 55 height 31
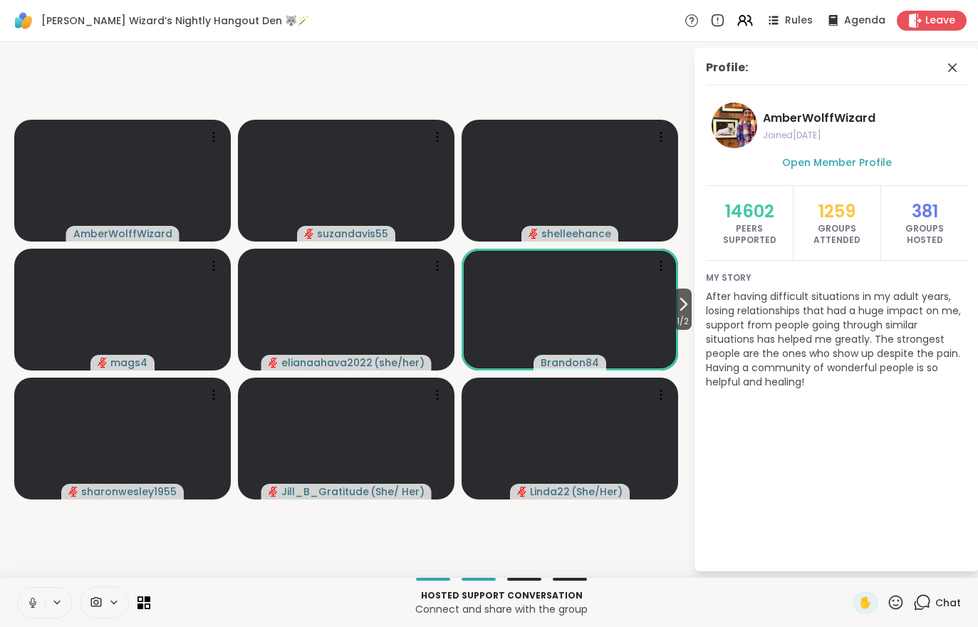
click at [682, 310] on icon at bounding box center [682, 303] width 17 height 17
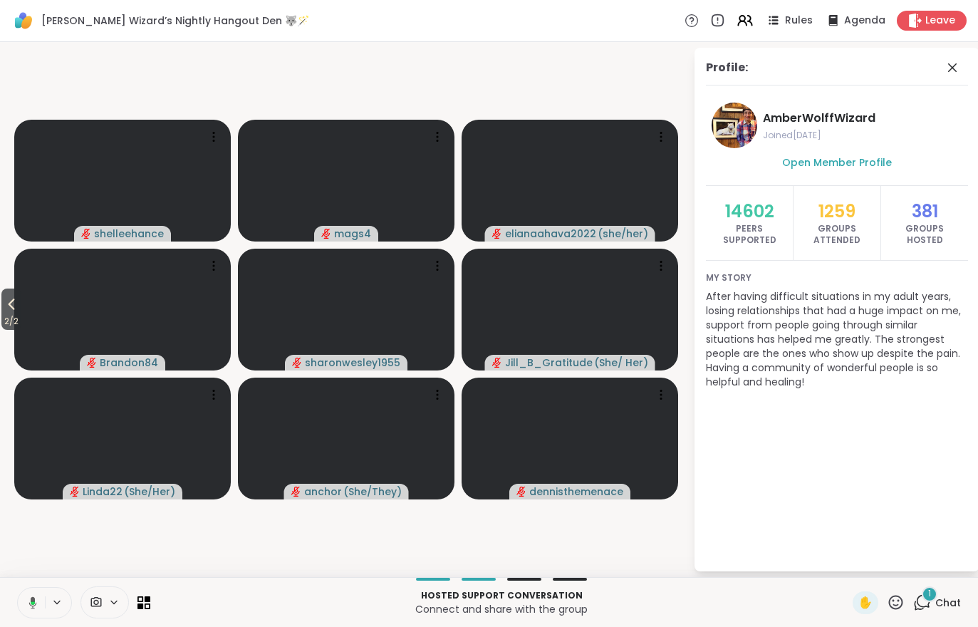
click at [938, 597] on span "Chat" at bounding box center [948, 602] width 26 height 14
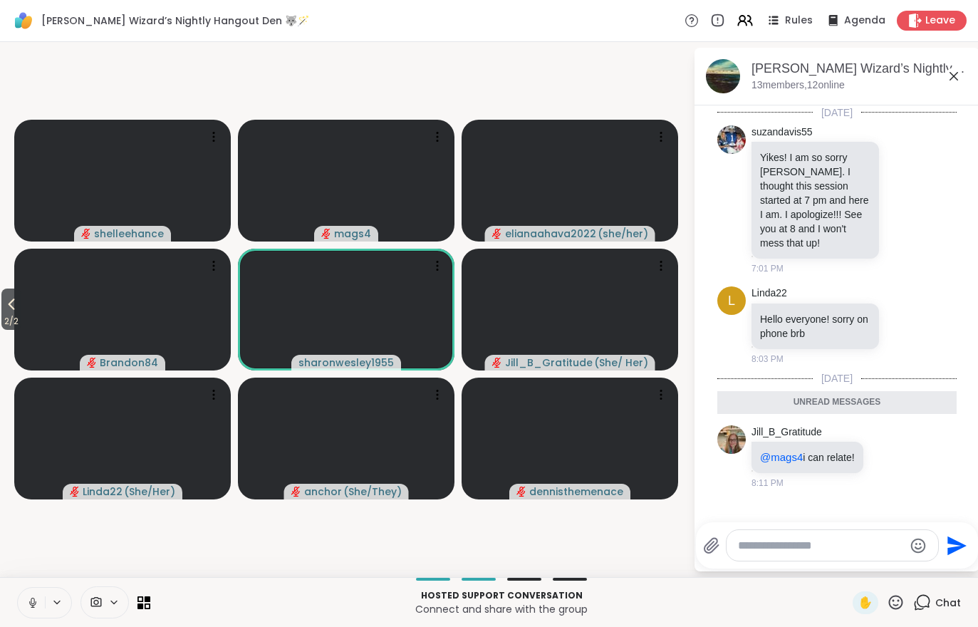
click at [6, 308] on icon at bounding box center [11, 303] width 17 height 17
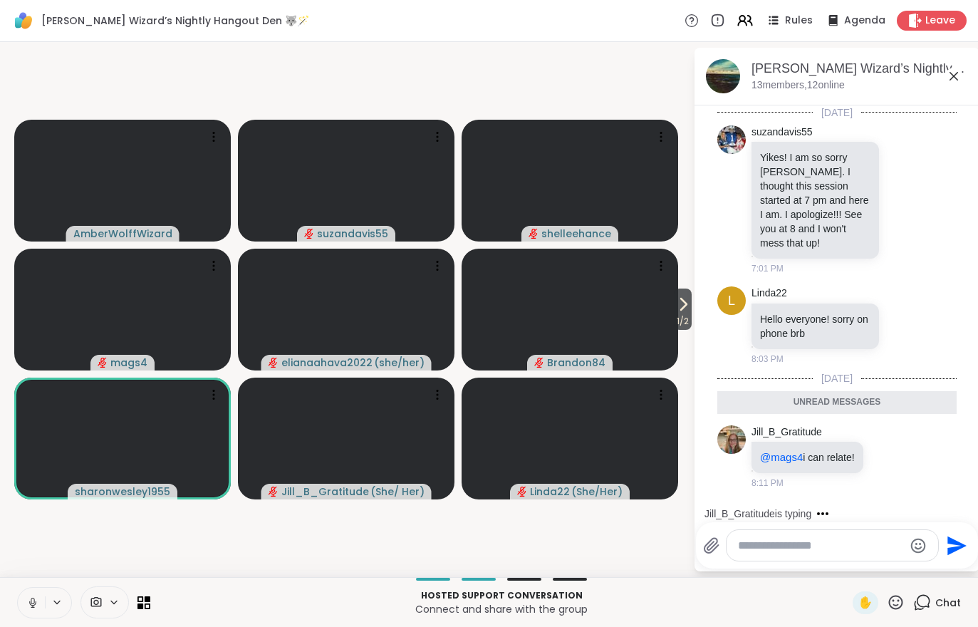
scroll to position [51, 0]
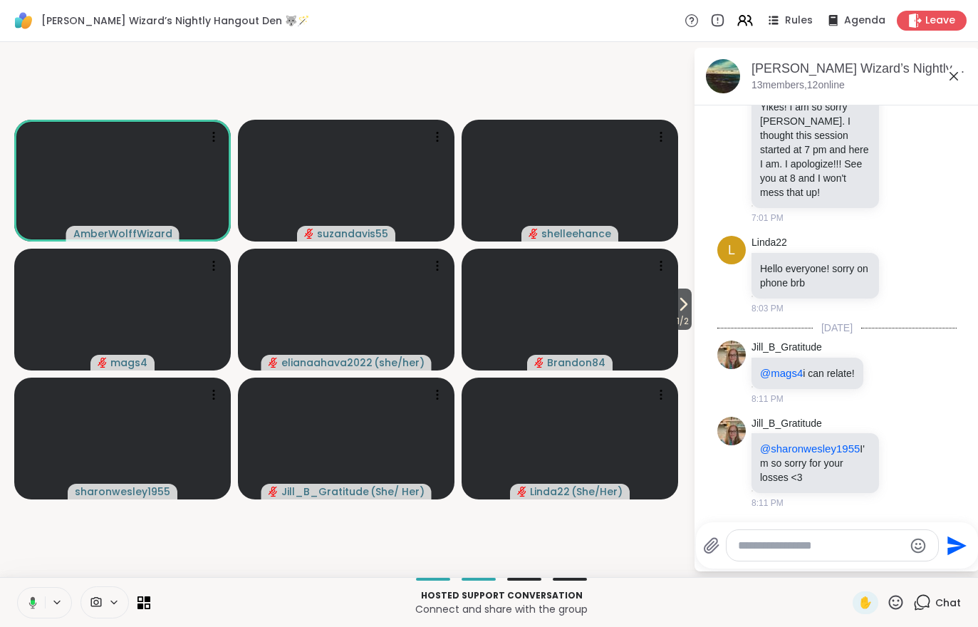
click at [688, 313] on span "1 / 2" at bounding box center [683, 321] width 18 height 17
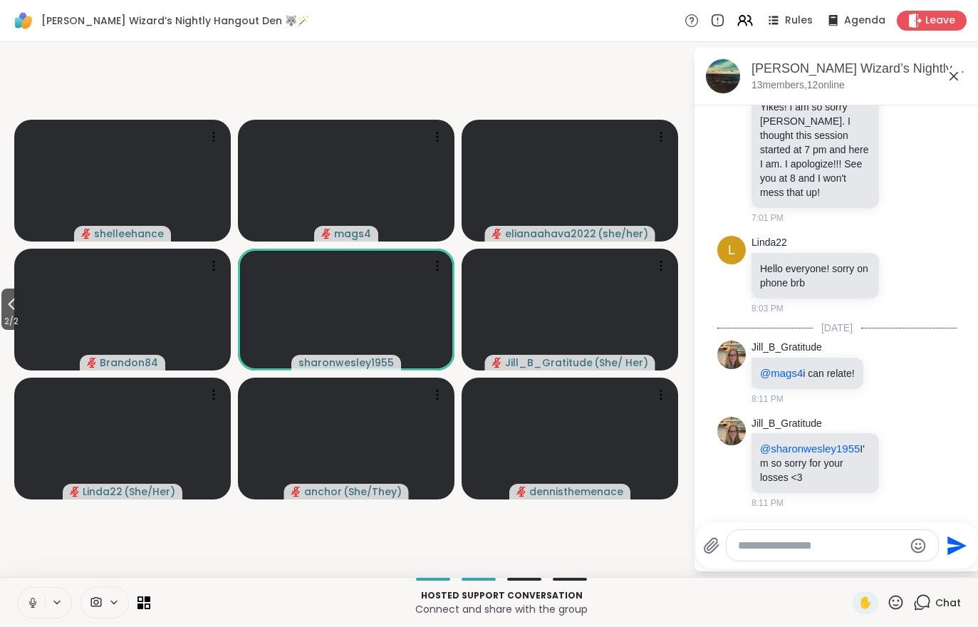
click at [741, 14] on icon at bounding box center [744, 20] width 17 height 17
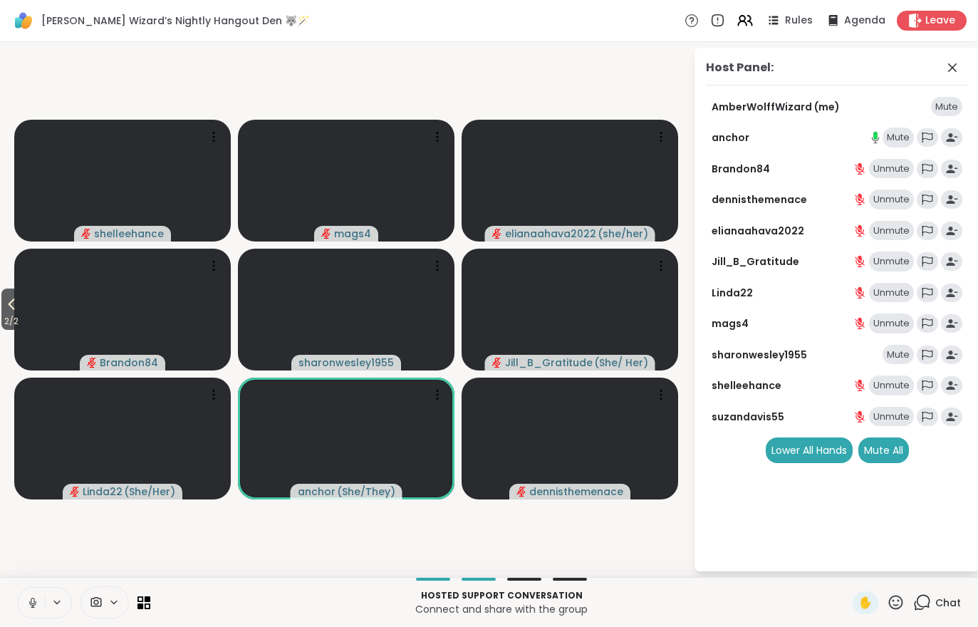
click at [901, 348] on div "Mute" at bounding box center [897, 355] width 31 height 20
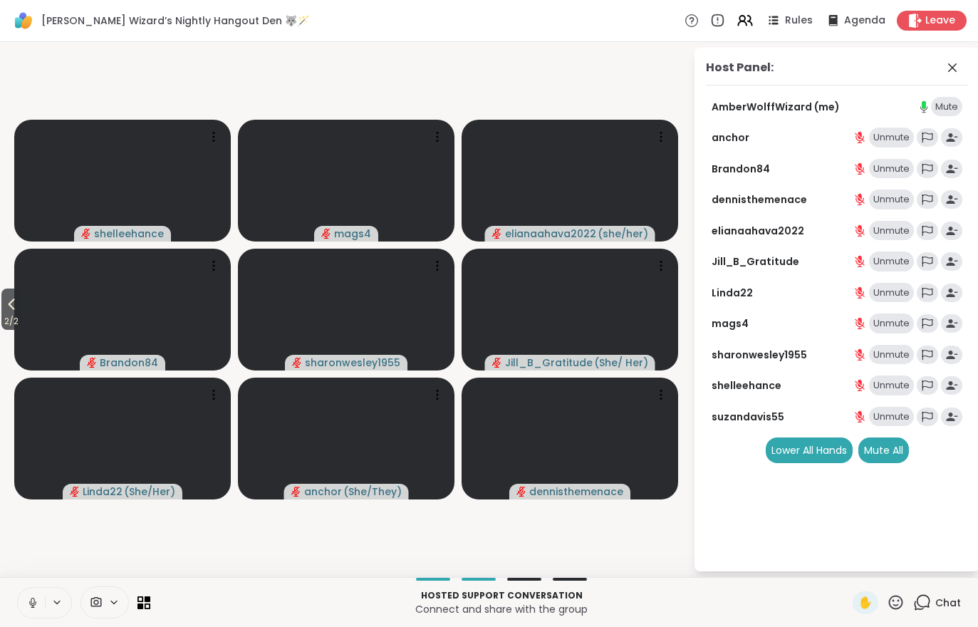
click at [6, 306] on icon at bounding box center [11, 303] width 17 height 17
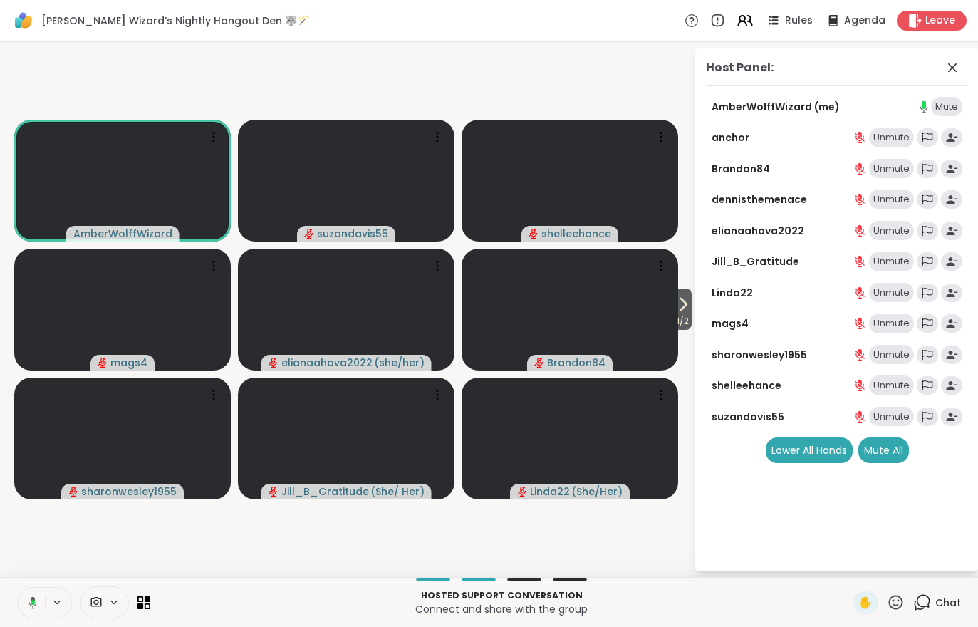
click at [687, 307] on icon at bounding box center [682, 303] width 17 height 17
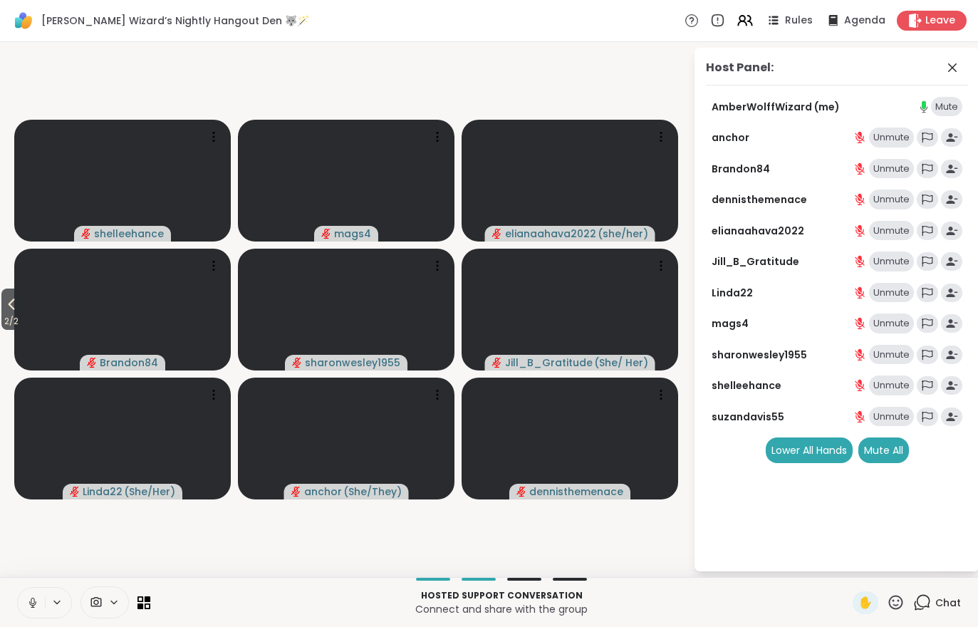
click at [19, 323] on span "2 / 2" at bounding box center [11, 321] width 20 height 17
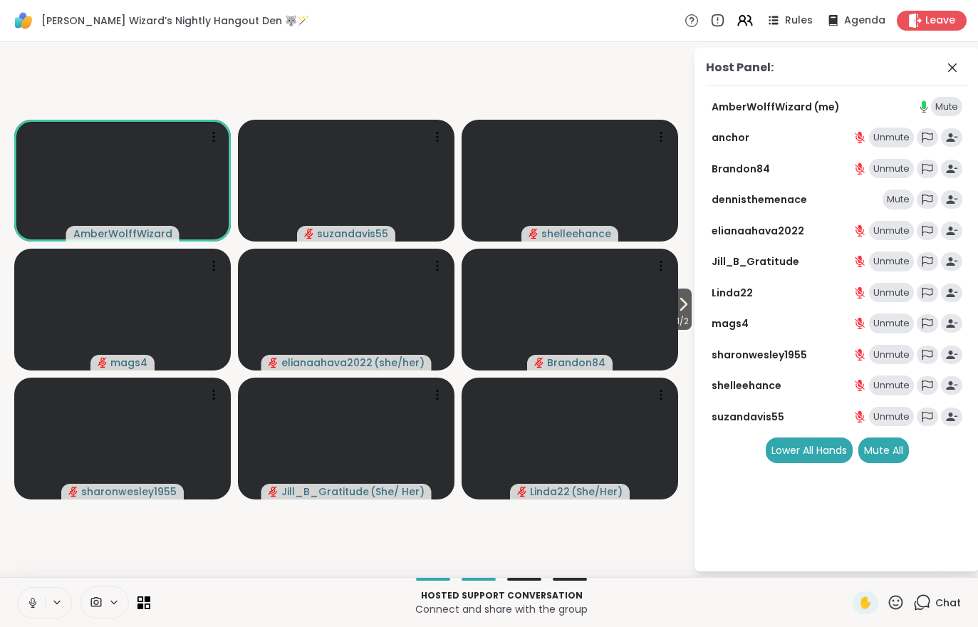
click at [683, 319] on span "1 / 2" at bounding box center [683, 321] width 18 height 17
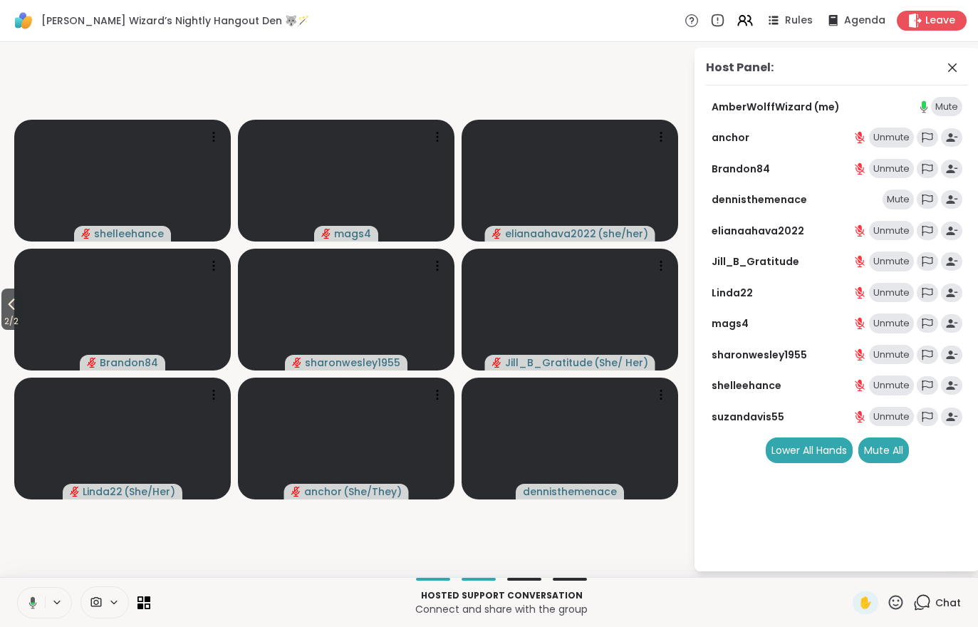
click at [2, 318] on span "2 / 2" at bounding box center [11, 321] width 20 height 17
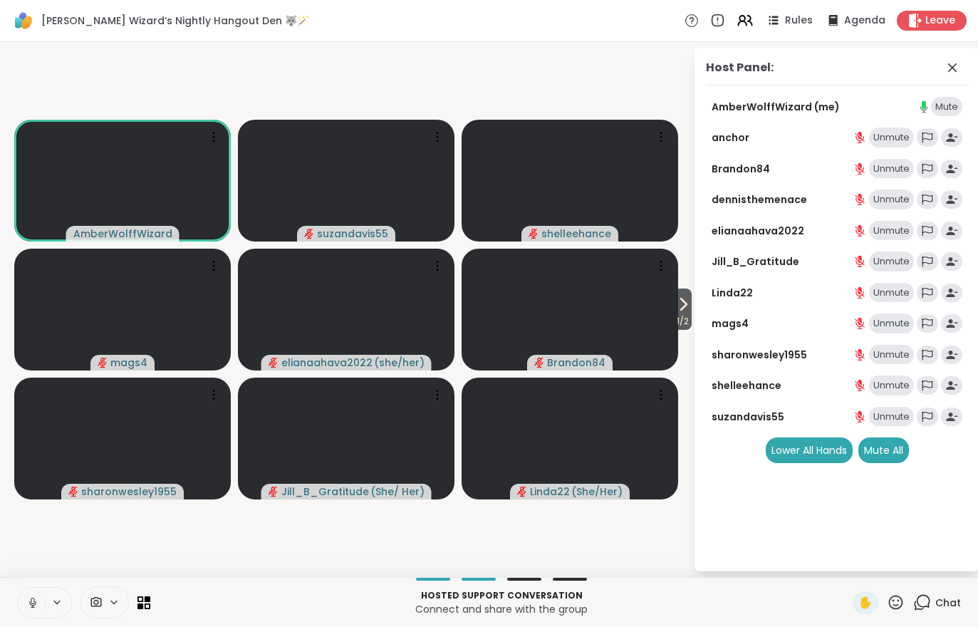
click at [26, 610] on button at bounding box center [31, 602] width 27 height 30
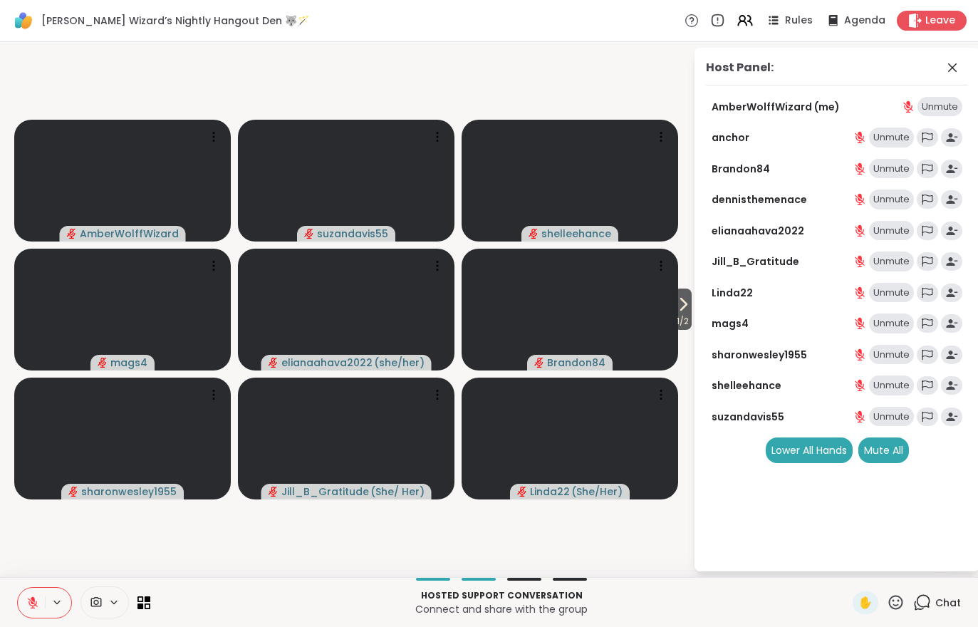
click at [18, 594] on button at bounding box center [31, 602] width 27 height 30
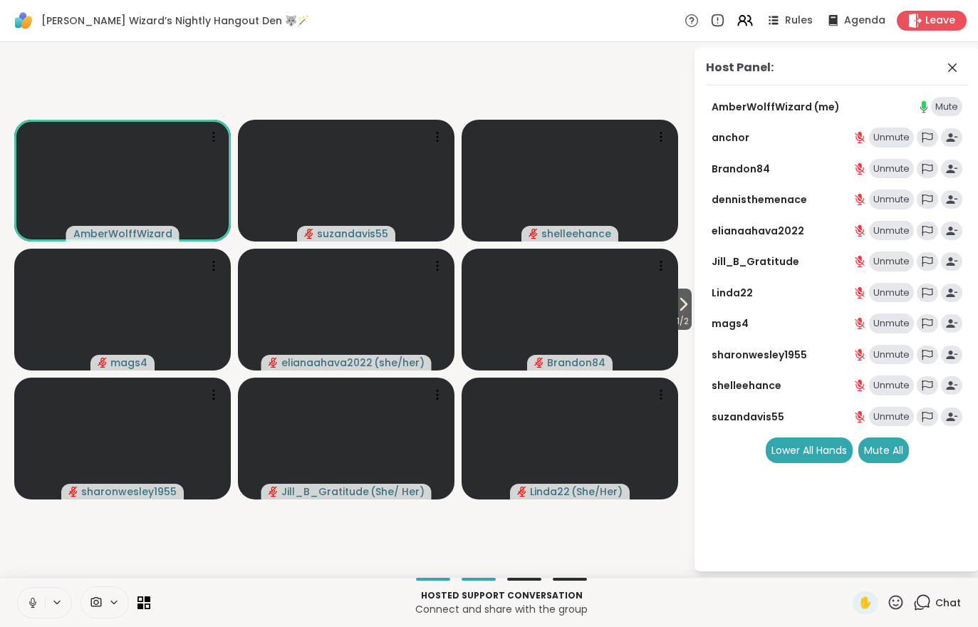
click at [94, 598] on icon at bounding box center [96, 602] width 11 height 10
click at [111, 597] on icon at bounding box center [113, 602] width 11 height 12
click at [112, 582] on div "Hosted support conversation Connect and share with the group ✋ Chat" at bounding box center [489, 602] width 978 height 50
click at [99, 597] on icon at bounding box center [96, 602] width 13 height 14
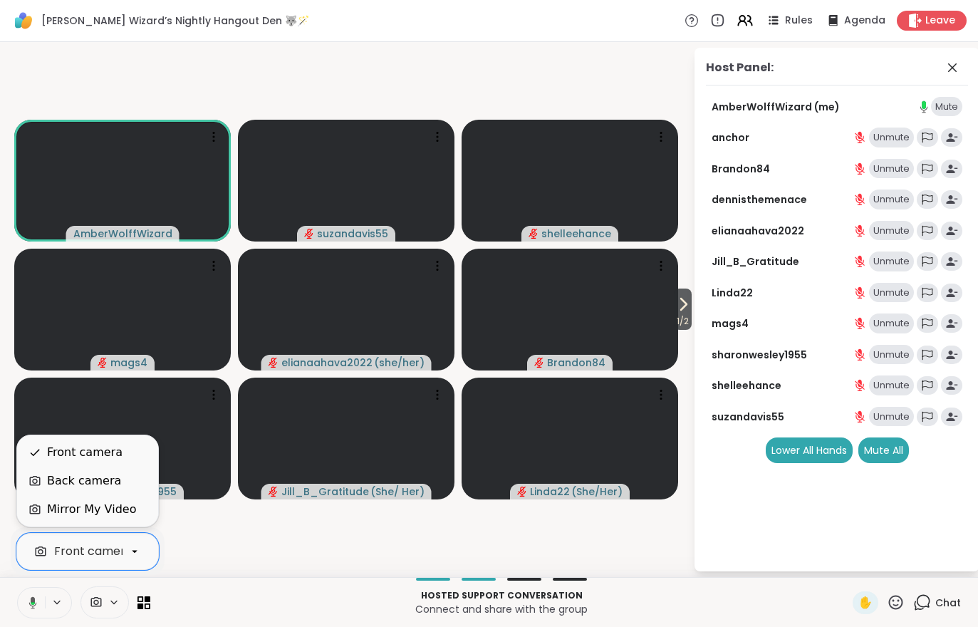
click at [120, 520] on div "Mirror My Video" at bounding box center [87, 509] width 141 height 28
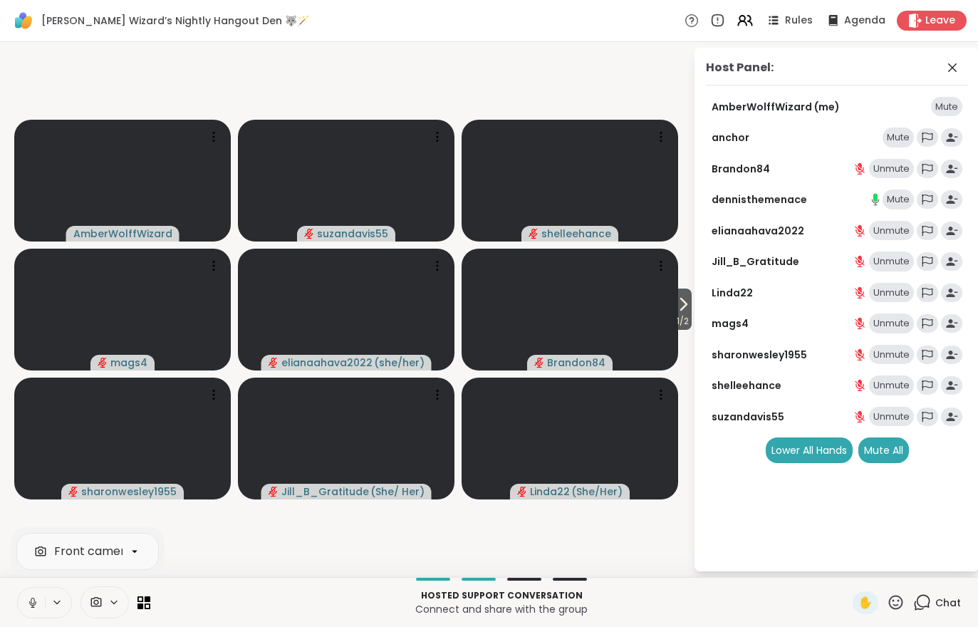
click at [681, 325] on span "1 / 2" at bounding box center [683, 321] width 18 height 17
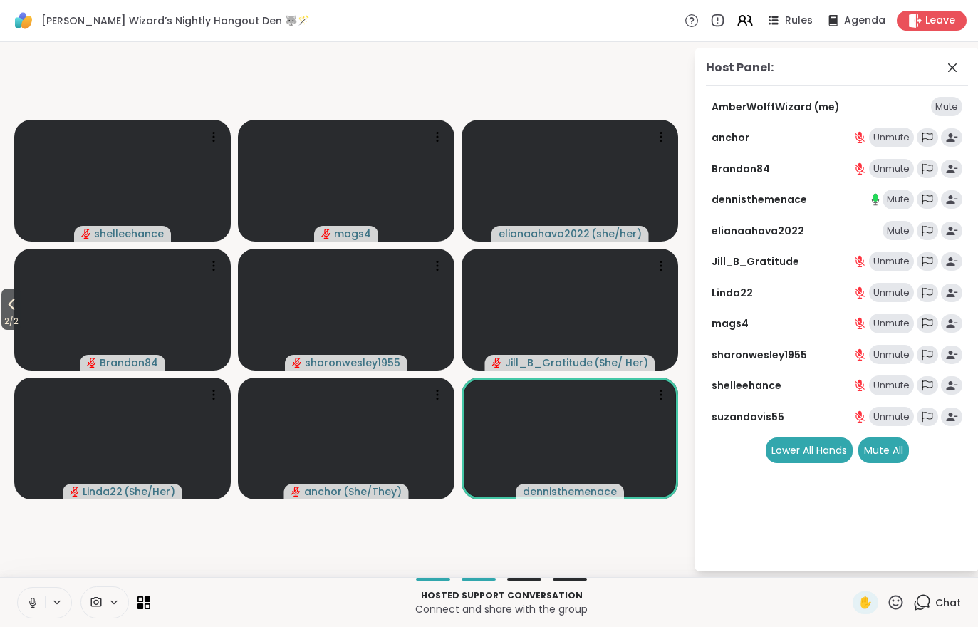
click at [894, 198] on div "Mute" at bounding box center [897, 199] width 31 height 20
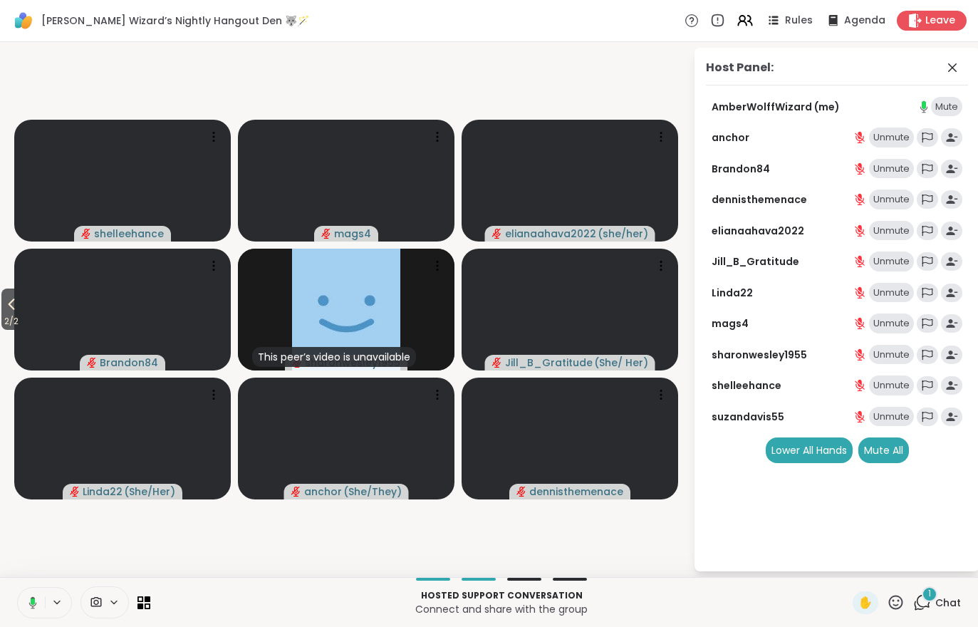
click at [945, 612] on div "1 Chat" at bounding box center [937, 602] width 48 height 23
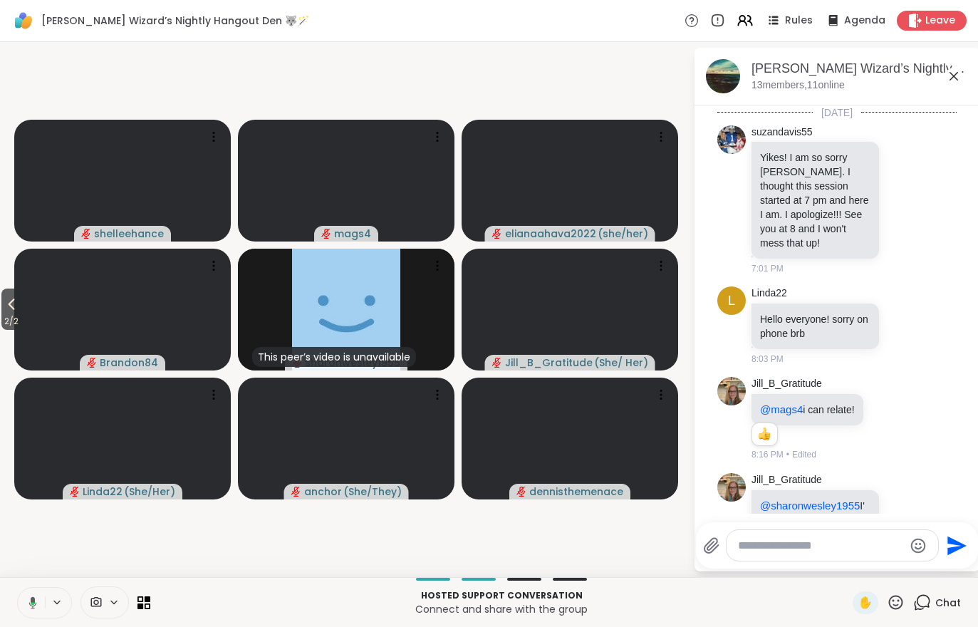
scroll to position [179, 0]
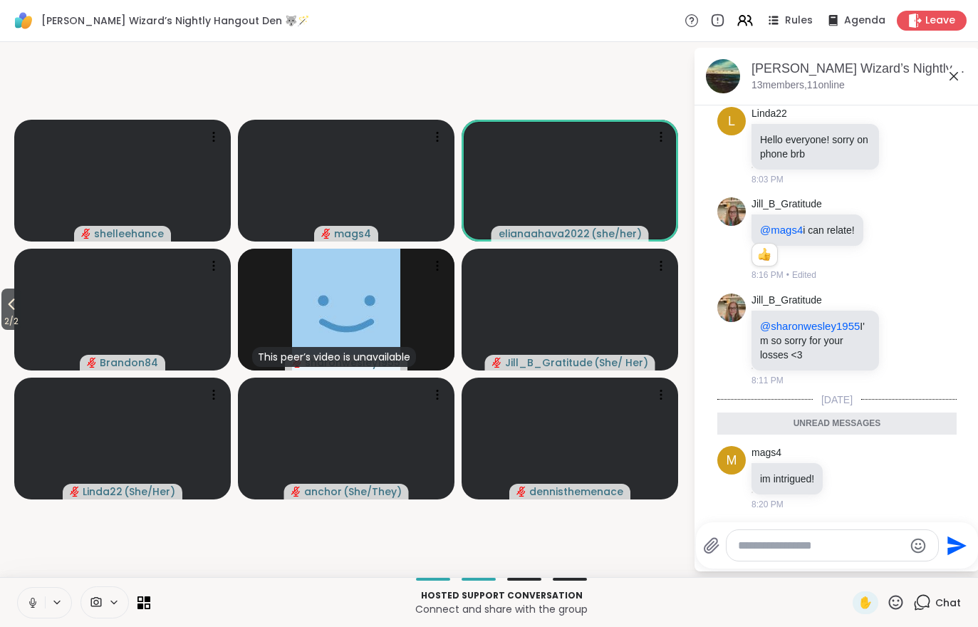
click at [19, 314] on span "2 / 2" at bounding box center [11, 321] width 20 height 17
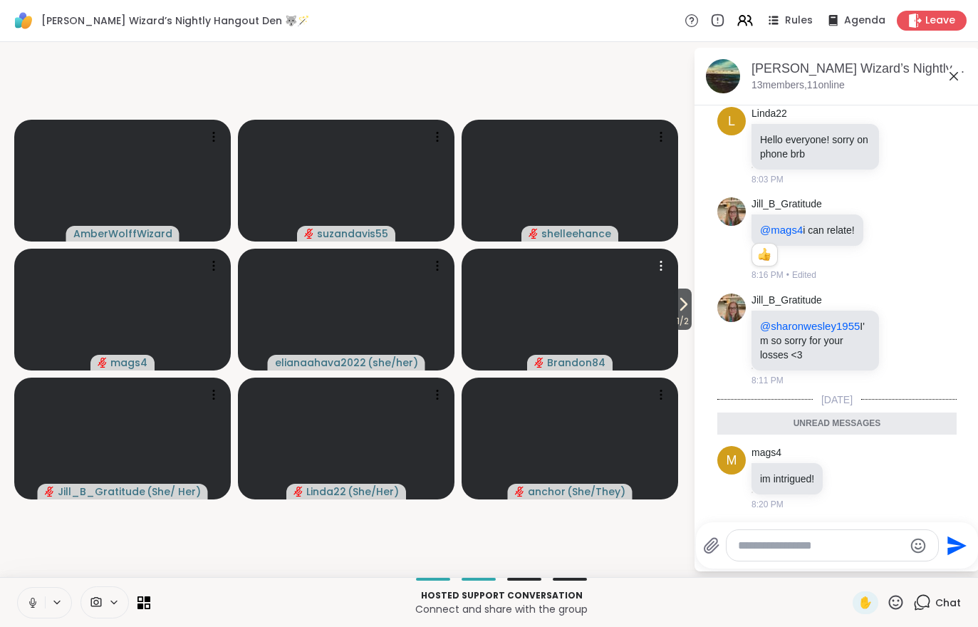
click at [664, 314] on video at bounding box center [569, 309] width 216 height 122
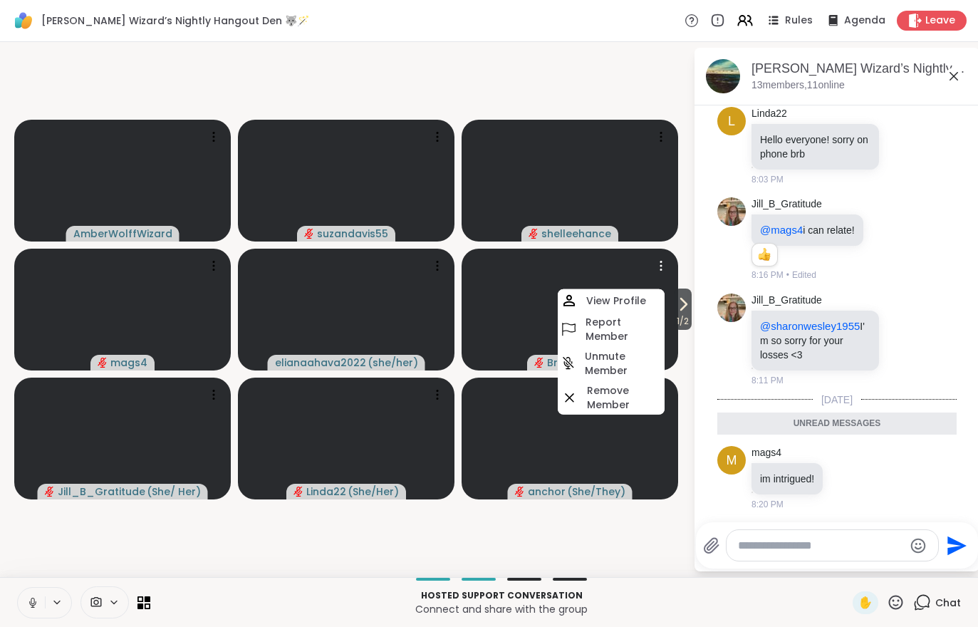
click at [691, 318] on span "1 / 2" at bounding box center [683, 321] width 18 height 17
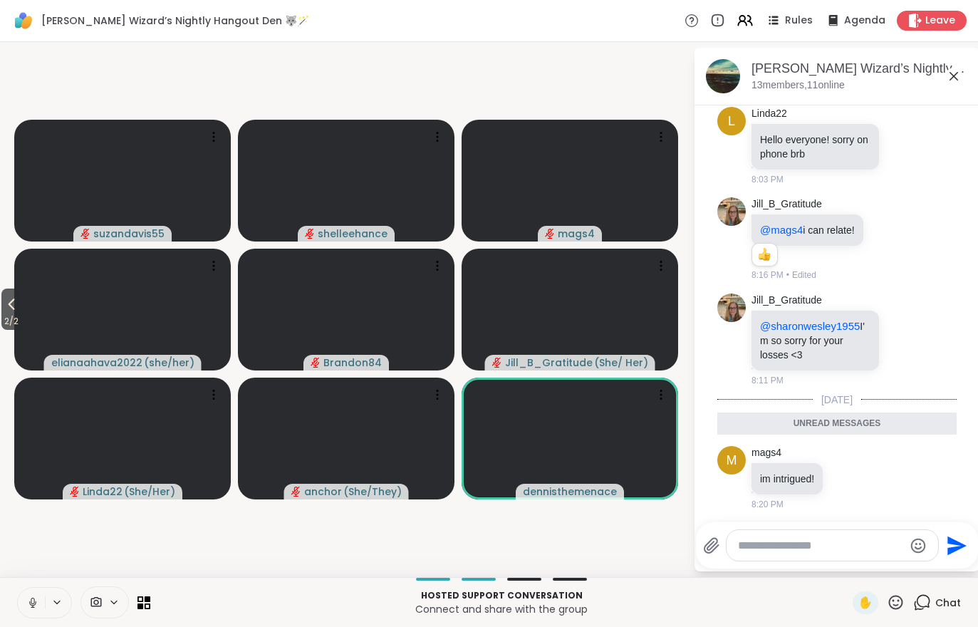
click at [785, 17] on div "Rules" at bounding box center [789, 20] width 48 height 17
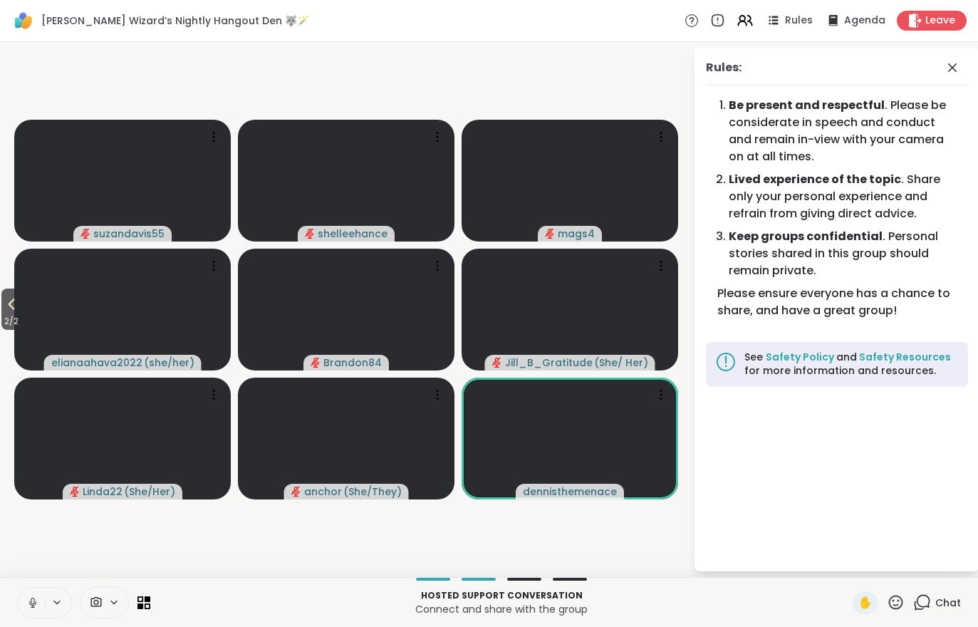
click at [745, 24] on icon at bounding box center [744, 20] width 17 height 17
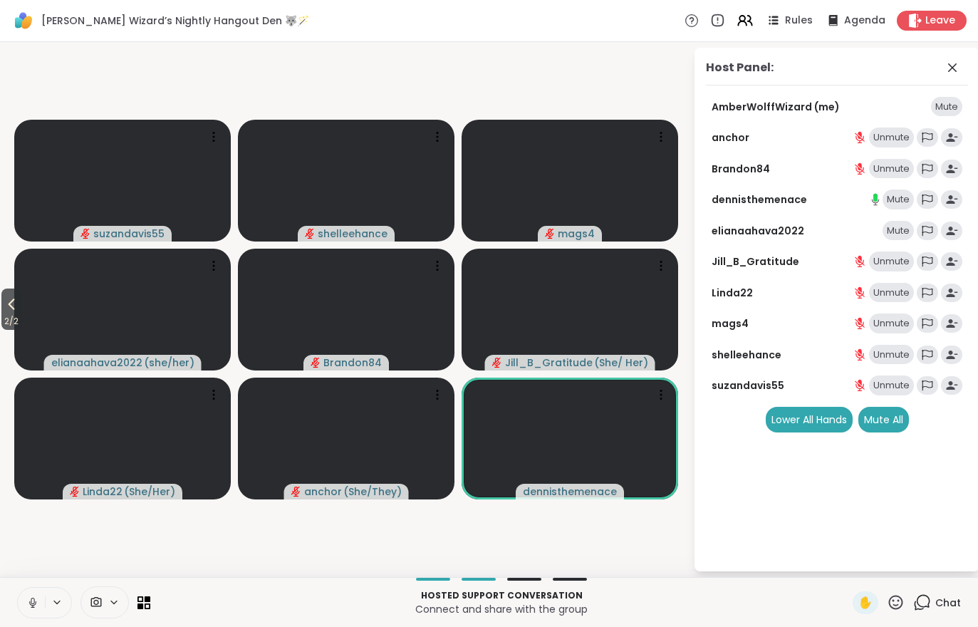
click at [892, 176] on div "Unmute" at bounding box center [891, 169] width 45 height 20
click at [896, 161] on div "Mute" at bounding box center [897, 169] width 31 height 20
click at [900, 201] on div "Mute" at bounding box center [897, 199] width 31 height 20
click at [916, 601] on icon at bounding box center [918, 605] width 9 height 9
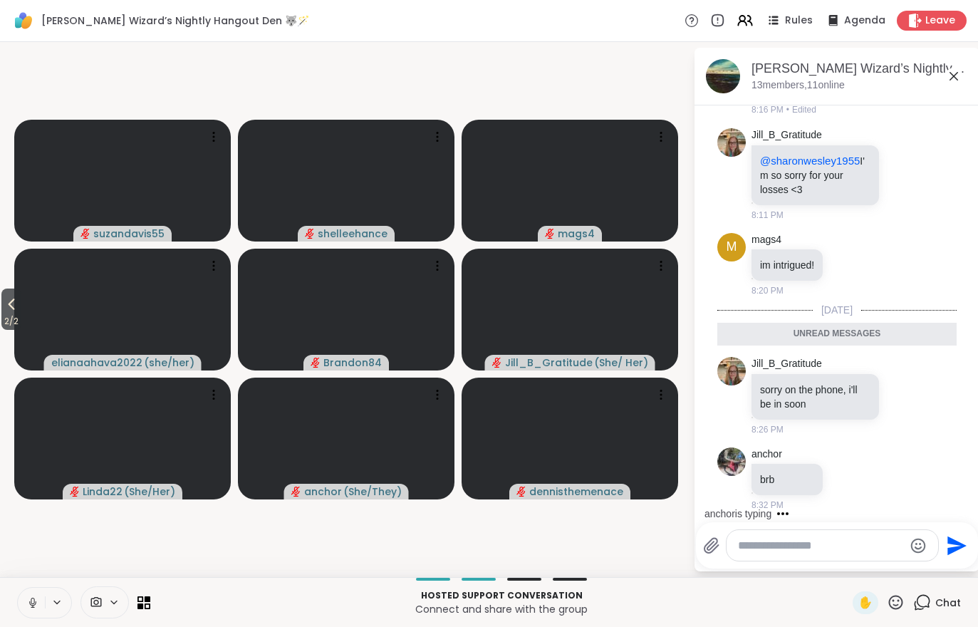
scroll to position [311, 0]
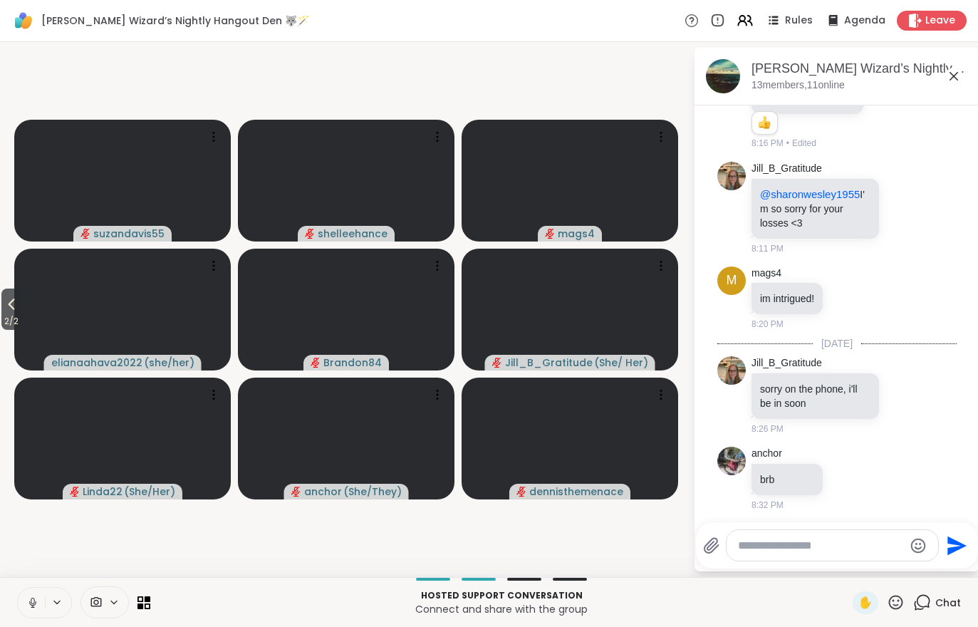
click at [6, 325] on span "2 / 2" at bounding box center [11, 321] width 20 height 17
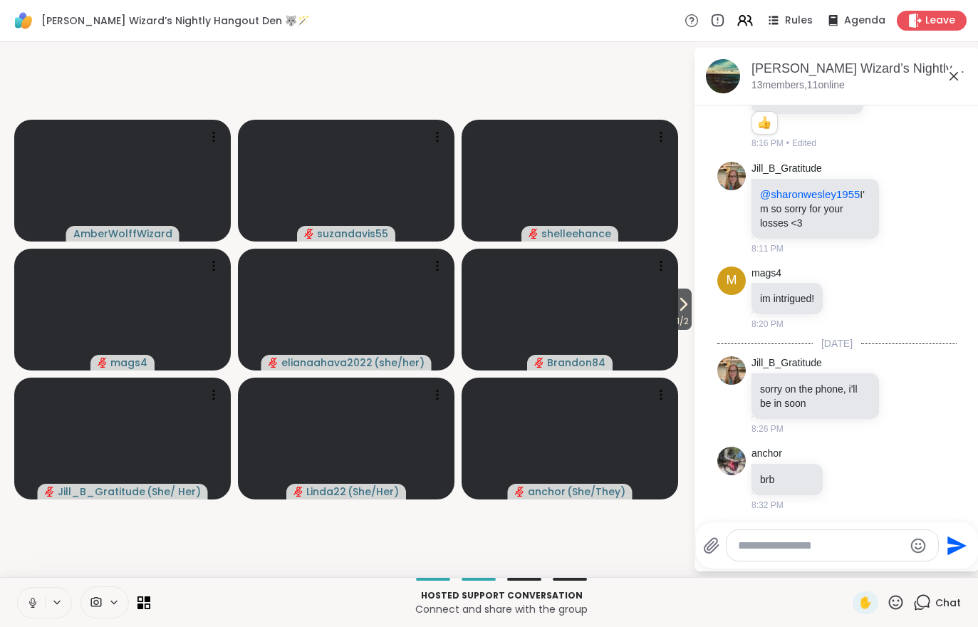
click at [679, 310] on icon at bounding box center [682, 303] width 17 height 17
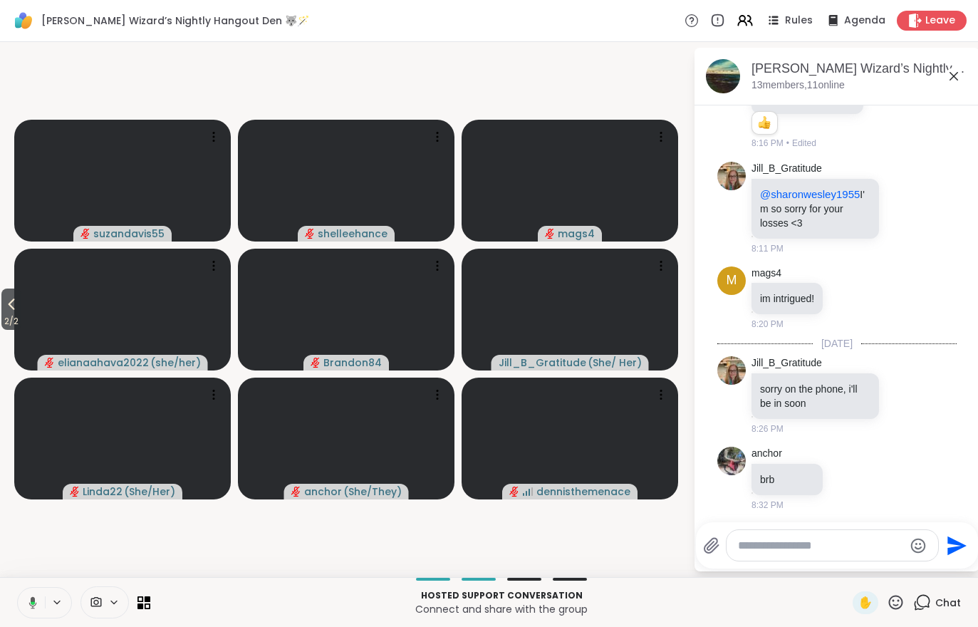
click at [4, 332] on div "2 / 2 suzandavis55 shelleehance mags4 elianaahava2022 ( she/her ) Brandon84 Jil…" at bounding box center [489, 309] width 978 height 535
click at [6, 302] on icon at bounding box center [11, 303] width 17 height 17
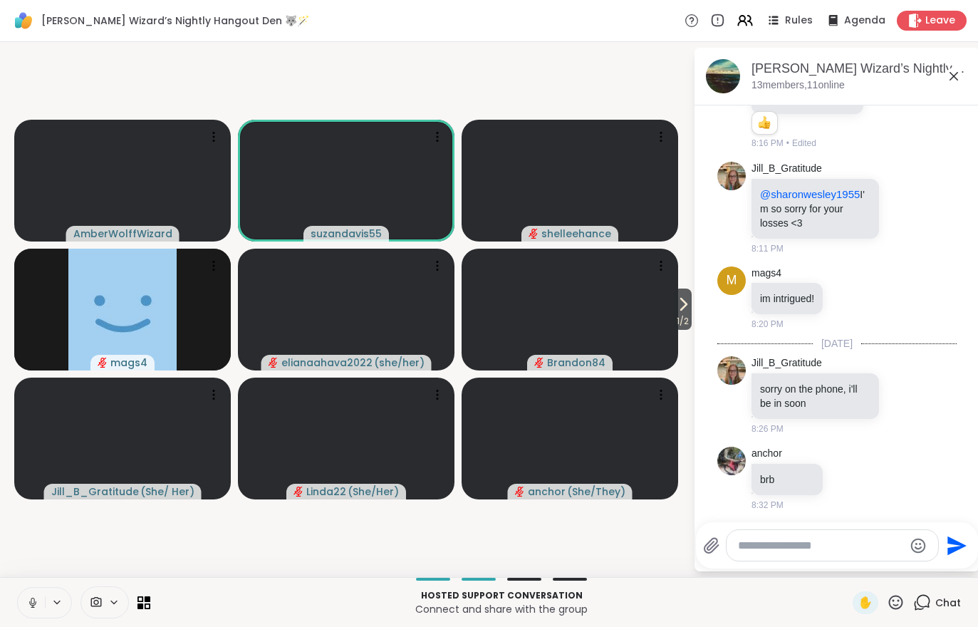
click at [31, 600] on icon at bounding box center [33, 600] width 4 height 6
click at [33, 588] on button at bounding box center [31, 602] width 27 height 30
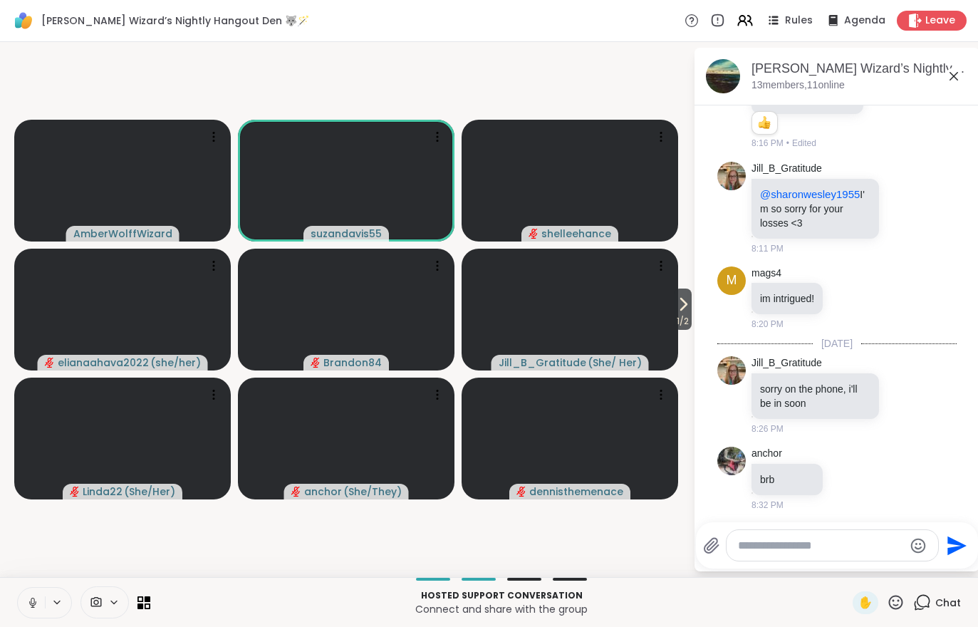
click at [674, 328] on span "1 / 2" at bounding box center [683, 321] width 18 height 17
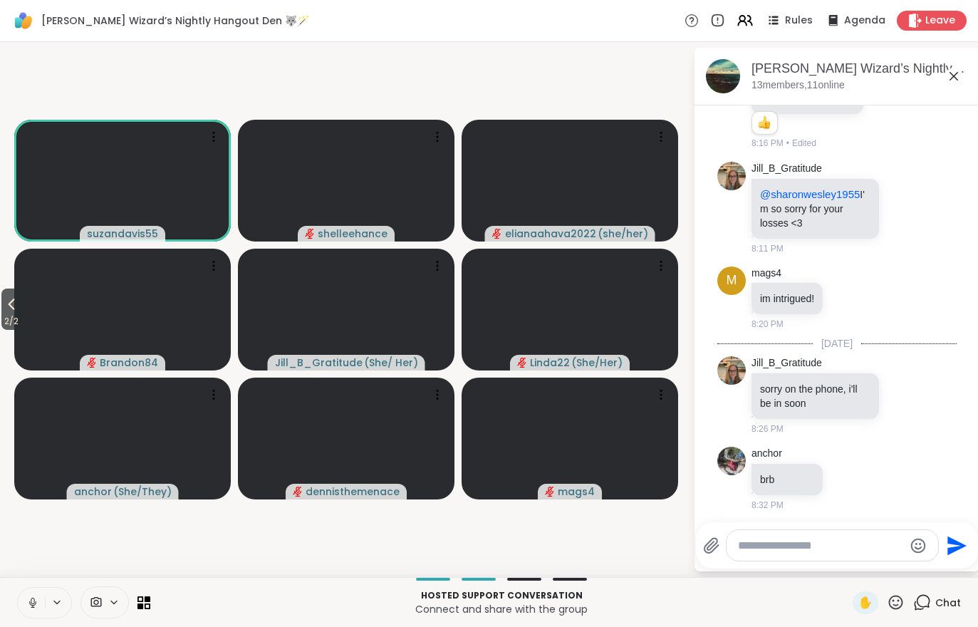
click at [22, 598] on button at bounding box center [31, 602] width 27 height 30
click at [19, 600] on button at bounding box center [31, 602] width 27 height 30
click at [14, 323] on span "2 / 2" at bounding box center [11, 321] width 20 height 17
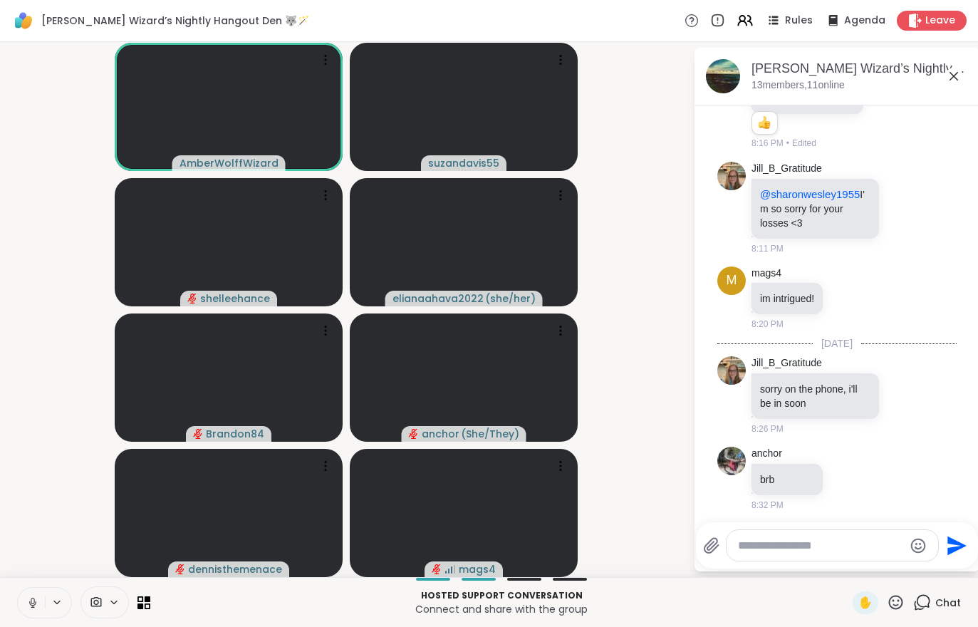
click at [28, 600] on icon at bounding box center [32, 602] width 13 height 13
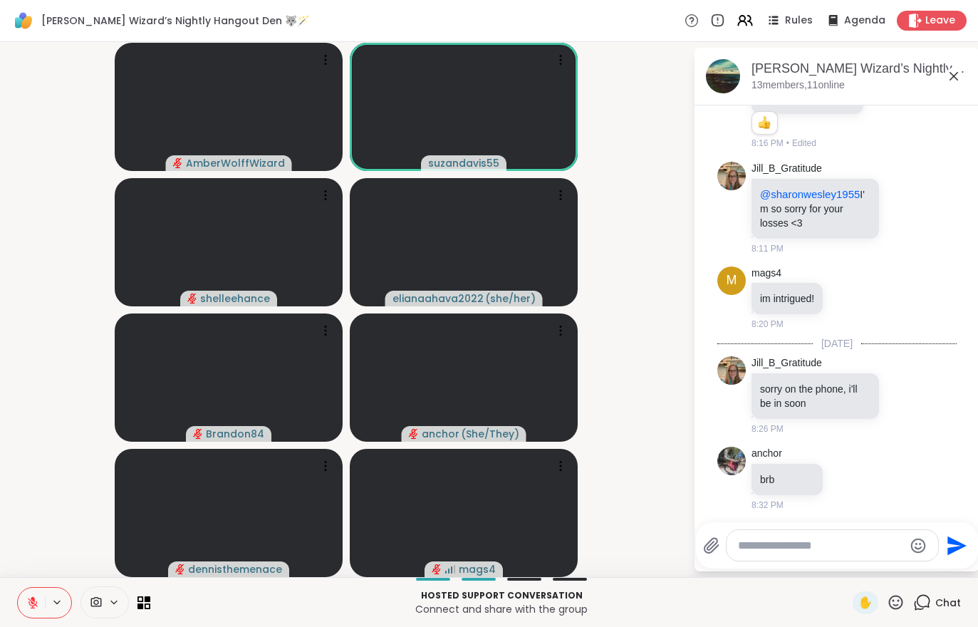
click at [33, 604] on icon at bounding box center [32, 602] width 13 height 13
click at [7, 620] on div "Hosted support conversation Connect and share with the group ✋ Chat" at bounding box center [489, 602] width 978 height 50
click at [28, 601] on icon at bounding box center [32, 602] width 13 height 13
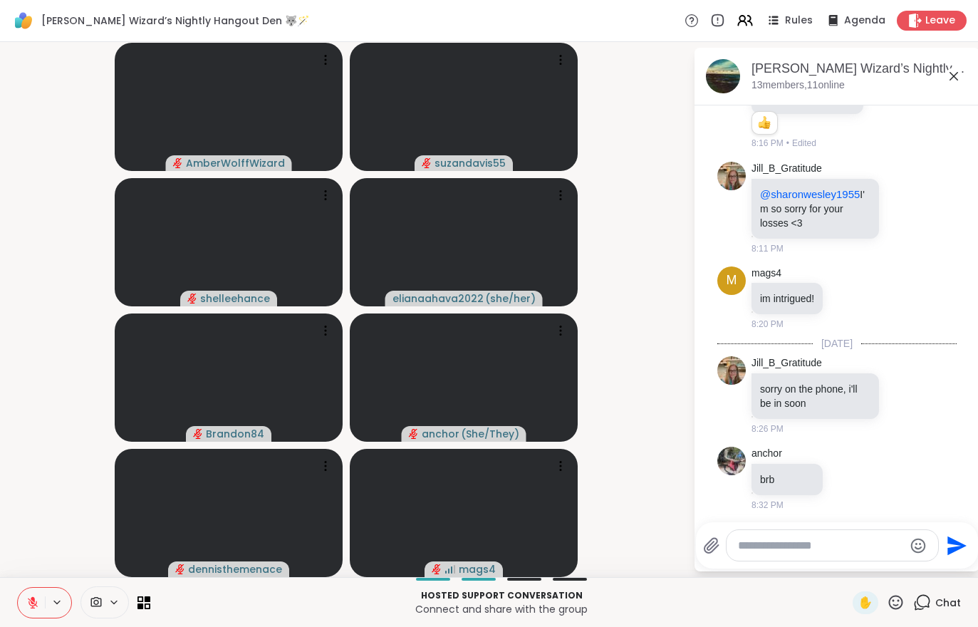
click at [25, 594] on button at bounding box center [31, 602] width 27 height 30
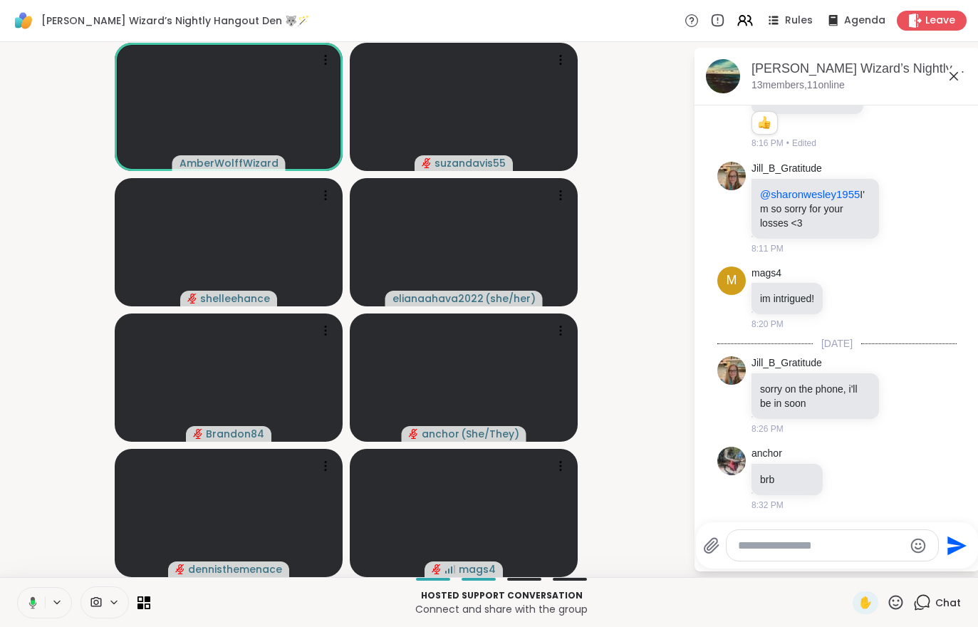
click at [53, 615] on div at bounding box center [44, 602] width 55 height 31
click at [19, 609] on button at bounding box center [30, 602] width 29 height 30
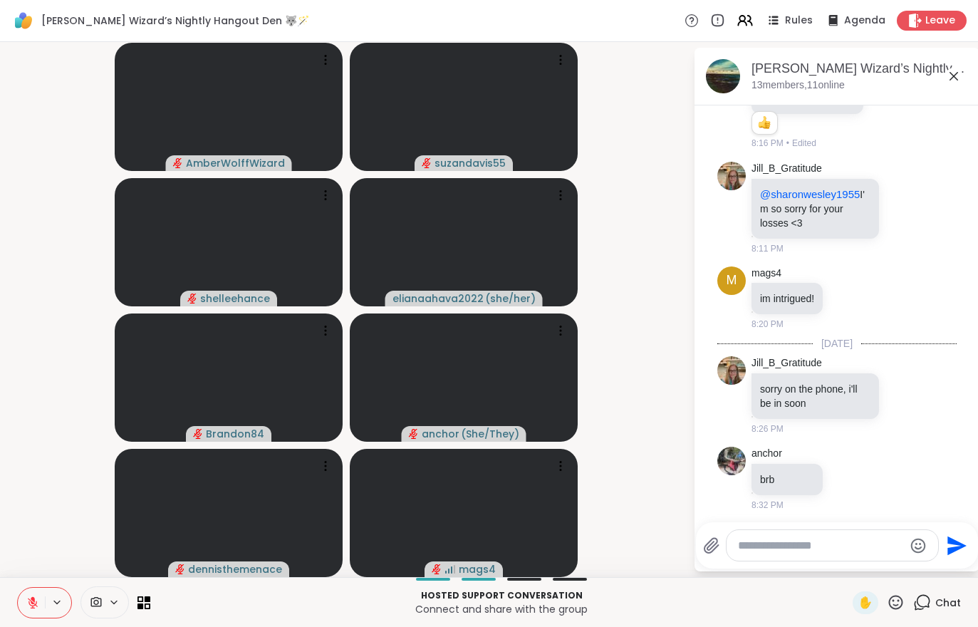
click at [15, 616] on div "Hosted support conversation Connect and share with the group ✋ Chat" at bounding box center [489, 602] width 978 height 50
click at [37, 591] on button at bounding box center [31, 602] width 27 height 30
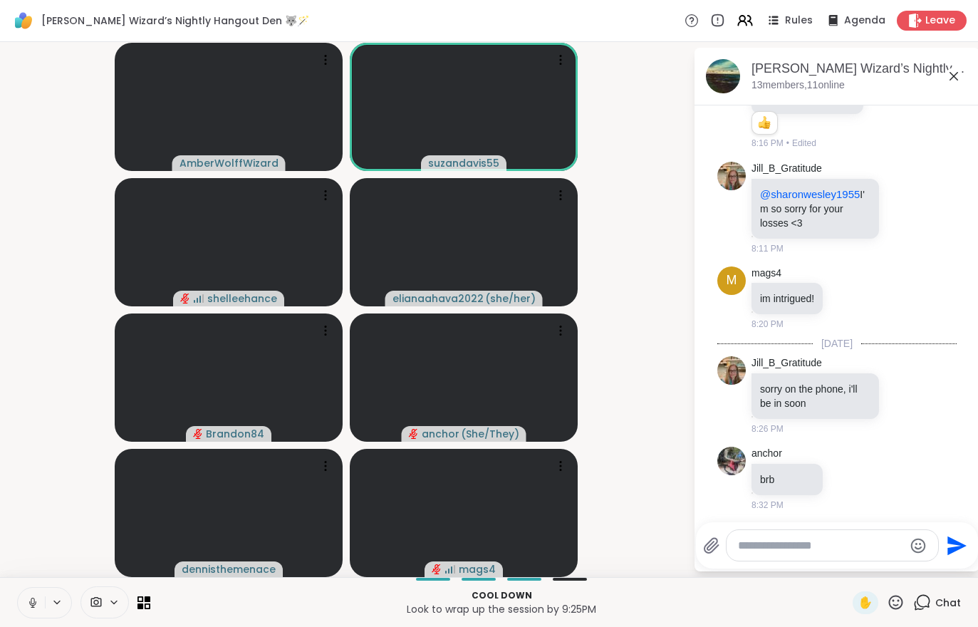
click at [745, 28] on icon at bounding box center [744, 20] width 17 height 17
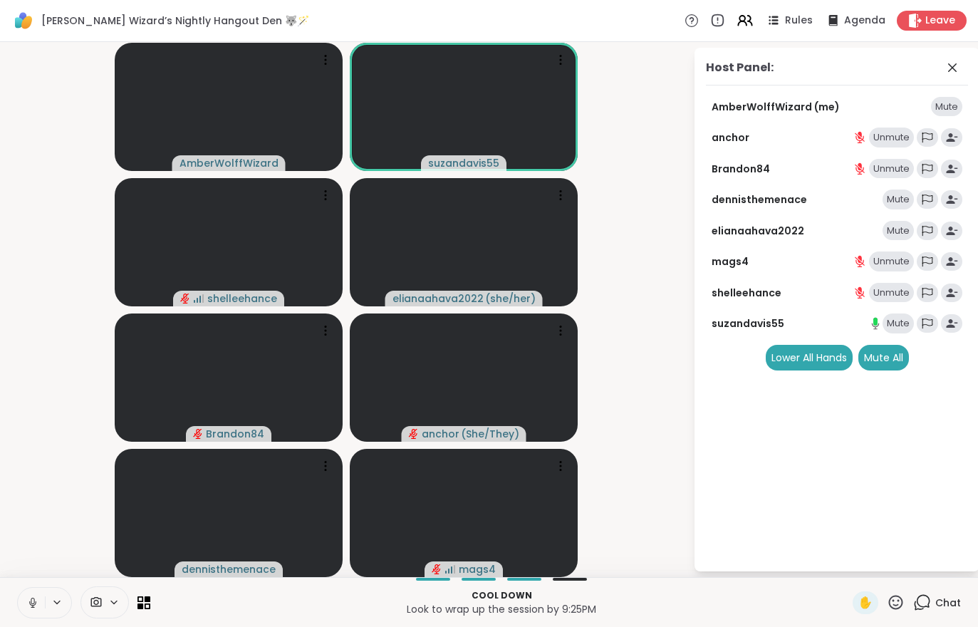
click at [903, 197] on div "Mute" at bounding box center [897, 199] width 31 height 20
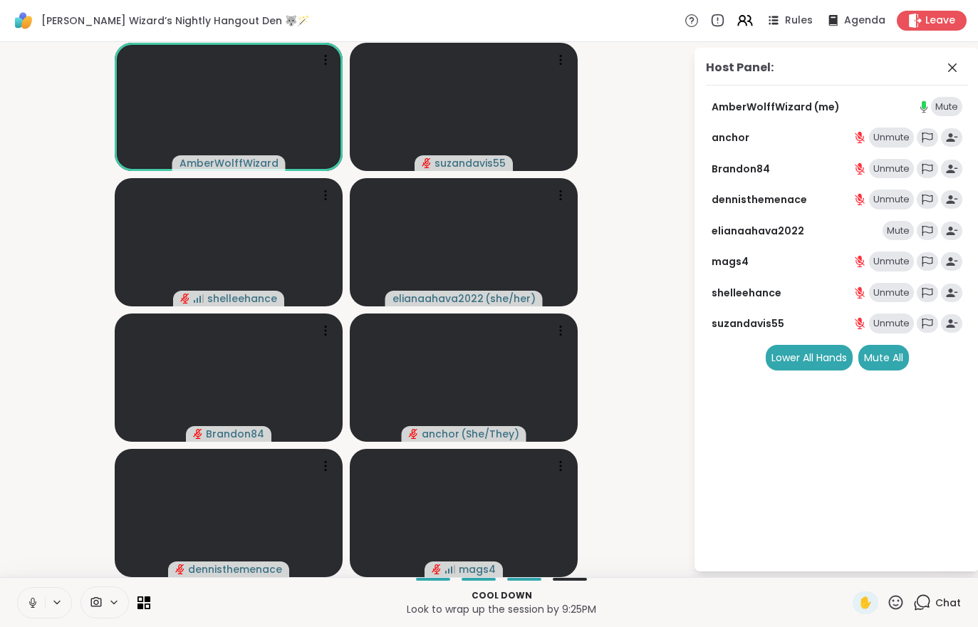
click at [31, 599] on icon at bounding box center [33, 600] width 4 height 6
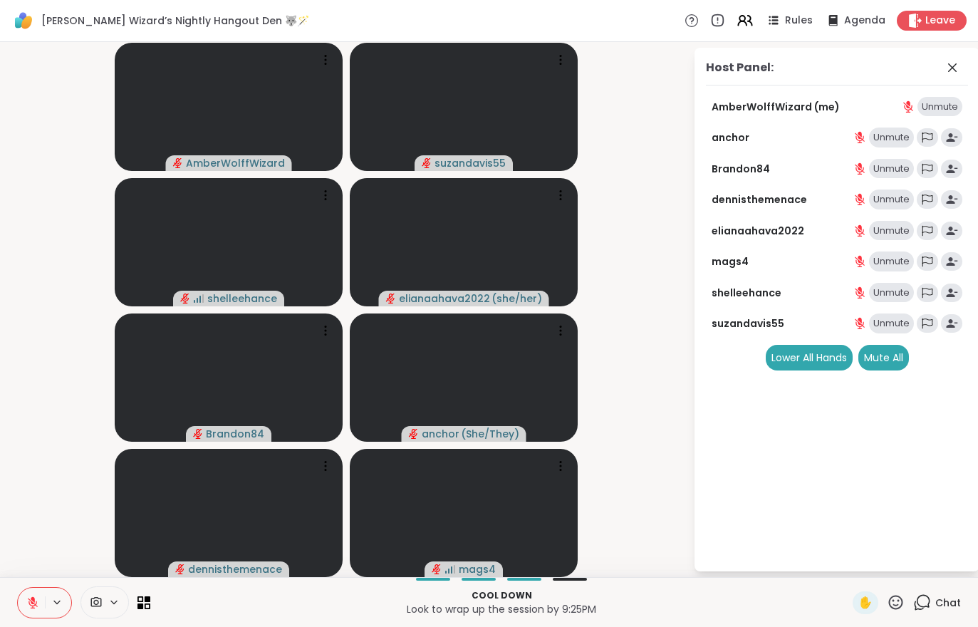
click at [43, 597] on button at bounding box center [31, 602] width 27 height 30
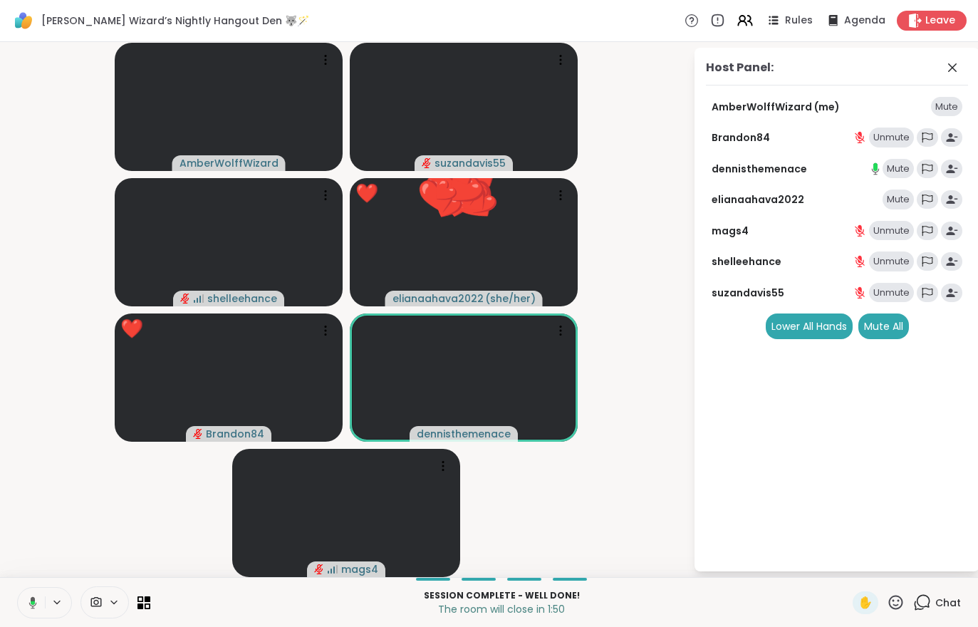
click at [929, 14] on span "Leave" at bounding box center [940, 21] width 30 height 14
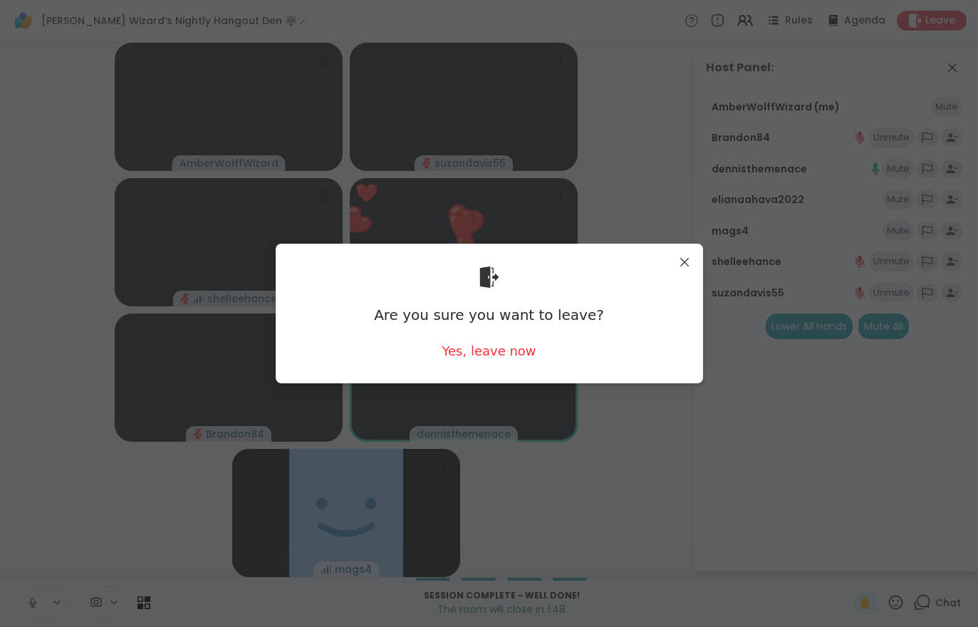
click at [485, 355] on div "Yes, leave now" at bounding box center [488, 351] width 94 height 18
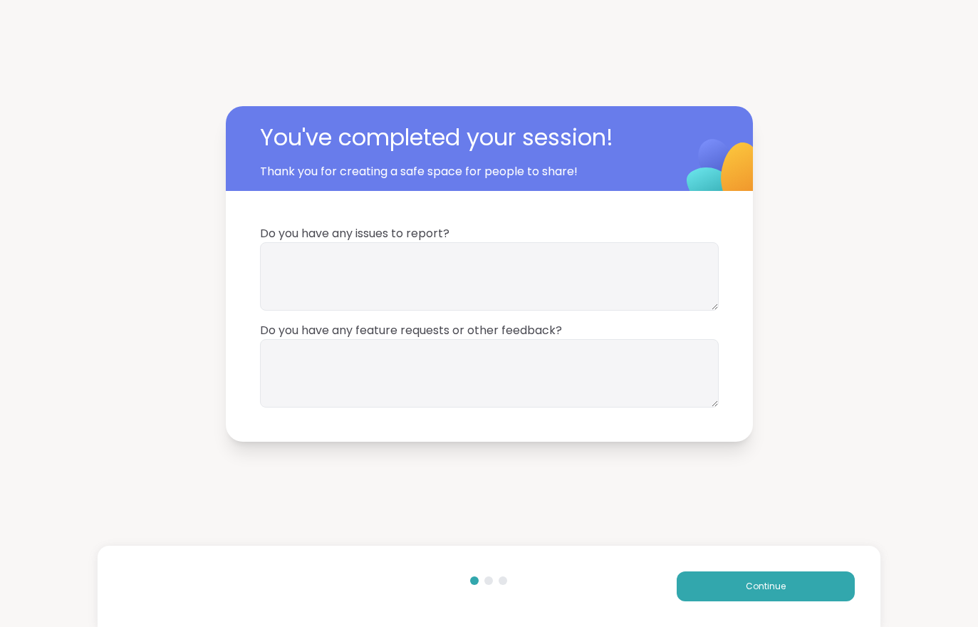
click at [784, 580] on span "Continue" at bounding box center [765, 586] width 40 height 13
click at [784, 575] on button "Continue" at bounding box center [765, 586] width 178 height 30
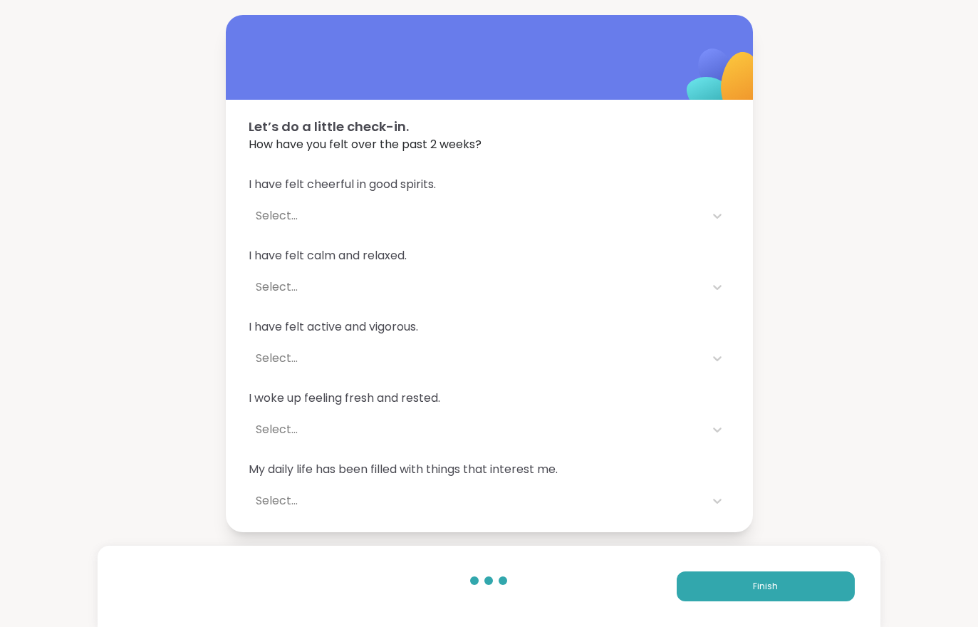
click at [783, 575] on button "Finish" at bounding box center [765, 586] width 178 height 30
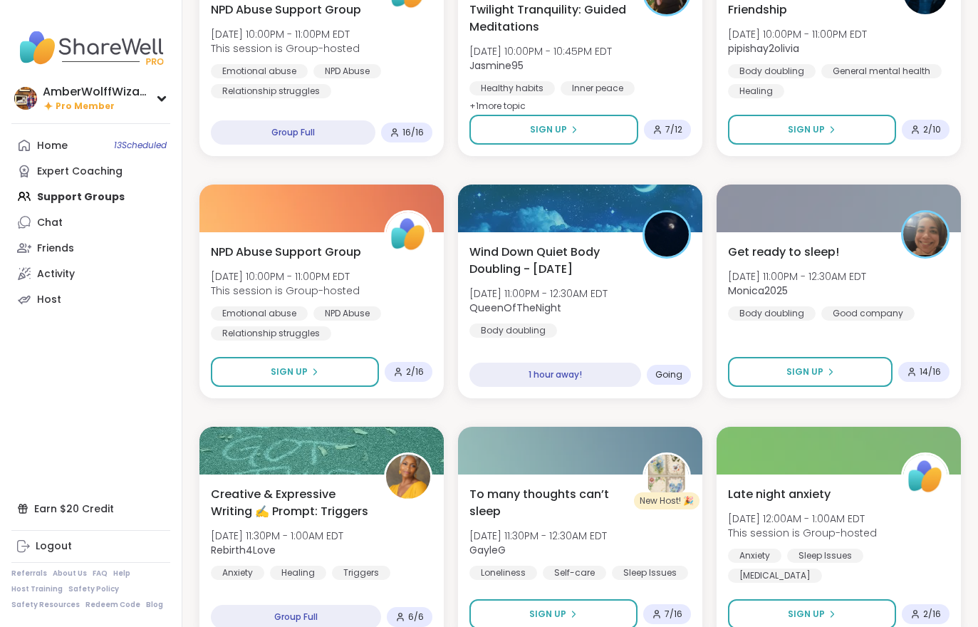
scroll to position [781, 0]
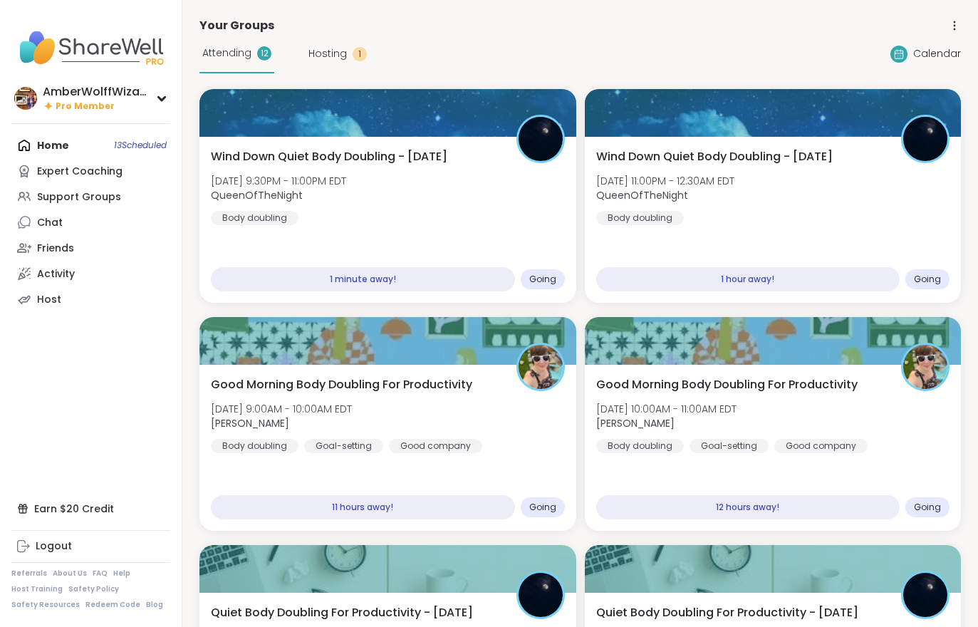
click at [356, 223] on div "Wind Down Quiet Body Doubling - Monday Mon, Oct 13 | 9:30PM - 11:00PM EDT Queen…" at bounding box center [388, 186] width 354 height 77
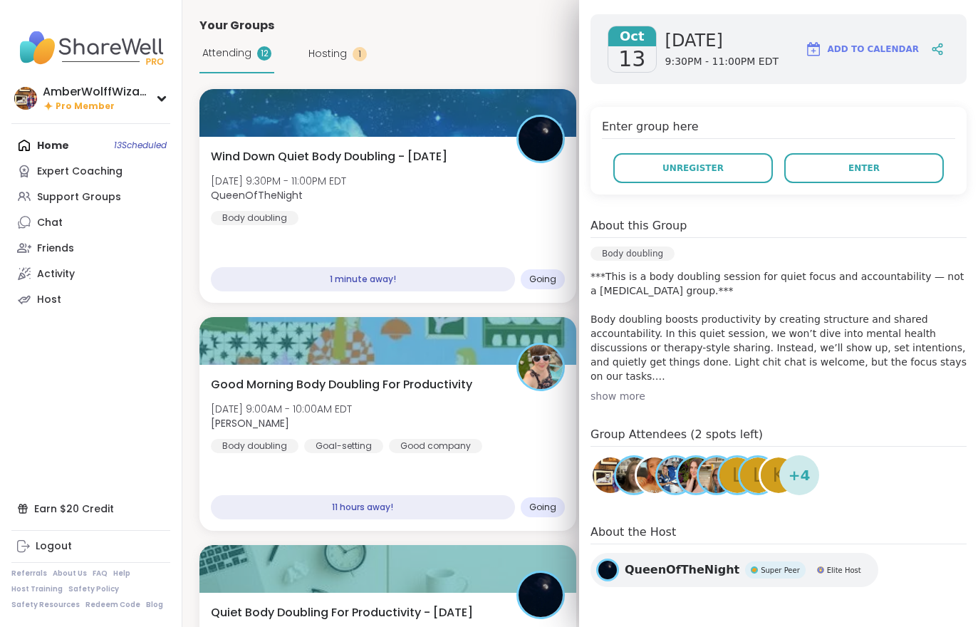
scroll to position [219, 0]
click at [839, 181] on button "Enter" at bounding box center [863, 168] width 159 height 30
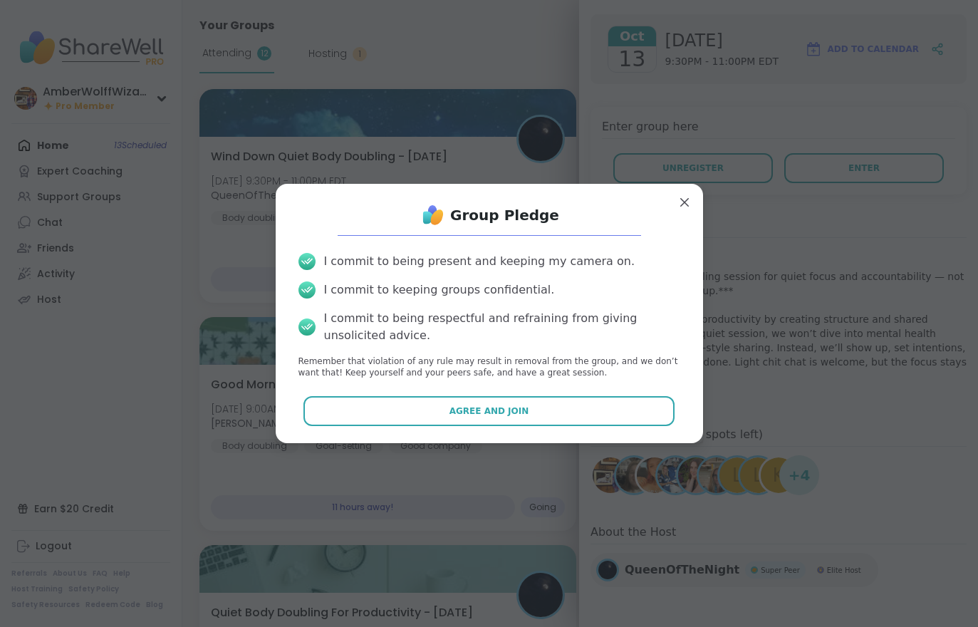
click at [487, 411] on span "Agree and Join" at bounding box center [489, 410] width 80 height 13
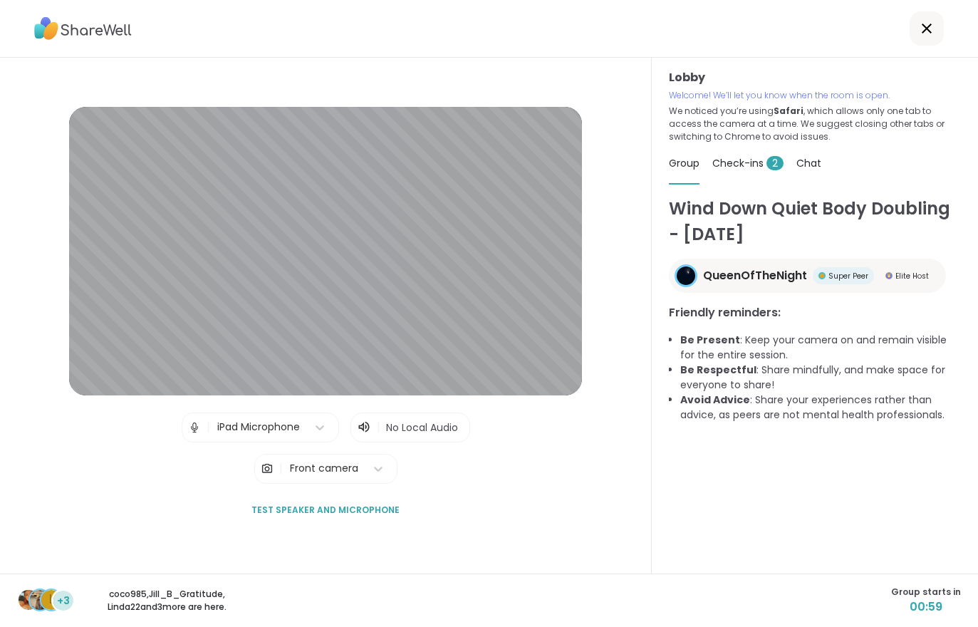
click at [749, 182] on div "Check-ins 2" at bounding box center [747, 163] width 71 height 40
click at [748, 182] on div "Check-ins 2" at bounding box center [747, 163] width 71 height 40
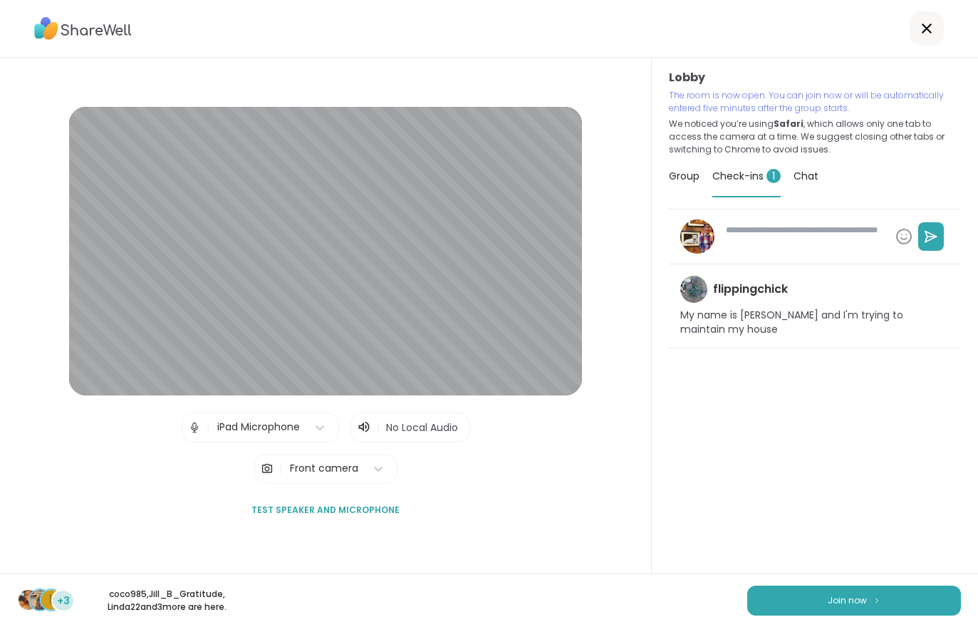
click at [888, 603] on button "Join now" at bounding box center [854, 600] width 214 height 30
type textarea "*"
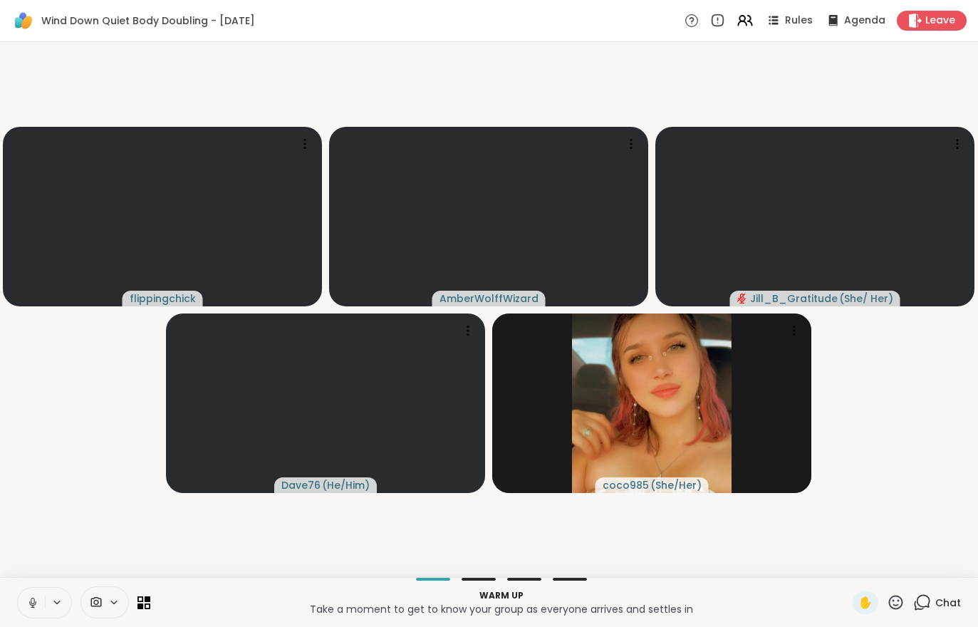
click at [33, 607] on icon at bounding box center [33, 606] width 4 height 1
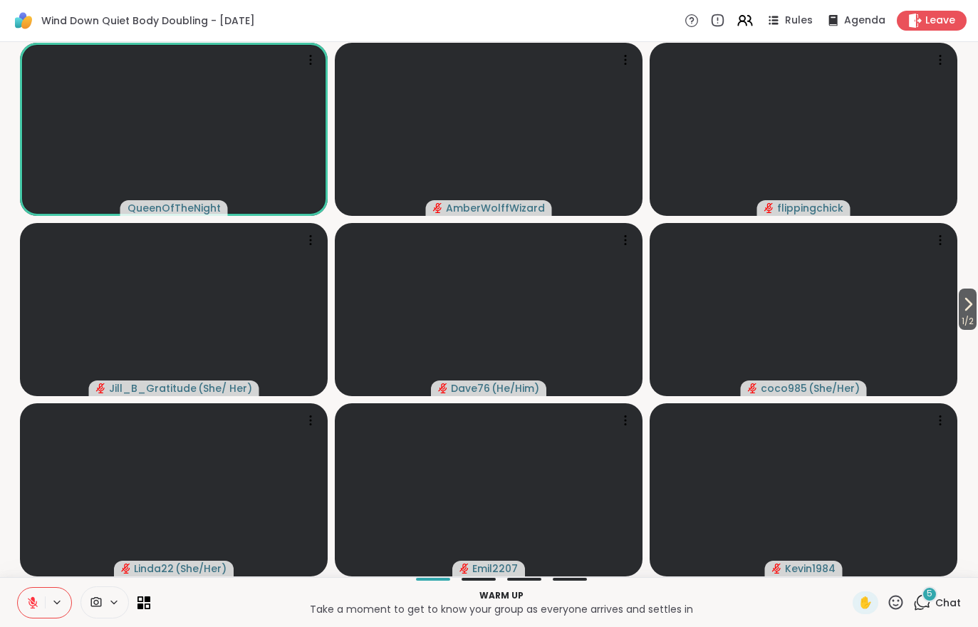
click at [948, 597] on span "Chat" at bounding box center [948, 602] width 26 height 14
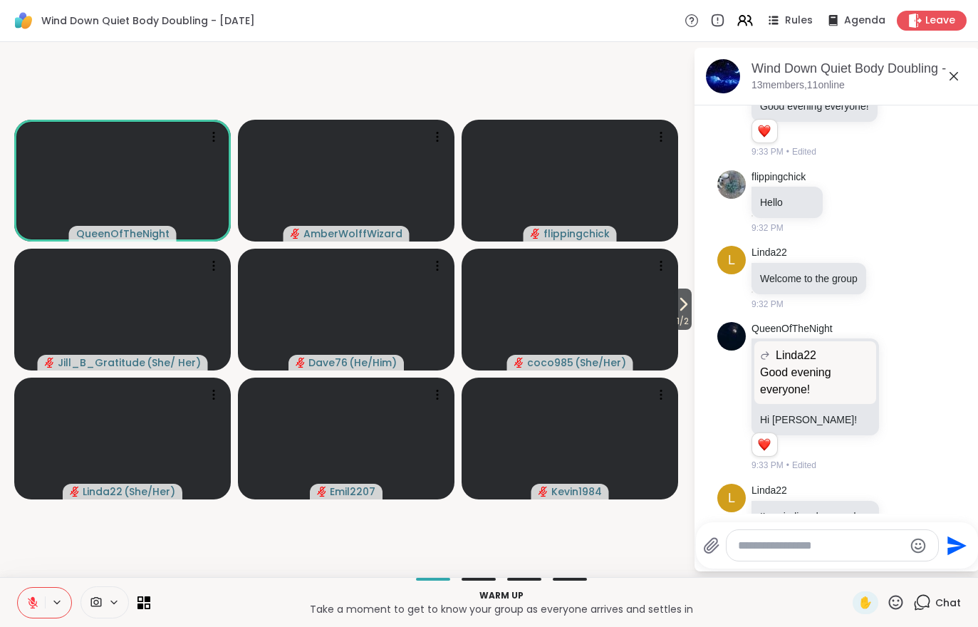
scroll to position [165, 0]
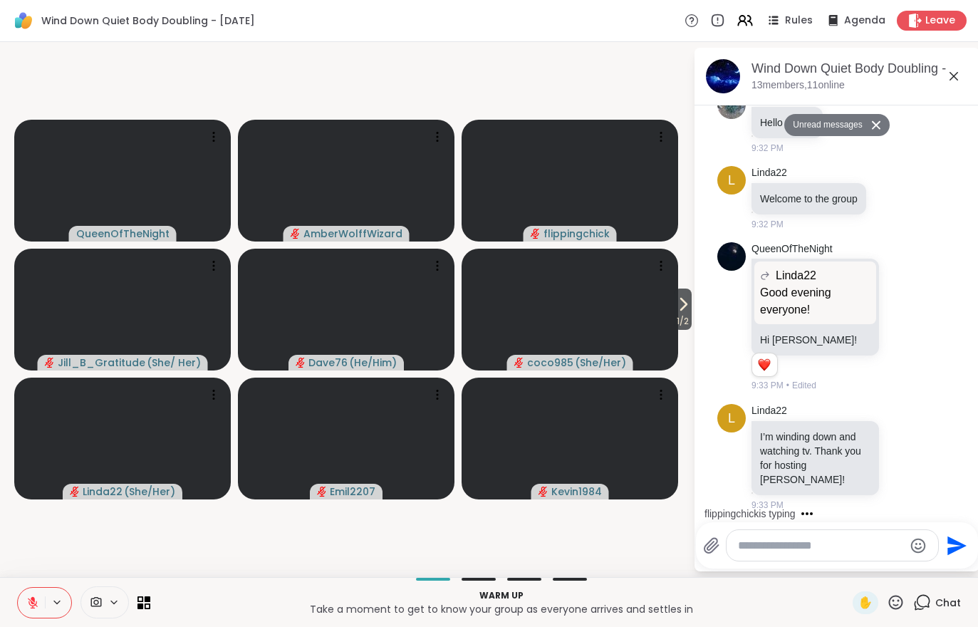
click at [680, 315] on span "1 / 2" at bounding box center [683, 321] width 18 height 17
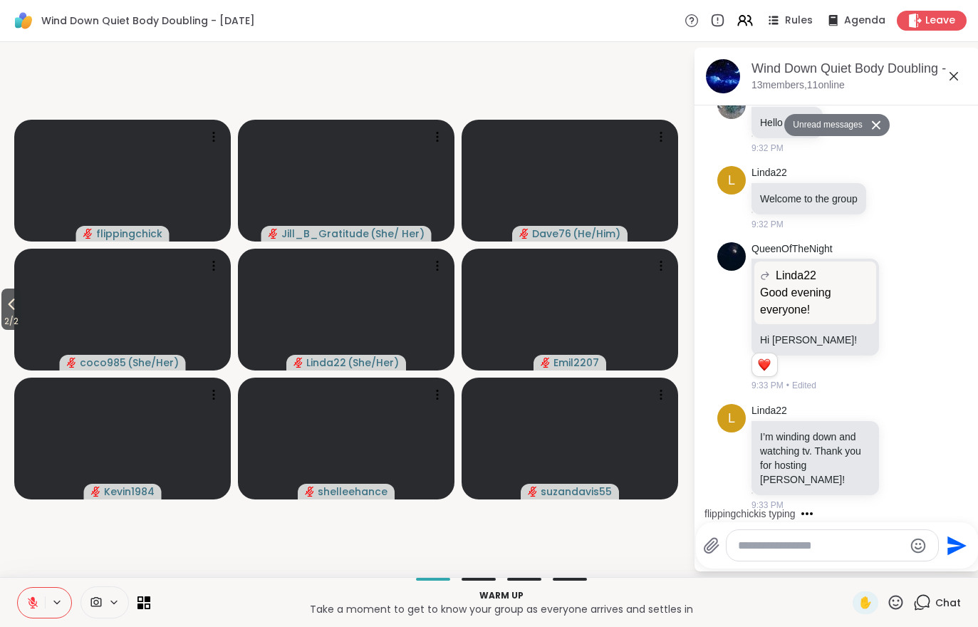
click at [16, 315] on span "2 / 2" at bounding box center [11, 321] width 20 height 17
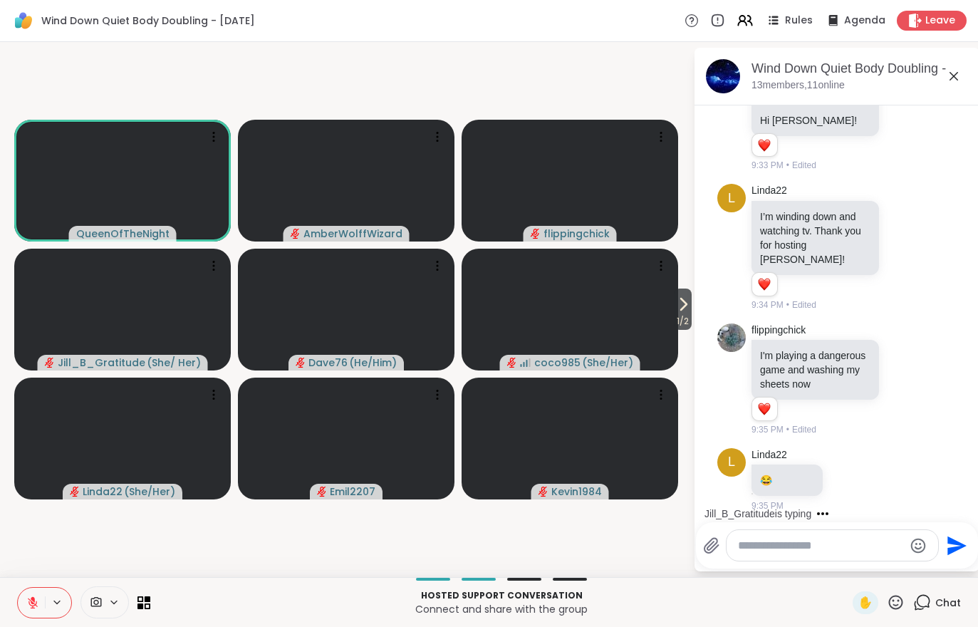
scroll to position [455, 0]
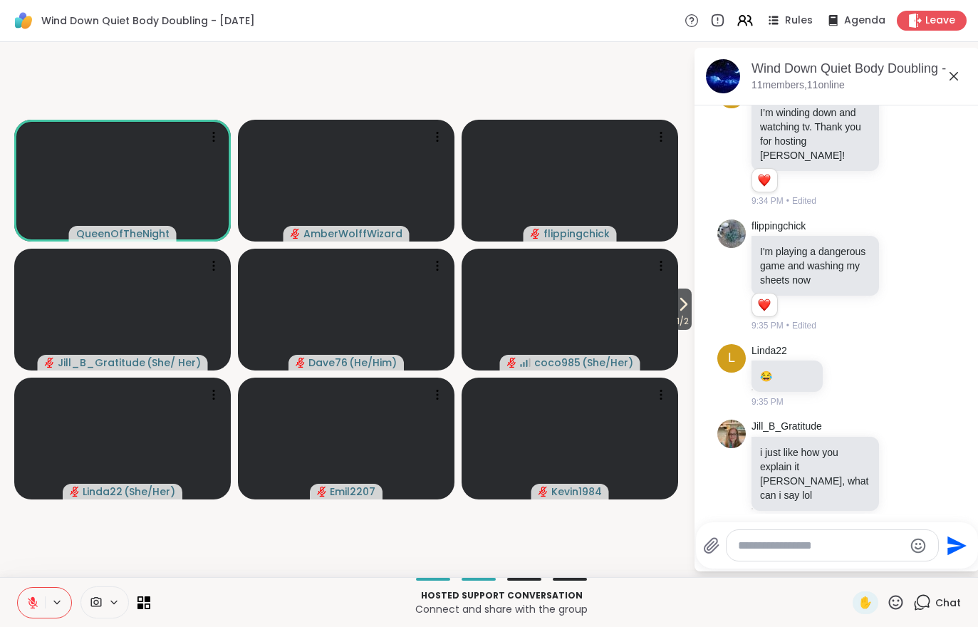
click at [26, 601] on icon at bounding box center [32, 602] width 13 height 13
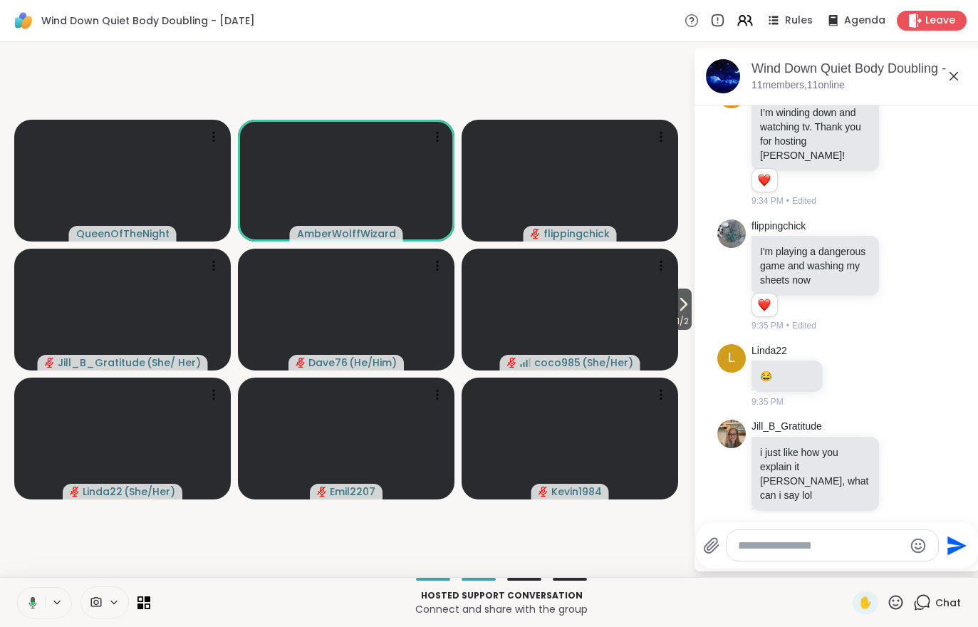
scroll to position [475, 0]
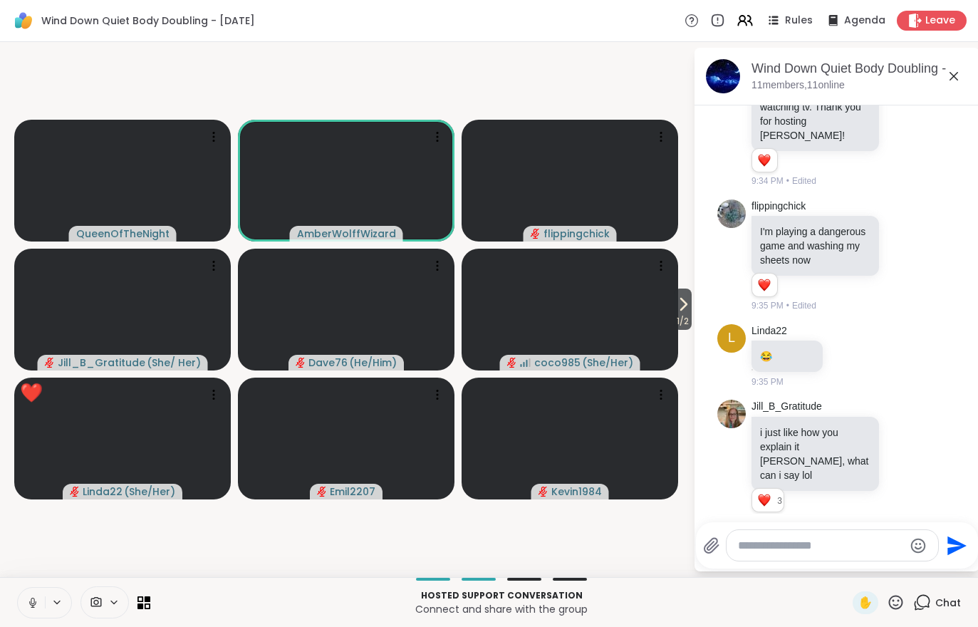
click at [24, 599] on button at bounding box center [31, 602] width 27 height 30
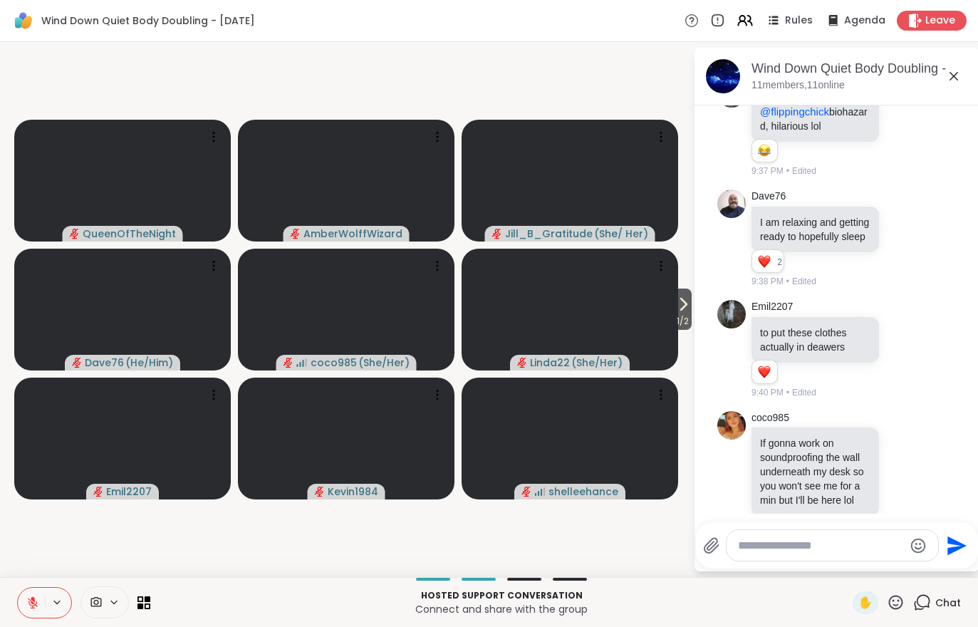
scroll to position [1301, 0]
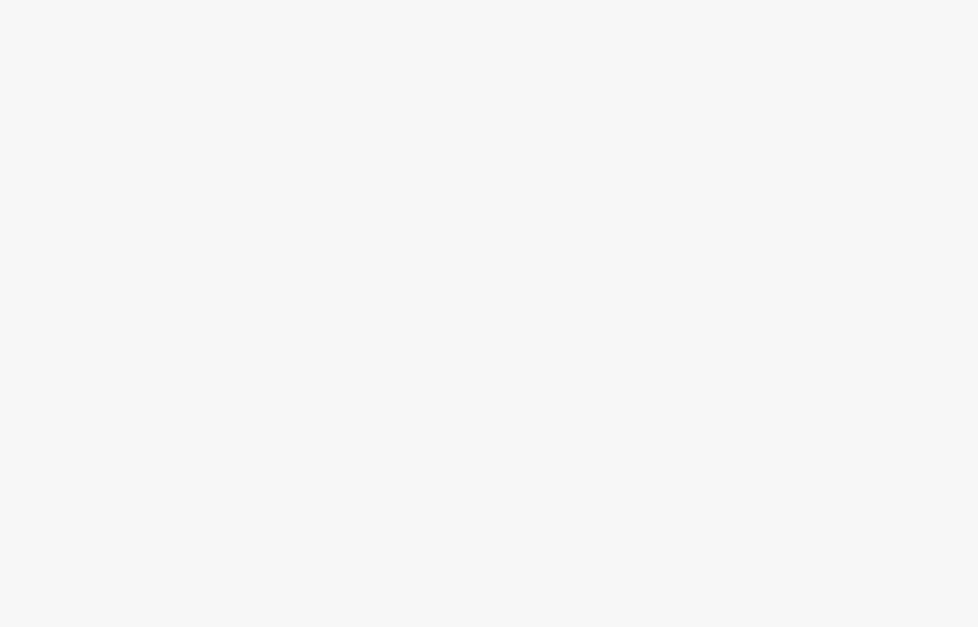
click at [956, 1] on div at bounding box center [489, 313] width 978 height 627
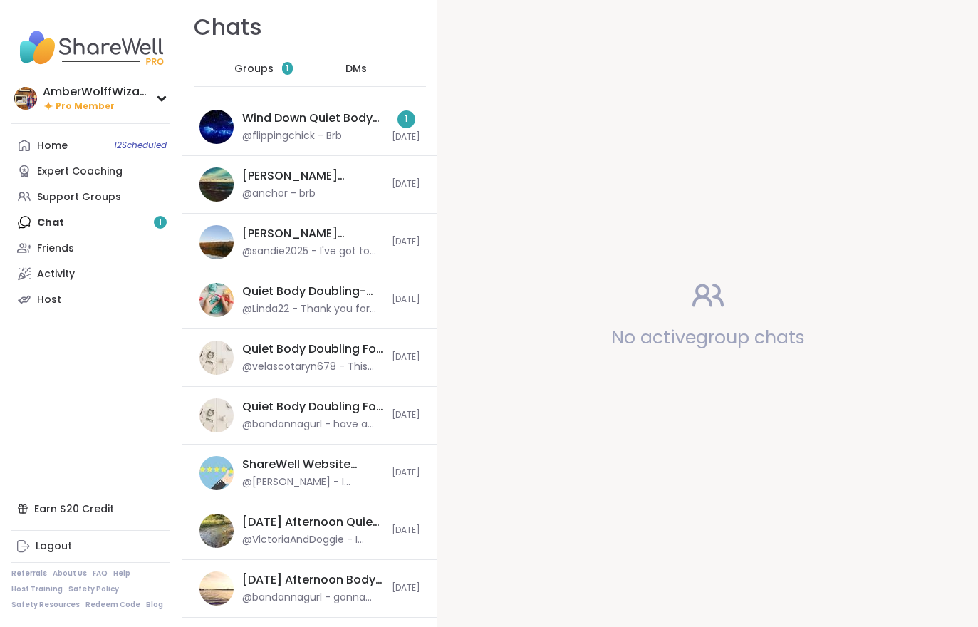
click at [101, 229] on div "Home 12 Scheduled Expert Coaching Support Groups Chat 1 Friends Activity Host" at bounding box center [90, 221] width 159 height 179
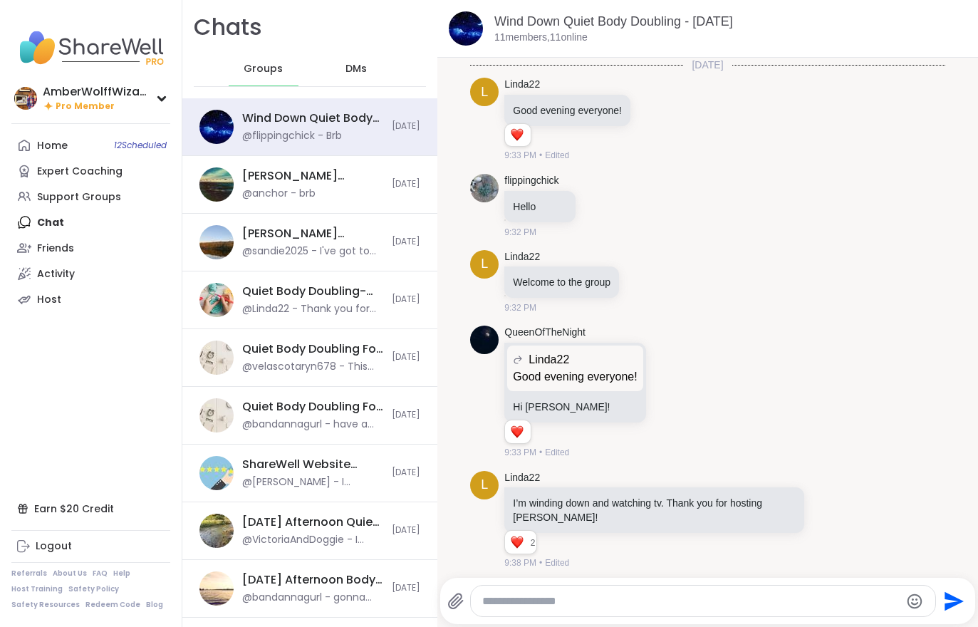
scroll to position [1042, 0]
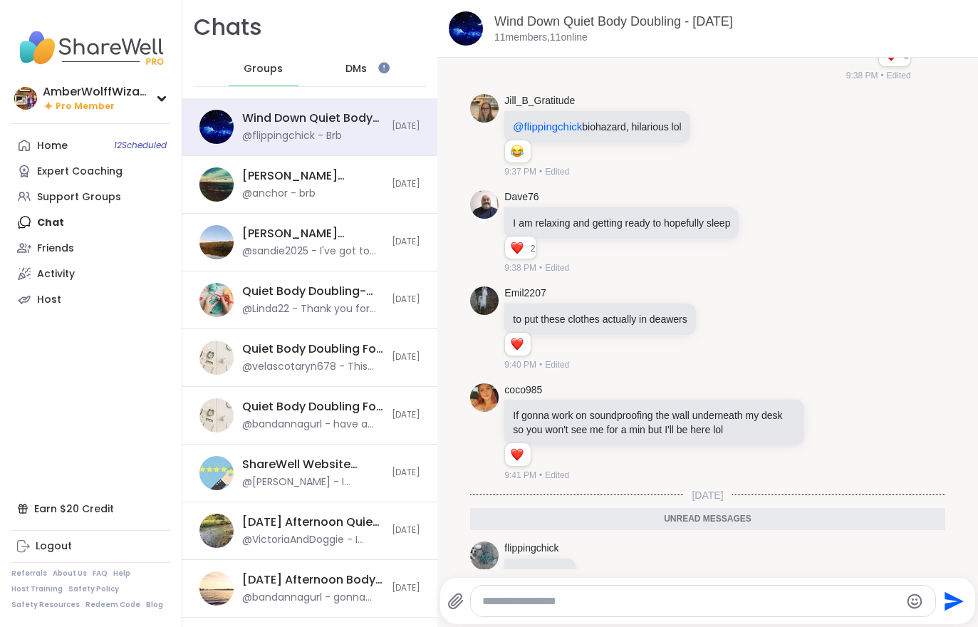
click at [58, 165] on div "Expert Coaching" at bounding box center [79, 171] width 85 height 14
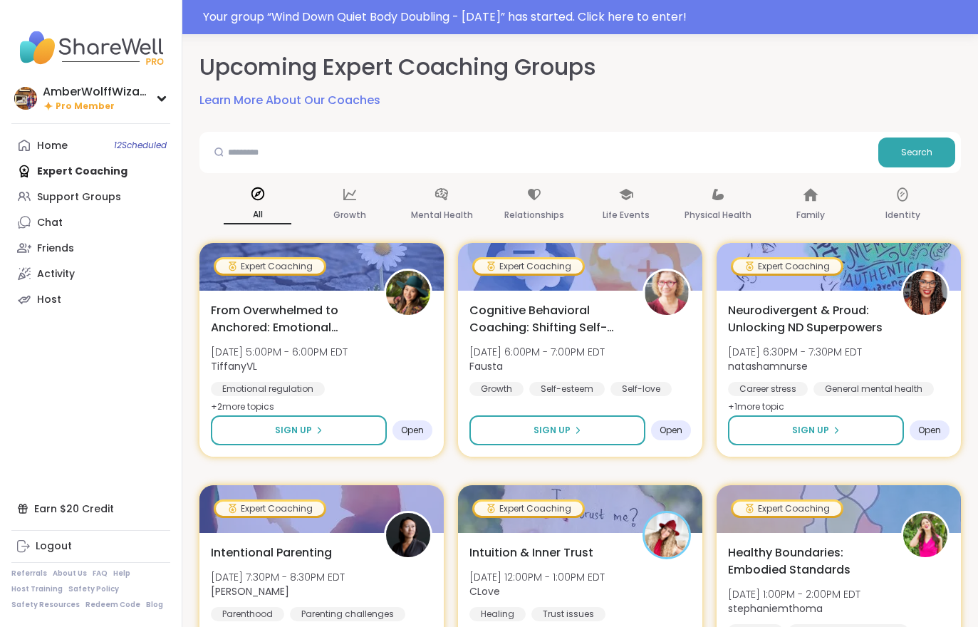
click at [440, 16] on div "Your group “ Wind Down Quiet Body Doubling - [DATE] ” has started. Click here t…" at bounding box center [586, 17] width 766 height 17
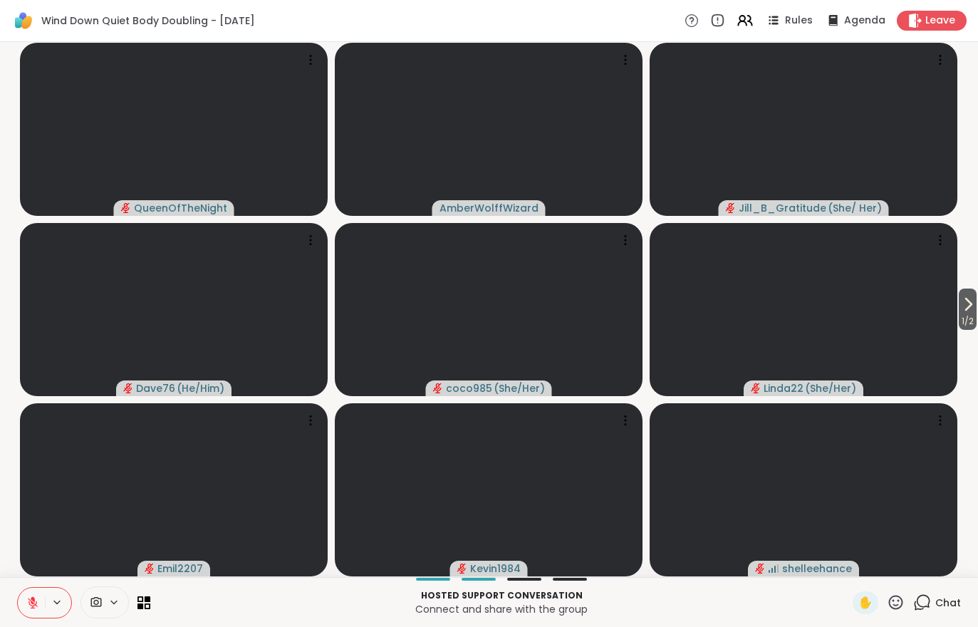
click at [968, 303] on icon at bounding box center [968, 303] width 6 height 11
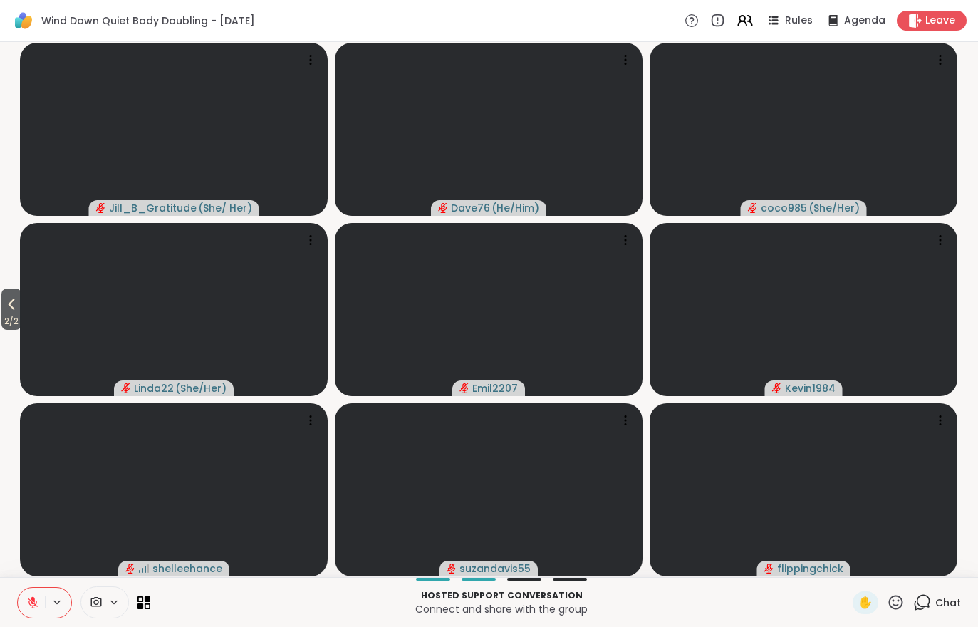
click at [14, 313] on span "2 / 2" at bounding box center [11, 321] width 20 height 17
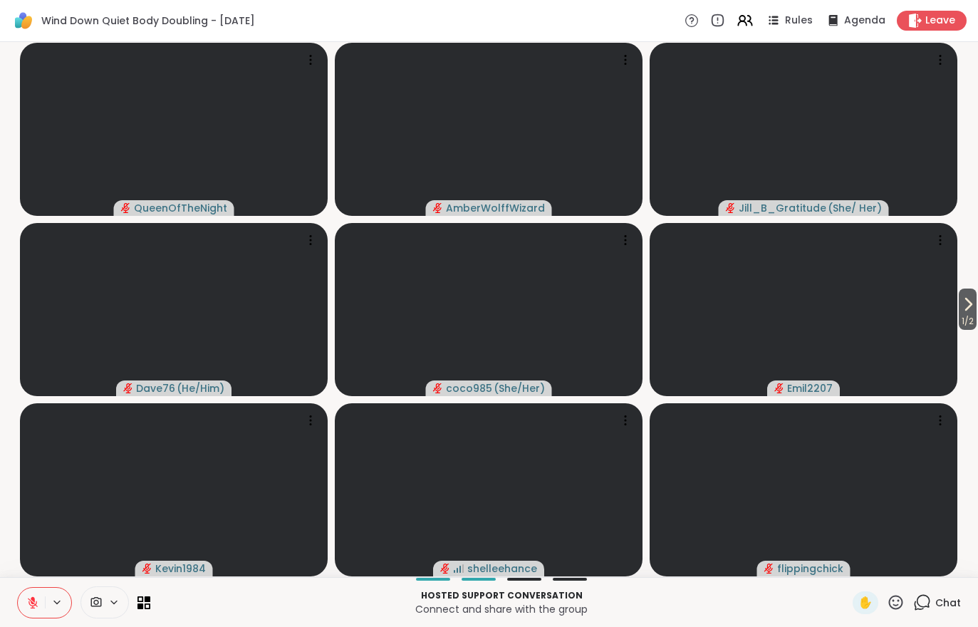
click at [975, 311] on button "1 / 2" at bounding box center [967, 308] width 18 height 41
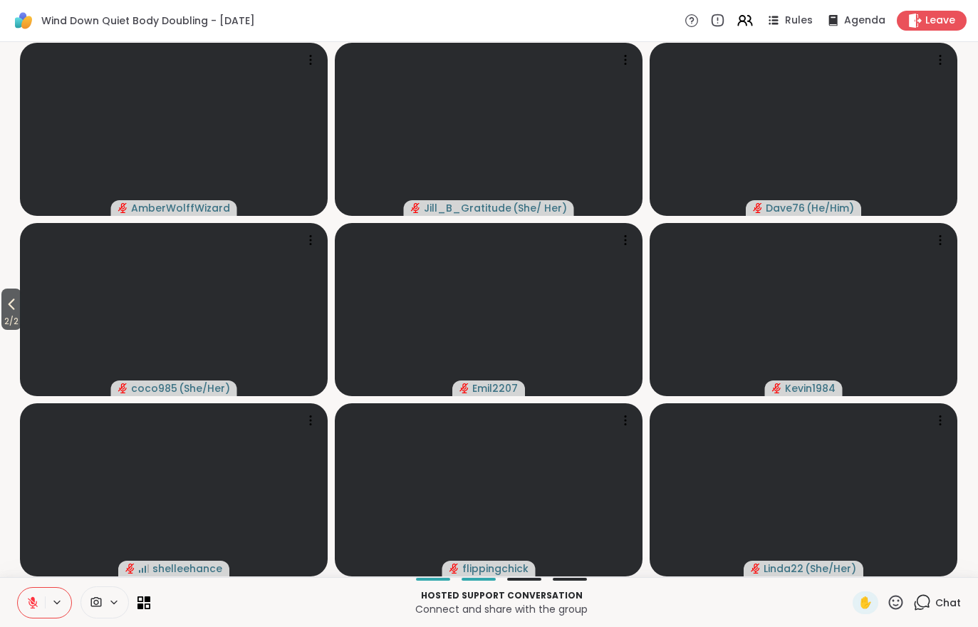
click at [6, 318] on span "2 / 2" at bounding box center [11, 321] width 20 height 17
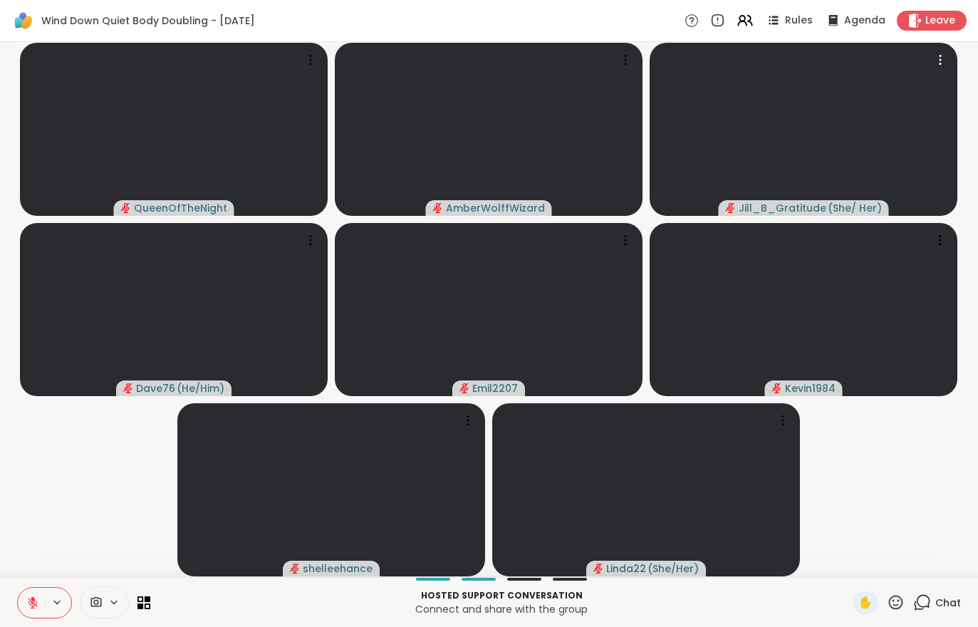
click at [946, 46] on video at bounding box center [803, 129] width 308 height 173
click at [945, 46] on video at bounding box center [803, 129] width 308 height 173
click at [920, 21] on icon at bounding box center [914, 21] width 13 height 14
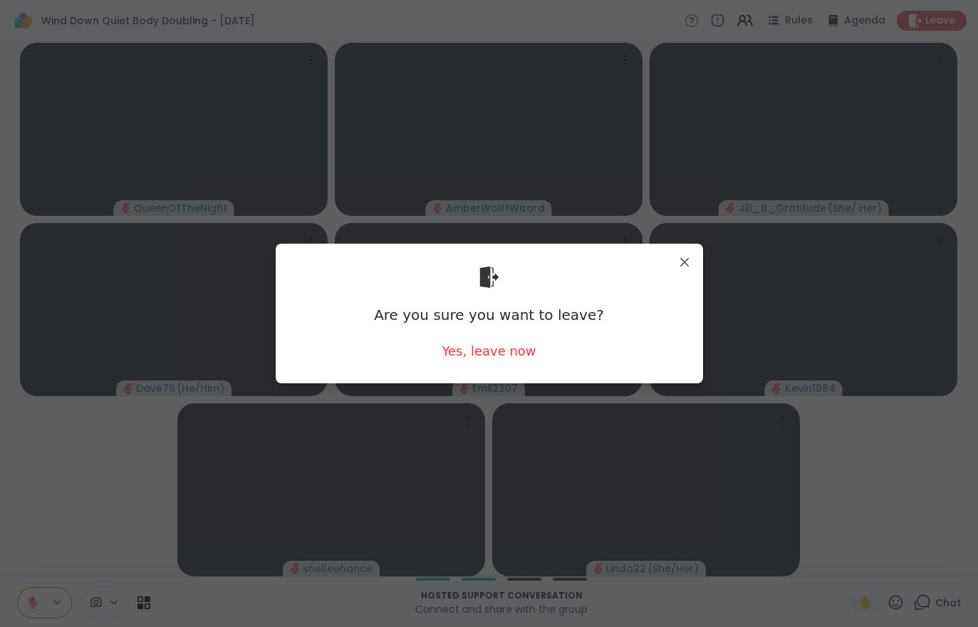
click at [476, 372] on div "Are you sure you want to leave? Yes, leave now" at bounding box center [489, 312] width 427 height 139
click at [475, 372] on div "Are you sure you want to leave? Yes, leave now" at bounding box center [489, 312] width 427 height 139
click at [503, 359] on div "Yes, leave now" at bounding box center [488, 351] width 94 height 18
click at [508, 364] on div "Are you sure you want to leave? Yes, leave now" at bounding box center [489, 313] width 404 height 116
